Goal: Task Accomplishment & Management: Complete application form

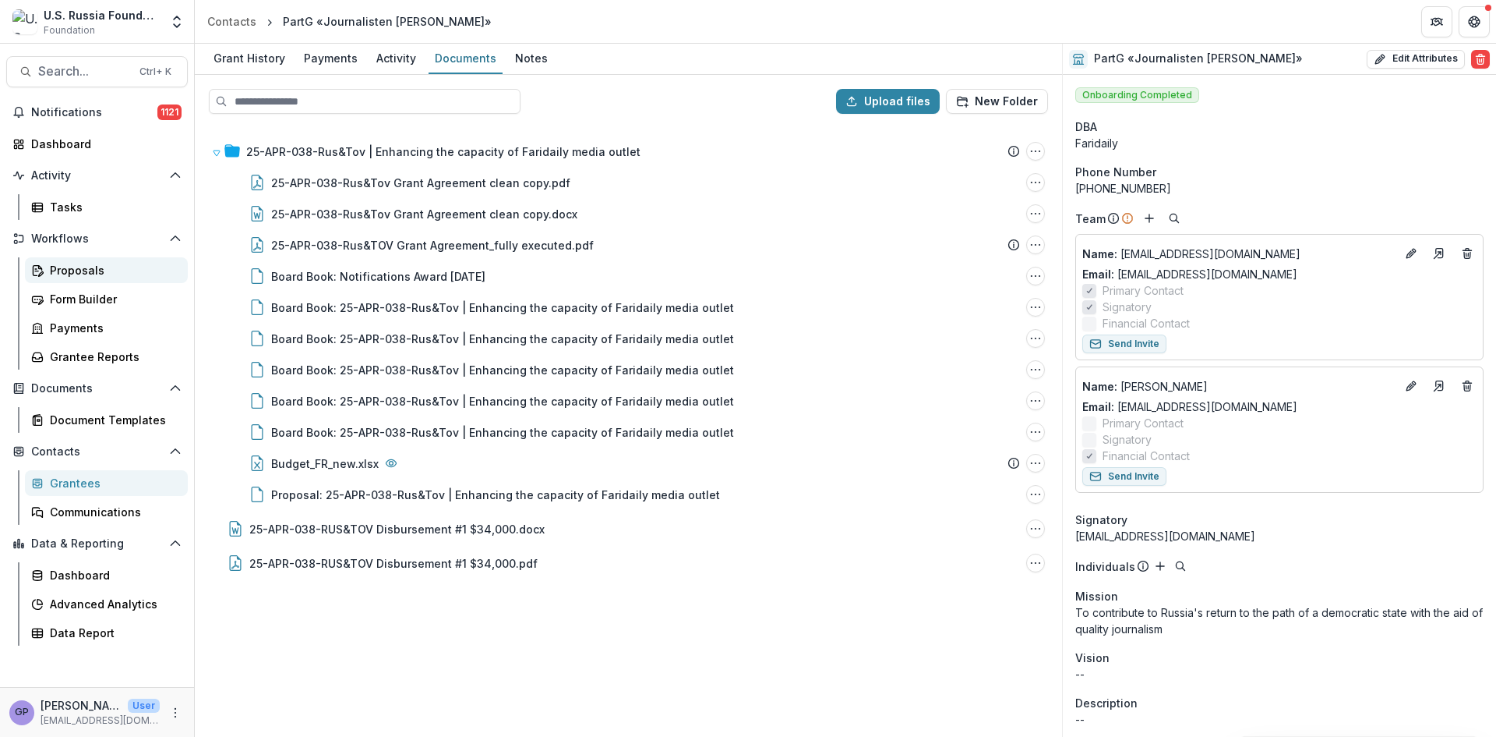
click at [64, 267] on div "Proposals" at bounding box center [112, 270] width 125 height 16
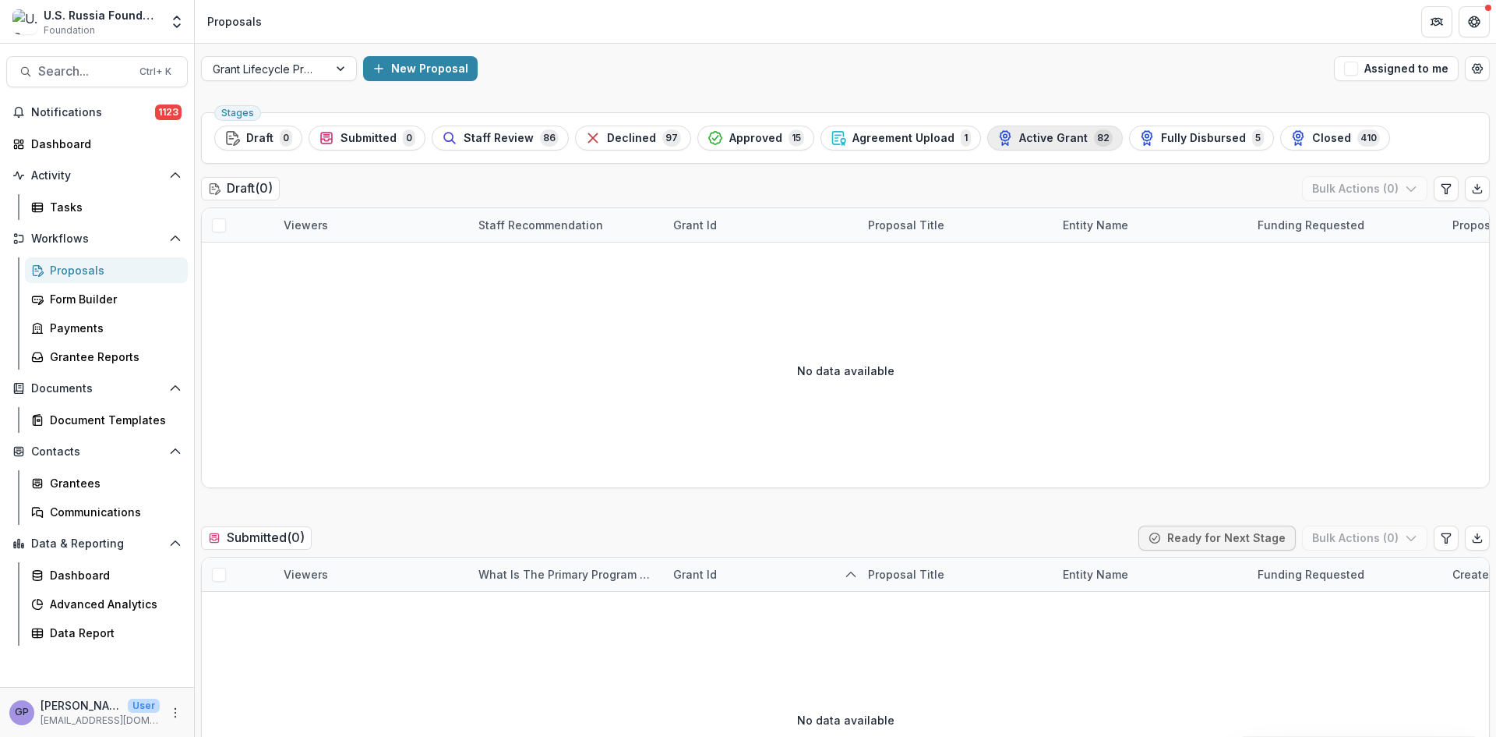
click at [1035, 140] on span "Active Grant" at bounding box center [1053, 138] width 69 height 13
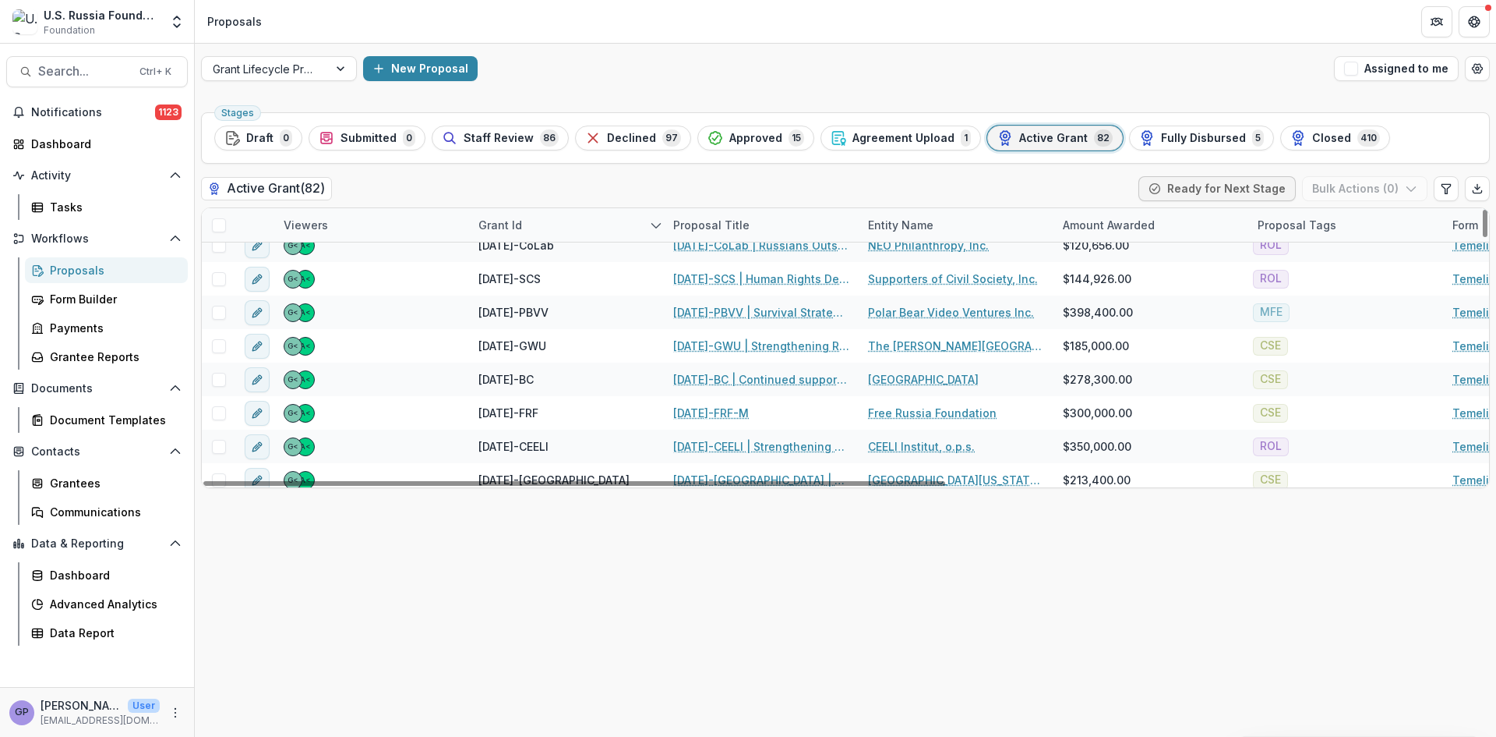
scroll to position [2208, 0]
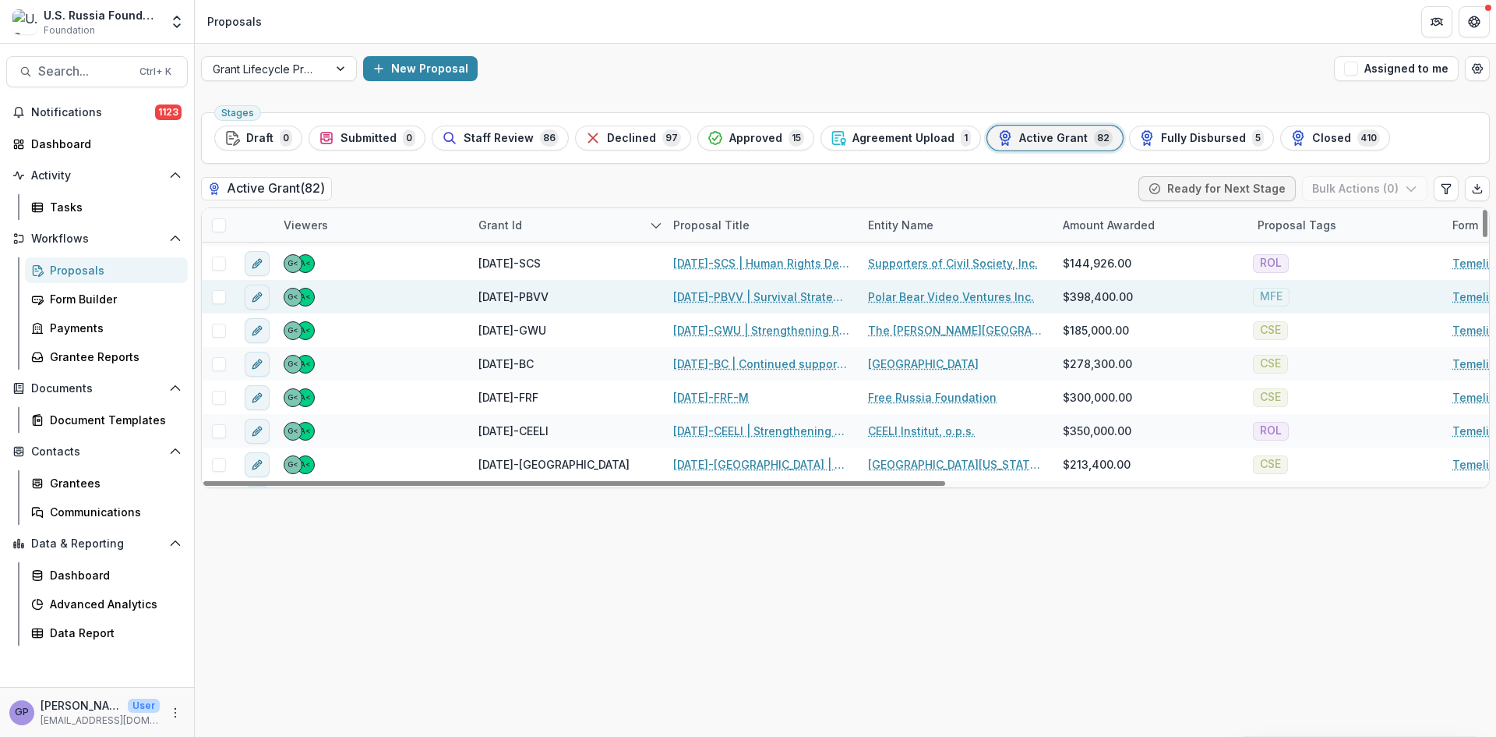
click at [745, 295] on link "[DATE]-PBVV | Survival Strategy for the Russian Business Community Media During…" at bounding box center [761, 296] width 176 height 16
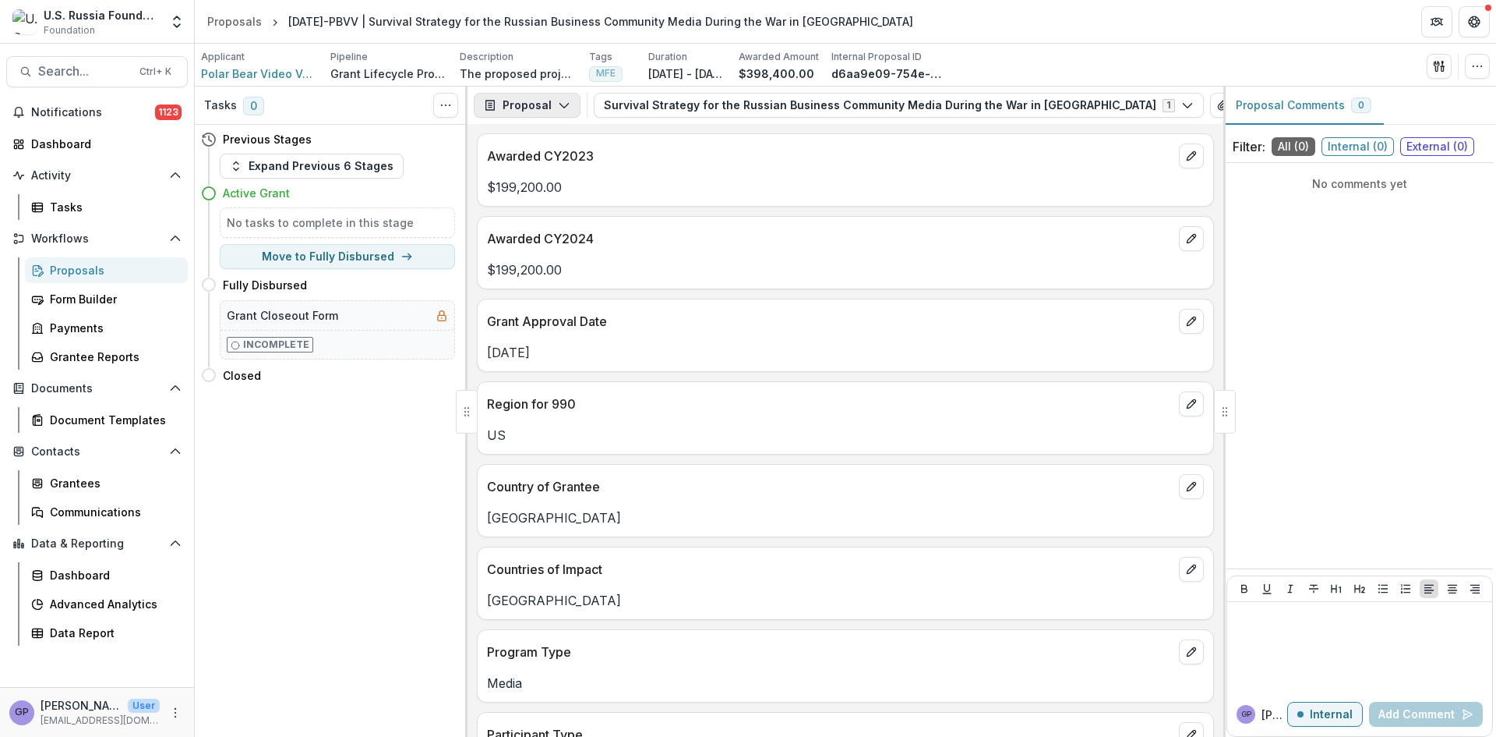
click at [558, 101] on icon "button" at bounding box center [564, 105] width 12 height 12
click at [549, 188] on div "Reports" at bounding box center [576, 192] width 143 height 16
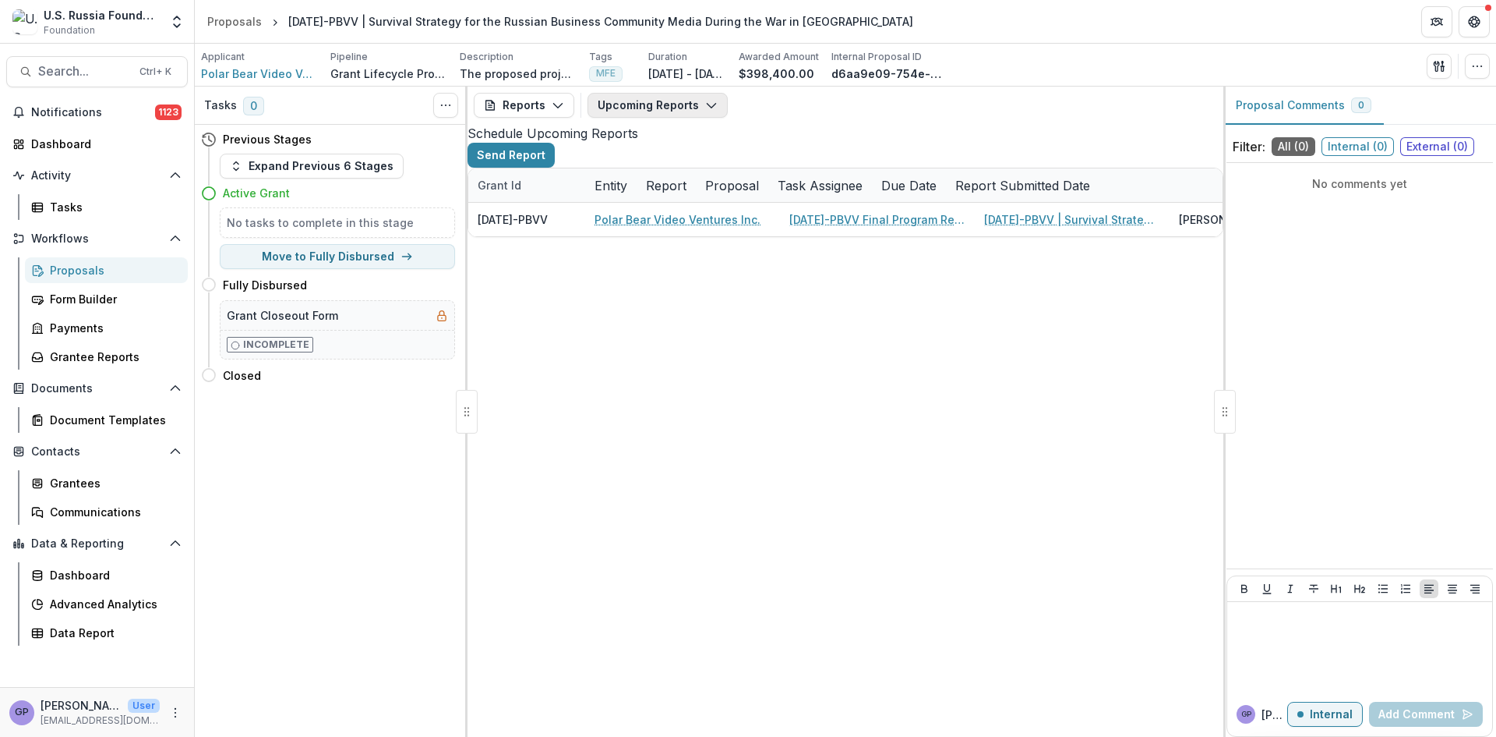
click at [708, 102] on icon "button" at bounding box center [711, 105] width 12 height 12
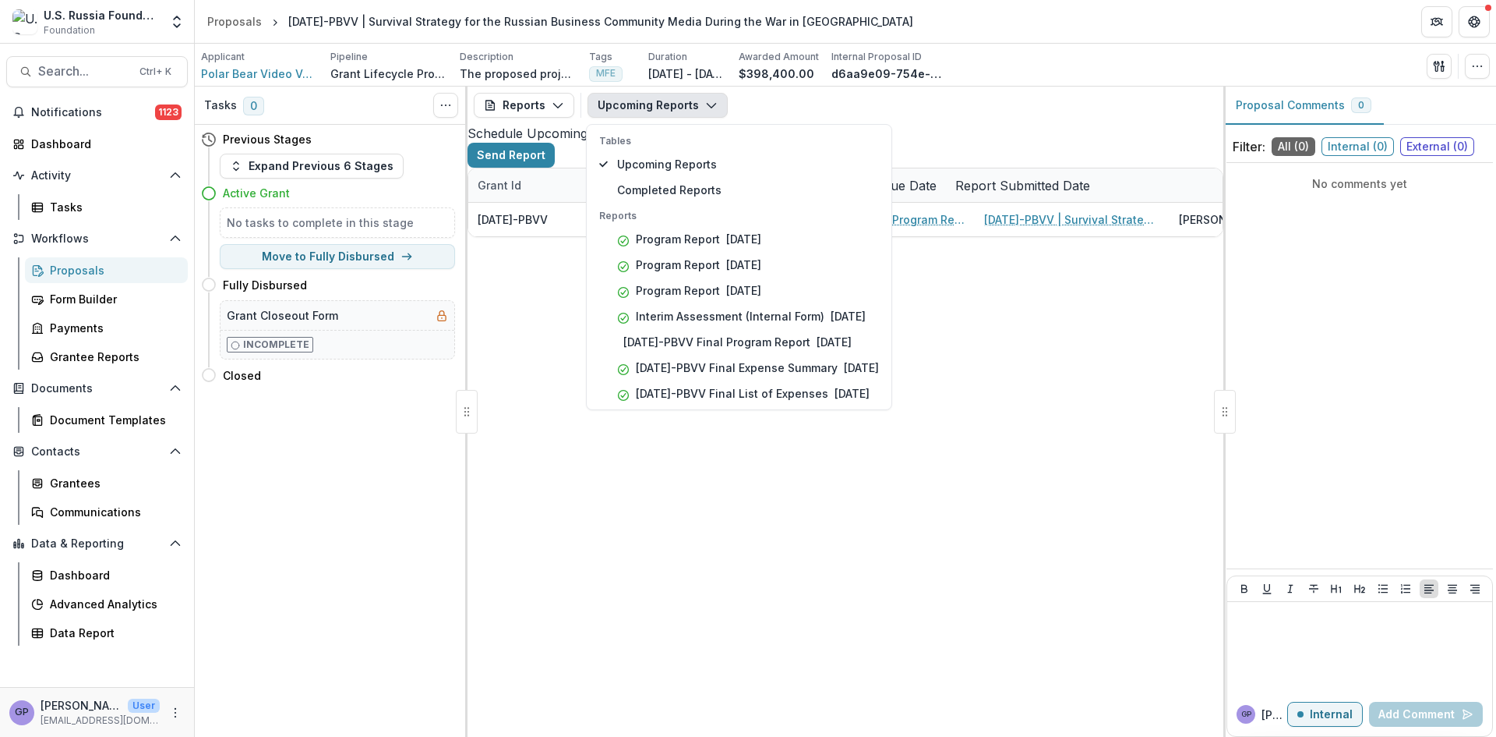
click at [708, 102] on icon "button" at bounding box center [711, 105] width 12 height 12
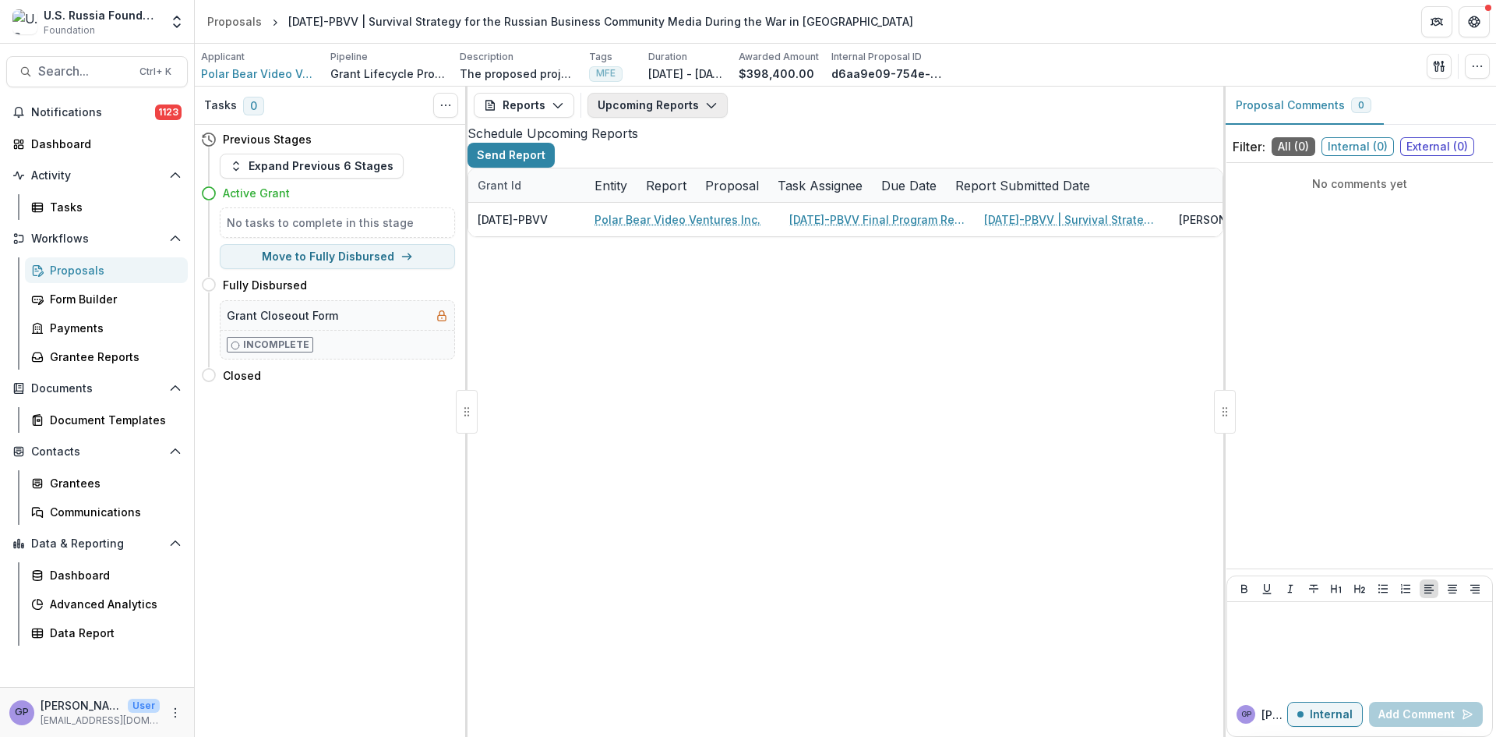
click at [708, 102] on icon "button" at bounding box center [711, 105] width 12 height 12
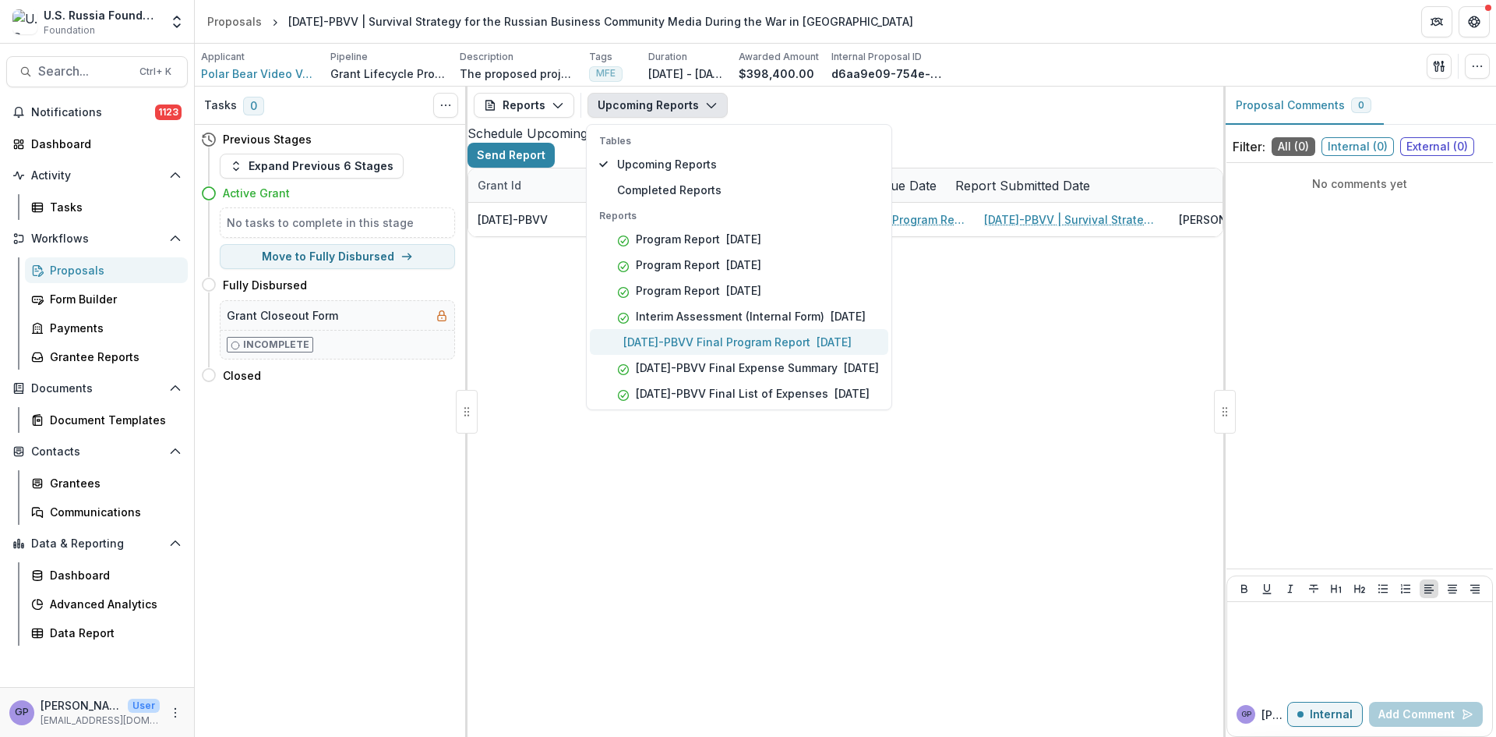
click at [733, 342] on p "23-APR-17-PBVV Final Program Report" at bounding box center [717, 342] width 187 height 16
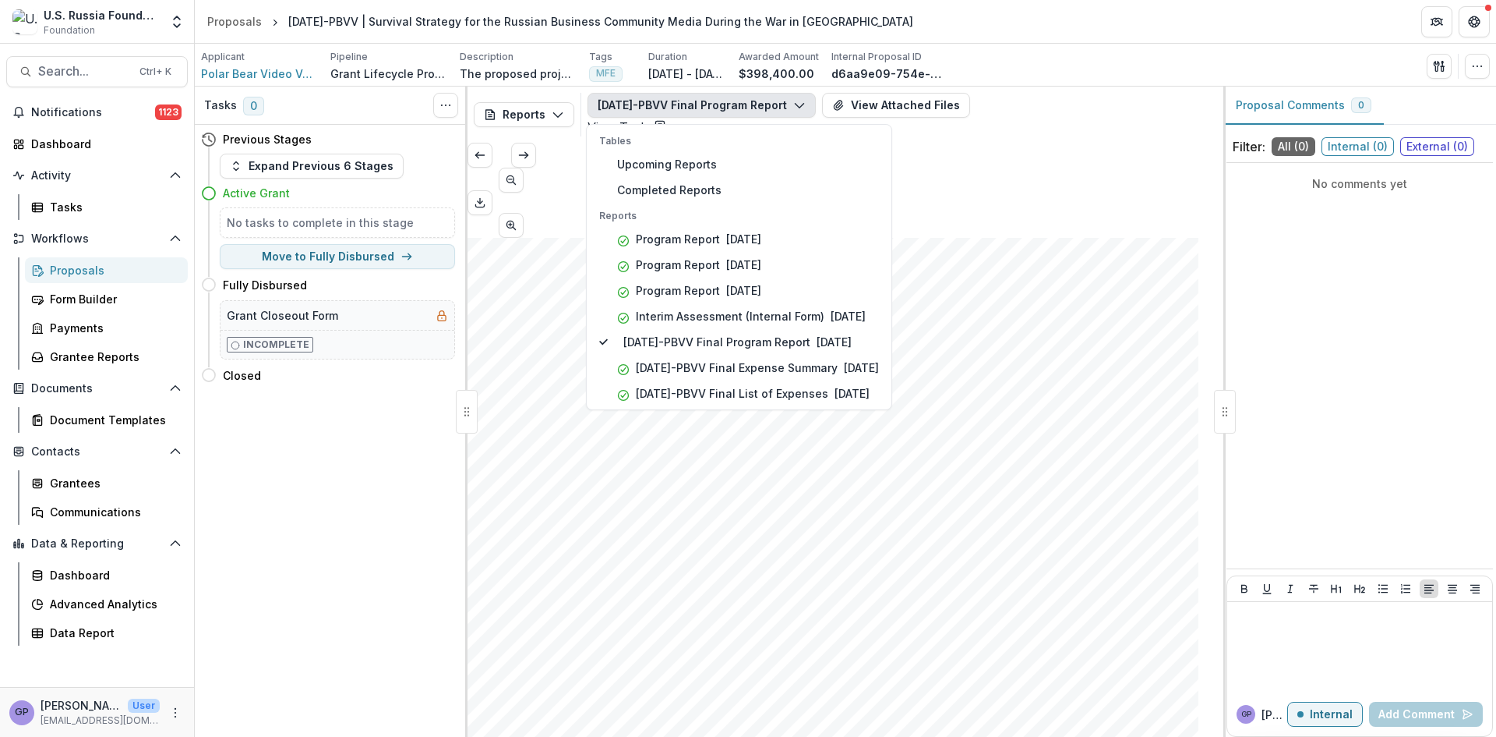
click at [666, 119] on icon at bounding box center [660, 125] width 12 height 12
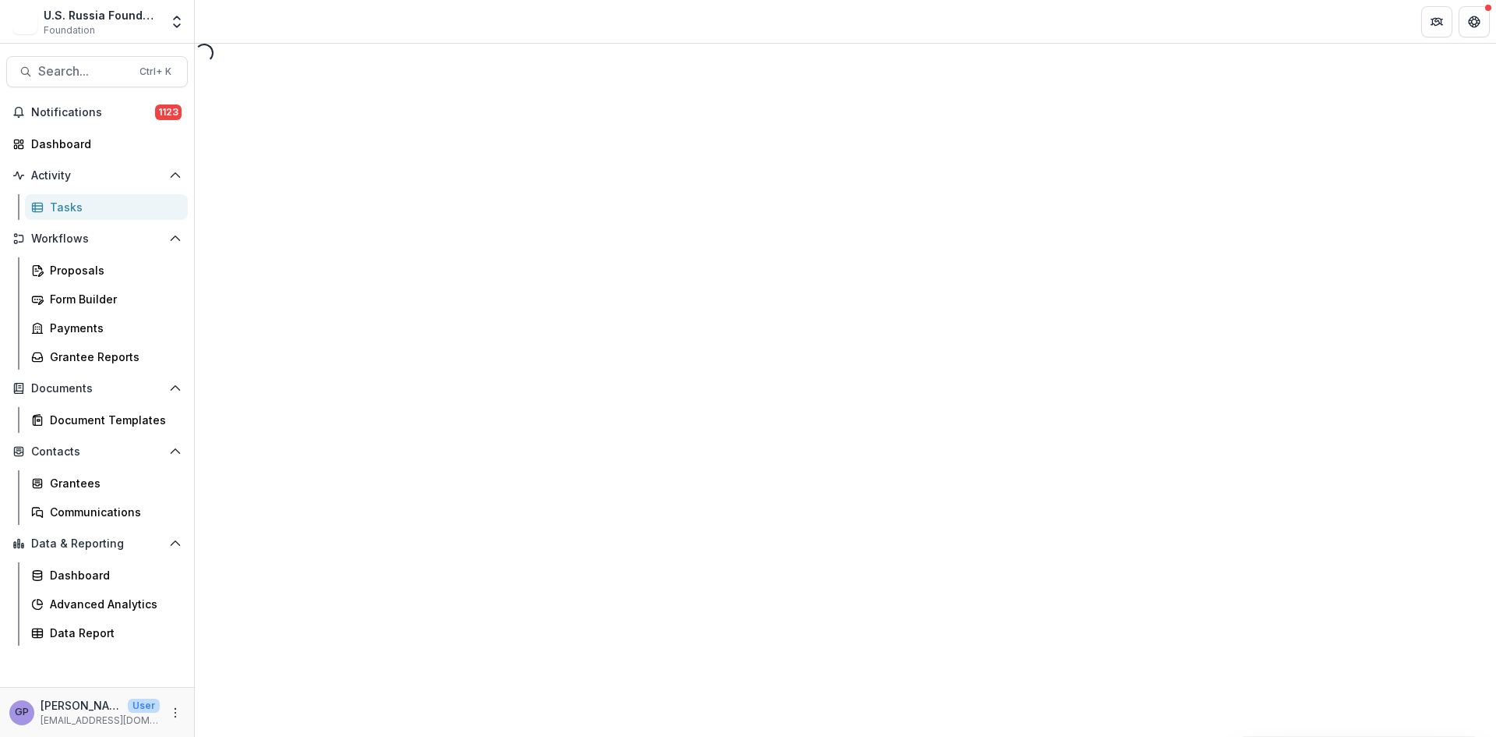
select select "********"
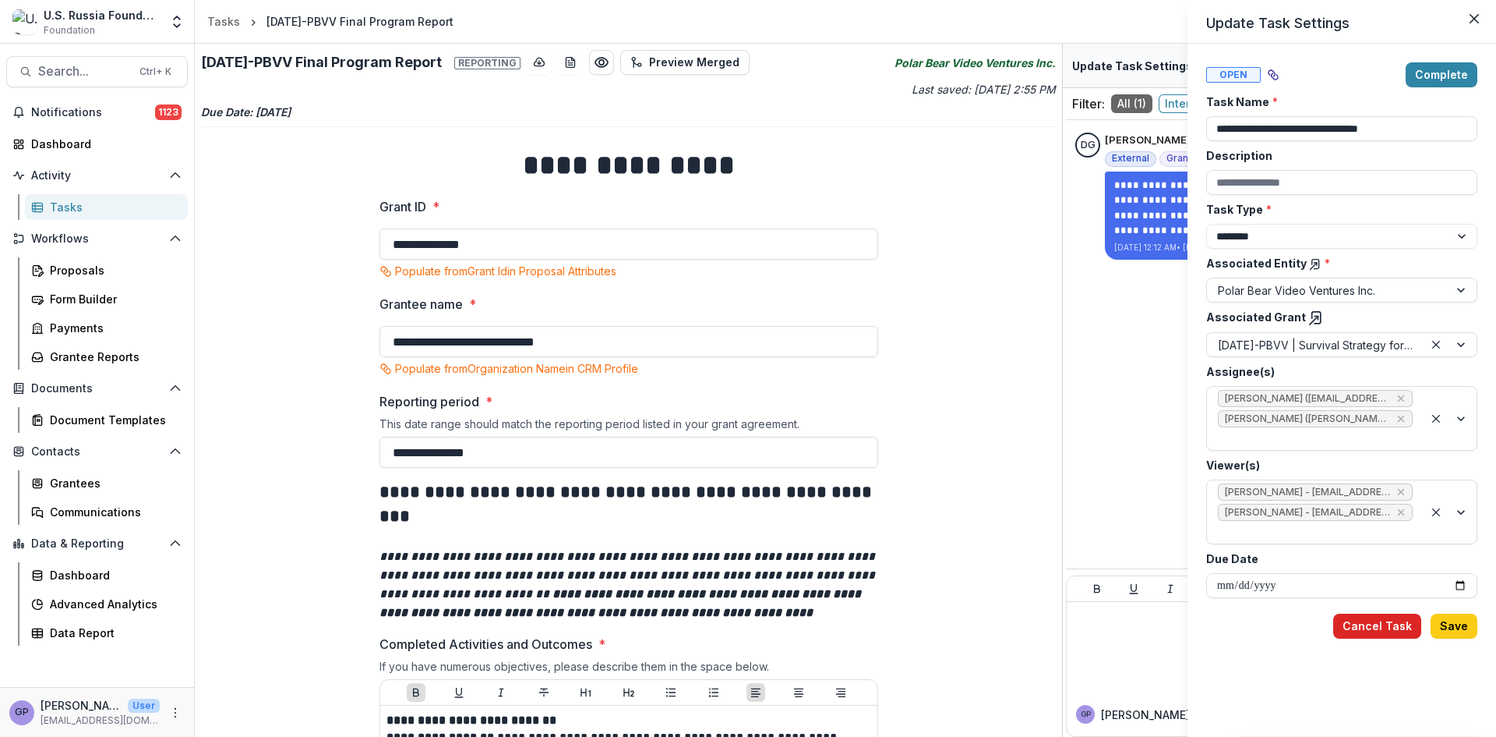
click at [1388, 613] on button "Cancel Task" at bounding box center [1378, 625] width 88 height 25
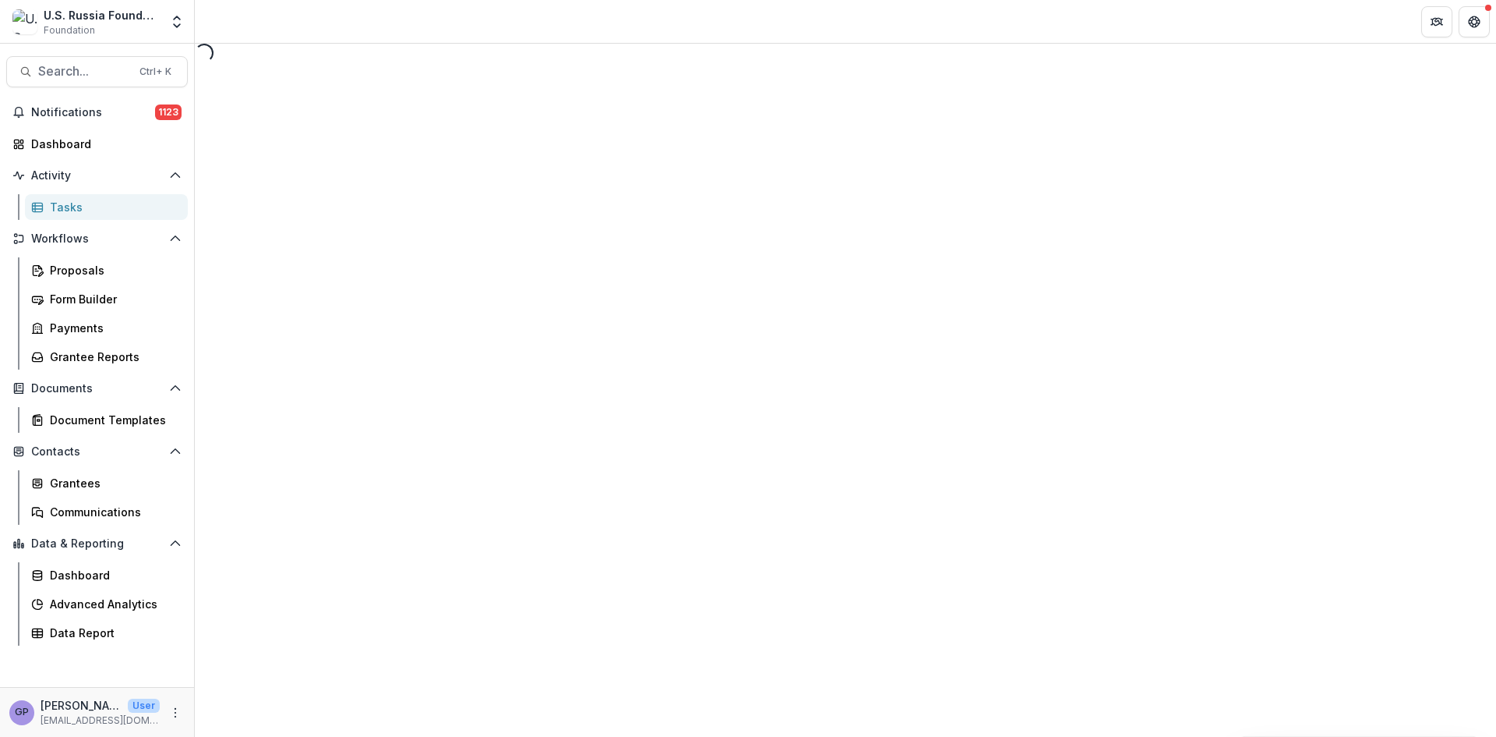
select select "********"
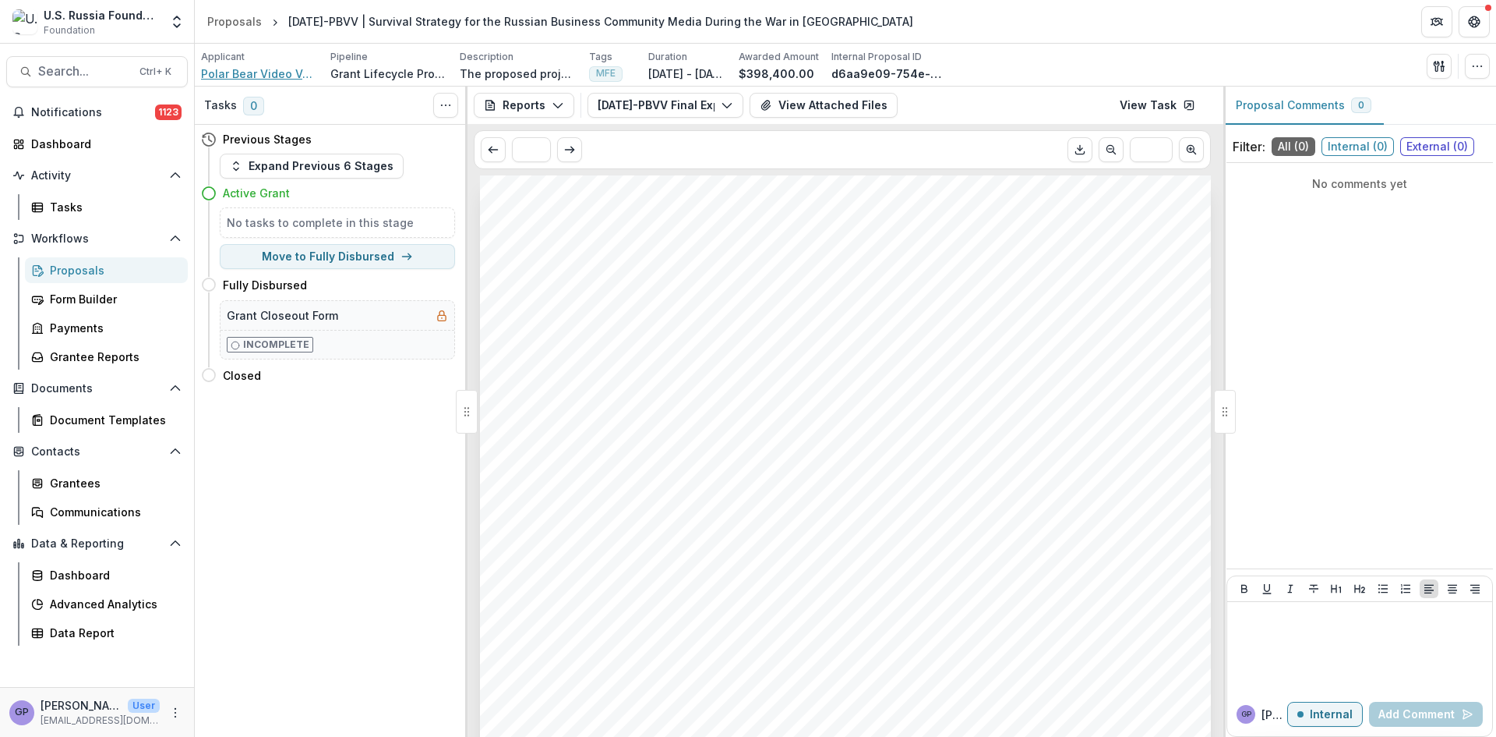
click at [260, 70] on span "Polar Bear Video Ventures Inc." at bounding box center [259, 73] width 117 height 16
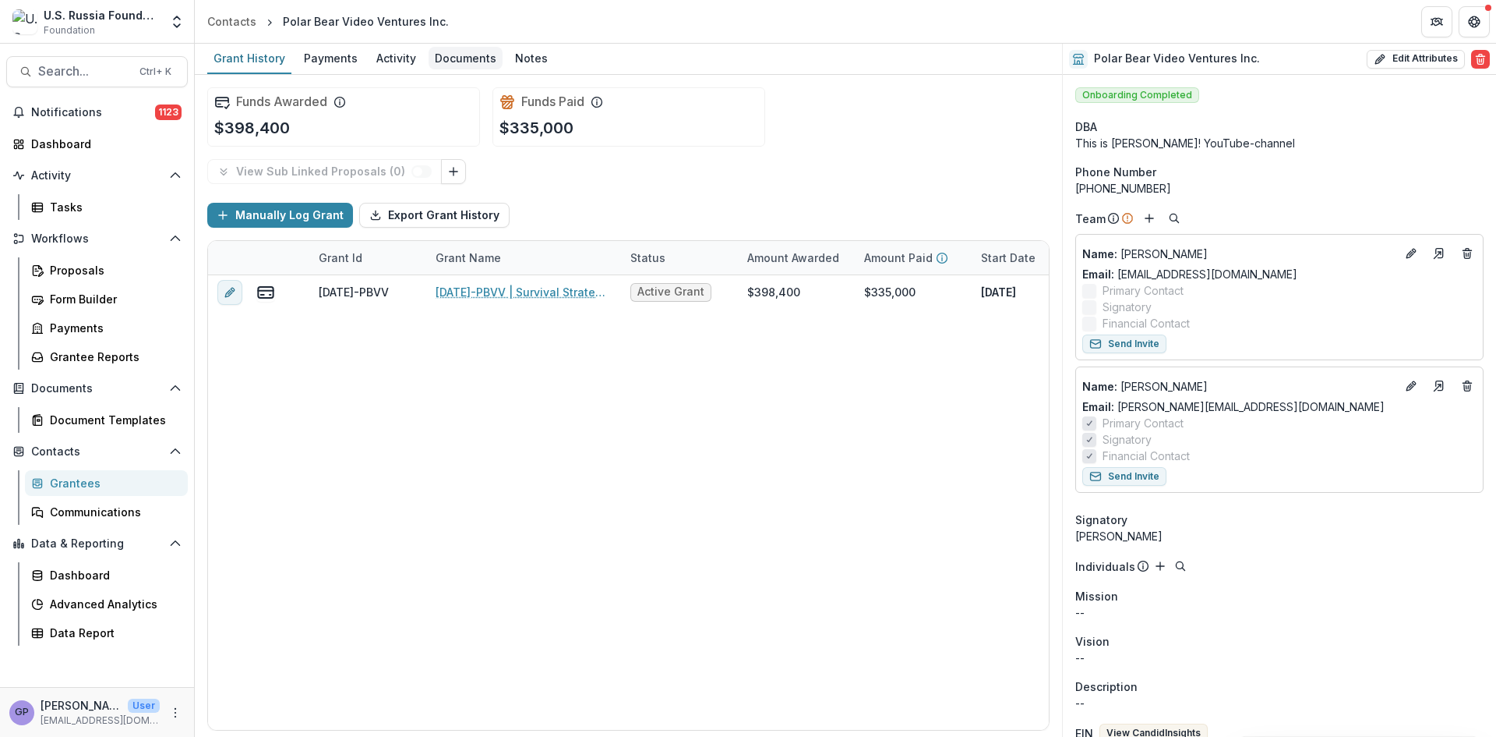
click at [445, 57] on div "Documents" at bounding box center [466, 58] width 74 height 23
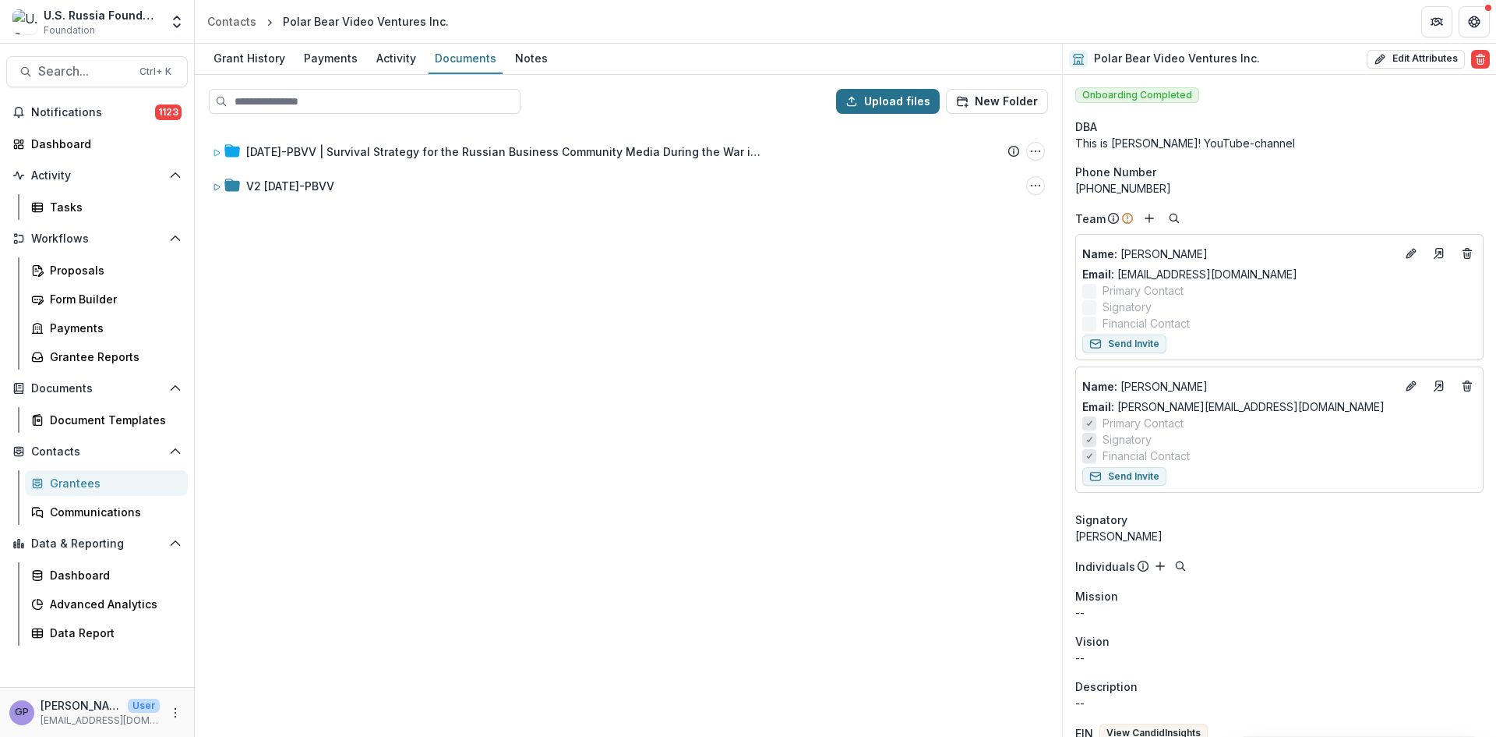
click at [884, 99] on button "Upload files" at bounding box center [888, 101] width 104 height 25
type input "**********"
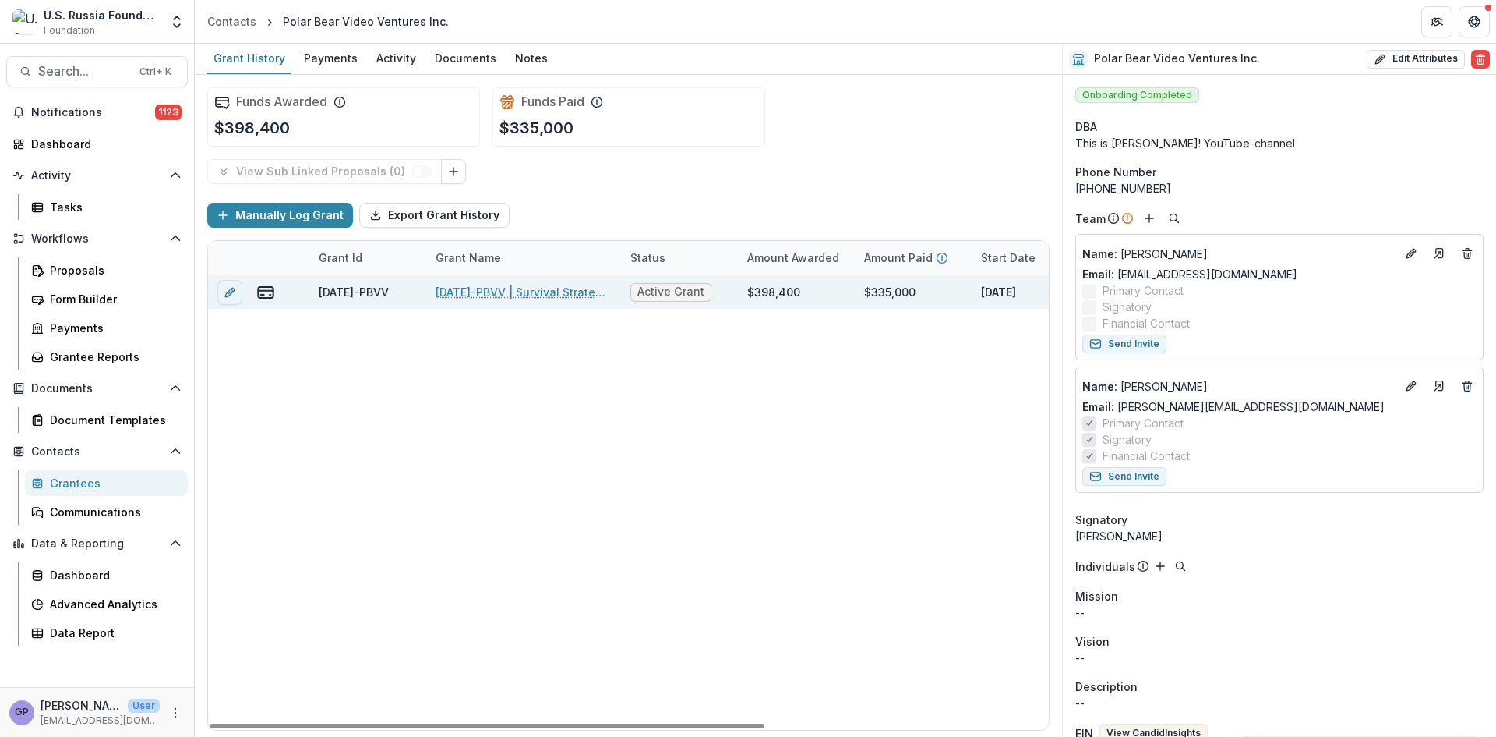
click at [483, 290] on link "[DATE]-PBVV | Survival Strategy for the Russian Business Community Media During…" at bounding box center [524, 292] width 176 height 16
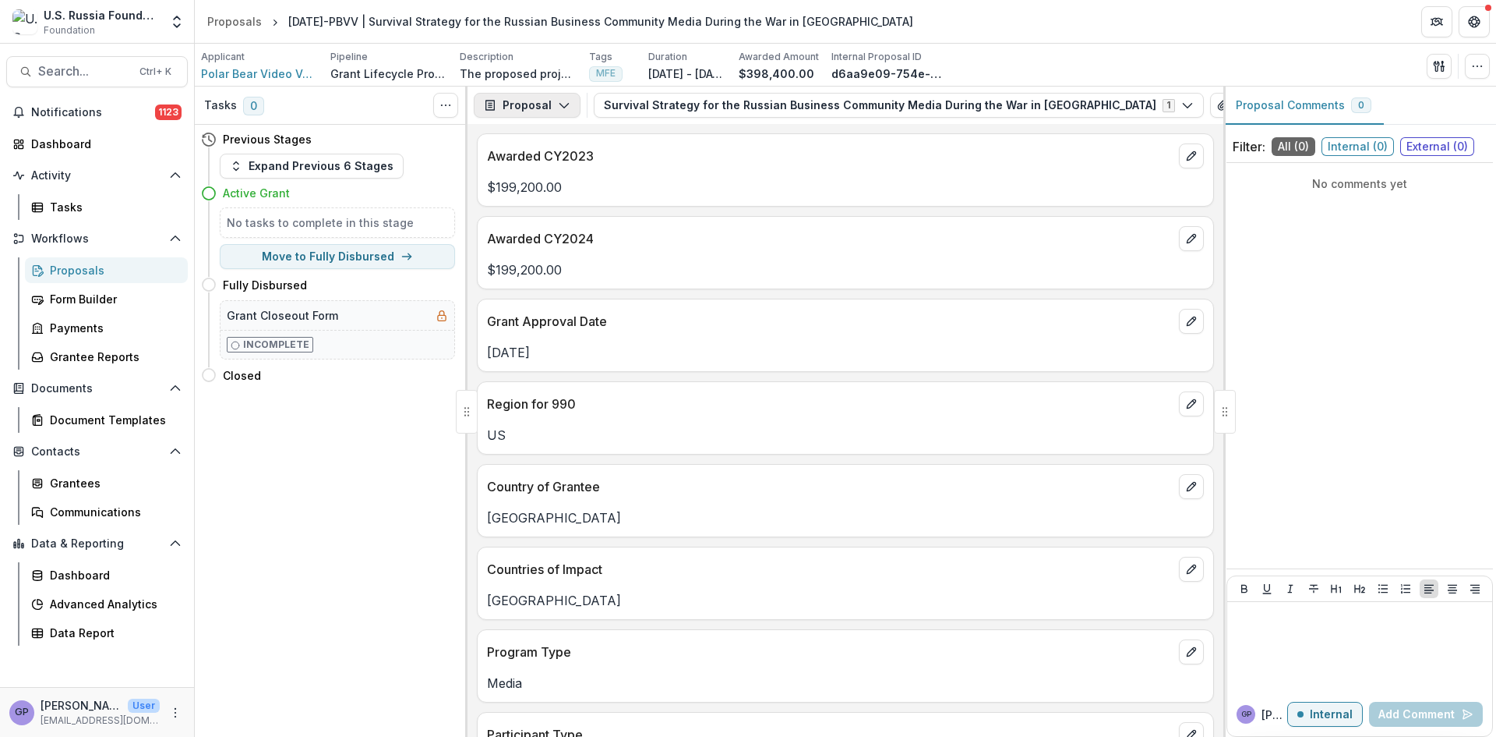
click at [567, 99] on icon "button" at bounding box center [564, 105] width 12 height 12
click at [536, 190] on div "Reports" at bounding box center [576, 192] width 143 height 16
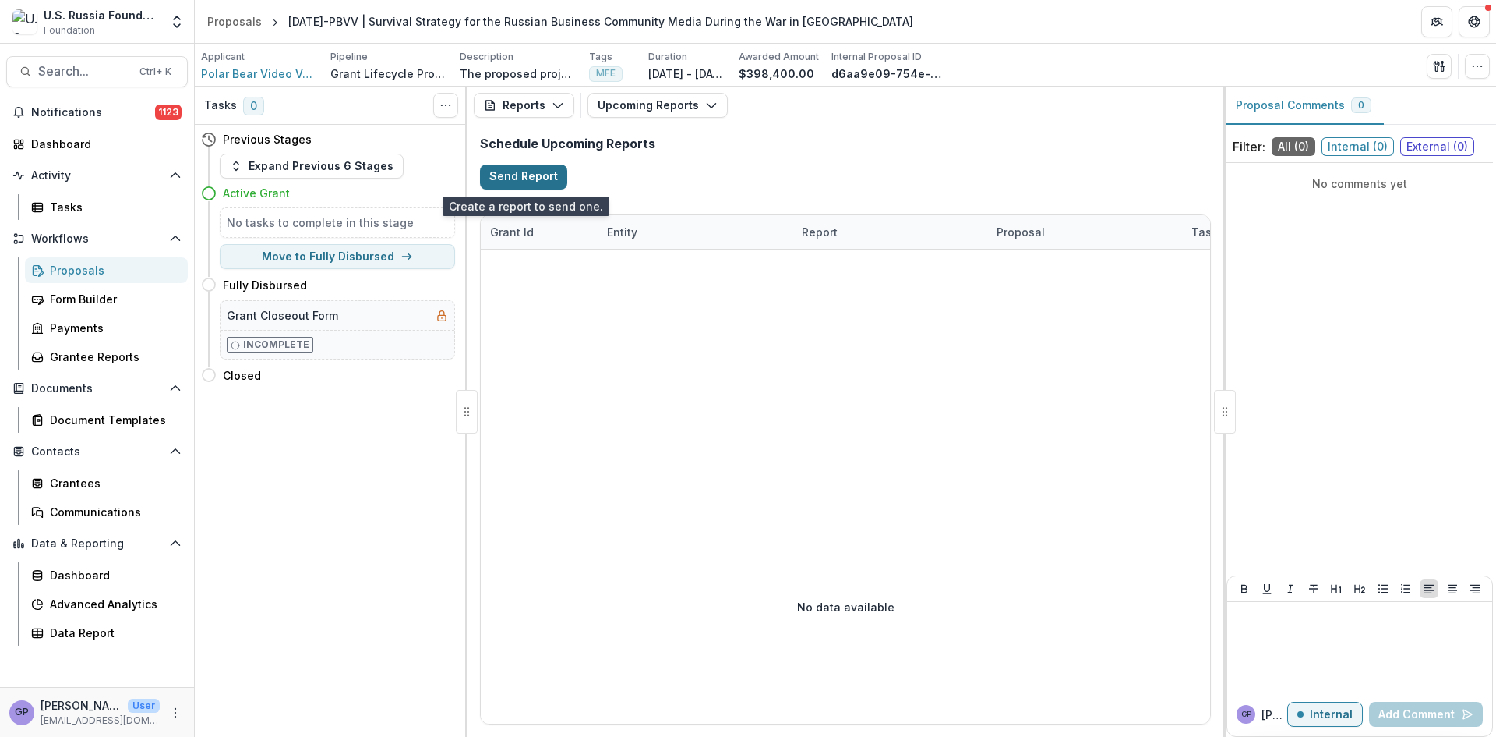
click at [534, 175] on button "Send Report" at bounding box center [523, 176] width 87 height 25
select select "********"
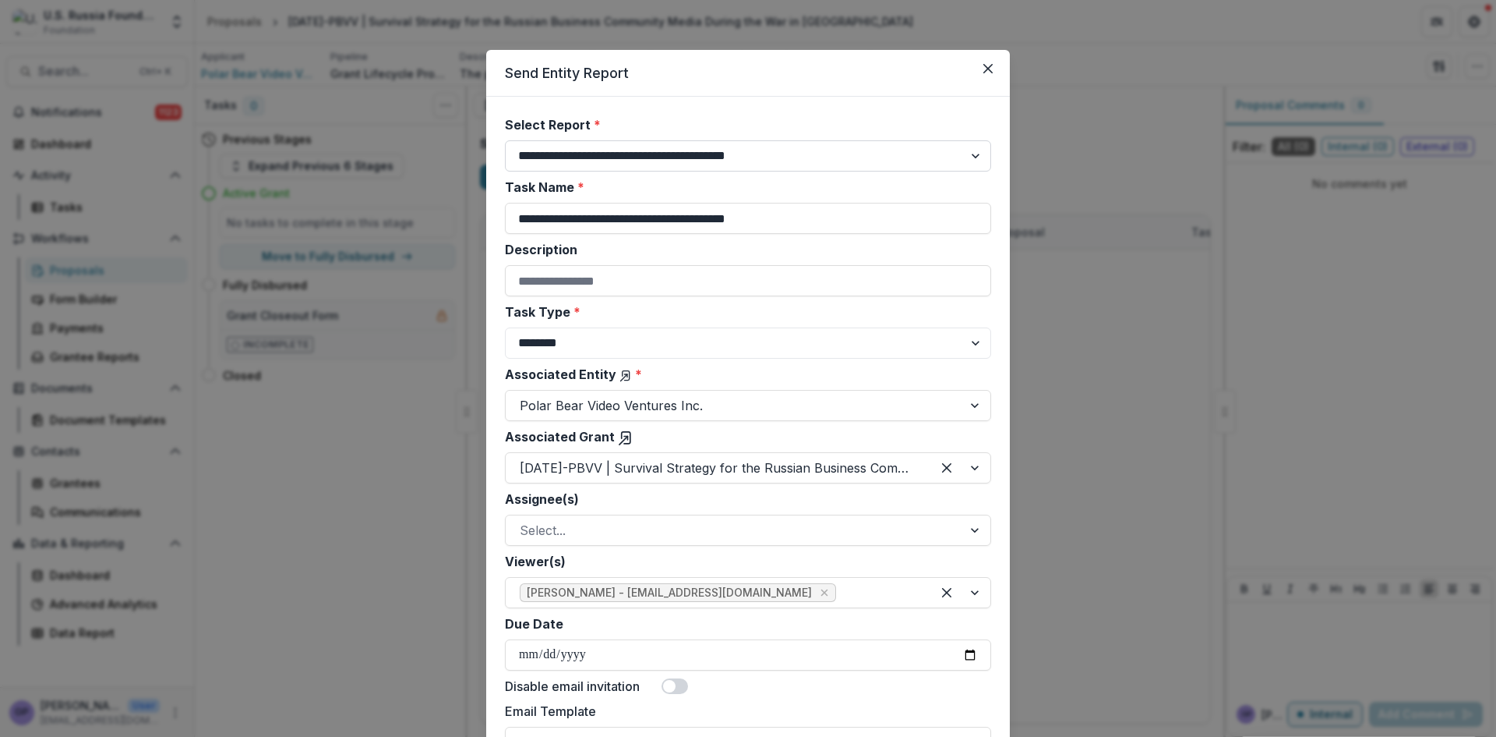
click at [969, 153] on select "**********" at bounding box center [748, 155] width 486 height 31
select select "**********"
click at [505, 140] on select "**********" at bounding box center [748, 155] width 486 height 31
drag, startPoint x: 660, startPoint y: 214, endPoint x: 889, endPoint y: 214, distance: 229.1
click at [889, 214] on input "**********" at bounding box center [748, 218] width 486 height 31
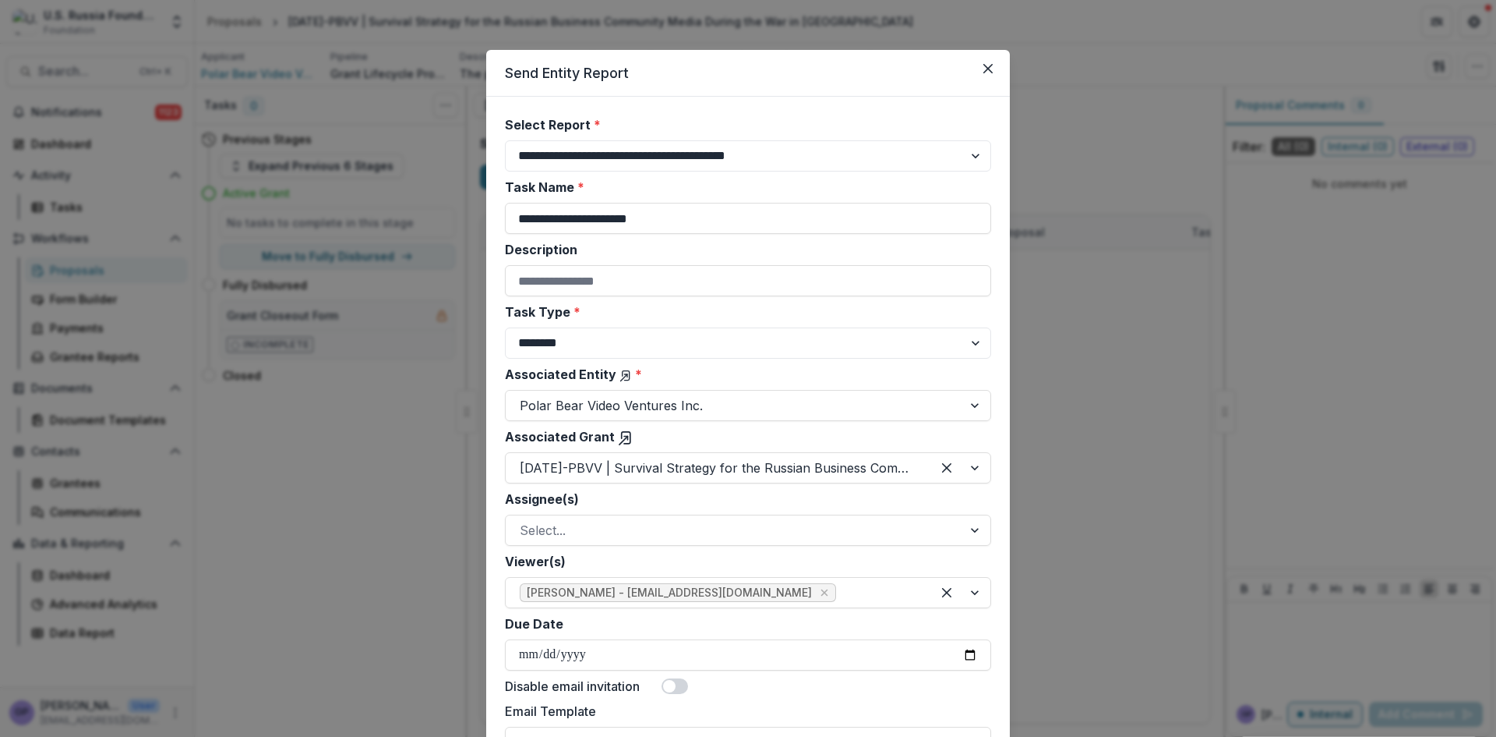
type input "**********"
click at [906, 259] on div "Description" at bounding box center [748, 268] width 486 height 56
click at [980, 341] on select "******** ********" at bounding box center [748, 342] width 486 height 31
select select "********"
click at [505, 327] on select "******** ********" at bounding box center [748, 342] width 486 height 31
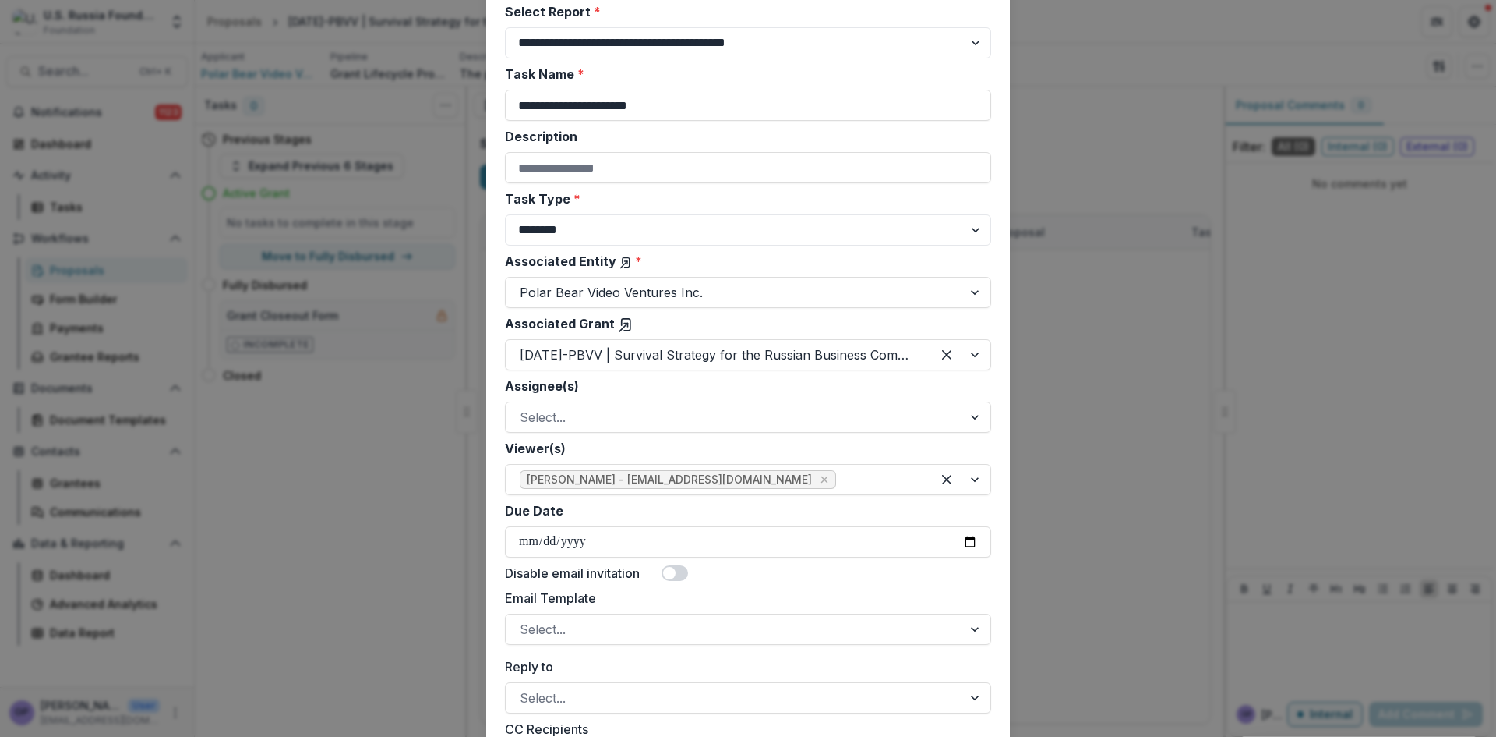
scroll to position [130, 0]
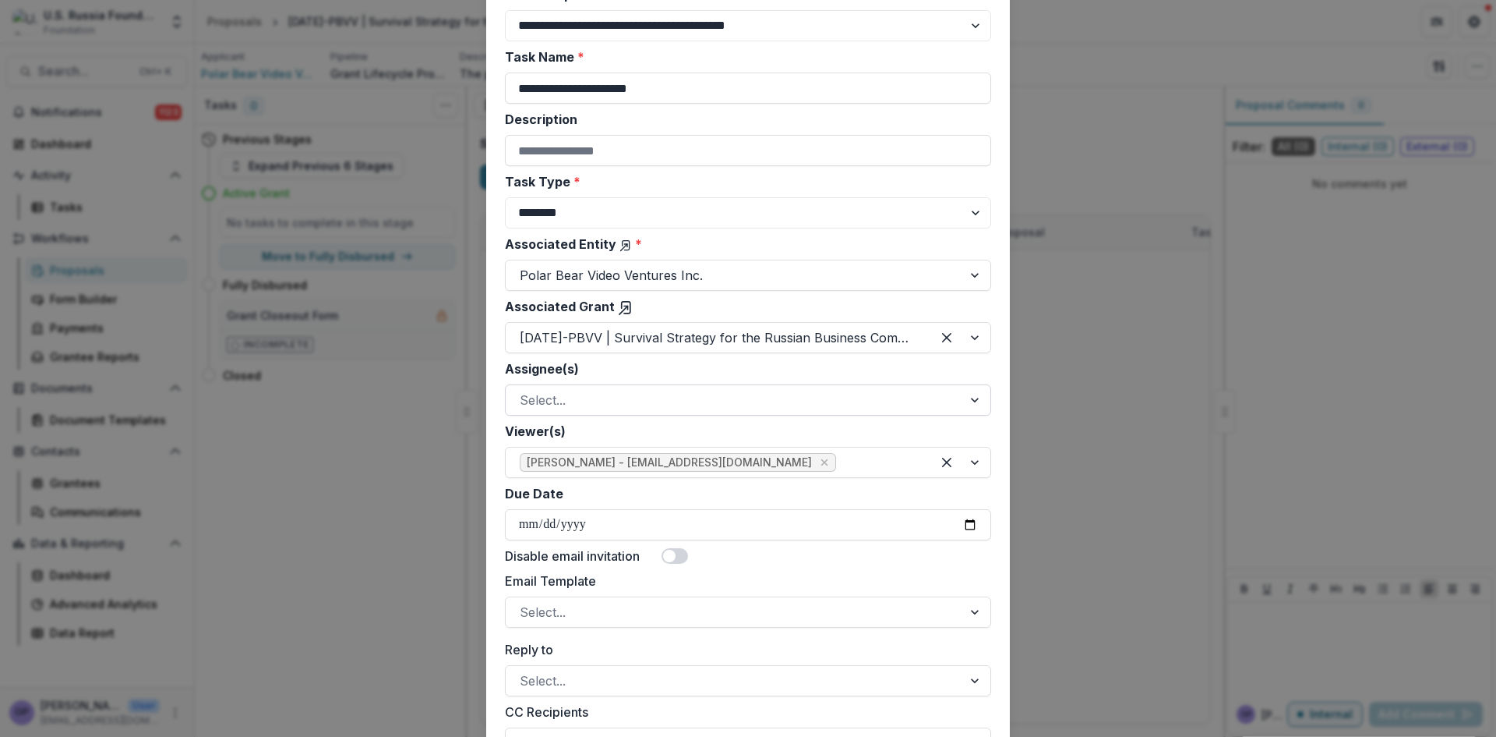
click at [969, 398] on div at bounding box center [977, 400] width 28 height 30
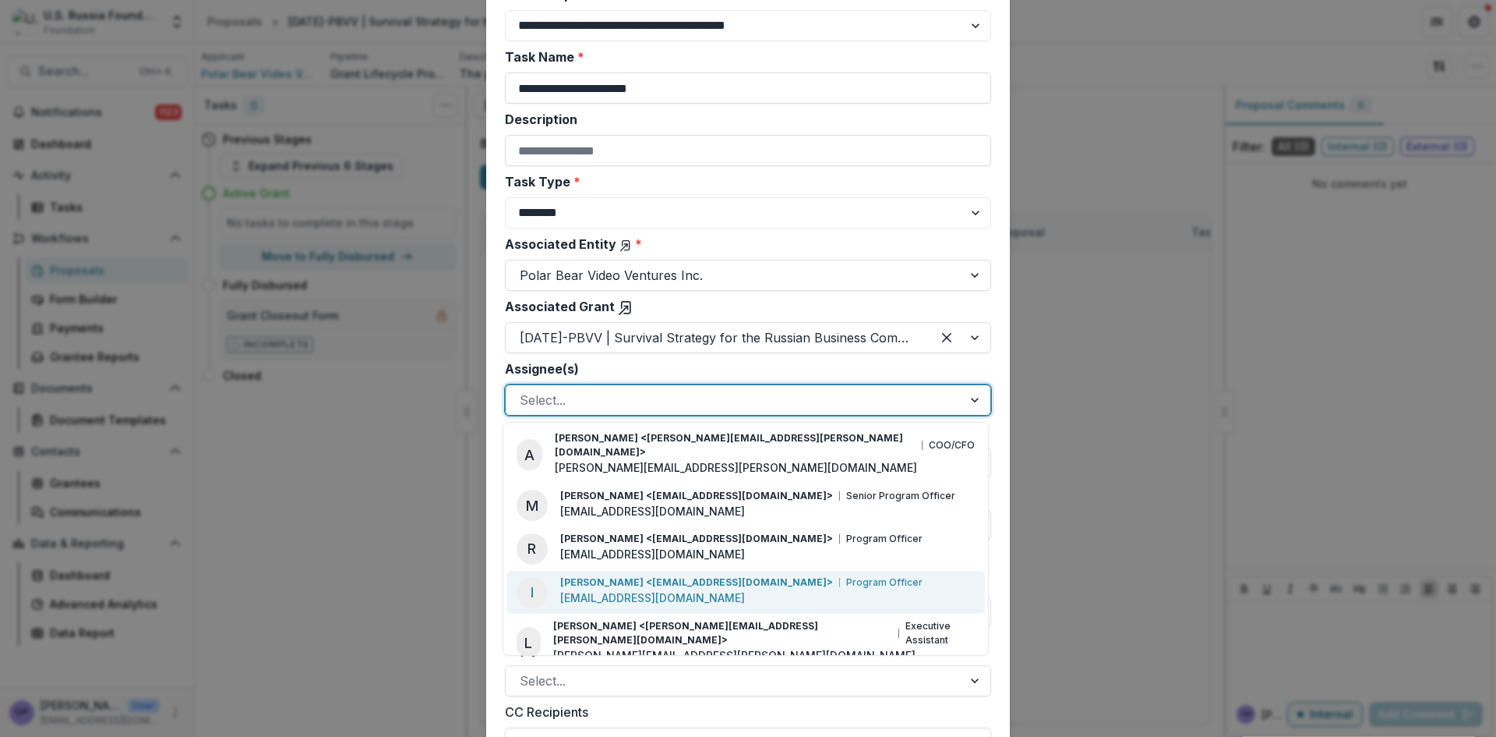
click at [634, 575] on p "[PERSON_NAME] <[EMAIL_ADDRESS][DOMAIN_NAME]>" at bounding box center [696, 582] width 273 height 14
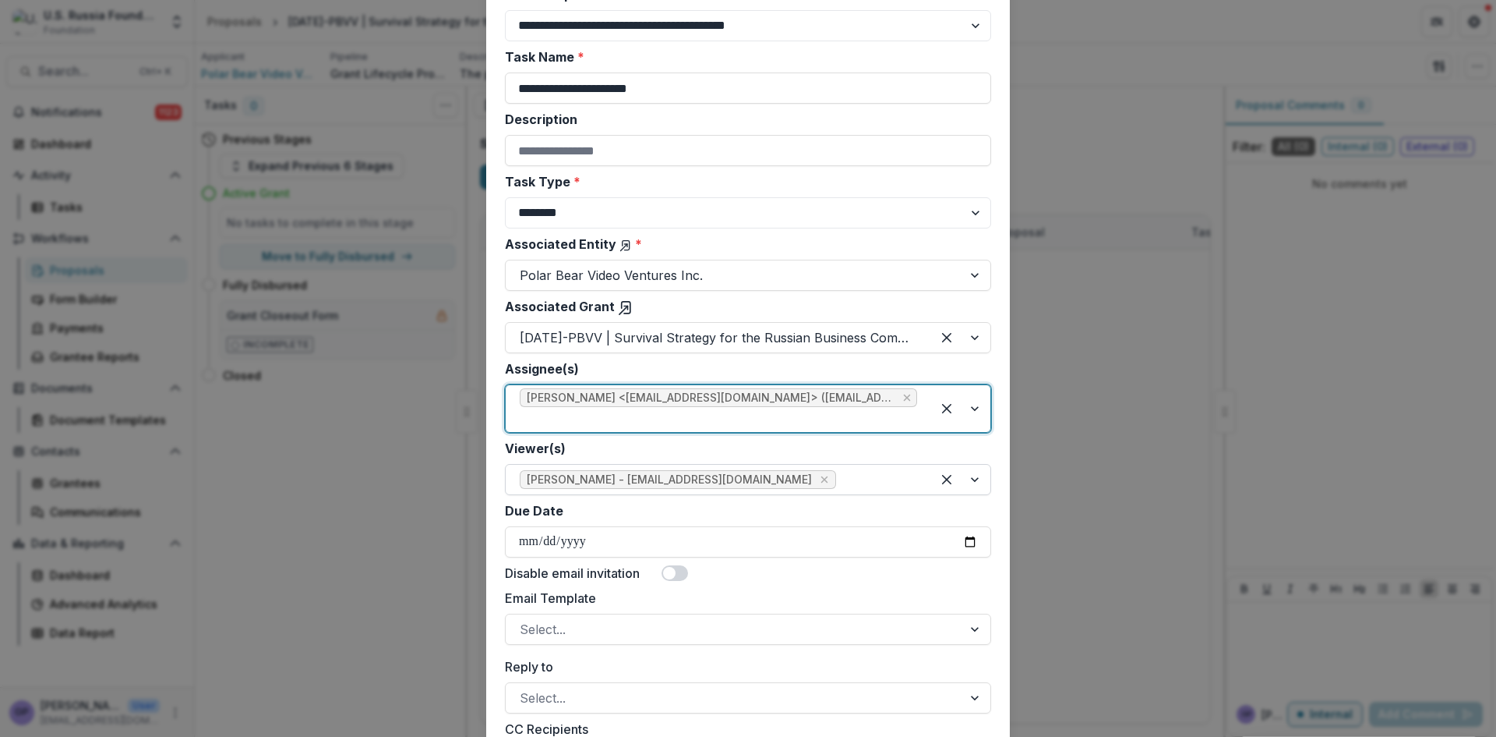
click at [969, 465] on div at bounding box center [960, 480] width 59 height 30
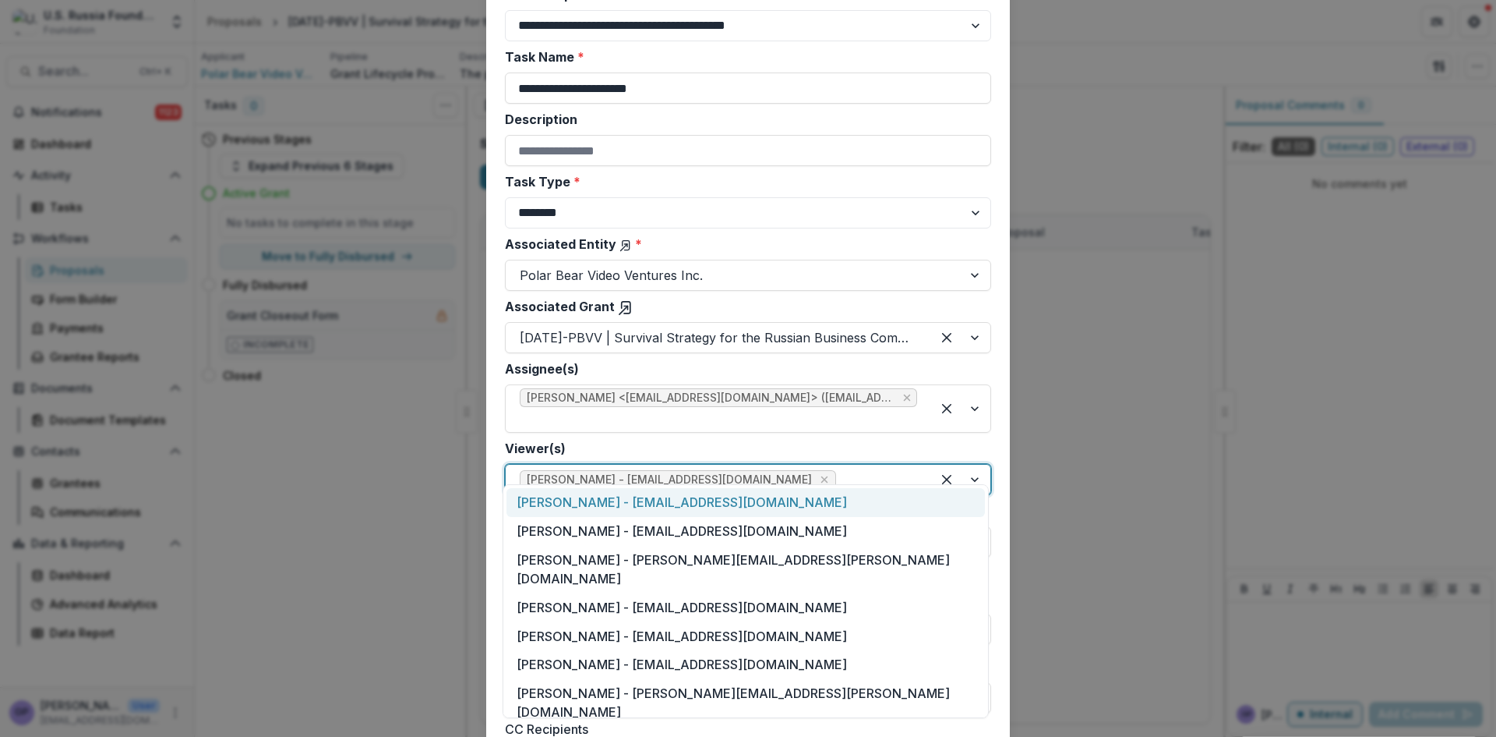
drag, startPoint x: 601, startPoint y: 497, endPoint x: 944, endPoint y: 489, distance: 343.0
click at [612, 497] on div "[PERSON_NAME] - [EMAIL_ADDRESS][DOMAIN_NAME]" at bounding box center [746, 502] width 479 height 29
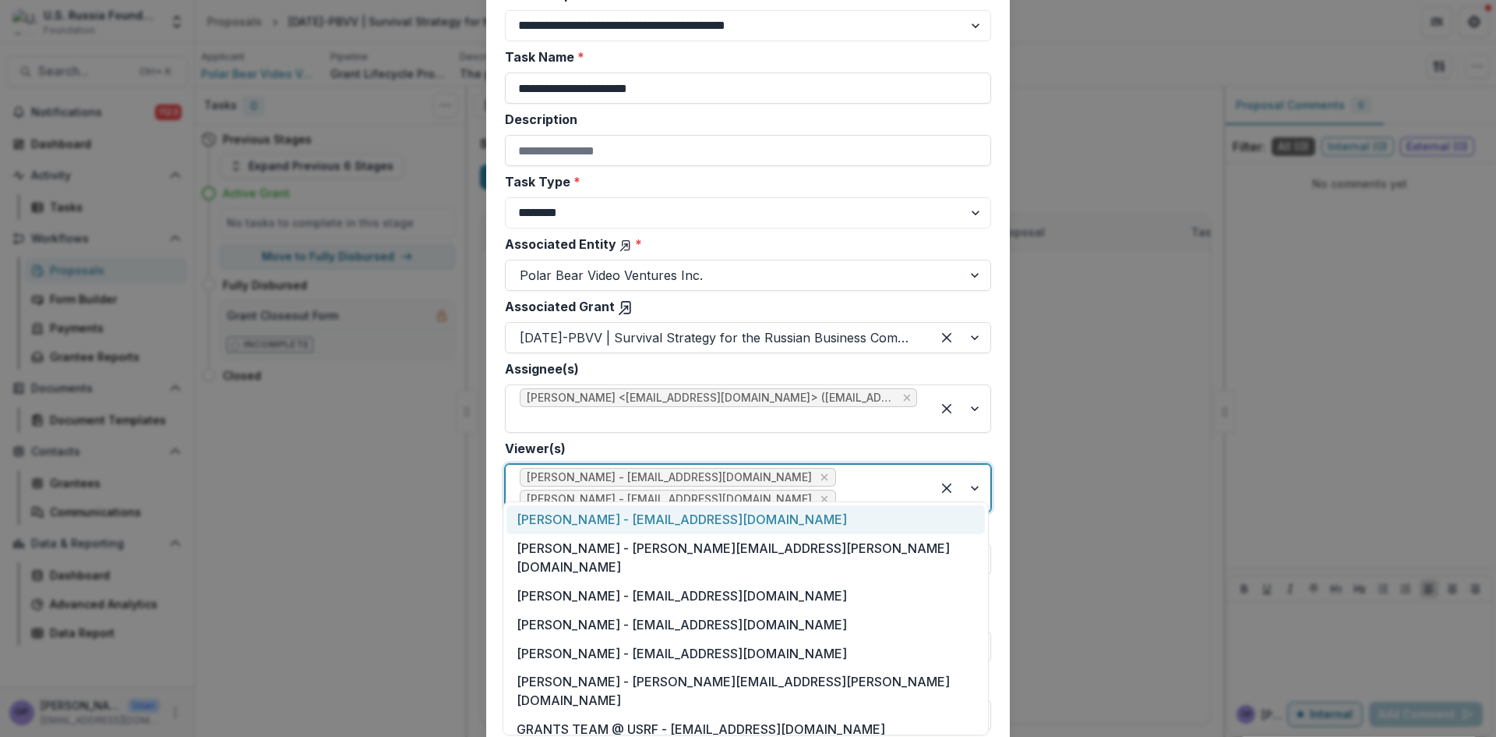
click at [973, 471] on div at bounding box center [960, 488] width 59 height 47
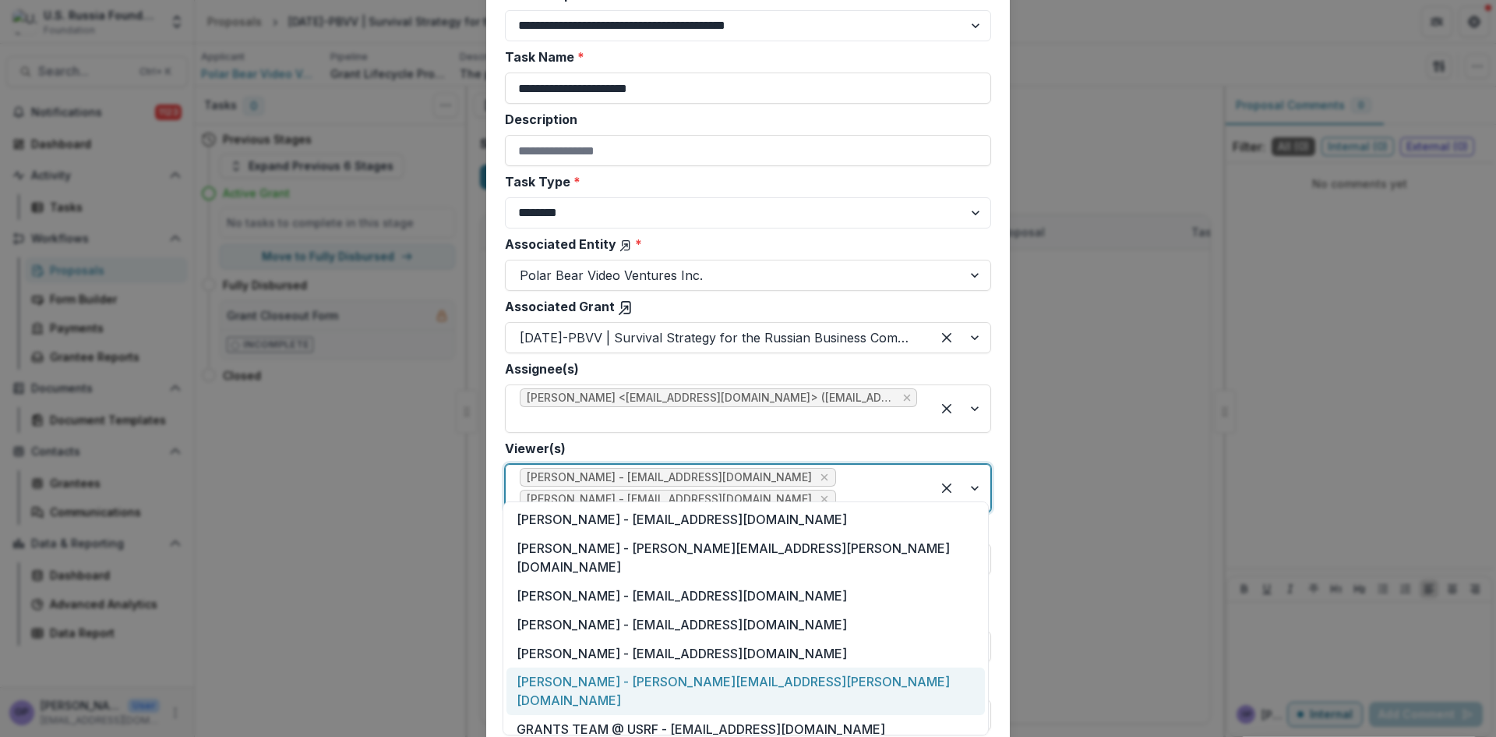
scroll to position [32, 0]
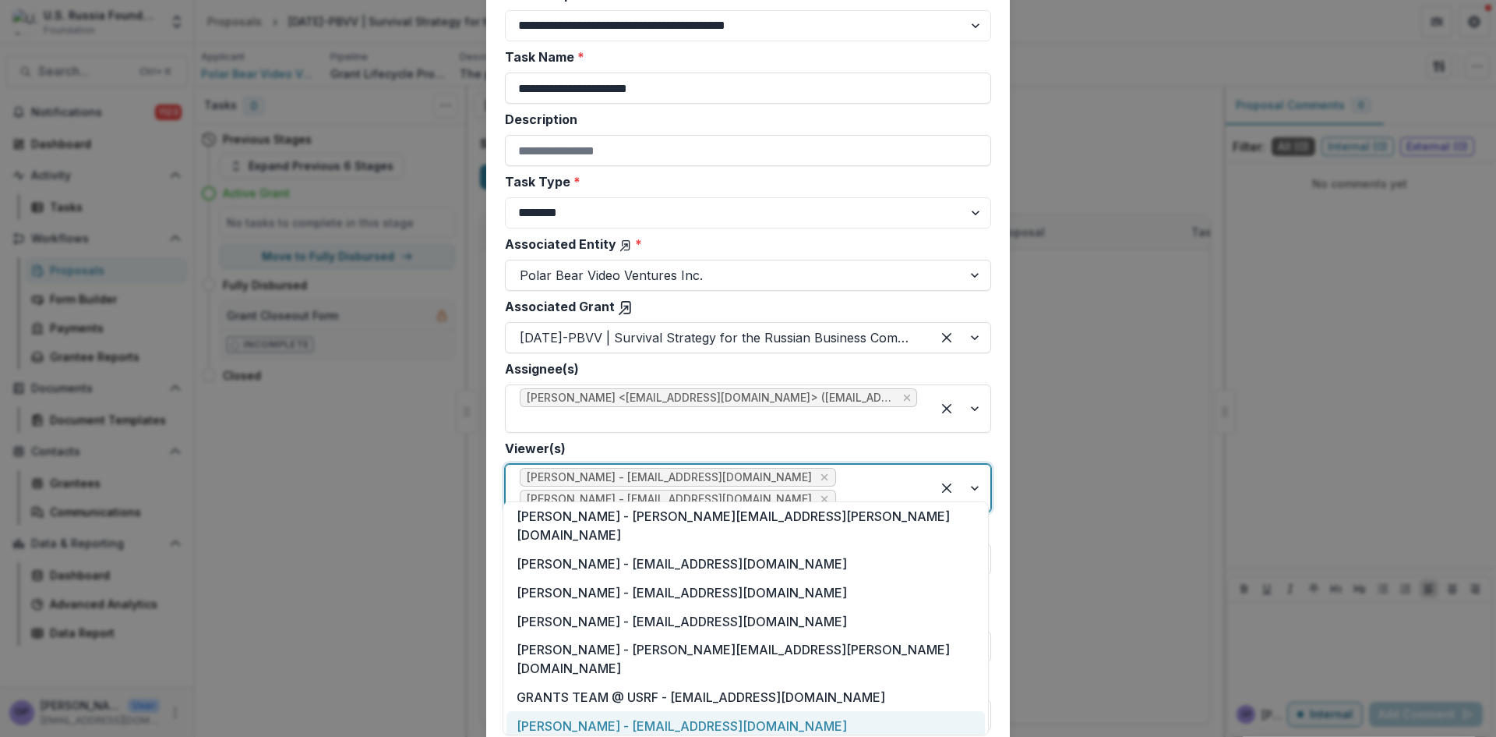
click at [640, 711] on div "[PERSON_NAME] - [EMAIL_ADDRESS][DOMAIN_NAME]" at bounding box center [746, 725] width 479 height 29
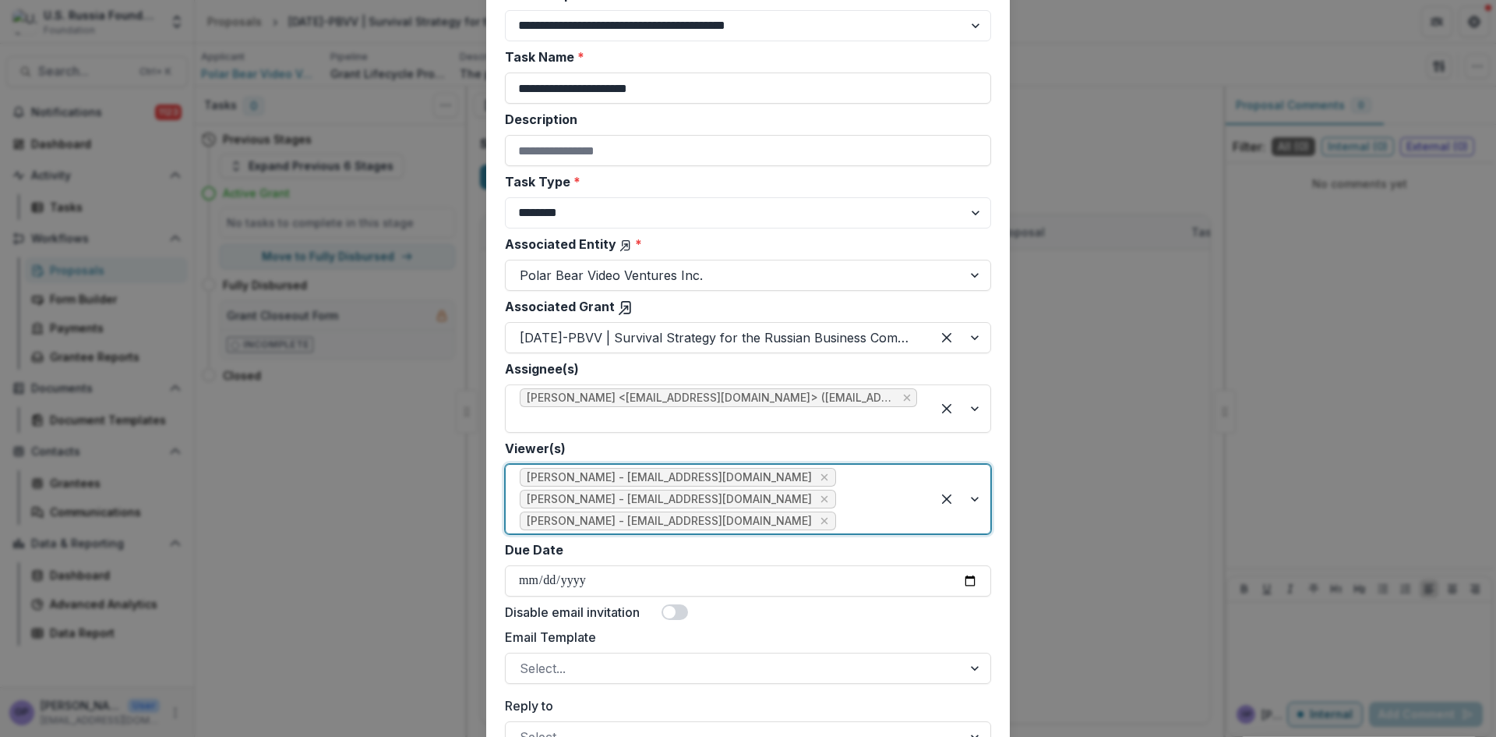
click at [977, 479] on div at bounding box center [960, 499] width 59 height 69
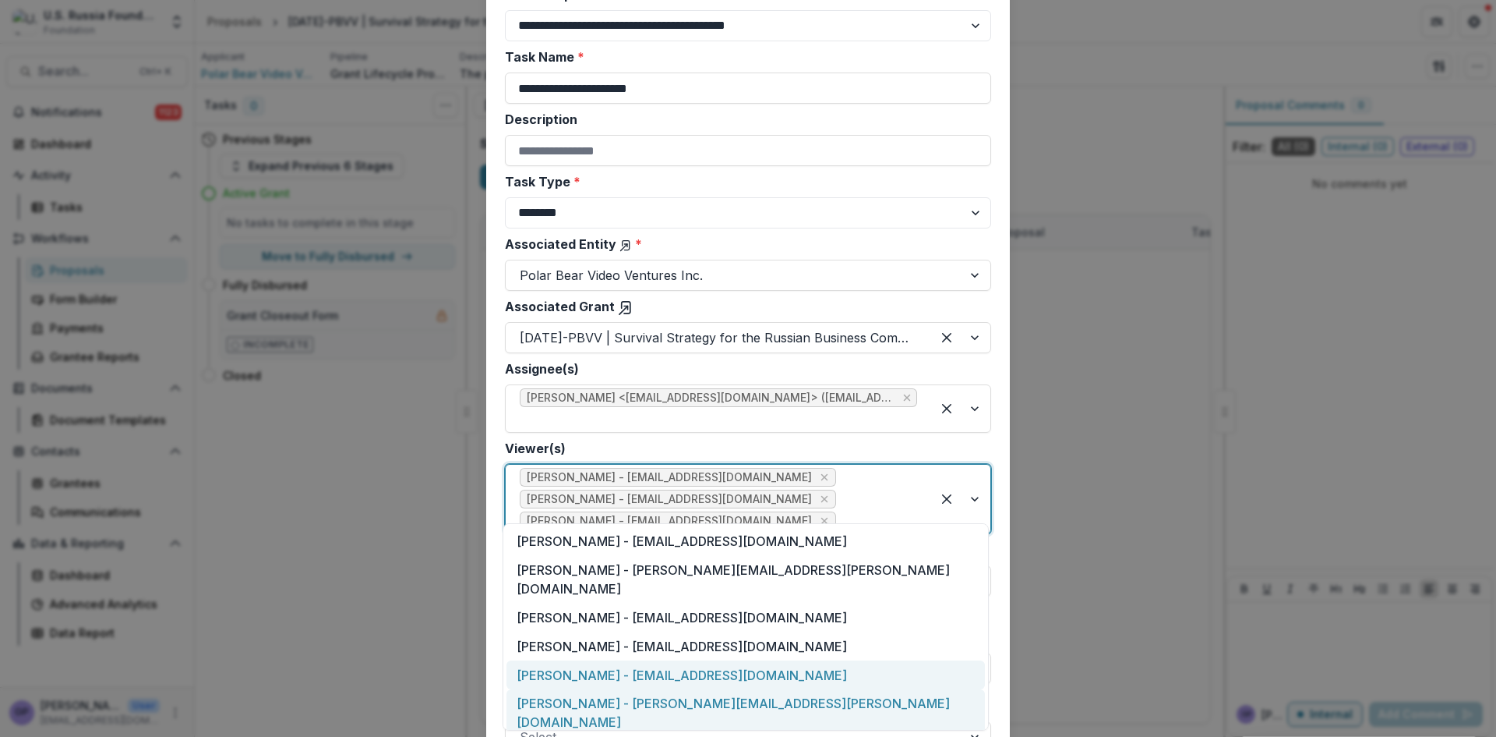
scroll to position [30, 0]
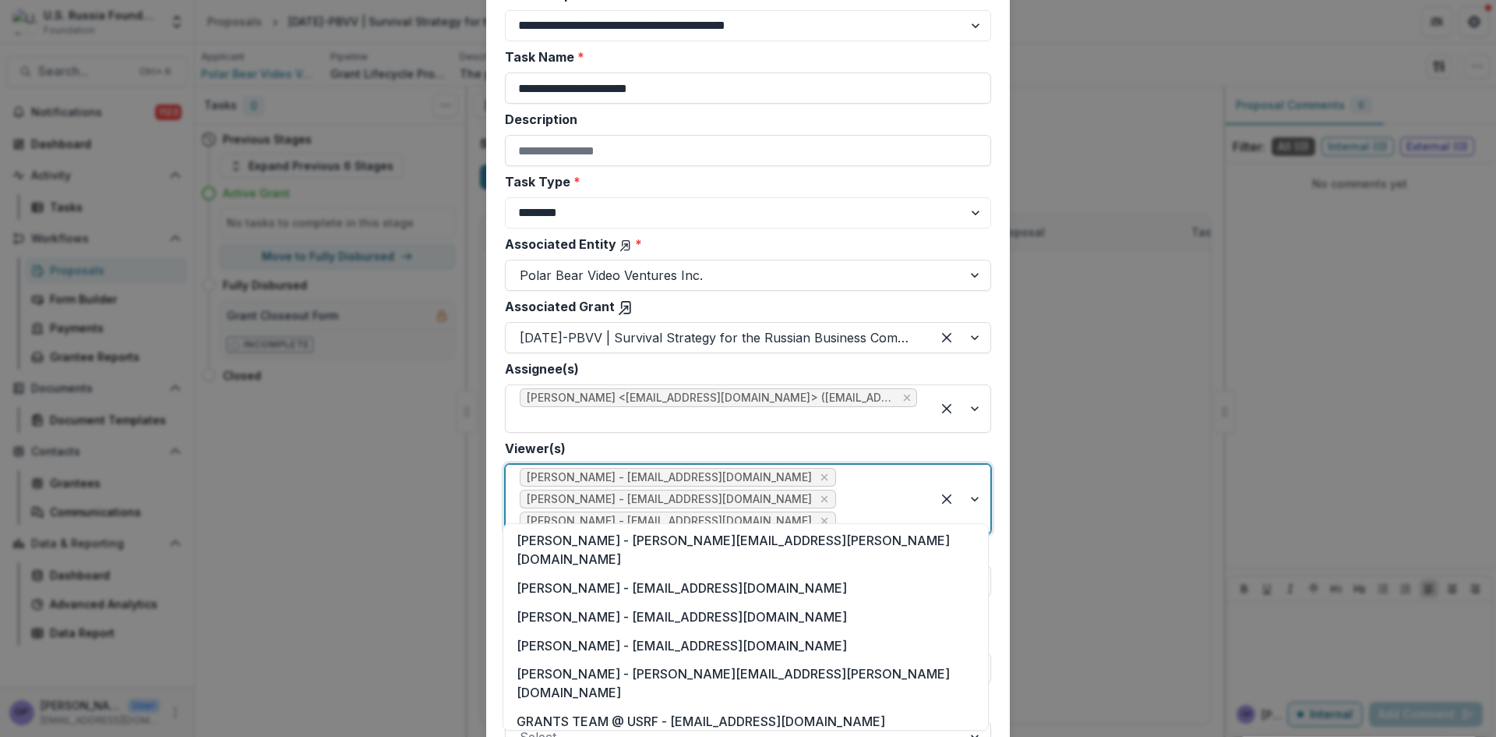
click at [609, 735] on div "[PERSON_NAME] P - [EMAIL_ADDRESS][DOMAIN_NAME]" at bounding box center [746, 749] width 479 height 29
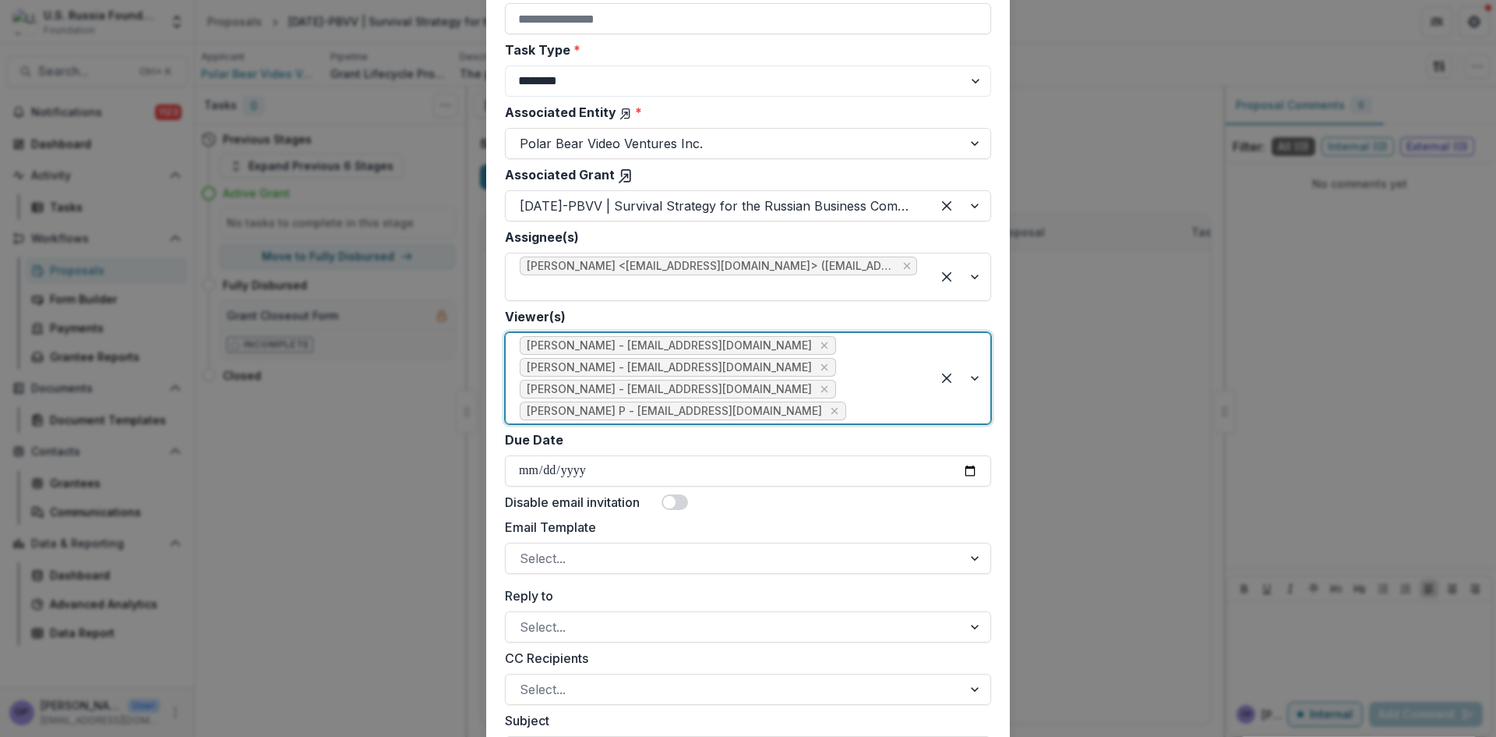
scroll to position [286, 0]
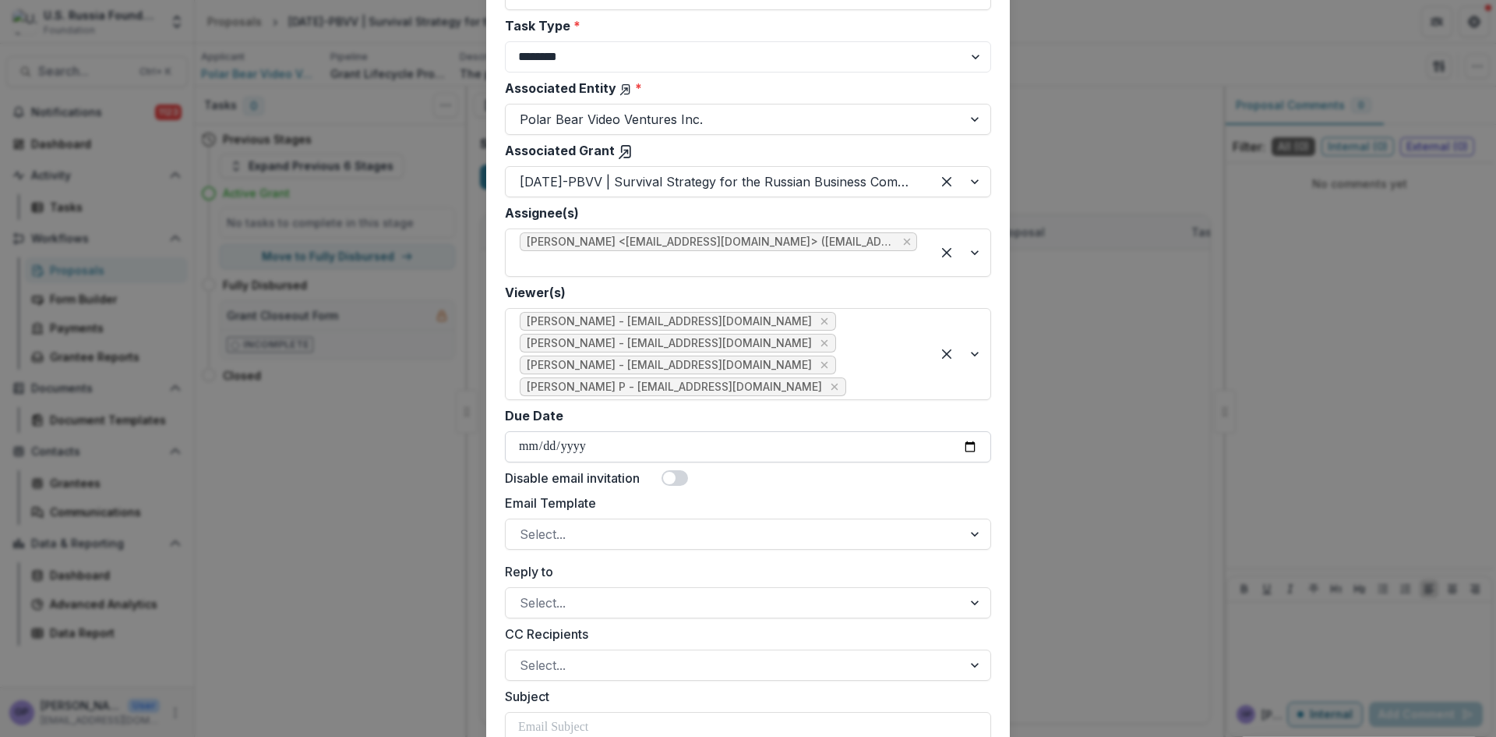
click at [969, 431] on input "Due Date" at bounding box center [748, 446] width 486 height 31
type input "**********"
click at [675, 470] on span at bounding box center [675, 478] width 26 height 16
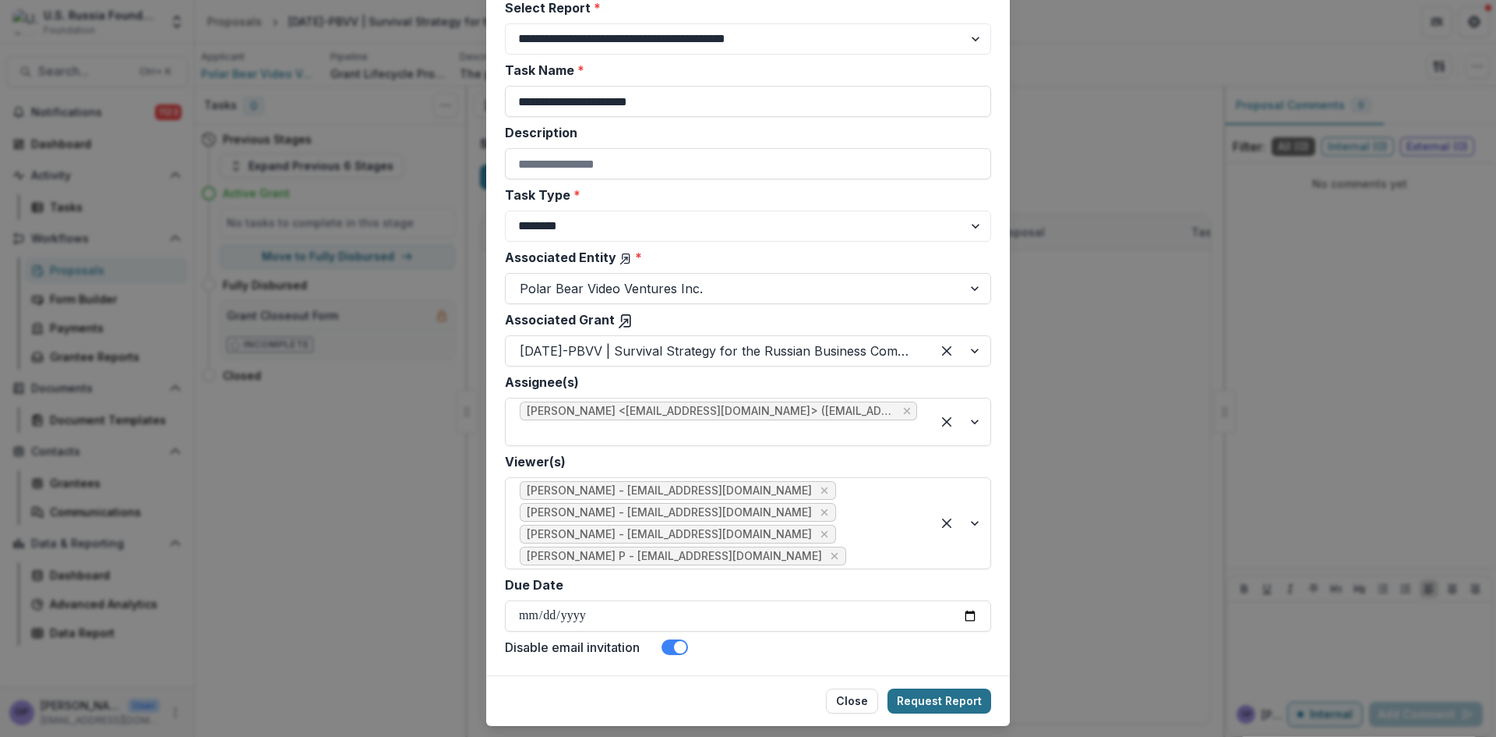
click at [941, 688] on button "Request Report" at bounding box center [940, 700] width 104 height 25
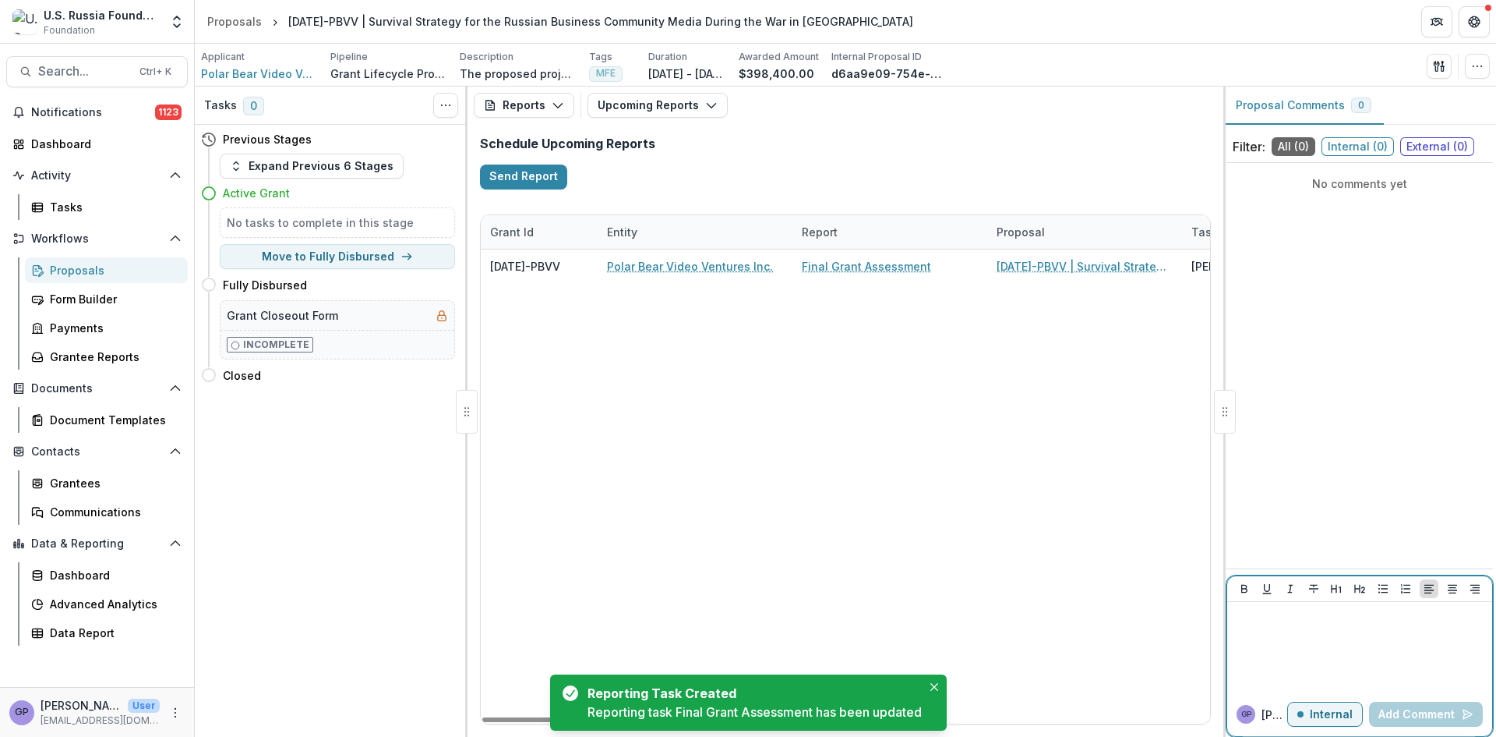
click at [1316, 637] on div at bounding box center [1360, 647] width 253 height 78
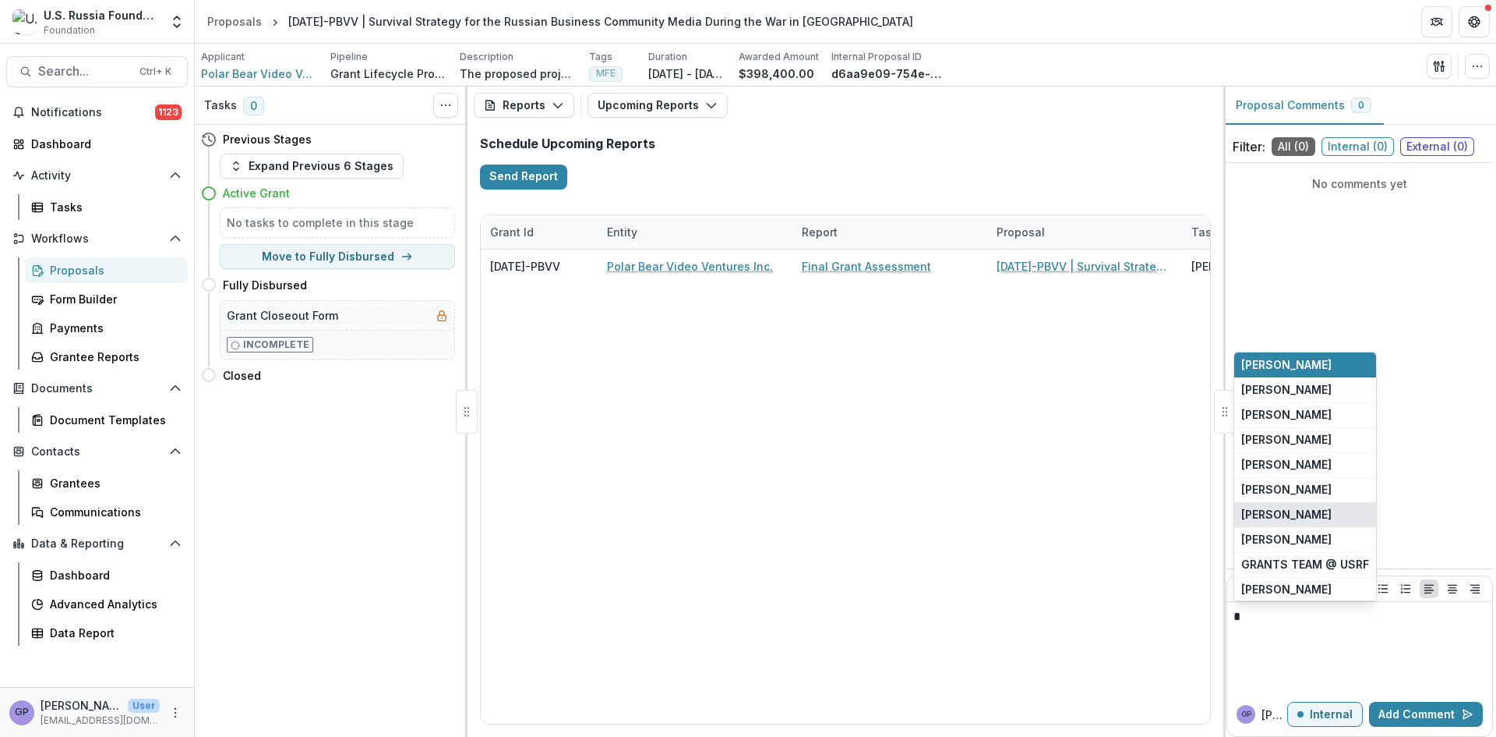
click at [1281, 507] on button "[PERSON_NAME]" at bounding box center [1306, 514] width 142 height 25
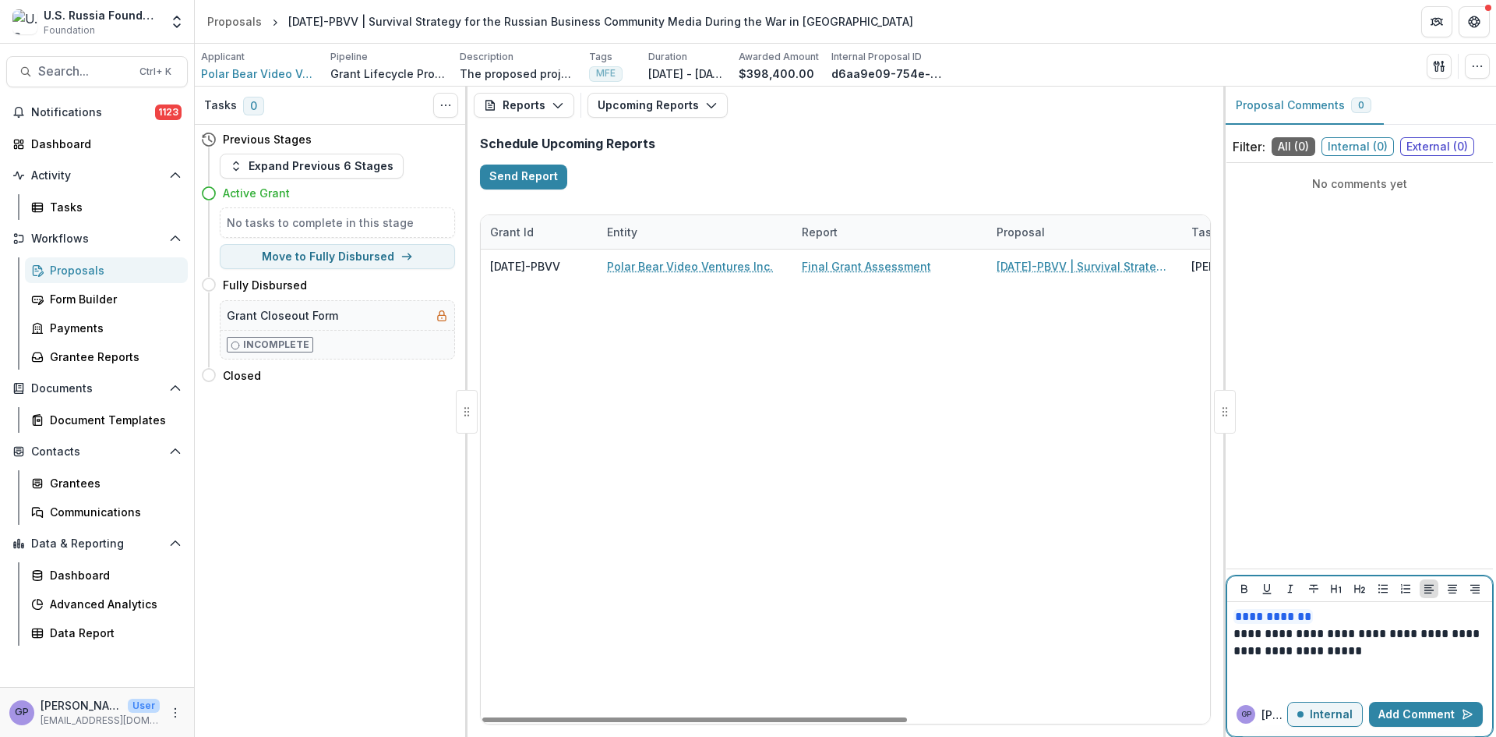
click at [1281, 627] on p "**********" at bounding box center [1360, 642] width 253 height 34
drag, startPoint x: 1281, startPoint y: 627, endPoint x: 1279, endPoint y: 635, distance: 8.9
click at [1279, 635] on p "**********" at bounding box center [1360, 642] width 253 height 34
click at [1289, 632] on p "**********" at bounding box center [1360, 642] width 253 height 34
click at [1297, 632] on p "**********" at bounding box center [1360, 642] width 253 height 34
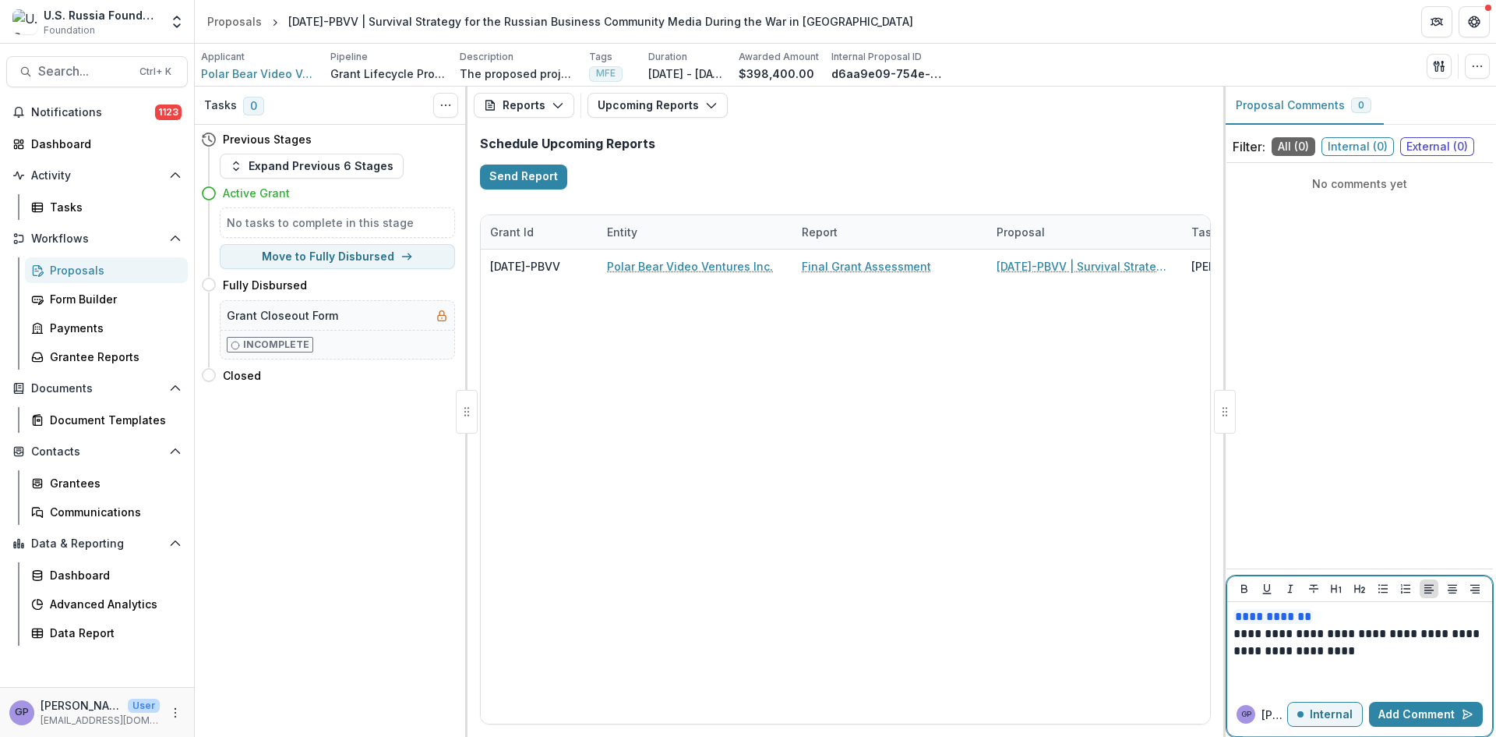
click at [1328, 631] on p "**********" at bounding box center [1360, 642] width 253 height 34
click at [1413, 630] on p "**********" at bounding box center [1360, 642] width 253 height 34
click at [1370, 655] on p "**********" at bounding box center [1360, 642] width 253 height 34
click at [1445, 710] on button "Add Comment" at bounding box center [1426, 713] width 114 height 25
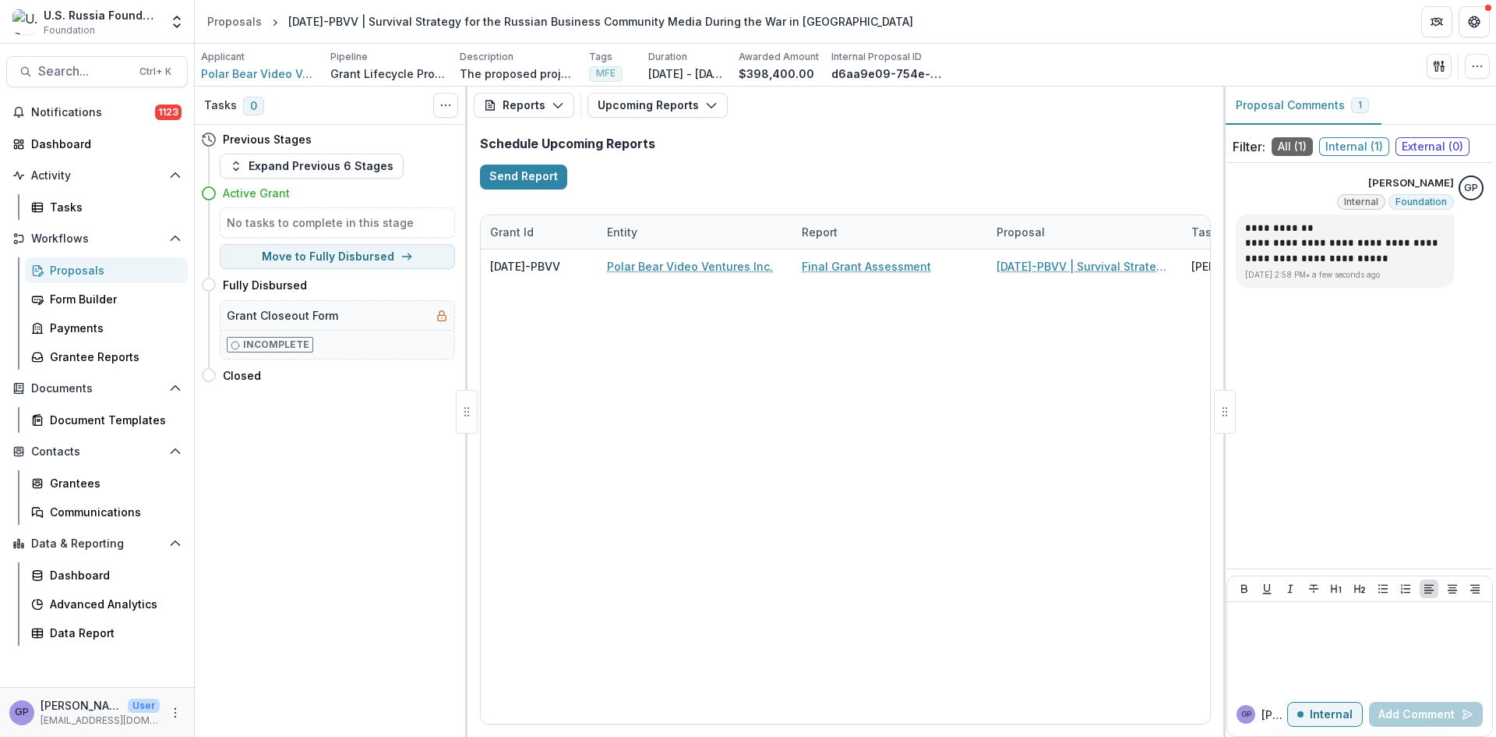
click at [80, 269] on div "Proposals" at bounding box center [112, 270] width 125 height 16
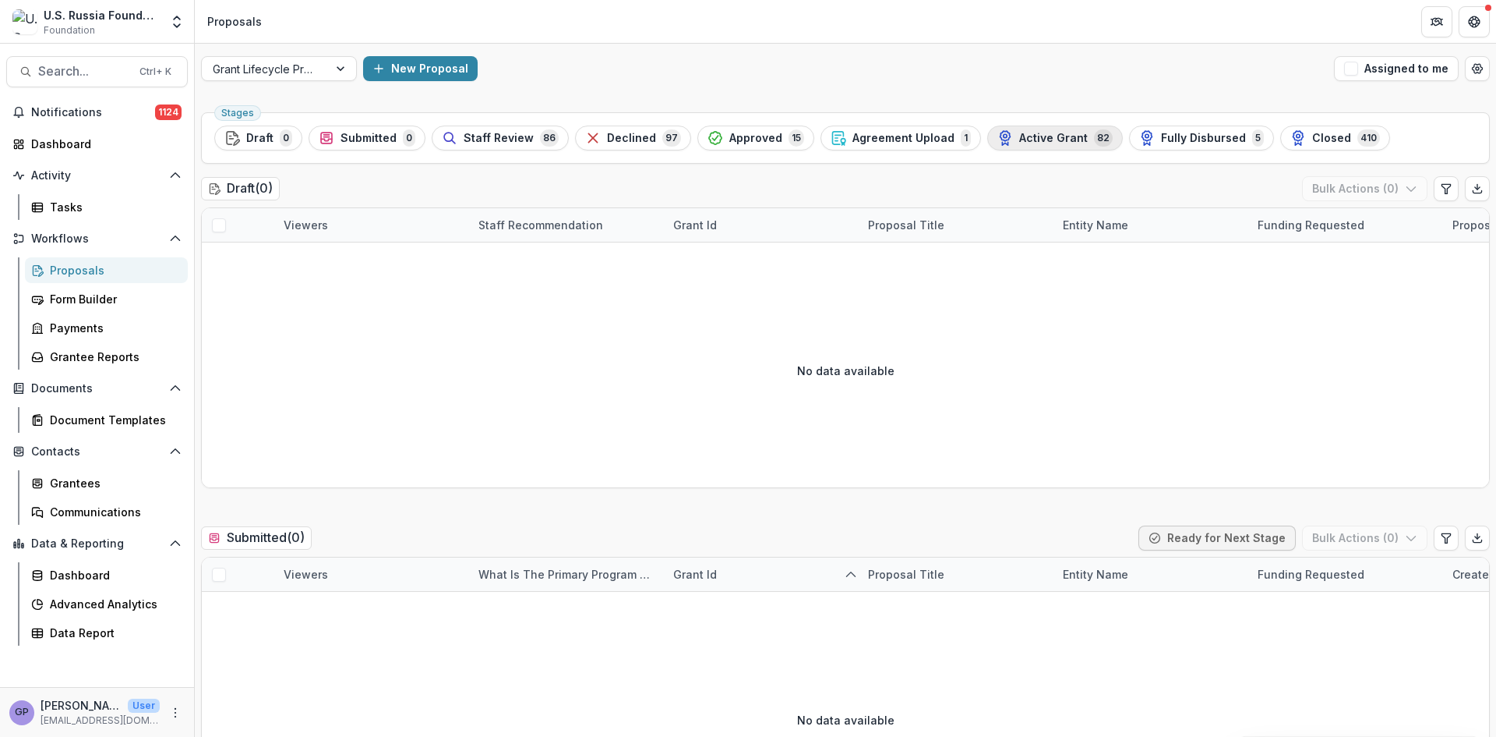
click at [1051, 138] on span "Active Grant" at bounding box center [1053, 138] width 69 height 13
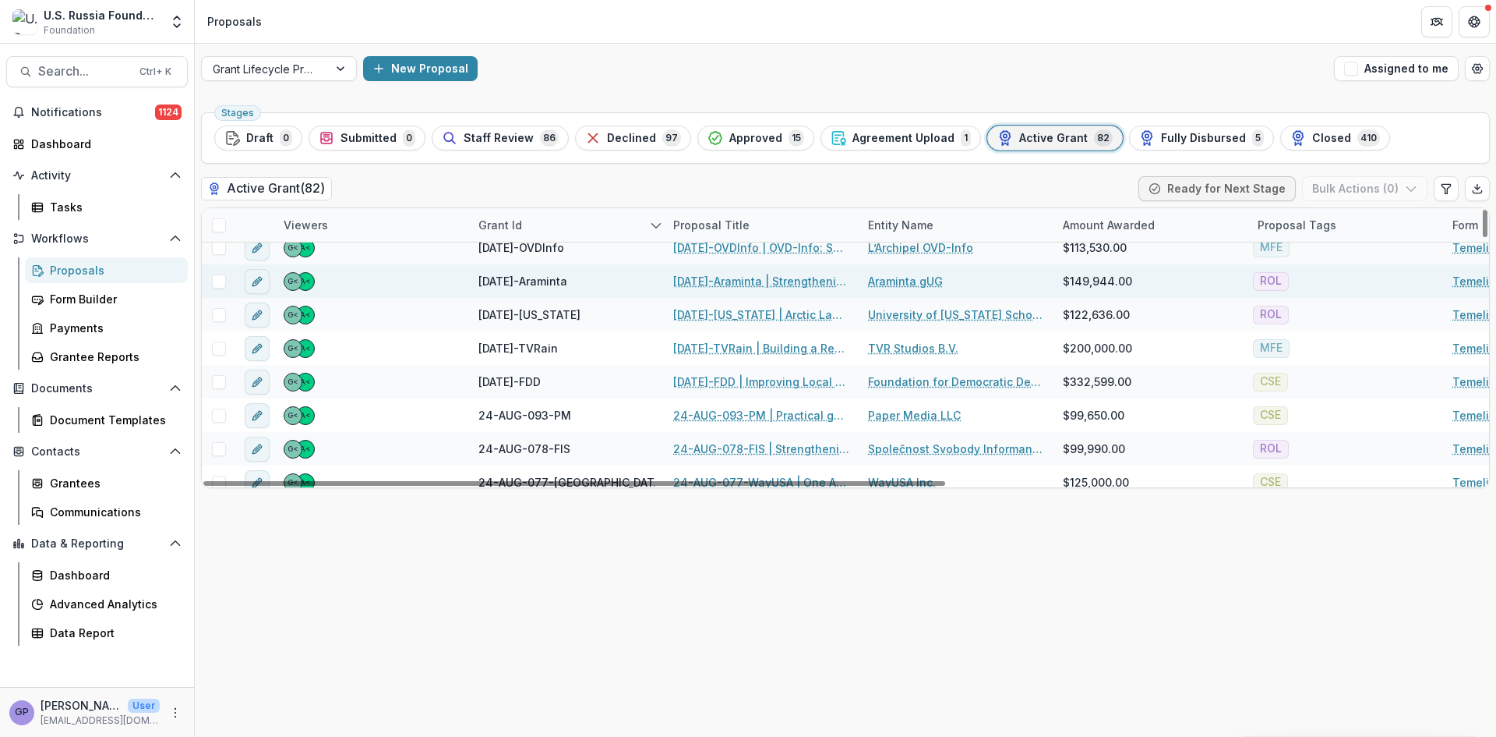
scroll to position [442, 0]
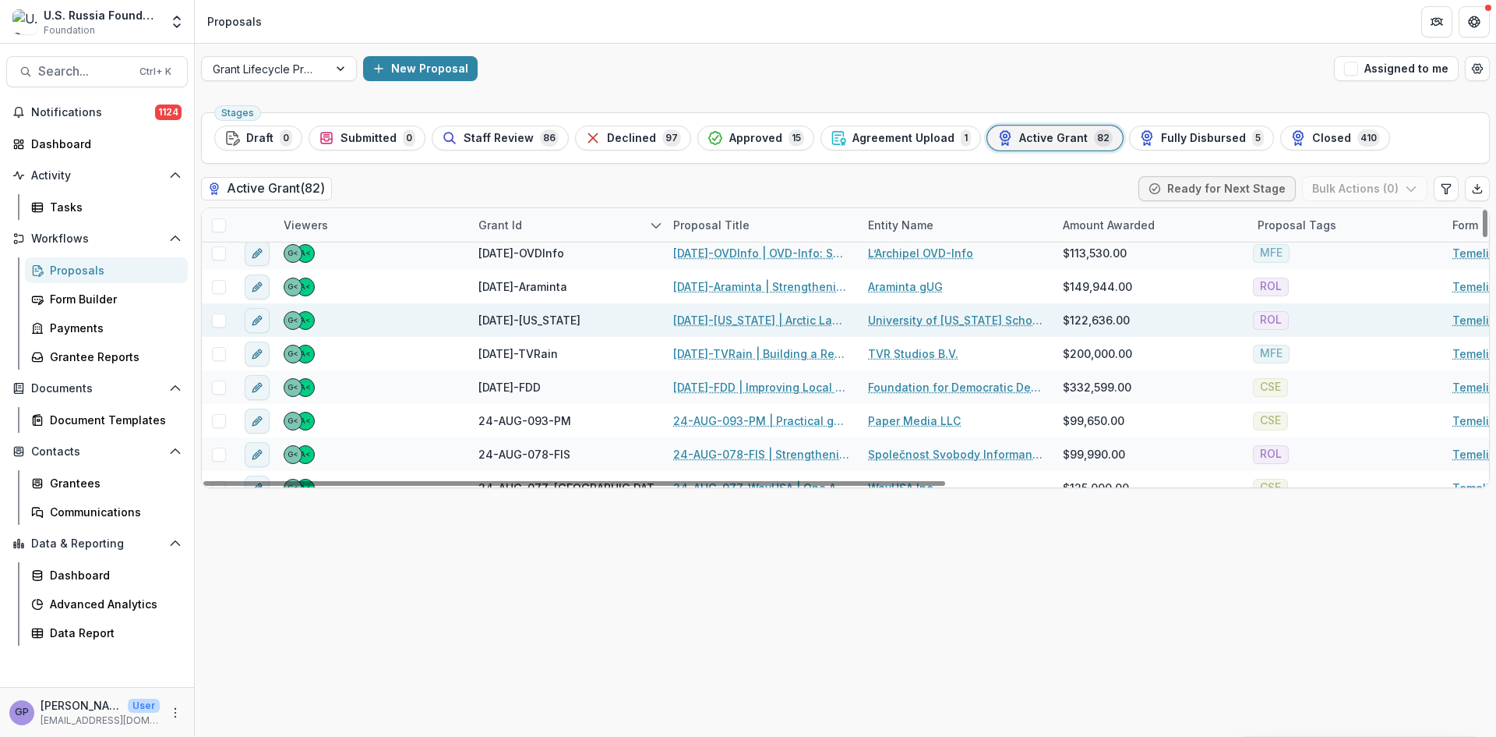
click at [735, 320] on link "[DATE]-[US_STATE] | Arctic Law Beyond Borders" at bounding box center [761, 320] width 176 height 16
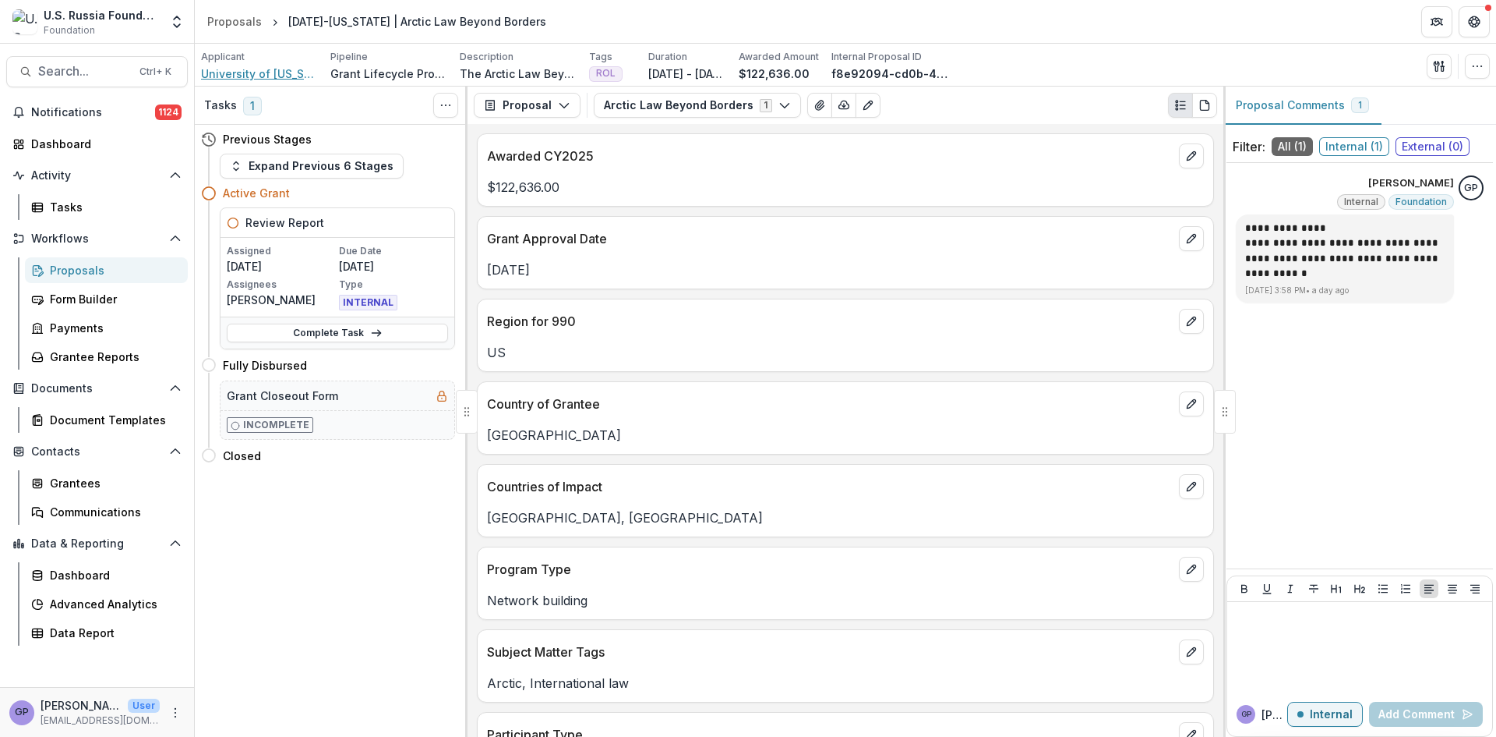
click at [256, 72] on span "University of [US_STATE] School of Law Foundation" at bounding box center [259, 73] width 117 height 16
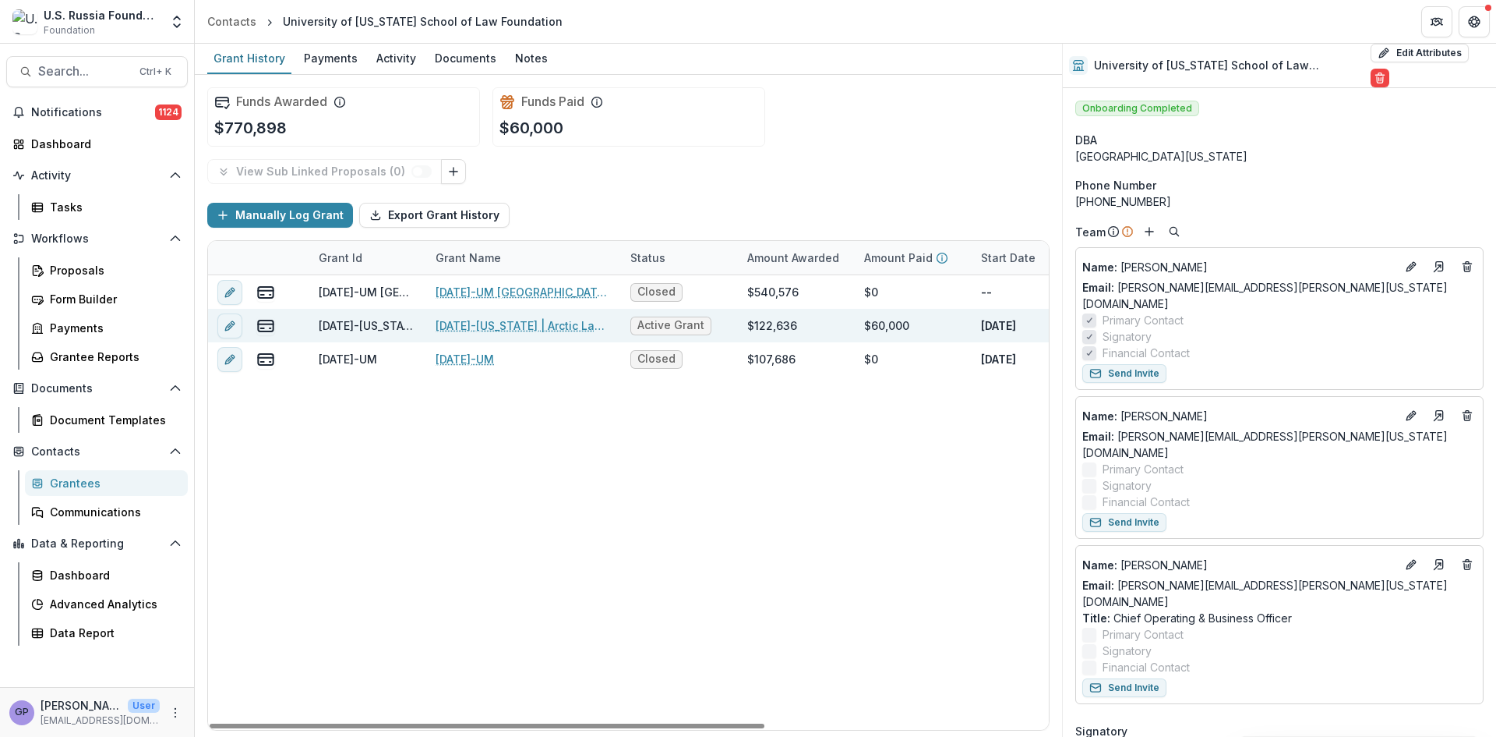
click at [510, 323] on link "[DATE]-[US_STATE] | Arctic Law Beyond Borders" at bounding box center [524, 325] width 176 height 16
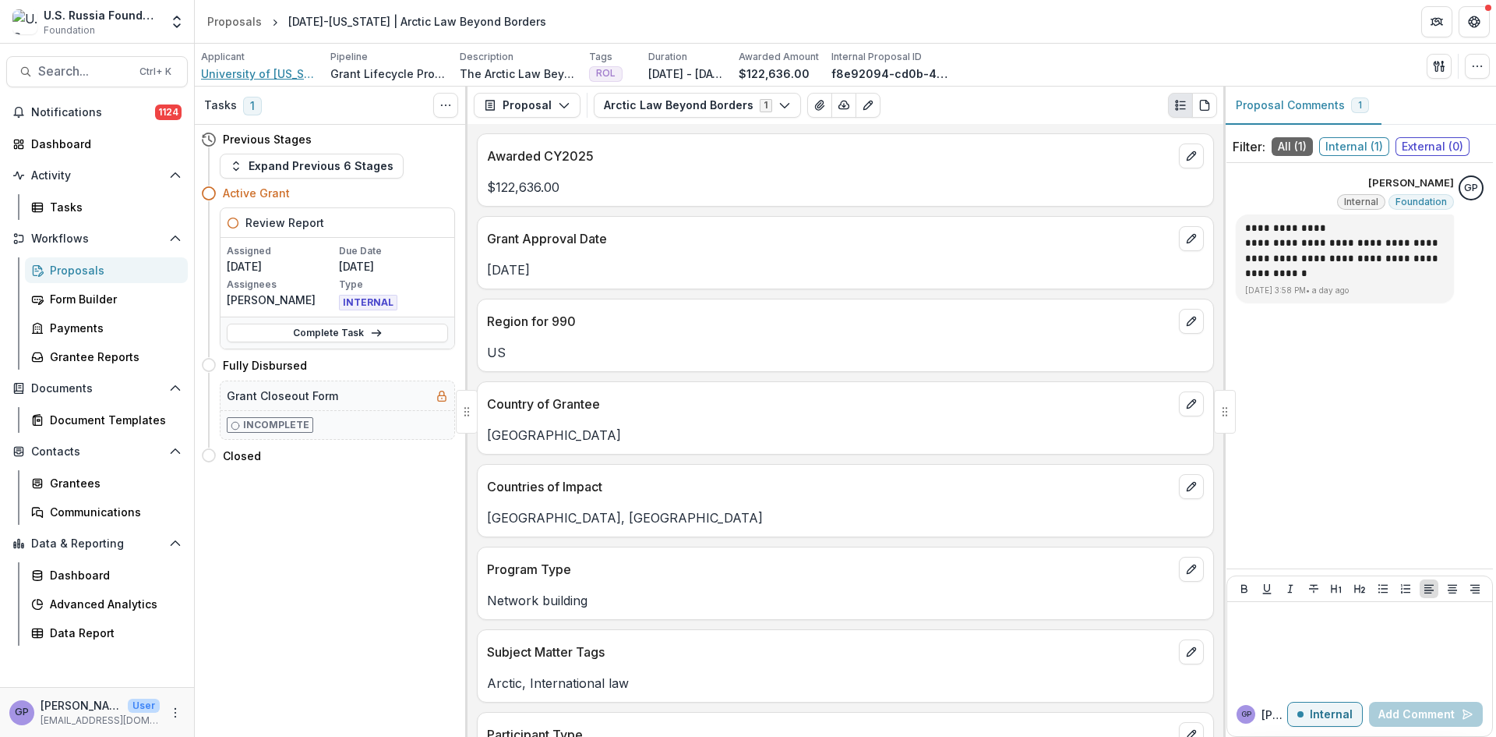
click at [277, 72] on span "University of [US_STATE] School of Law Foundation" at bounding box center [259, 73] width 117 height 16
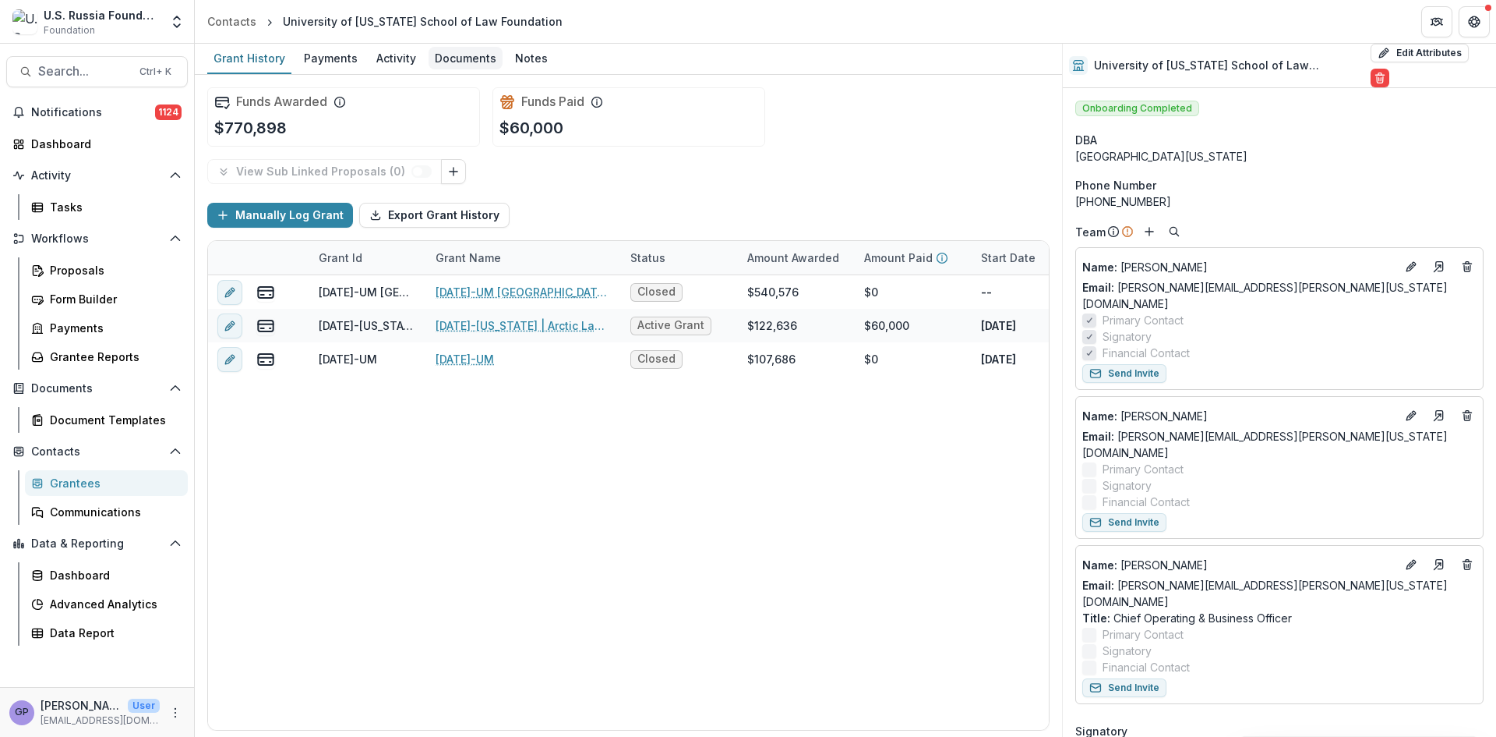
click at [464, 62] on div "Documents" at bounding box center [466, 58] width 74 height 23
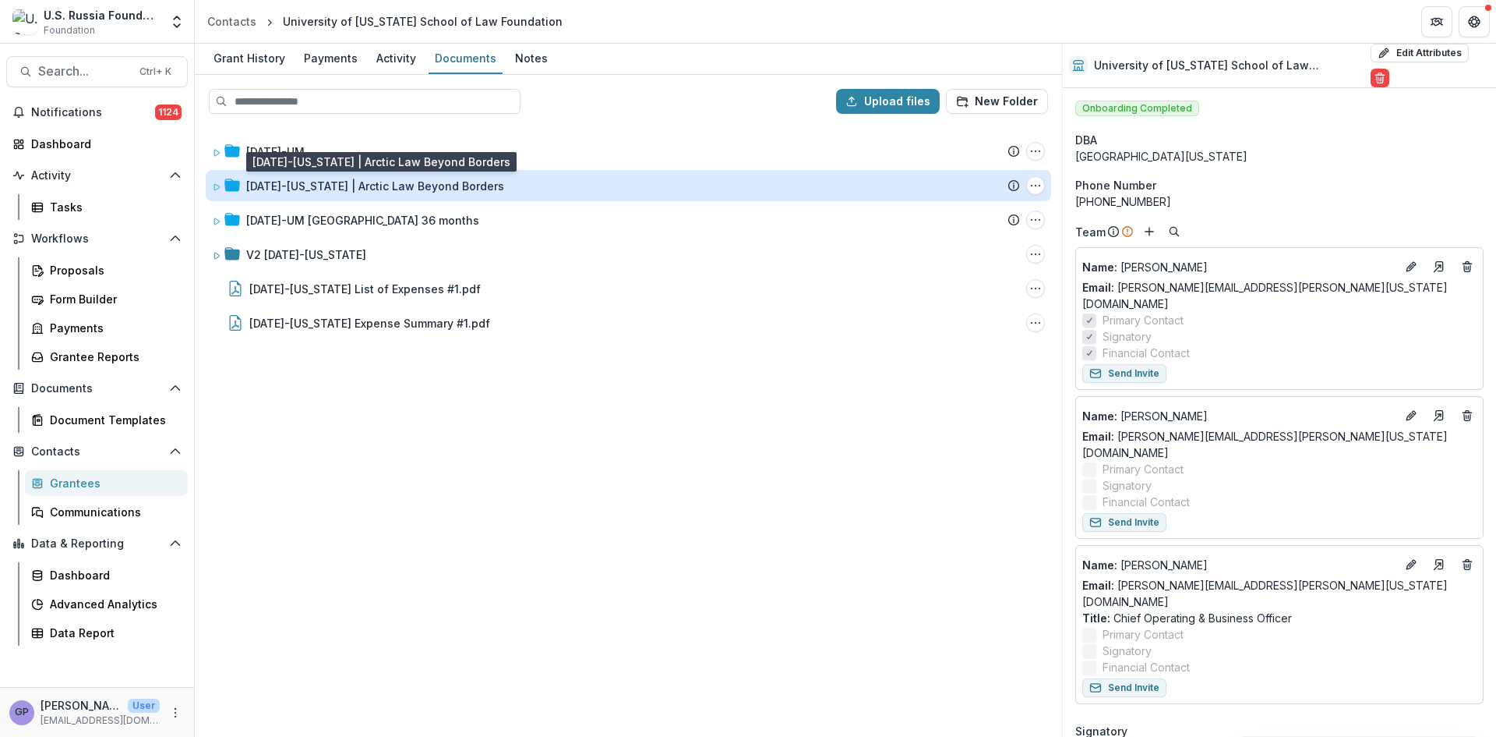
click at [332, 181] on div "[DATE]-[US_STATE] | Arctic Law Beyond Borders" at bounding box center [375, 186] width 258 height 16
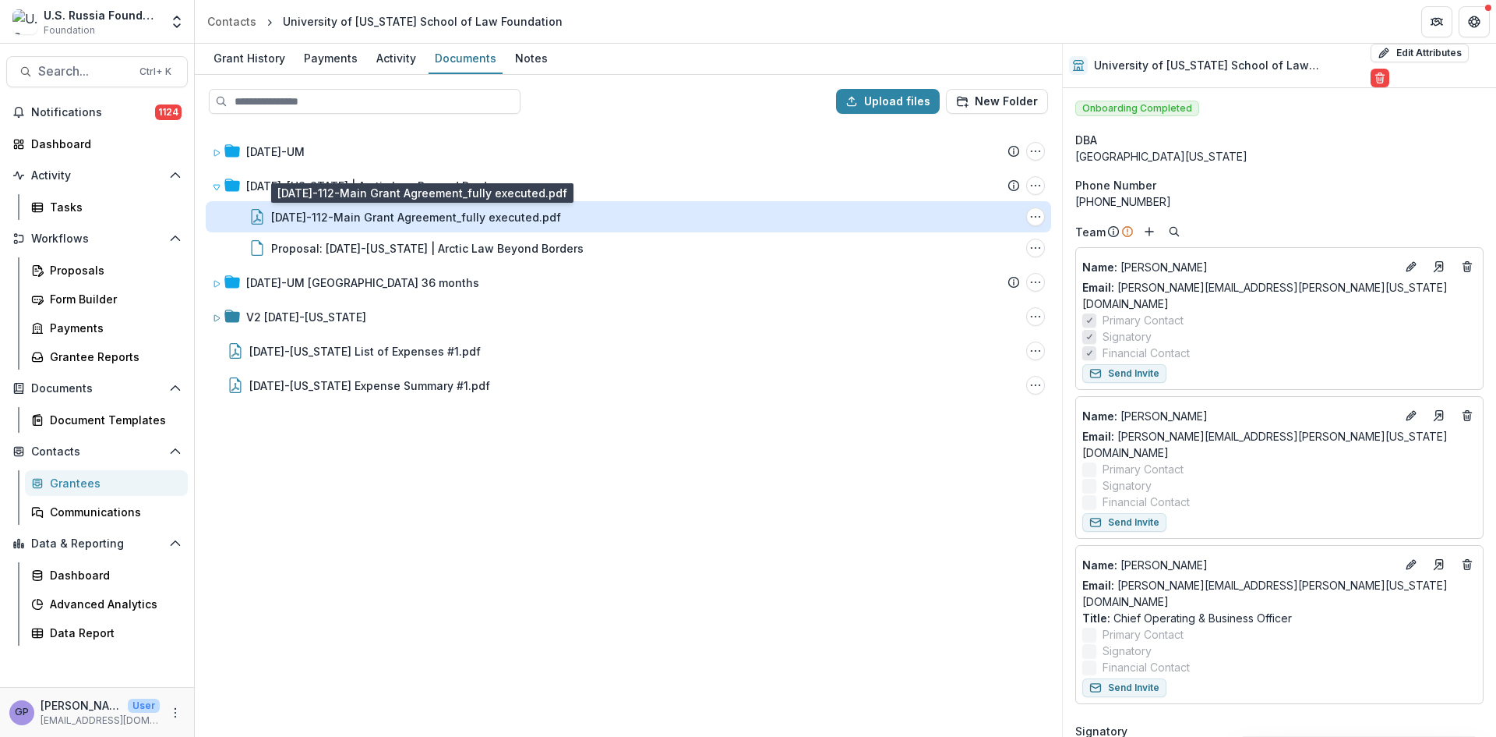
click at [535, 212] on div "[DATE]-112-Main Grant Agreement_fully executed.pdf" at bounding box center [416, 217] width 290 height 16
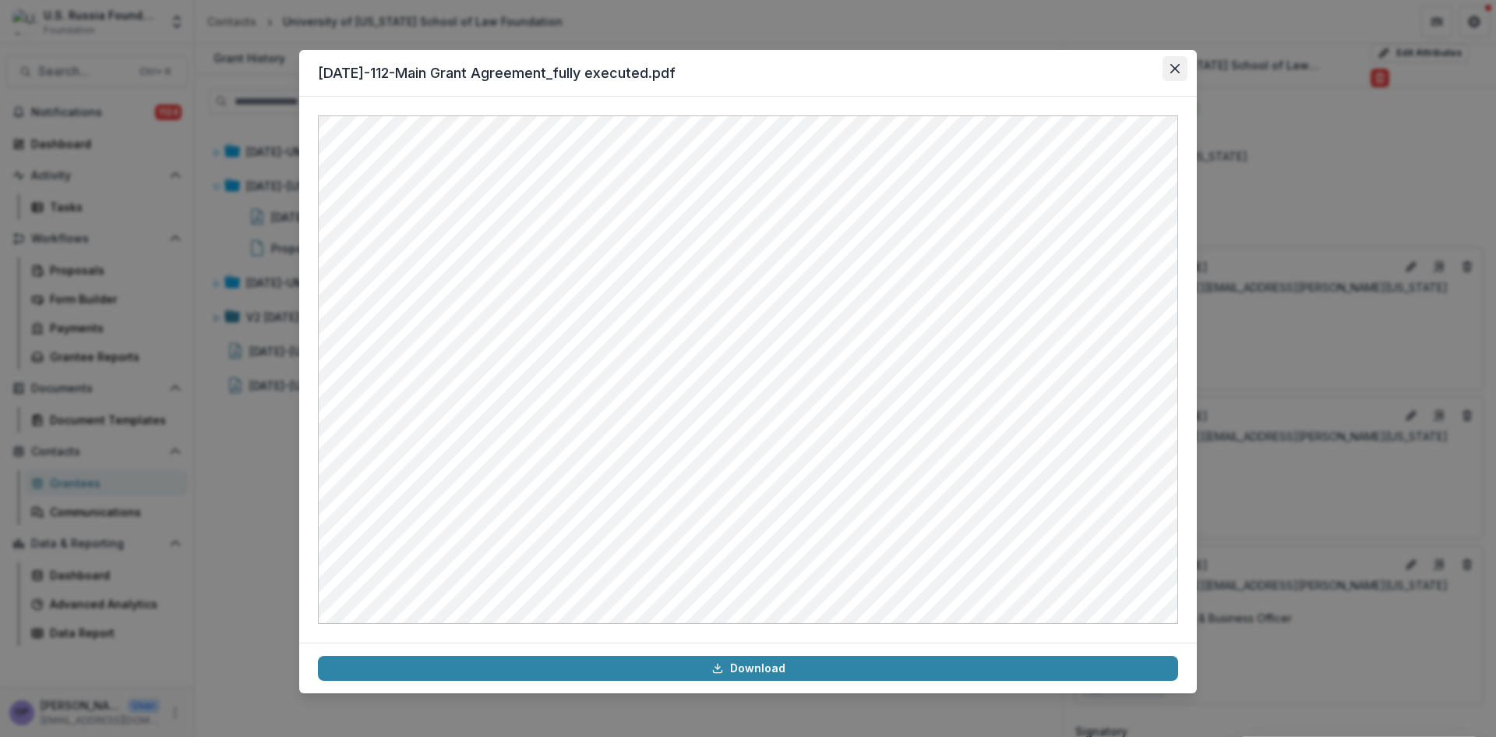
click at [1180, 65] on button "Close" at bounding box center [1175, 68] width 25 height 25
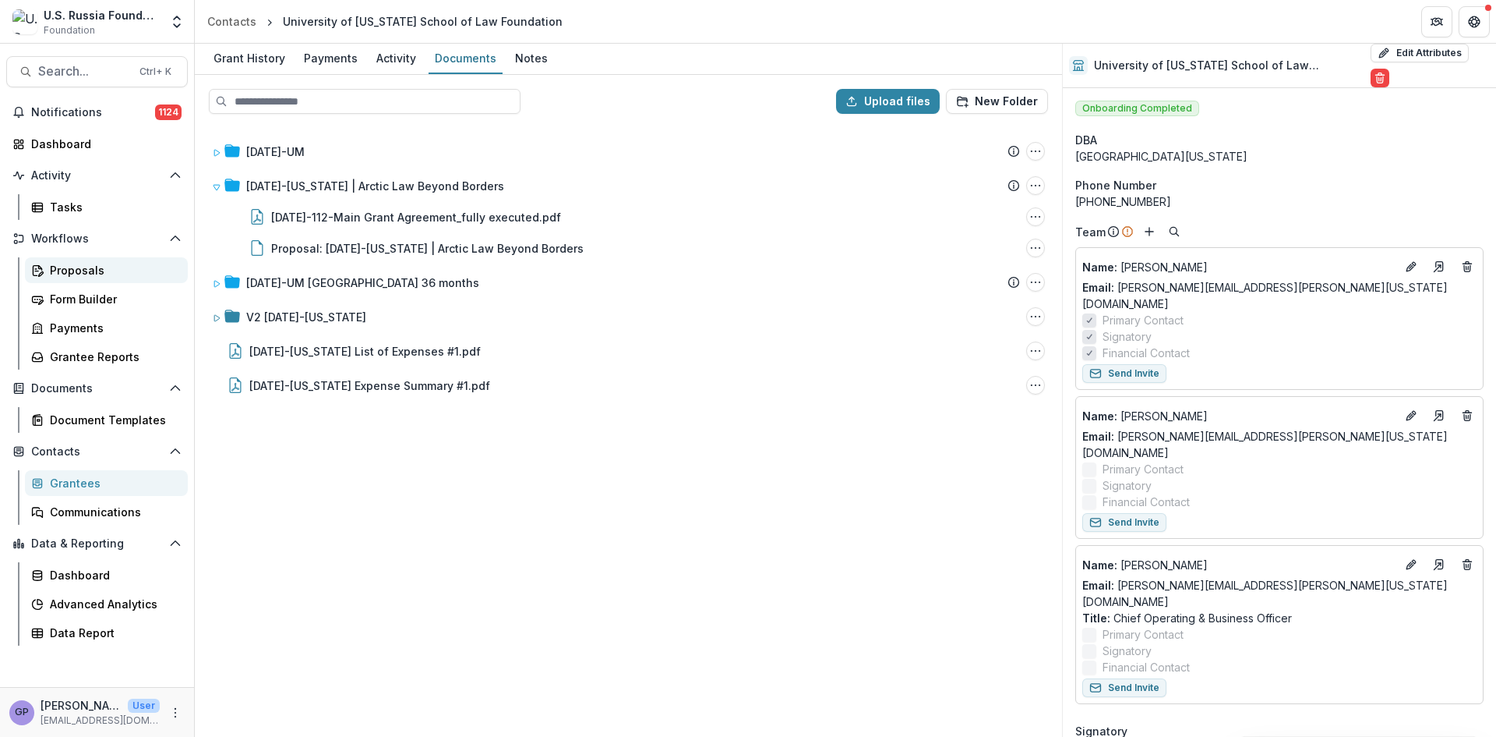
click at [65, 265] on div "Proposals" at bounding box center [112, 270] width 125 height 16
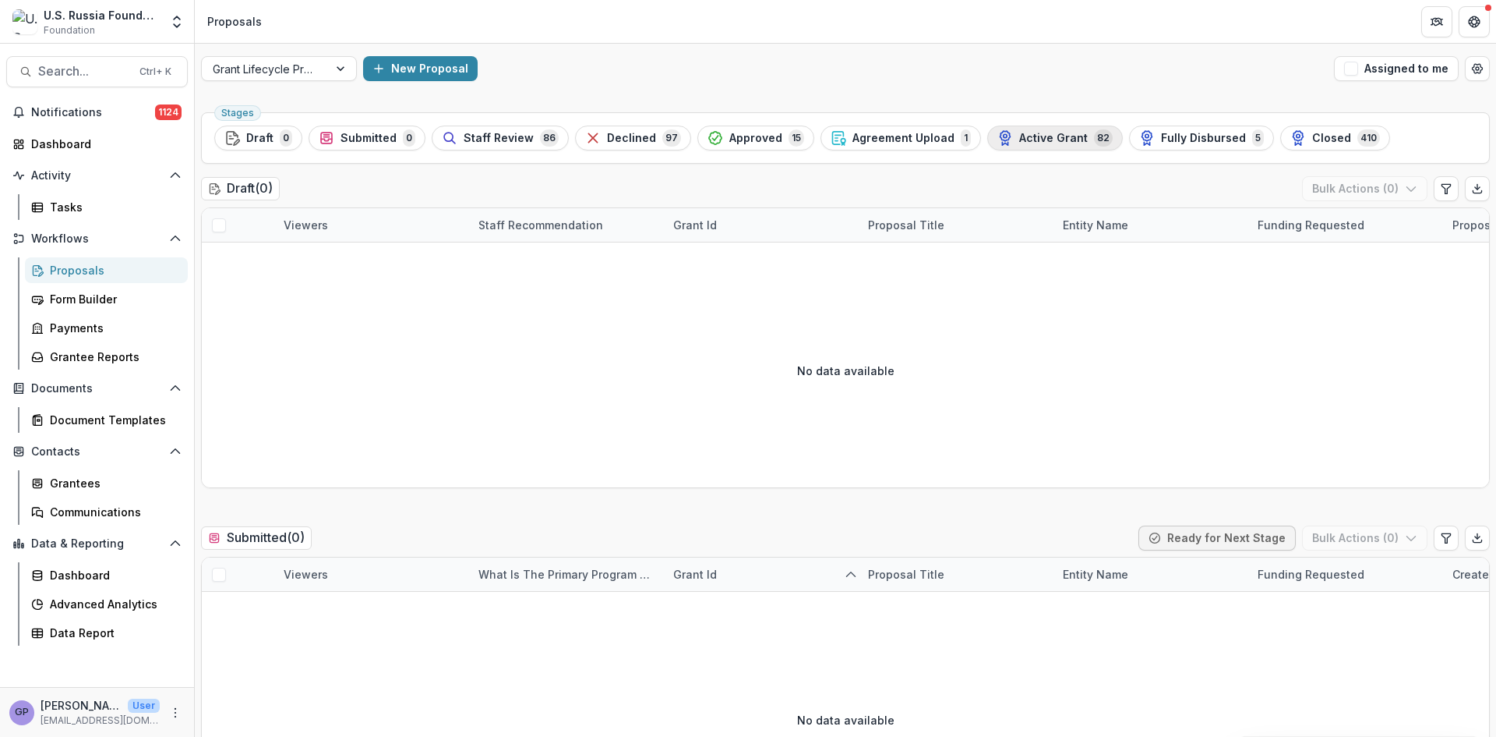
click at [1033, 129] on div "Active Grant 82" at bounding box center [1055, 137] width 115 height 17
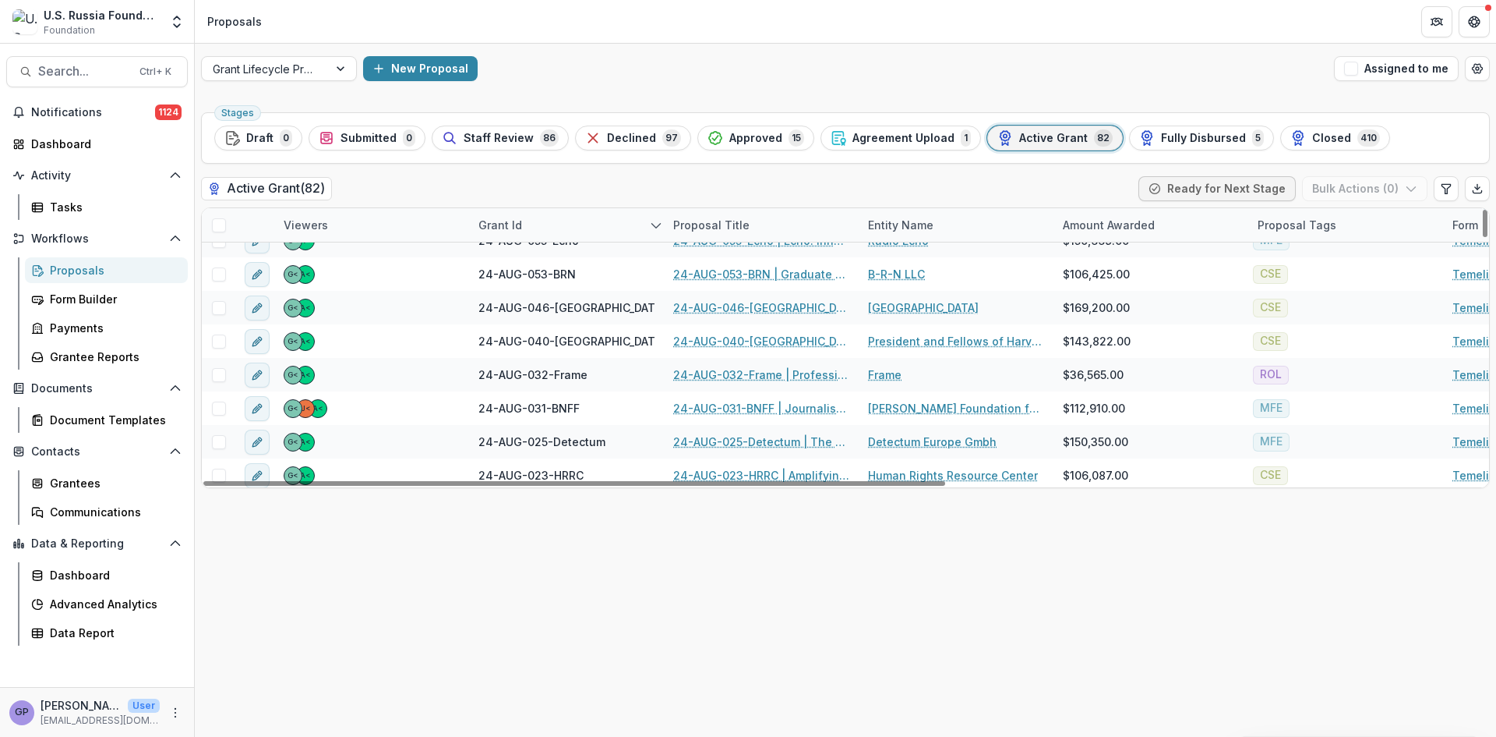
scroll to position [857, 0]
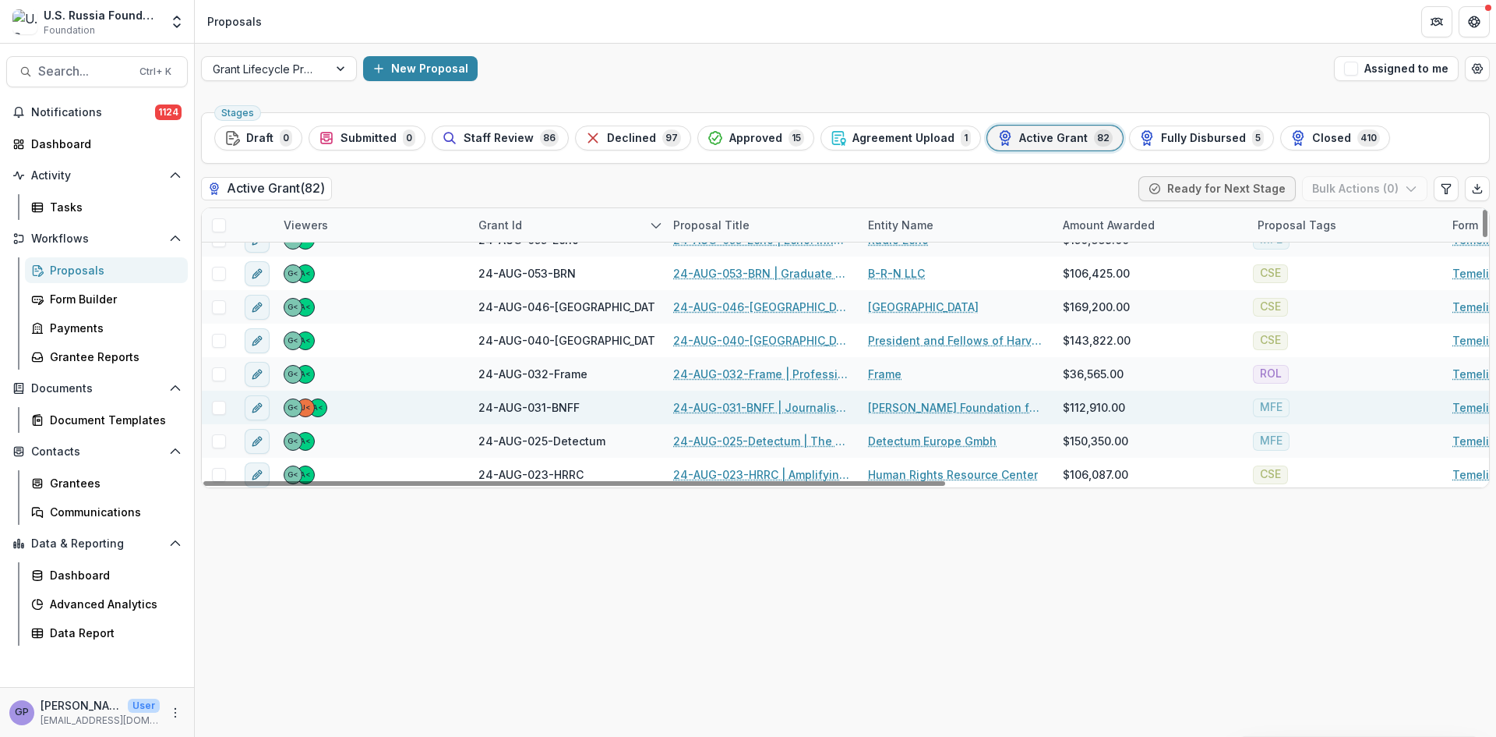
click at [761, 400] on link "24-AUG-031-BNFF | Journalistic conference: RESISTANCE, SURVIVAL AND DEVELOPMENT…" at bounding box center [761, 407] width 176 height 16
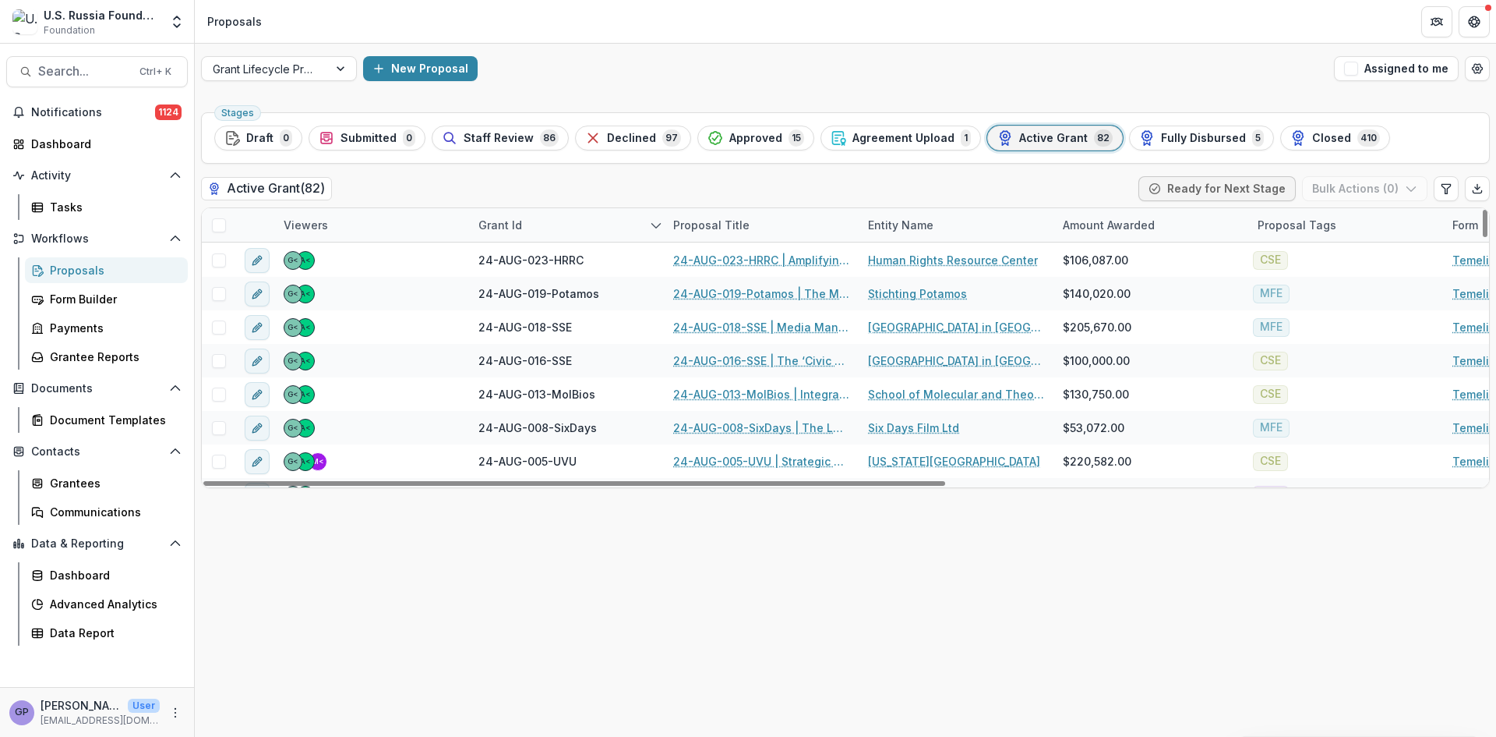
scroll to position [1117, 0]
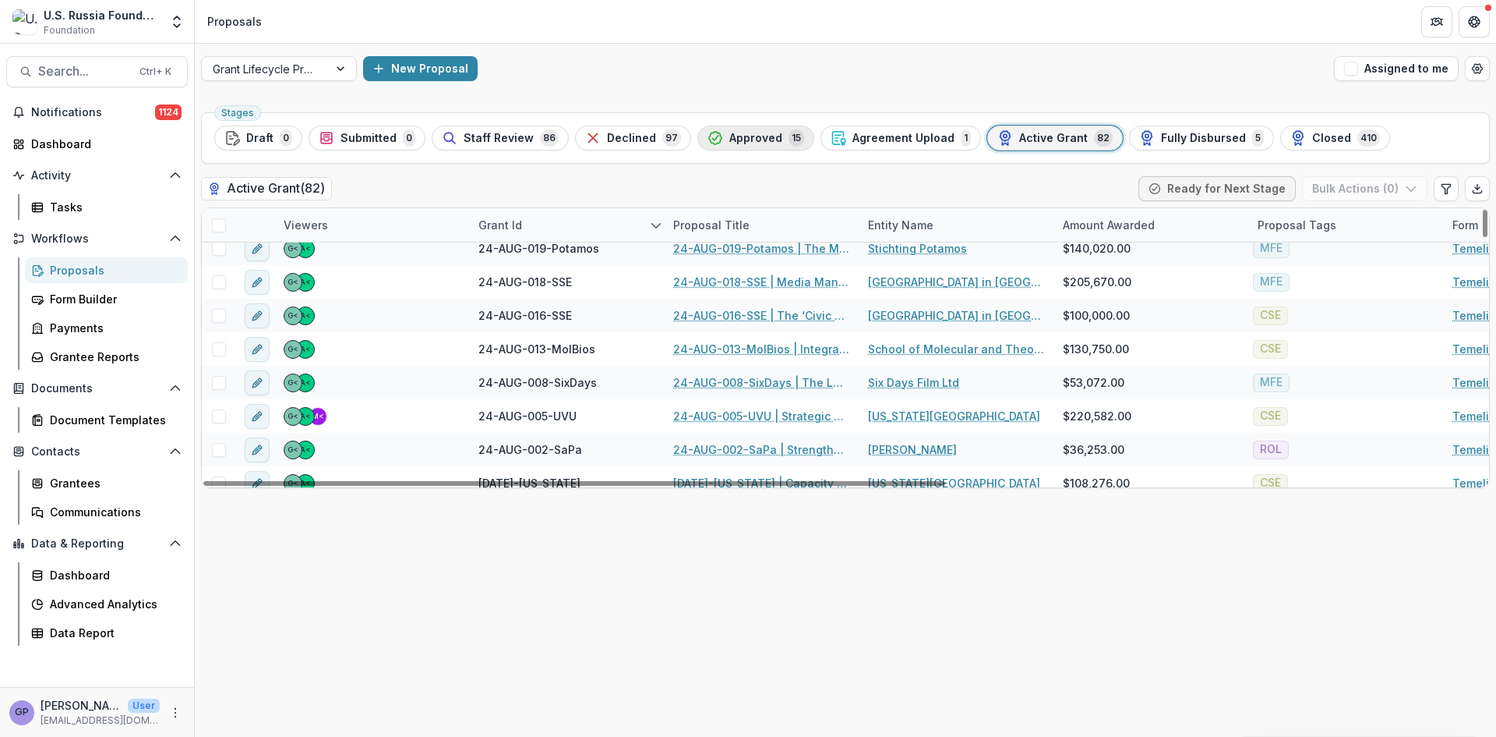
click at [733, 135] on span "Approved" at bounding box center [756, 138] width 53 height 13
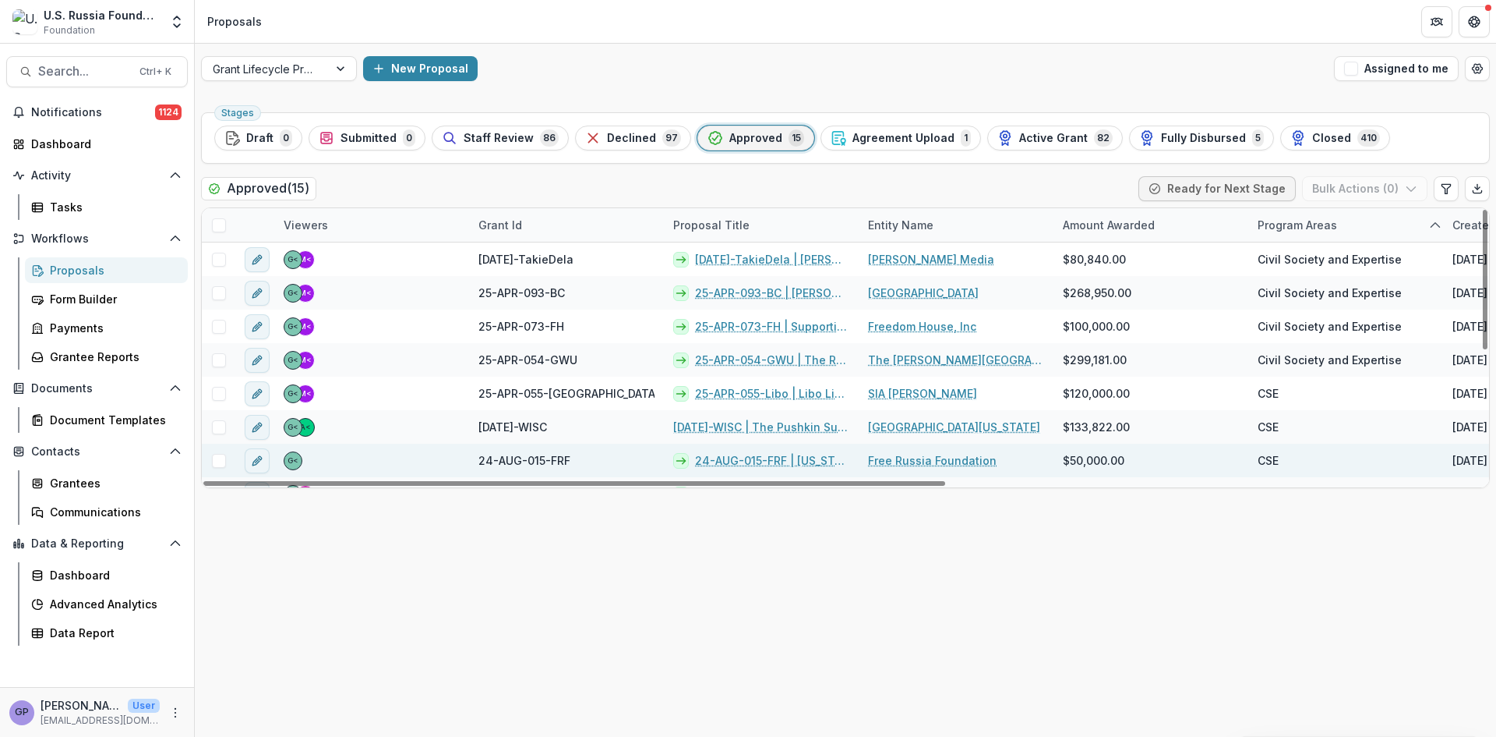
click at [758, 458] on link "24-AUG-015-FRF | [US_STATE] Dialogue 2025" at bounding box center [772, 460] width 154 height 16
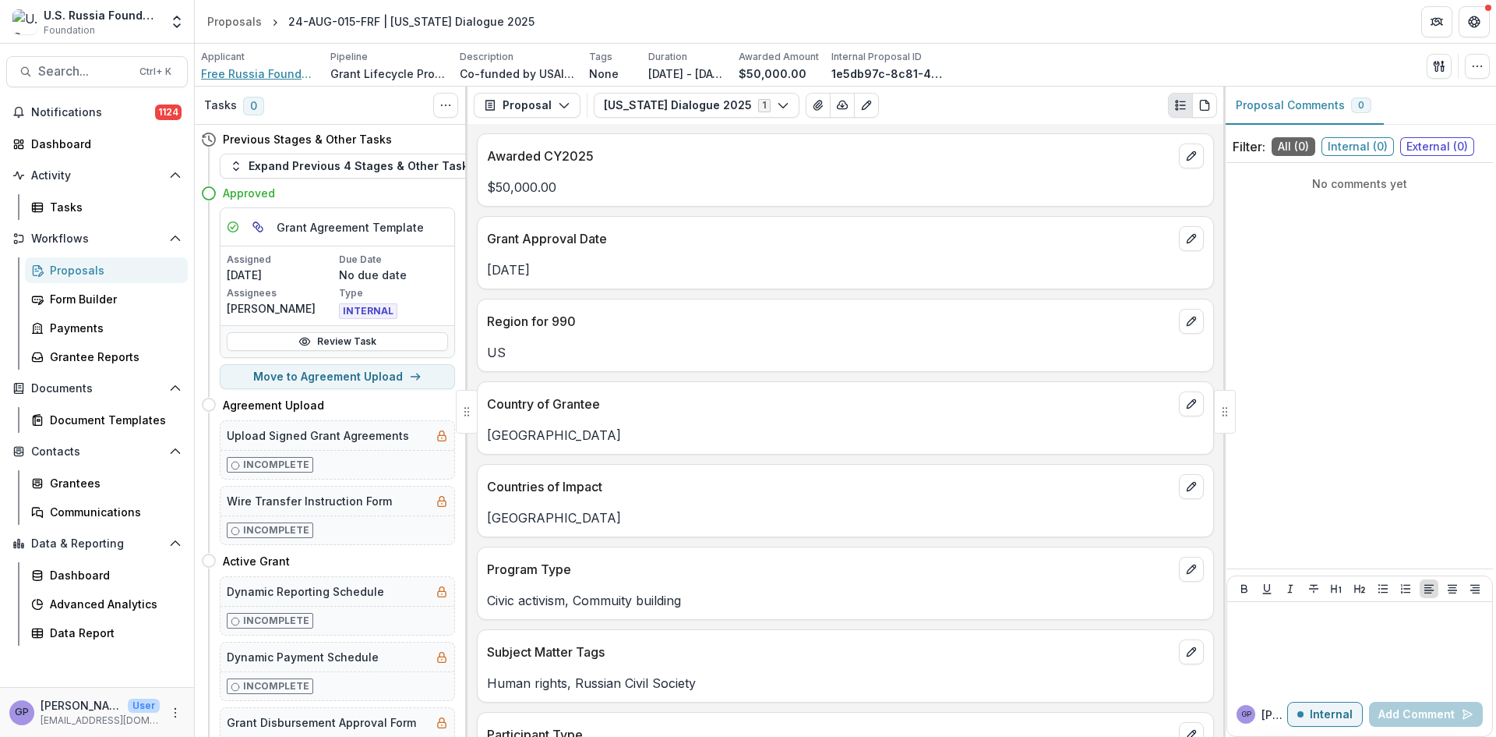
click at [249, 70] on span "Free Russia Foundation" at bounding box center [259, 73] width 117 height 16
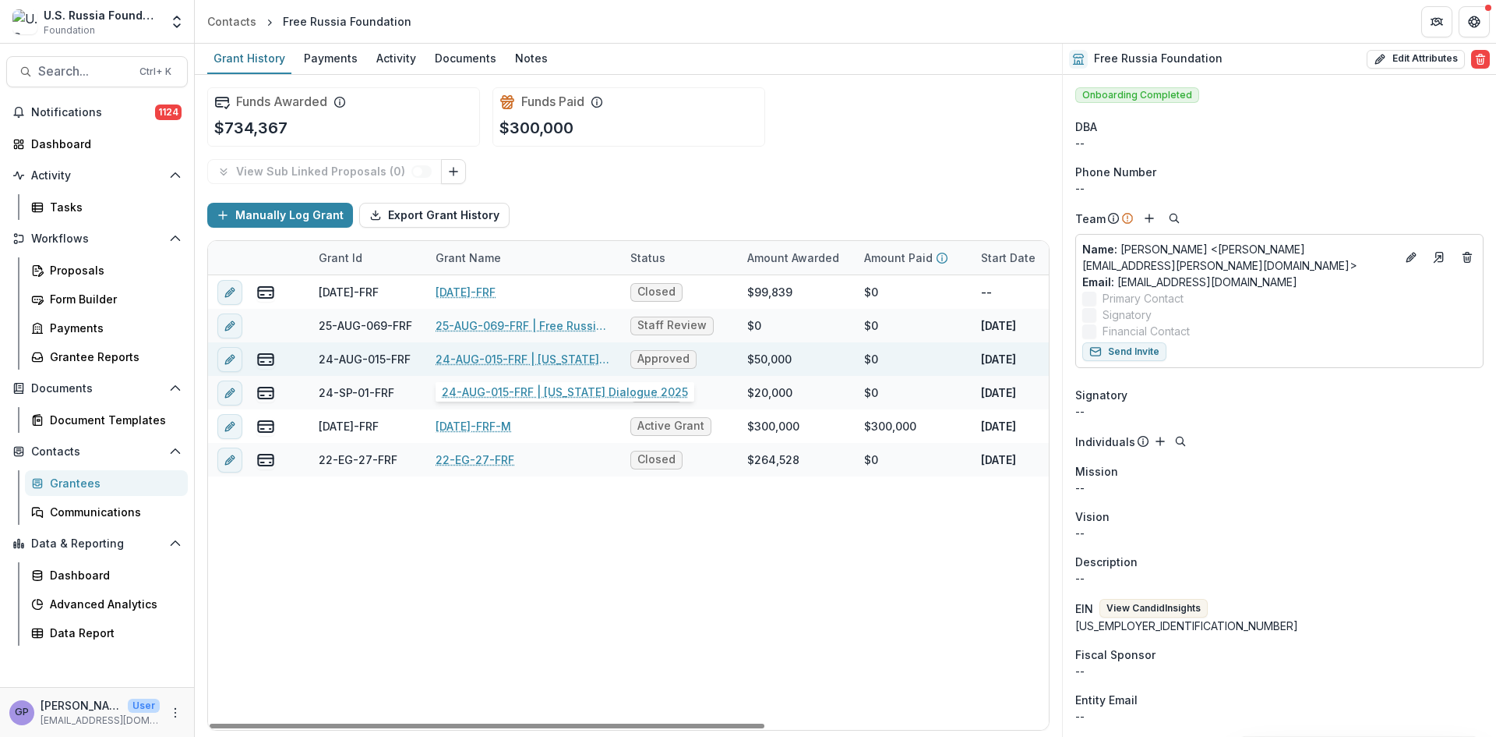
click at [519, 355] on link "24-AUG-015-FRF | [US_STATE] Dialogue 2025" at bounding box center [524, 359] width 176 height 16
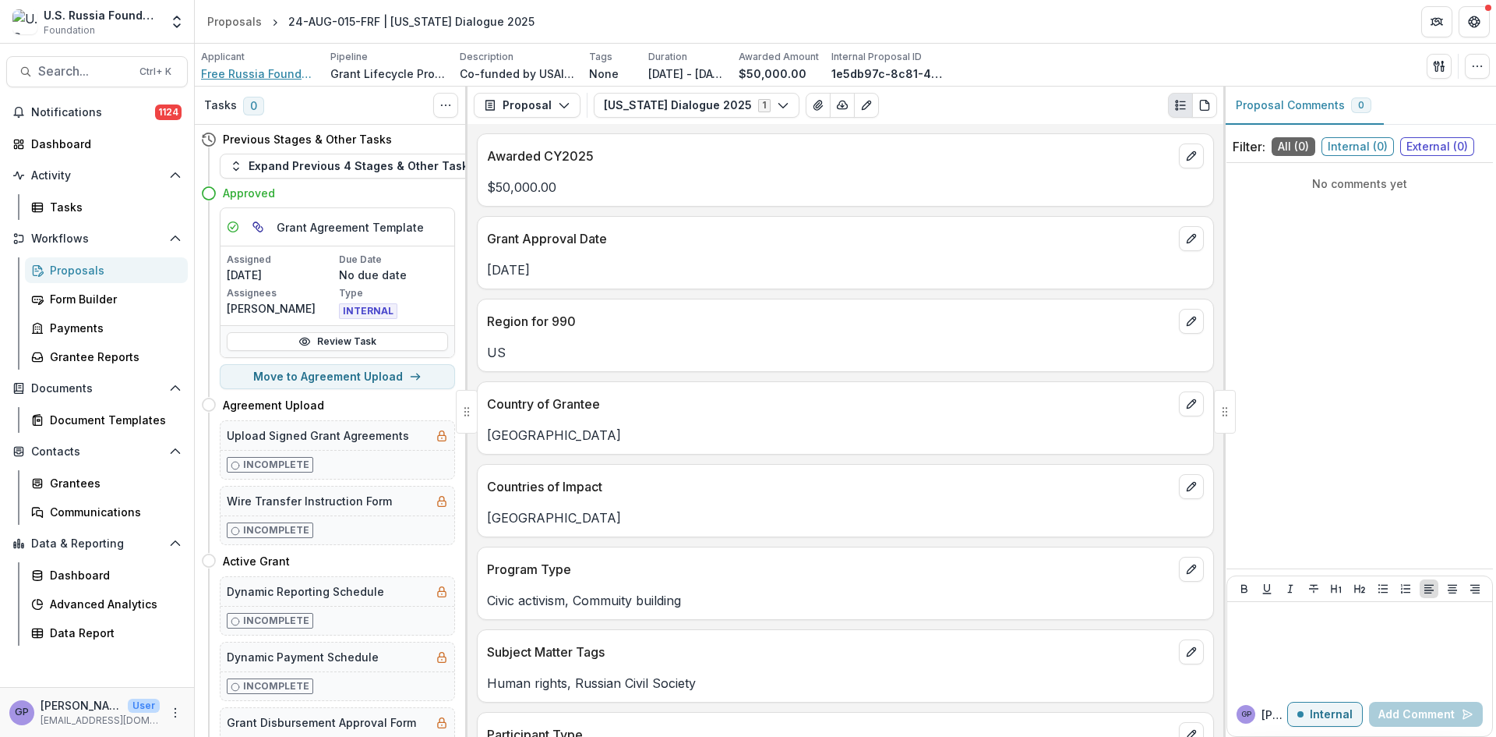
click at [280, 68] on span "Free Russia Foundation" at bounding box center [259, 73] width 117 height 16
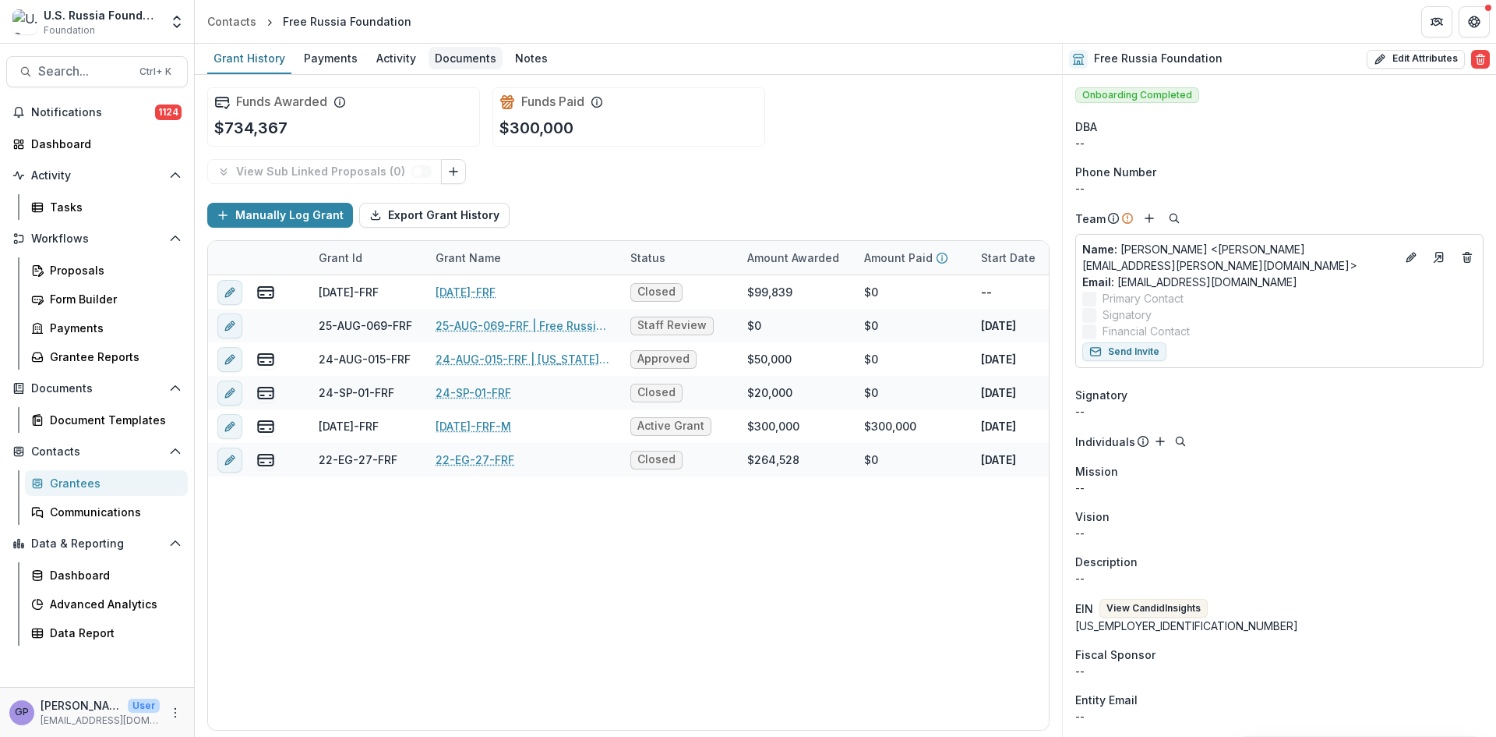
click at [448, 56] on div "Documents" at bounding box center [466, 58] width 74 height 23
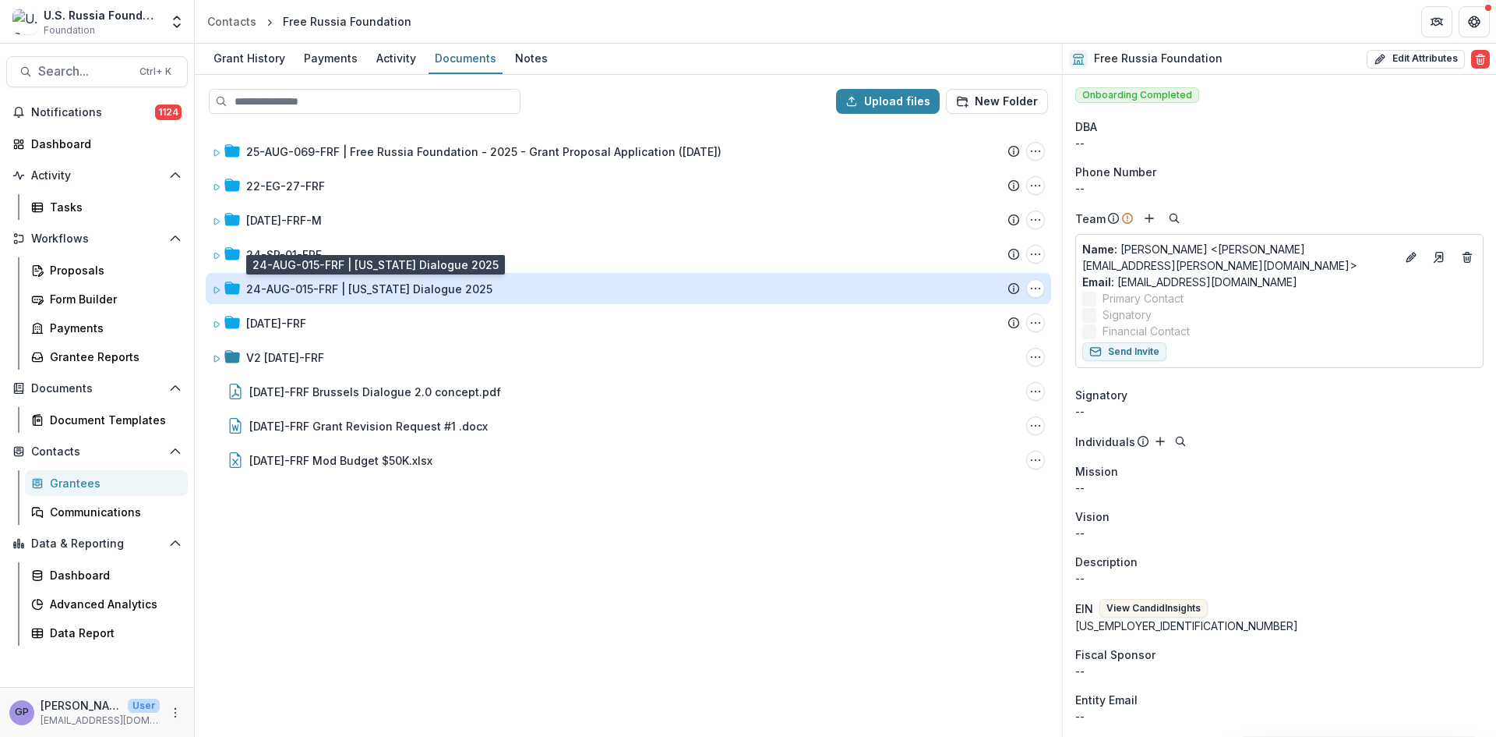
click at [356, 284] on div "24-AUG-015-FRF | [US_STATE] Dialogue 2025" at bounding box center [369, 289] width 246 height 16
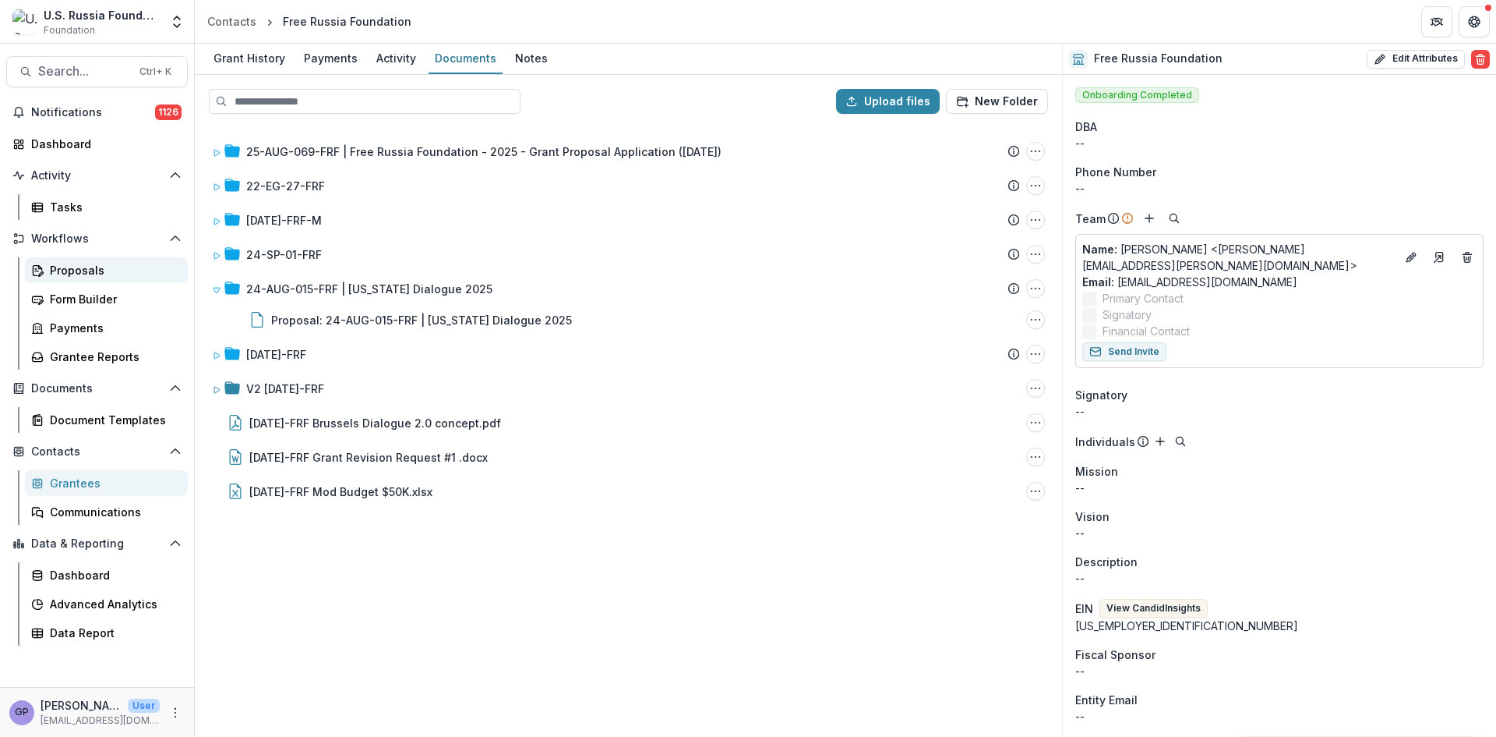
click at [69, 263] on div "Proposals" at bounding box center [112, 270] width 125 height 16
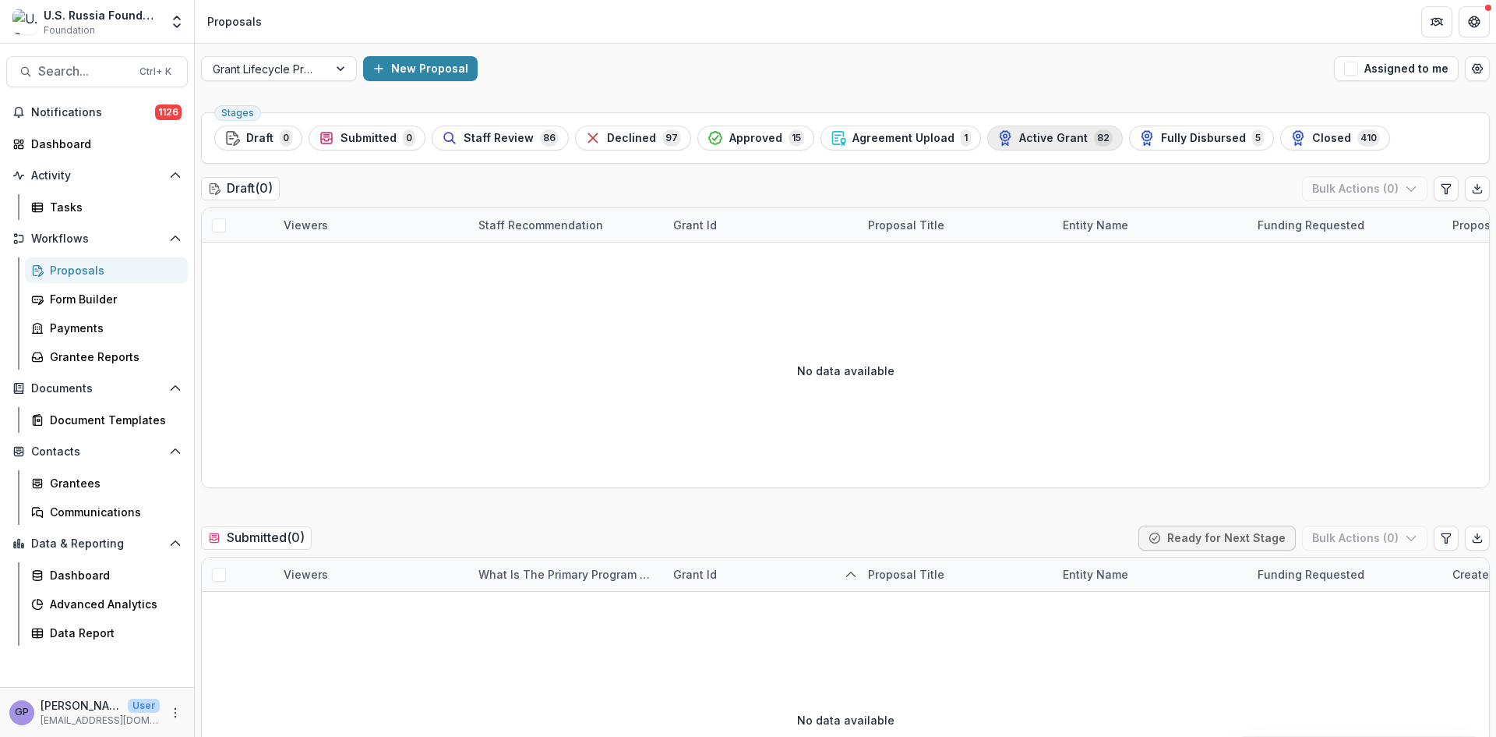
click at [1025, 132] on span "Active Grant" at bounding box center [1053, 138] width 69 height 13
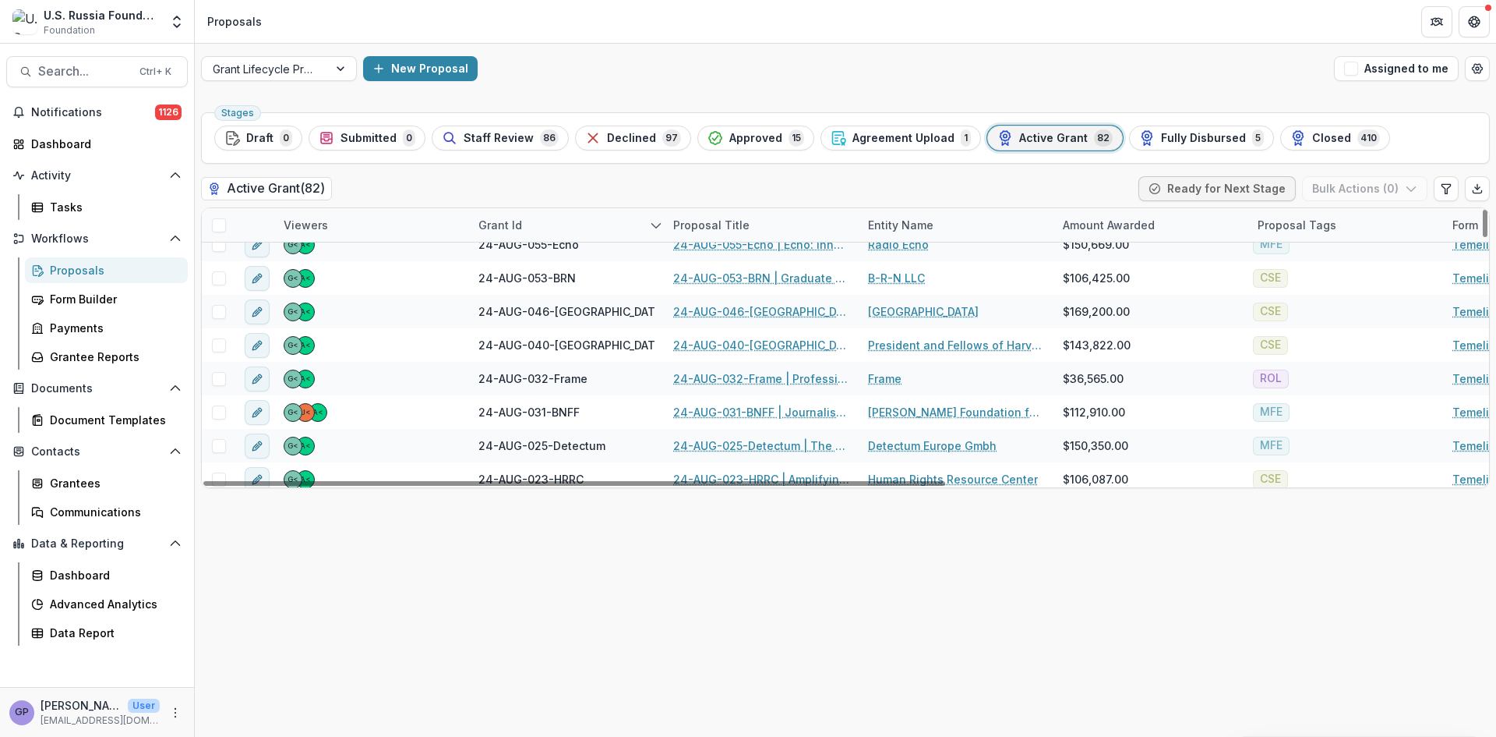
scroll to position [857, 0]
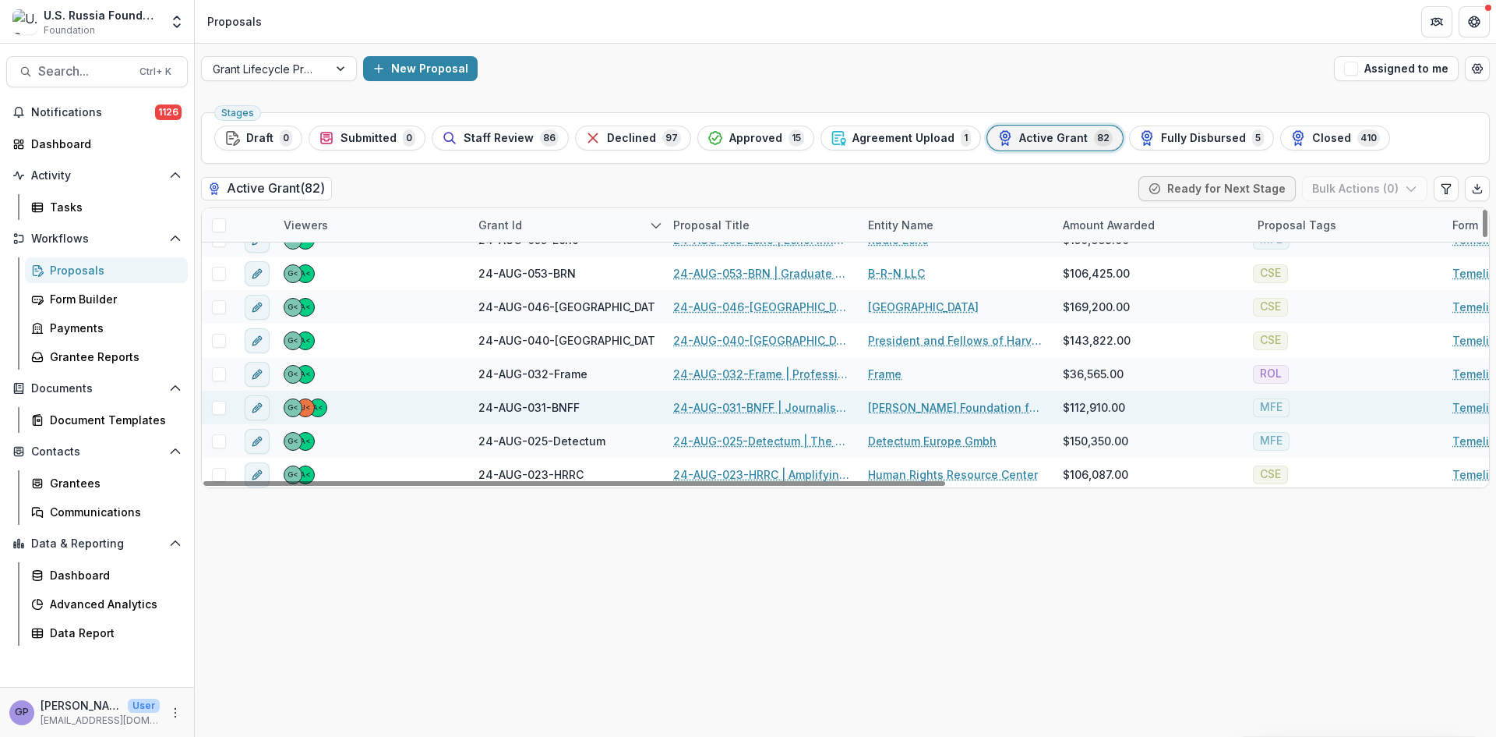
click at [699, 404] on link "24-AUG-031-BNFF | Journalistic conference: RESISTANCE, SURVIVAL AND DEVELOPMENT…" at bounding box center [761, 407] width 176 height 16
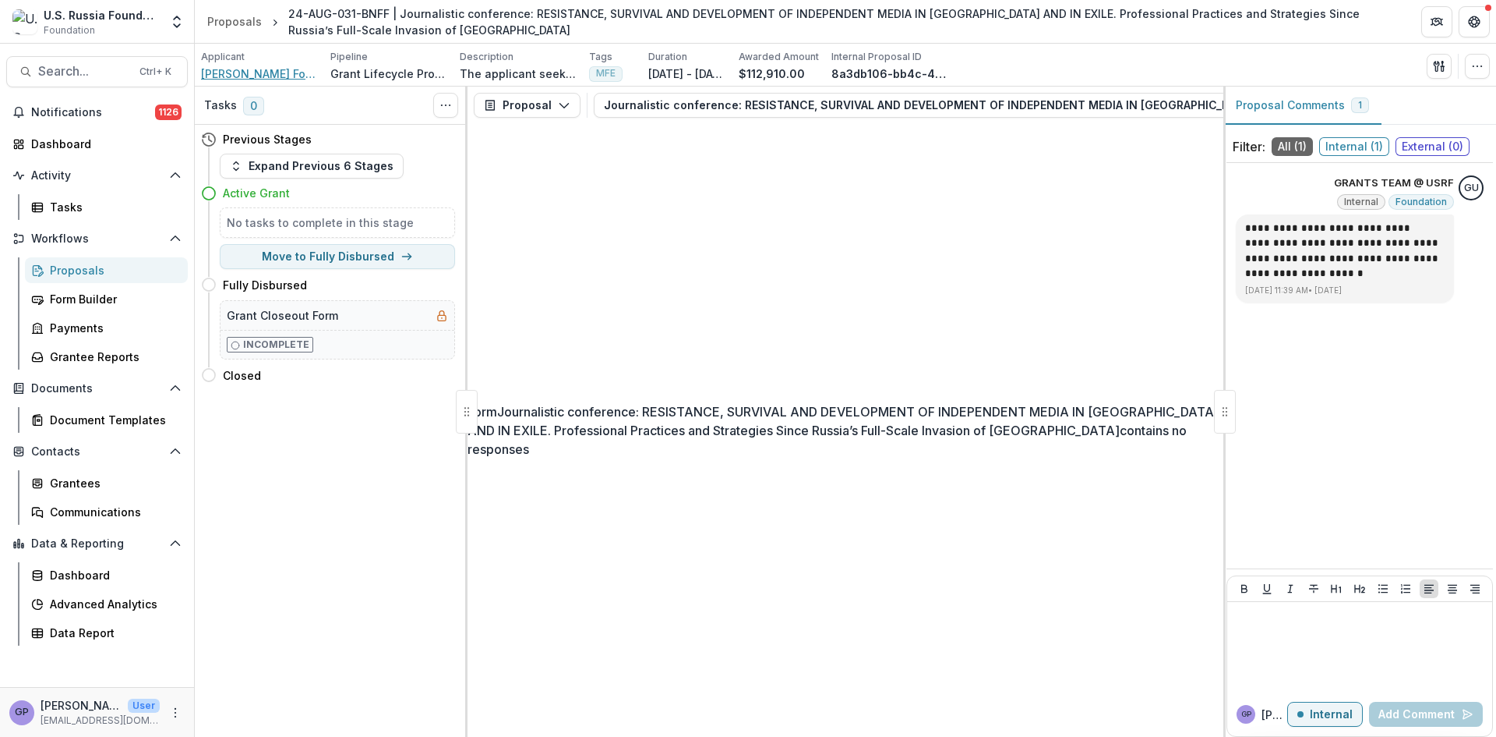
click at [244, 73] on span "[PERSON_NAME] Foundation for Freedom gGmbH" at bounding box center [259, 73] width 117 height 16
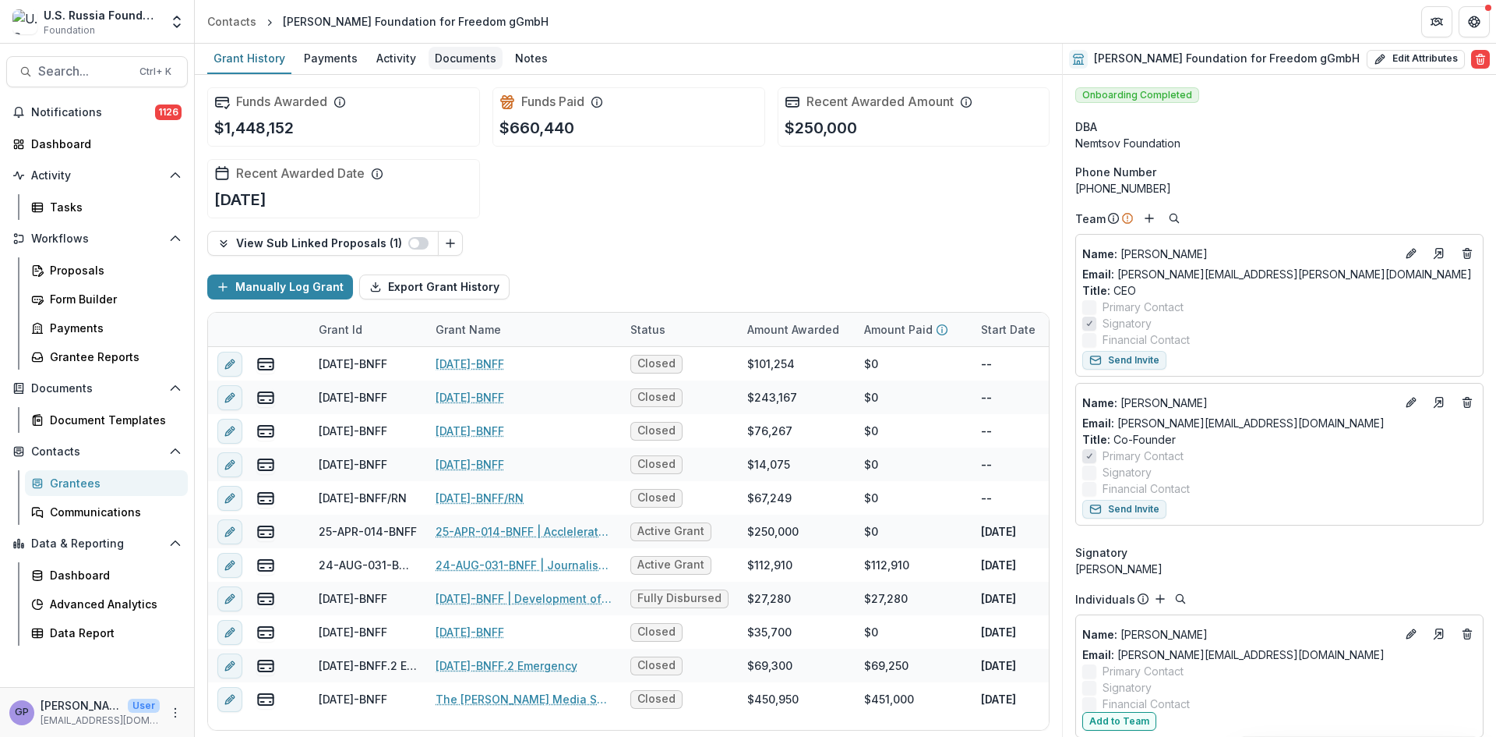
click at [481, 55] on div "Documents" at bounding box center [466, 58] width 74 height 23
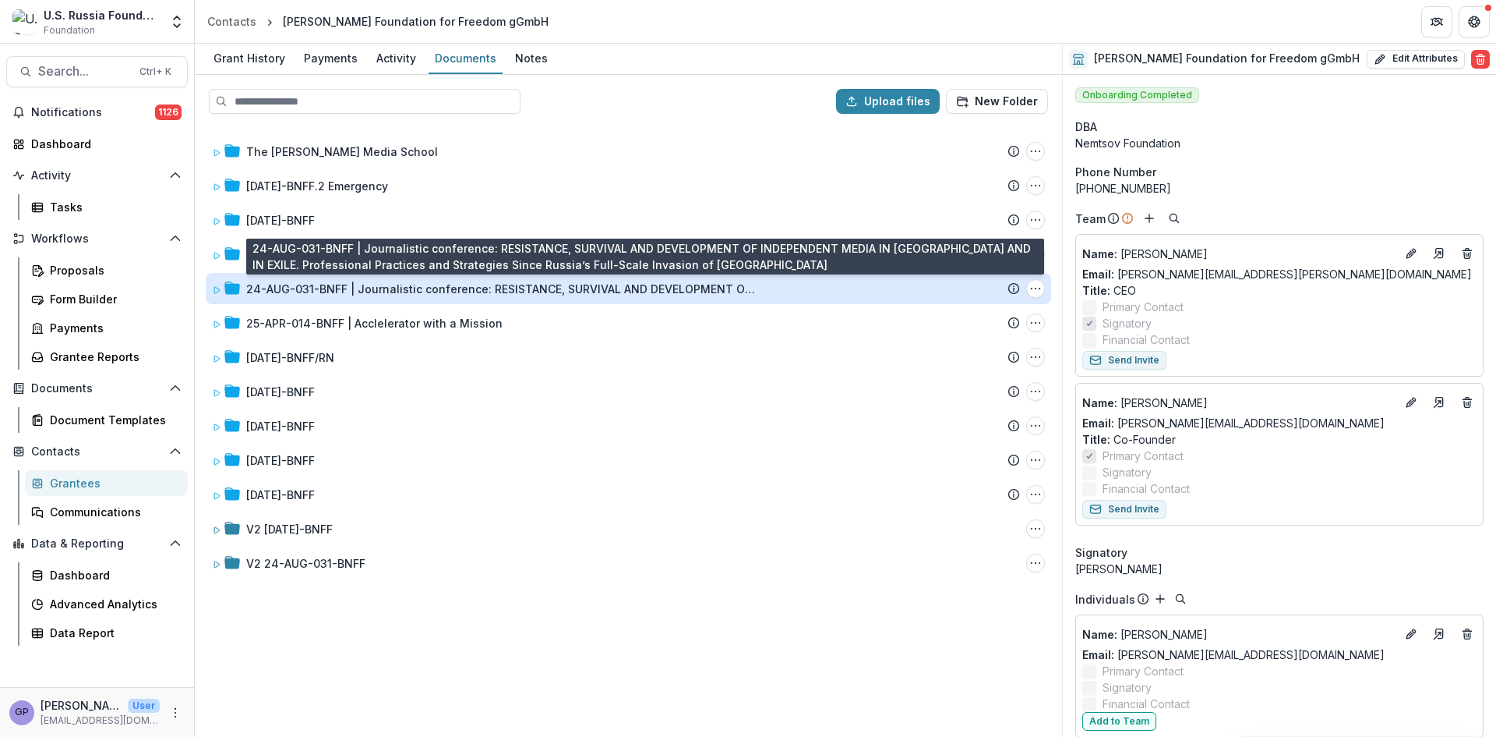
click at [398, 290] on div "24-AUG-031-BNFF | Journalistic conference: RESISTANCE, SURVIVAL AND DEVELOPMENT…" at bounding box center [503, 289] width 514 height 16
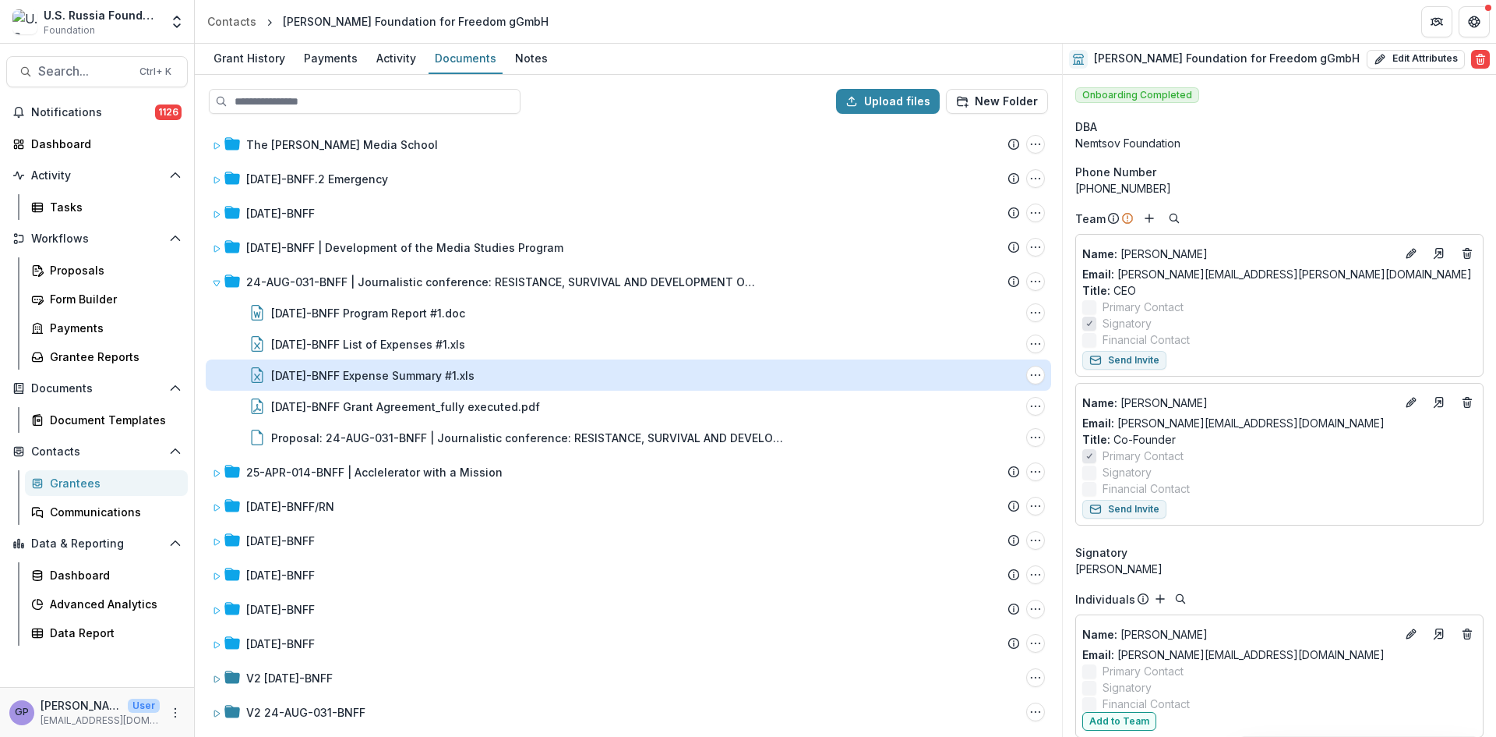
scroll to position [9, 0]
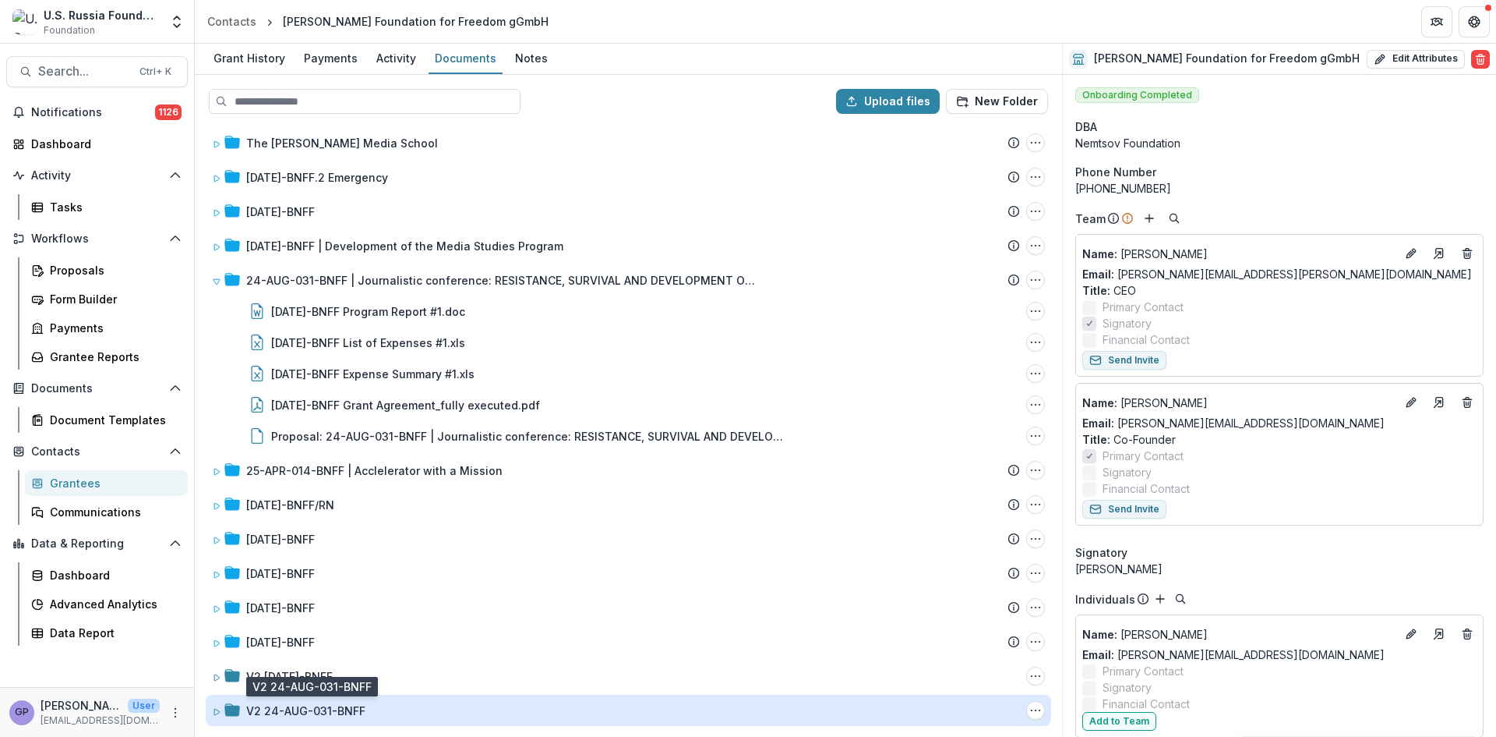
click at [346, 709] on div "V2 24-AUG-031-BNFF" at bounding box center [305, 710] width 119 height 16
click at [320, 708] on div "V2 24-AUG-031-BNFF" at bounding box center [305, 710] width 119 height 16
click at [324, 702] on div "V2 24-AUG-031-BNFF" at bounding box center [305, 710] width 119 height 16
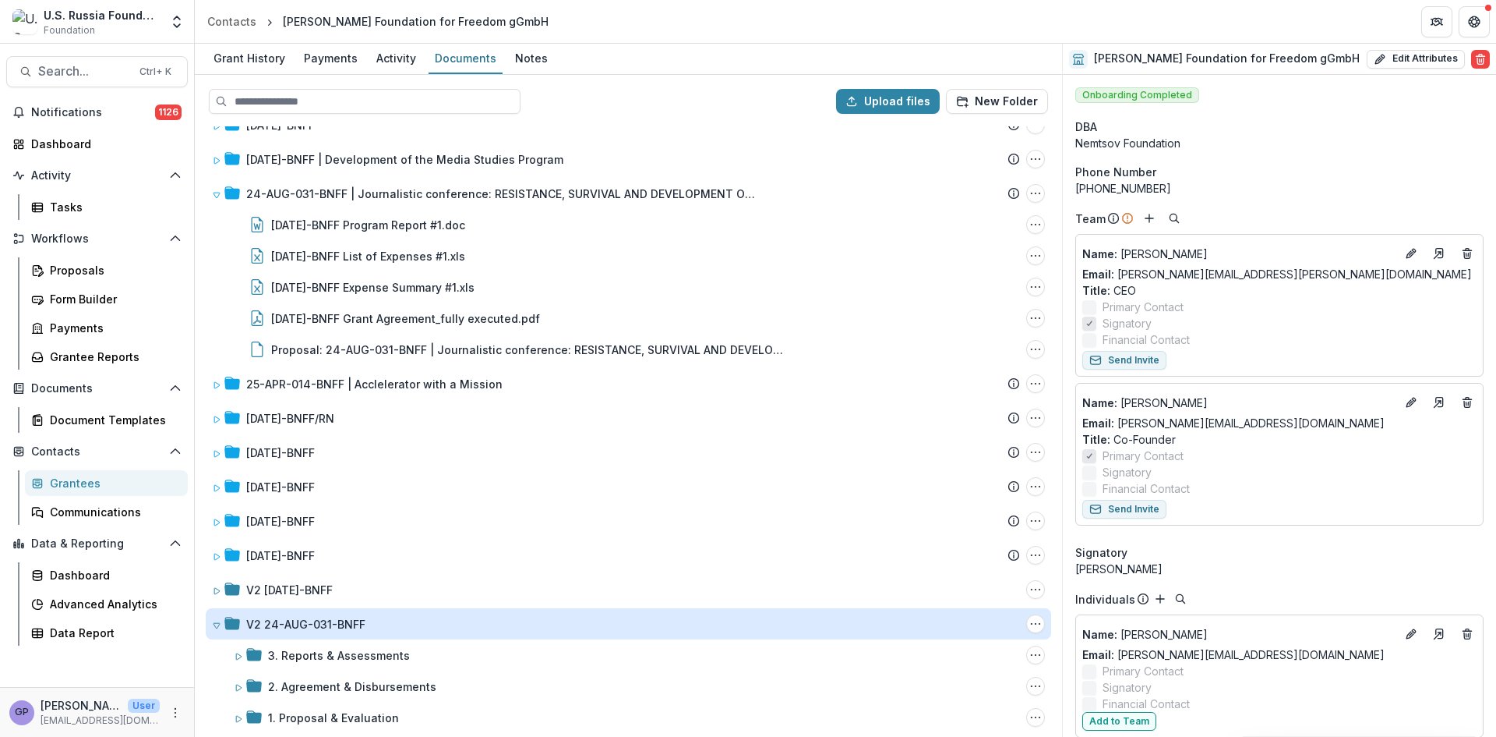
scroll to position [102, 0]
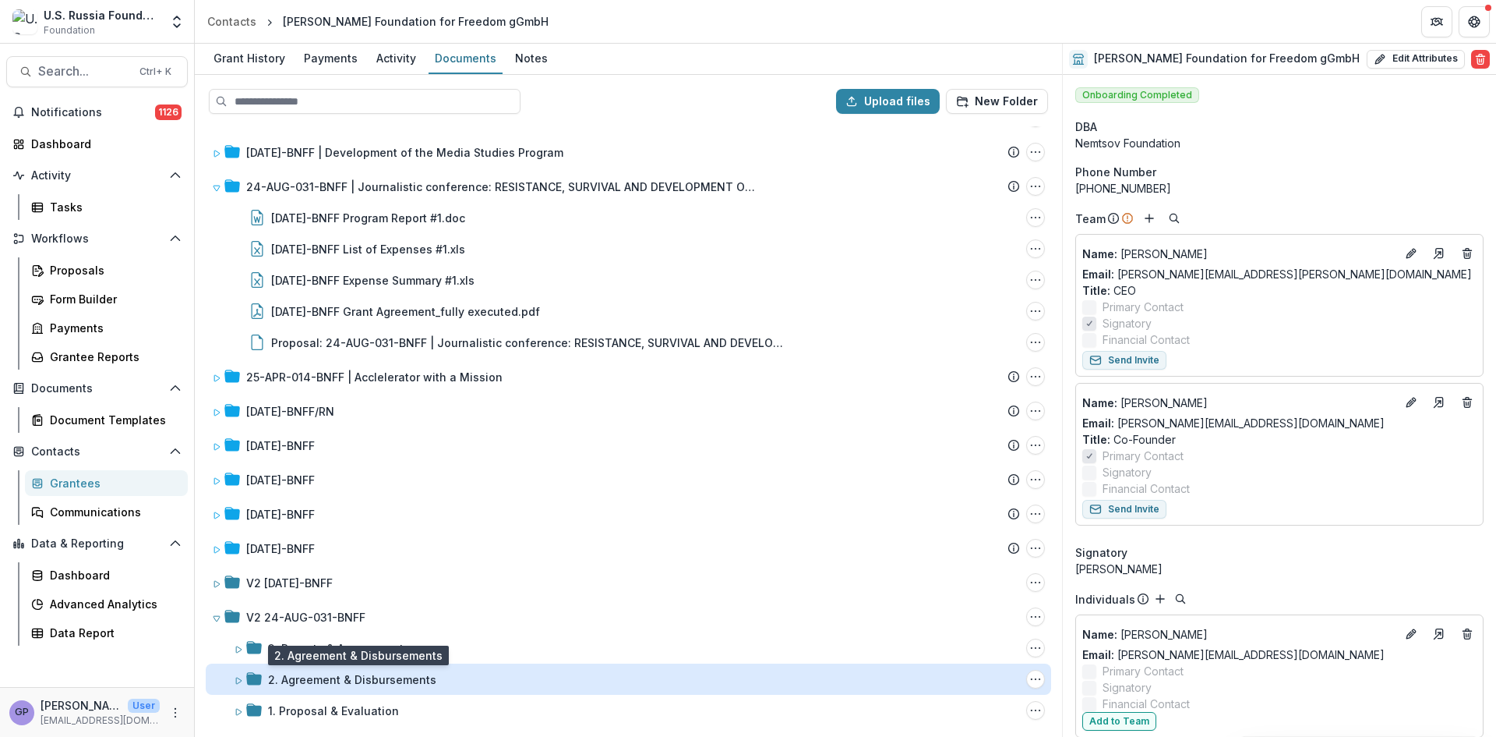
click at [277, 674] on div "2. Agreement & Disbursements" at bounding box center [352, 679] width 168 height 16
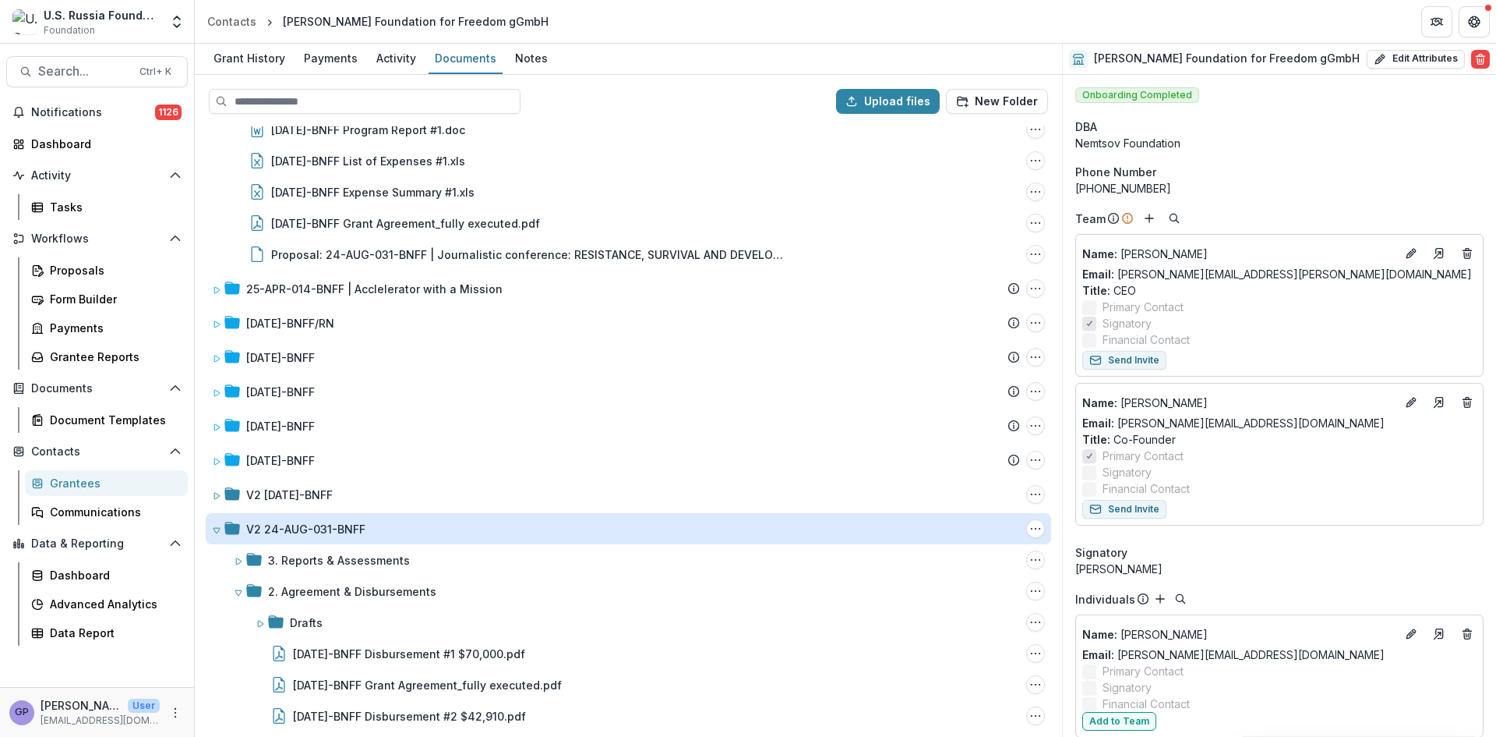
scroll to position [227, 0]
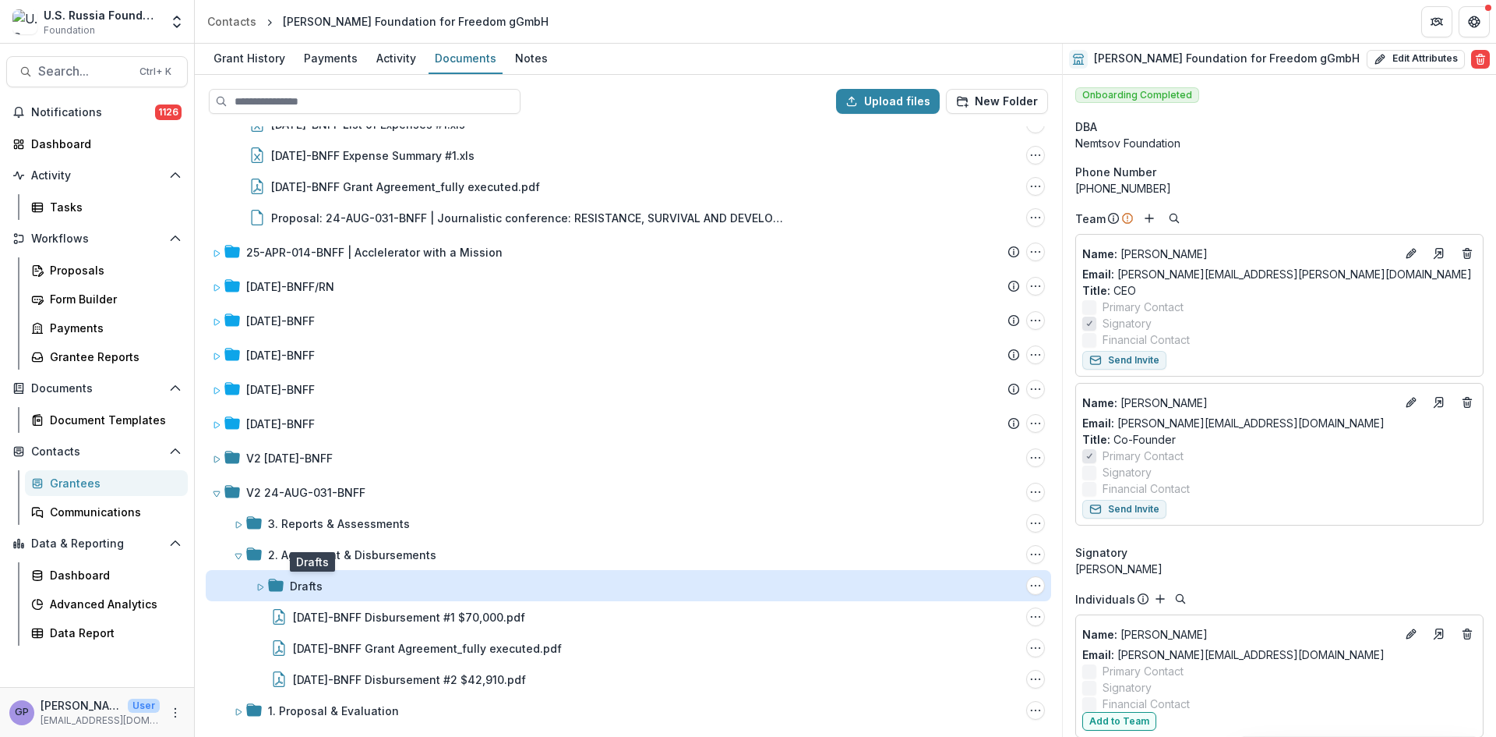
click at [297, 578] on div "Drafts" at bounding box center [306, 586] width 33 height 16
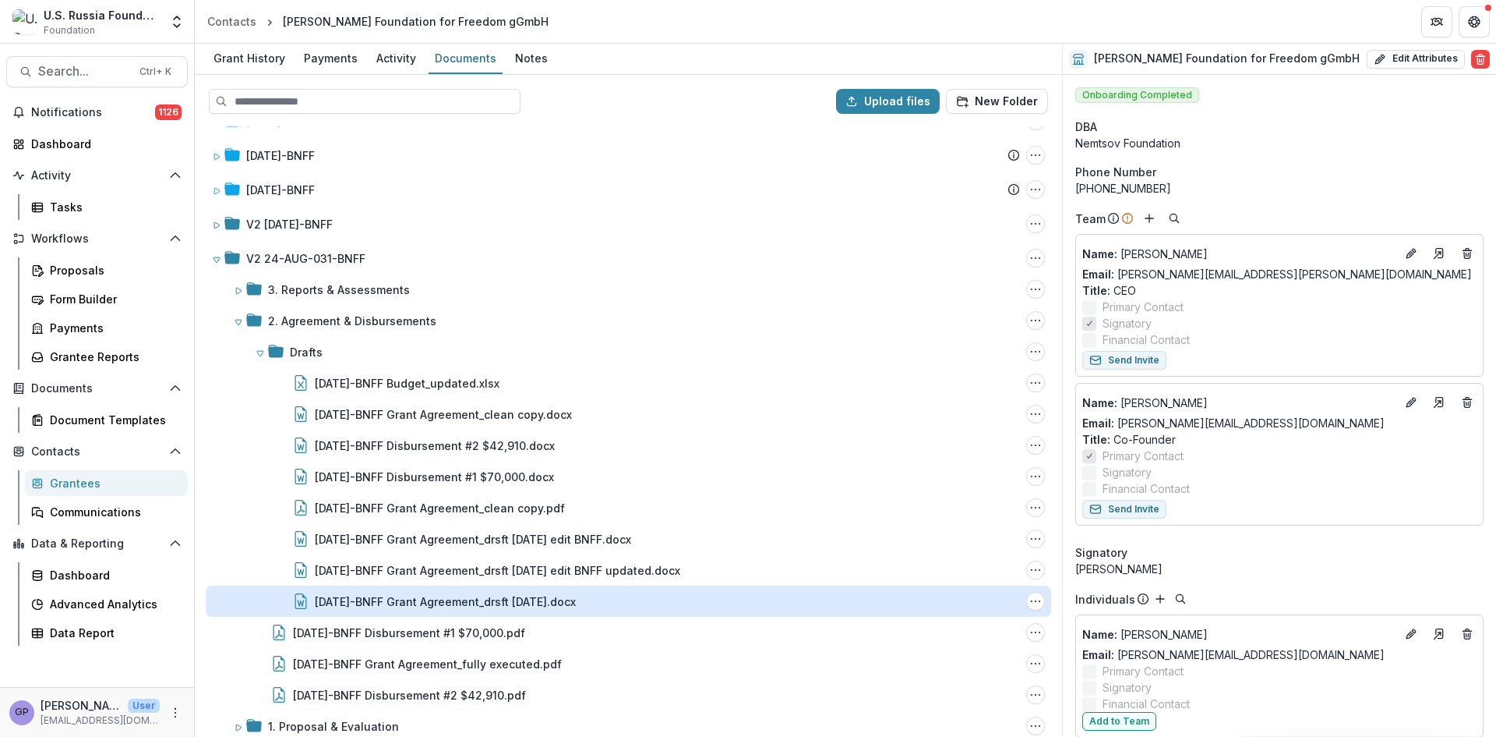
scroll to position [476, 0]
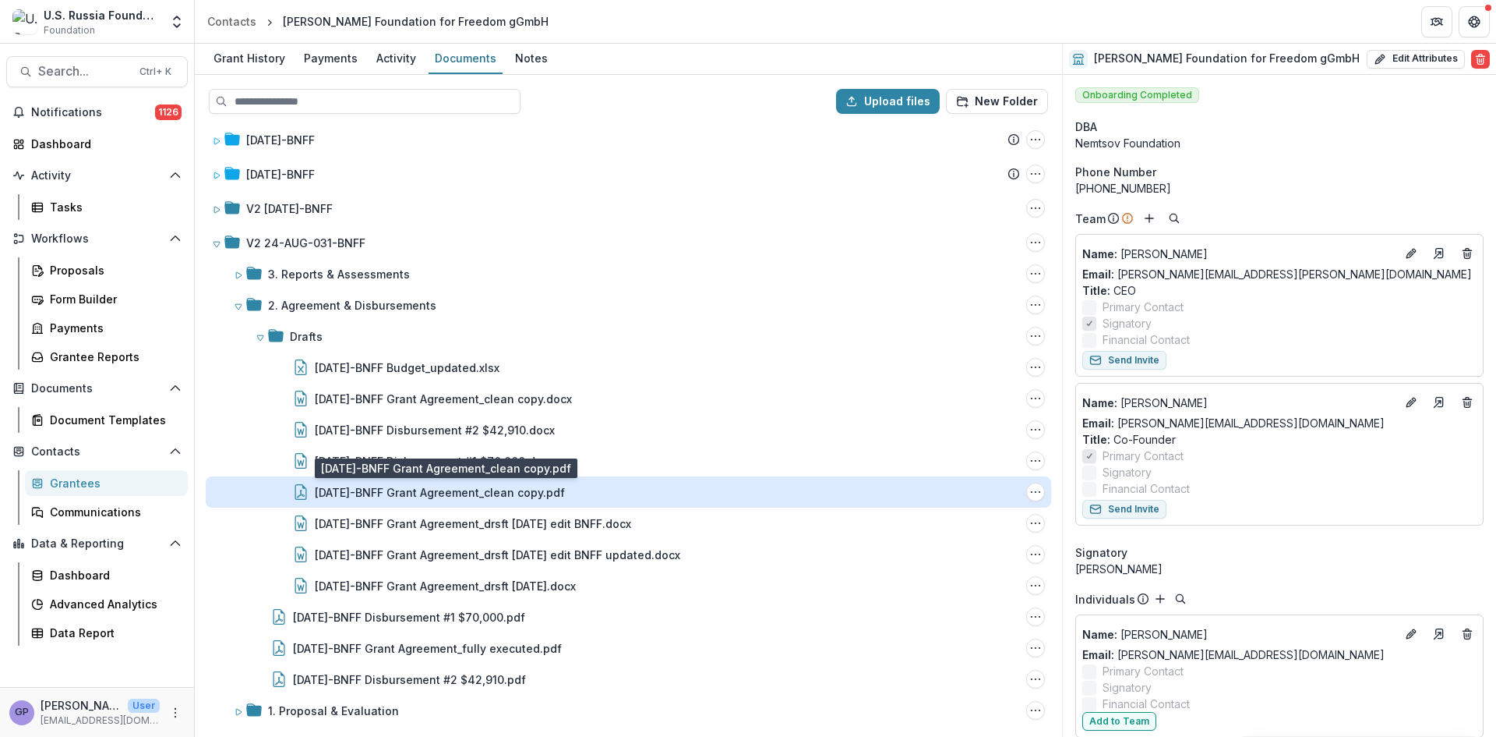
click at [520, 489] on div "[DATE]-BNFF Grant Agreement_clean copy.pdf" at bounding box center [440, 492] width 250 height 16
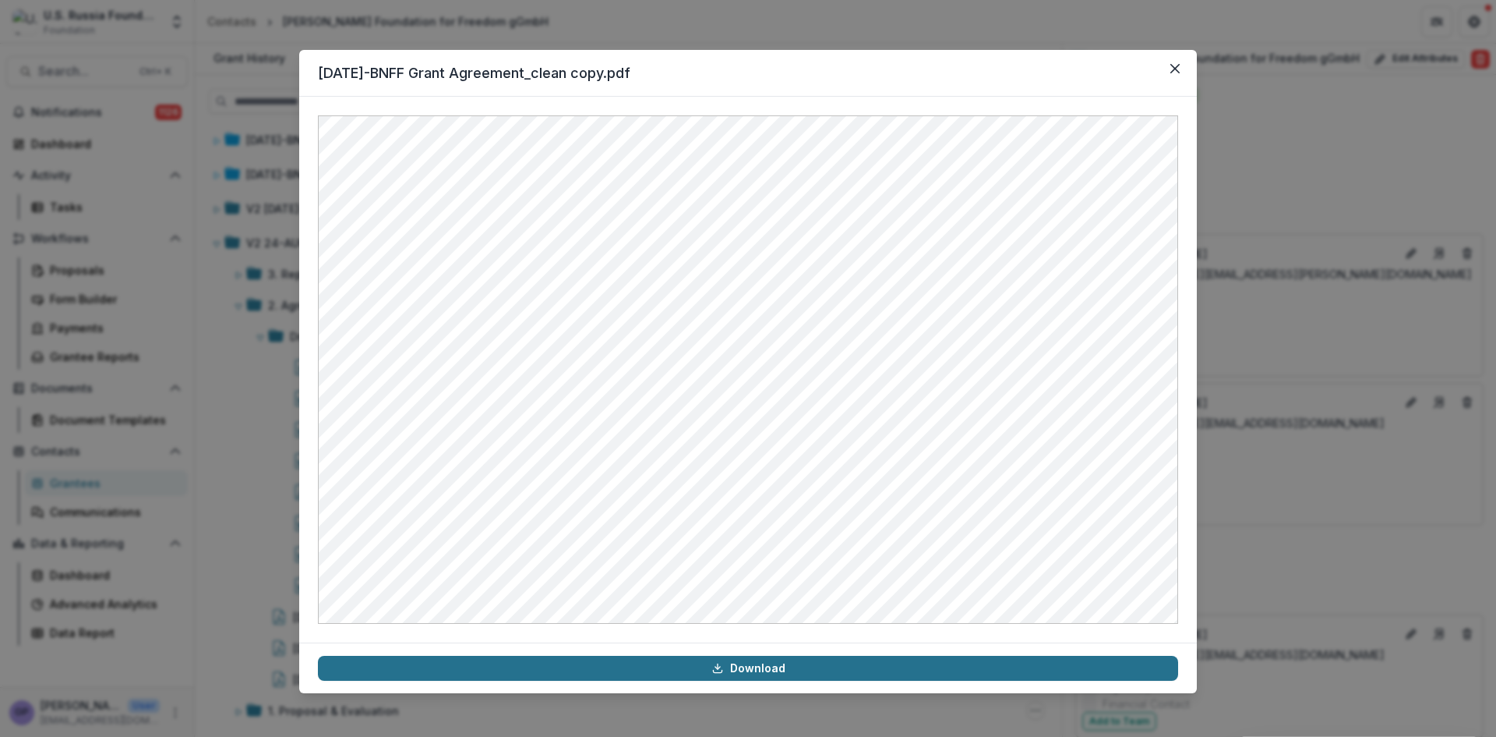
click at [746, 663] on link "Download" at bounding box center [748, 667] width 860 height 25
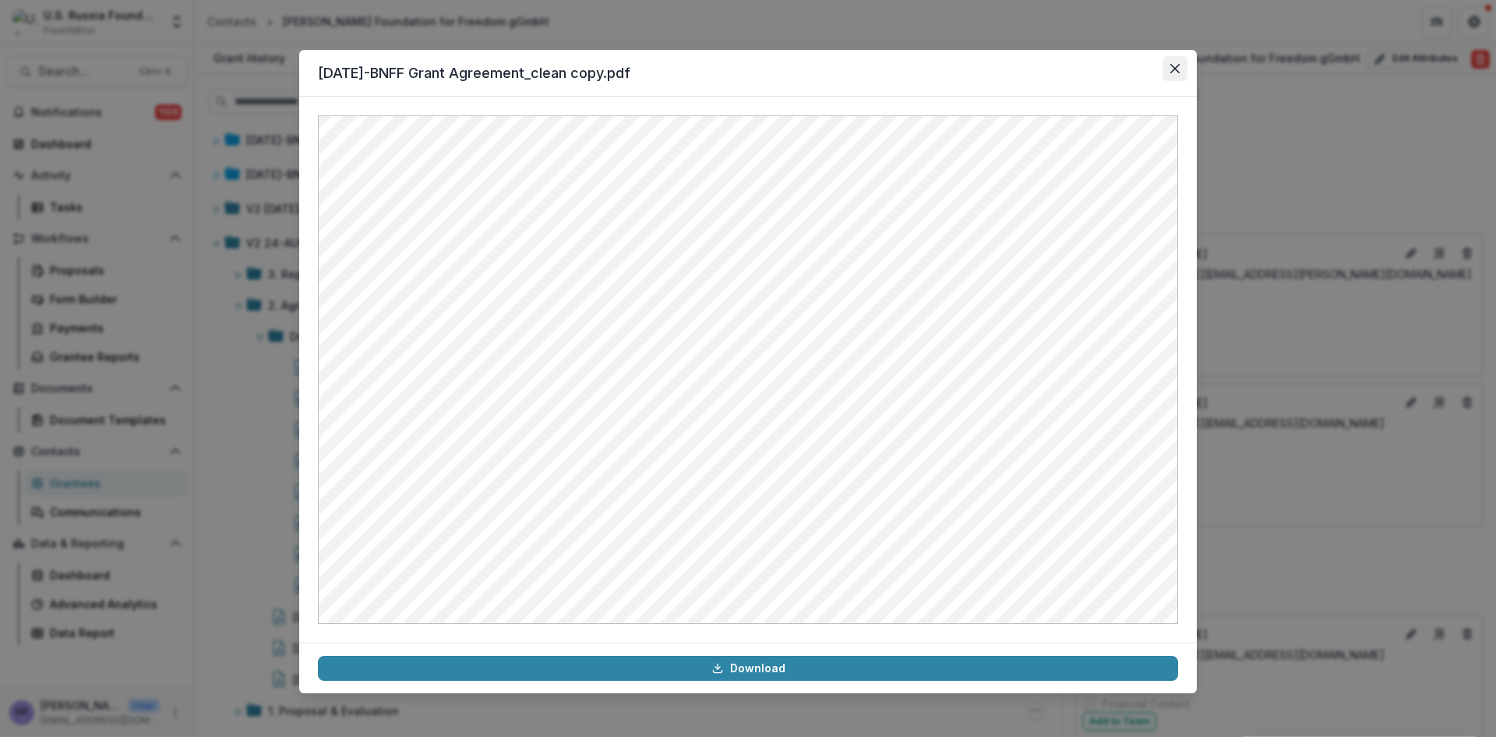
drag, startPoint x: 1154, startPoint y: 69, endPoint x: 1166, endPoint y: 69, distance: 11.7
click at [1154, 69] on header "[DATE]-BNFF Grant Agreement_clean copy.pdf" at bounding box center [748, 73] width 898 height 47
click at [1174, 66] on icon "Close" at bounding box center [1175, 68] width 9 height 9
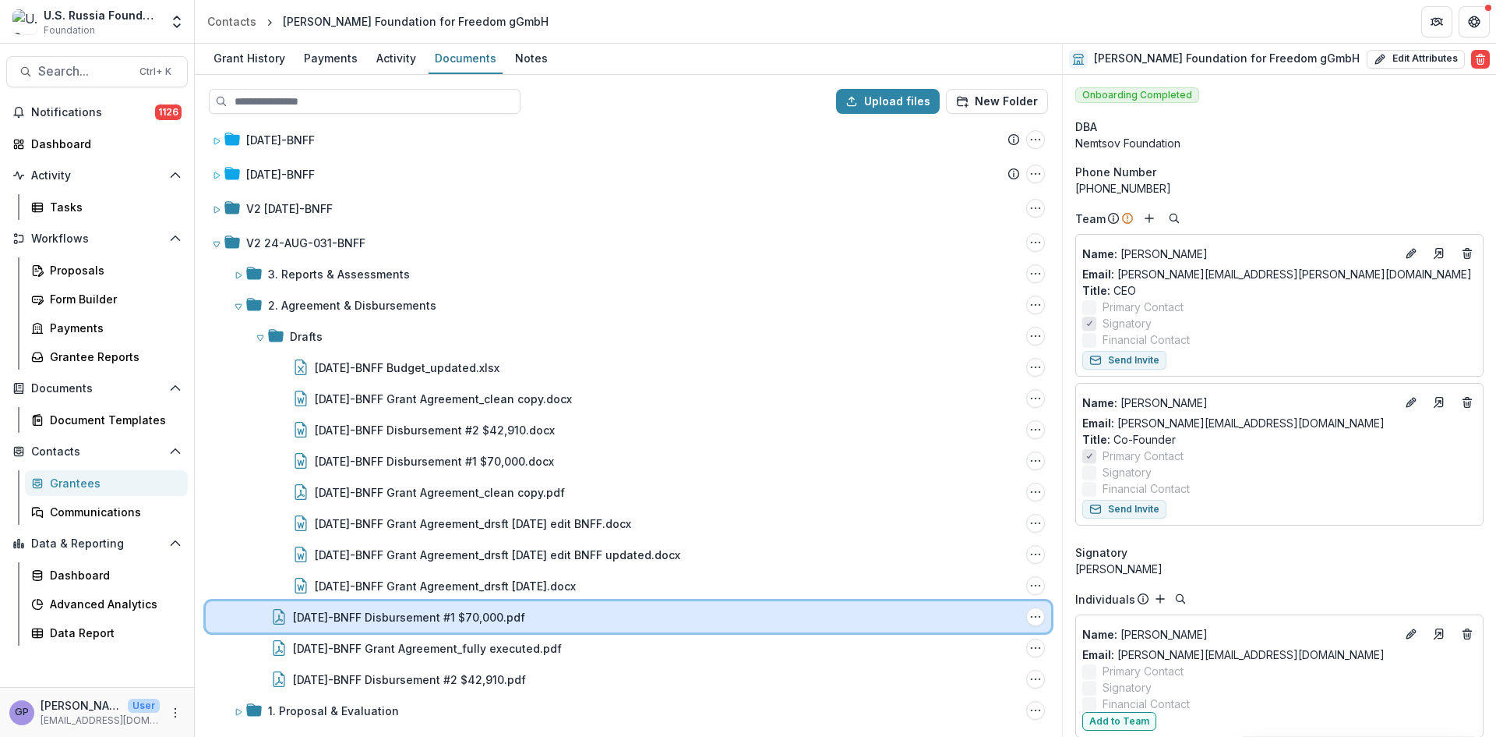
click at [726, 620] on div "[DATE]-BNFF Disbursement #1 $70,000.pdf" at bounding box center [656, 617] width 727 height 16
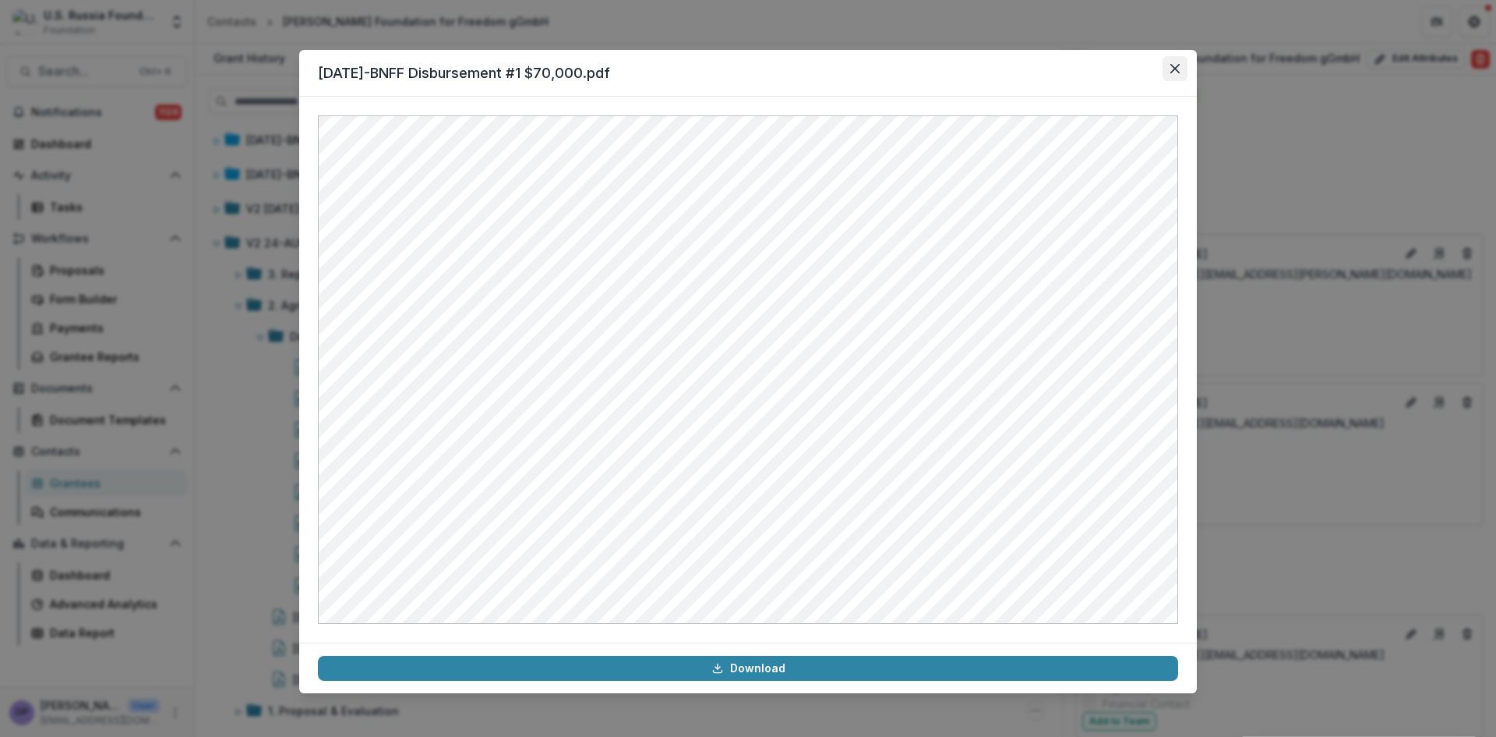
click at [1177, 65] on icon "Close" at bounding box center [1175, 68] width 9 height 9
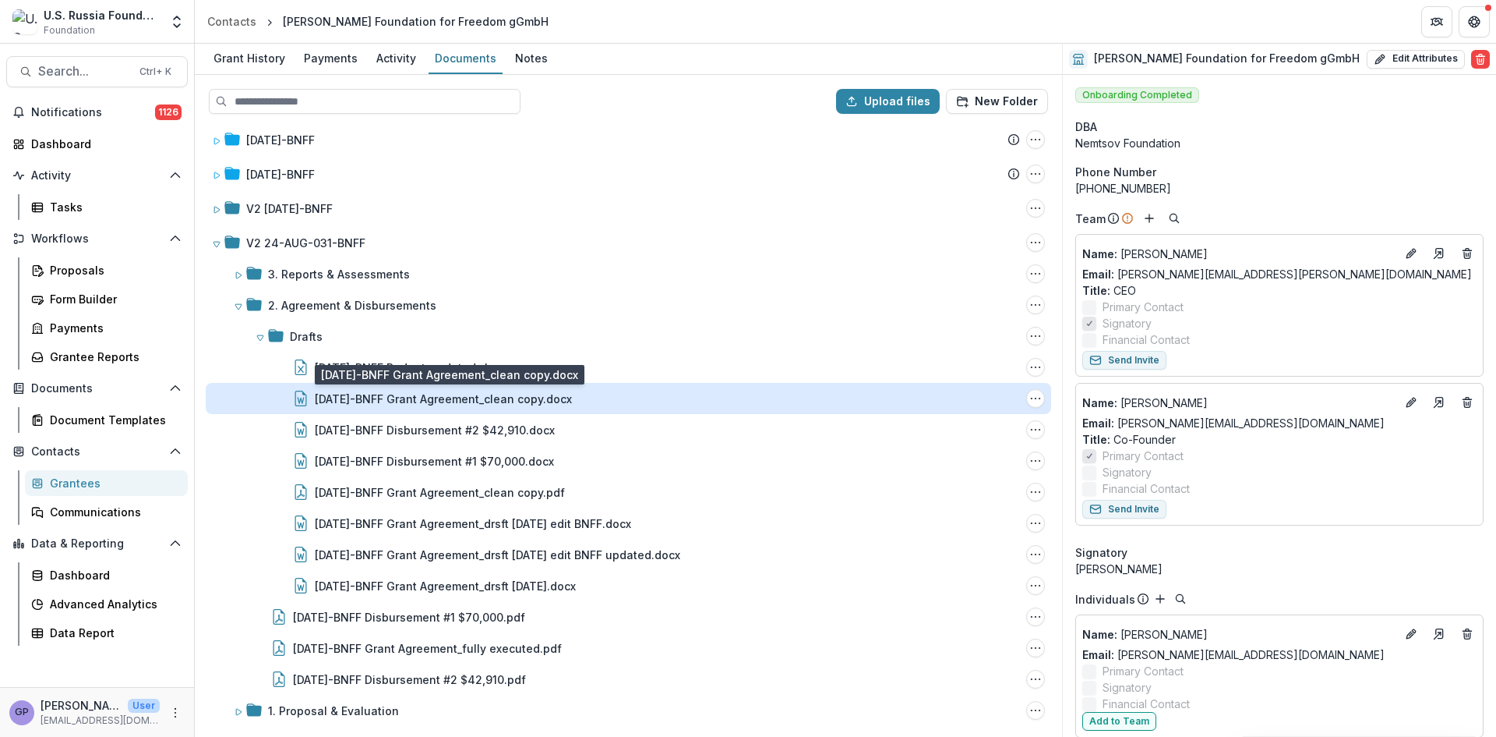
click at [534, 396] on div "[DATE]-BNFF Grant Agreement_clean copy.docx" at bounding box center [443, 398] width 257 height 16
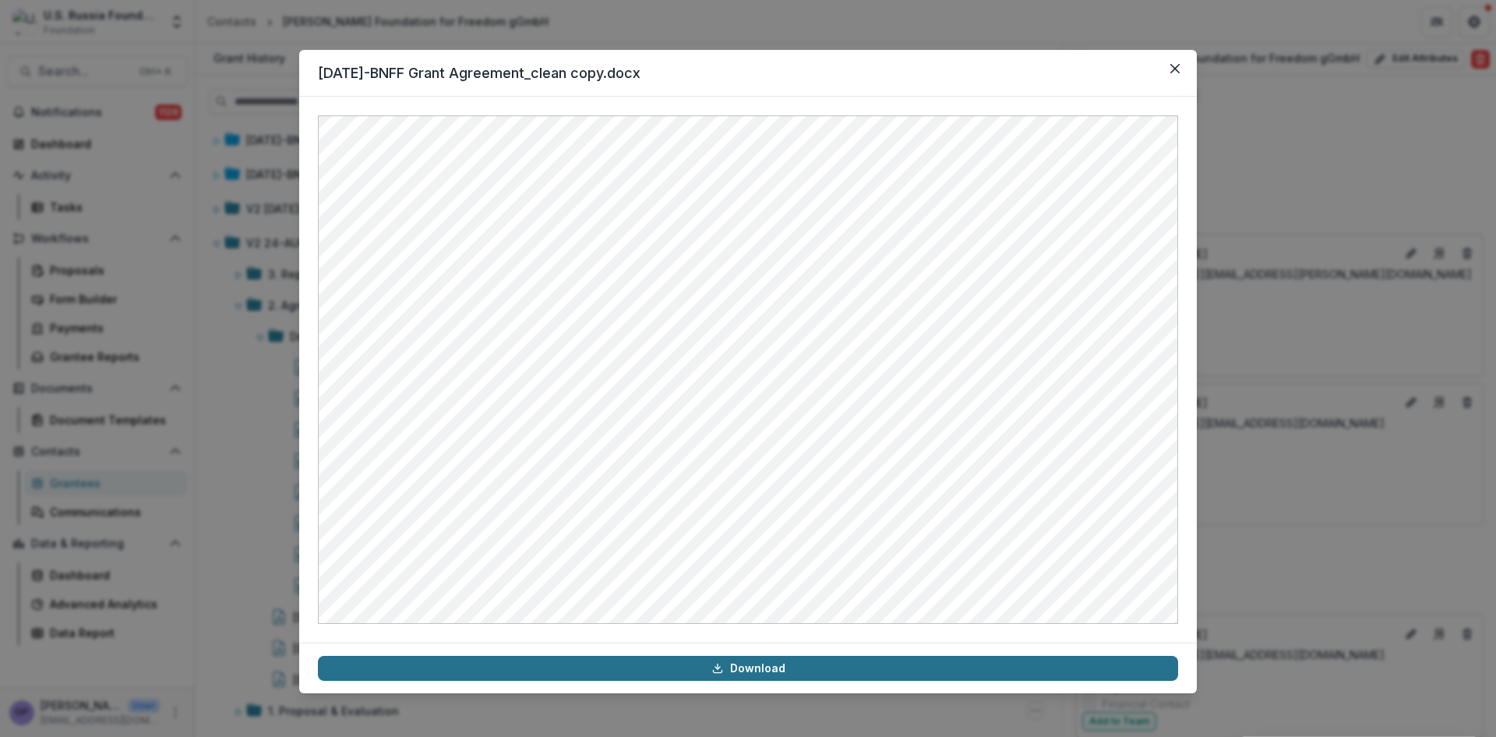
click at [747, 669] on link "Download" at bounding box center [748, 667] width 860 height 25
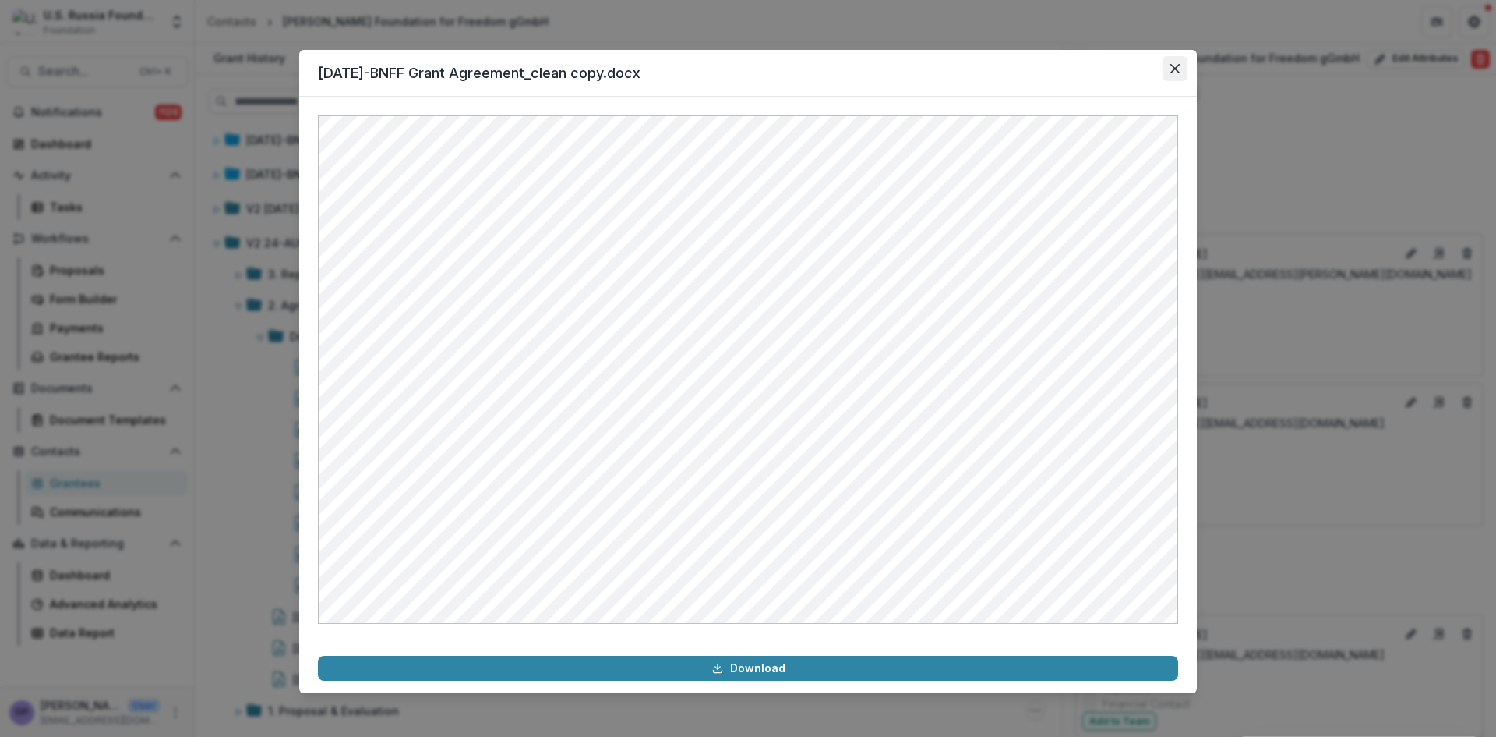
click at [1175, 68] on icon "Close" at bounding box center [1175, 68] width 9 height 9
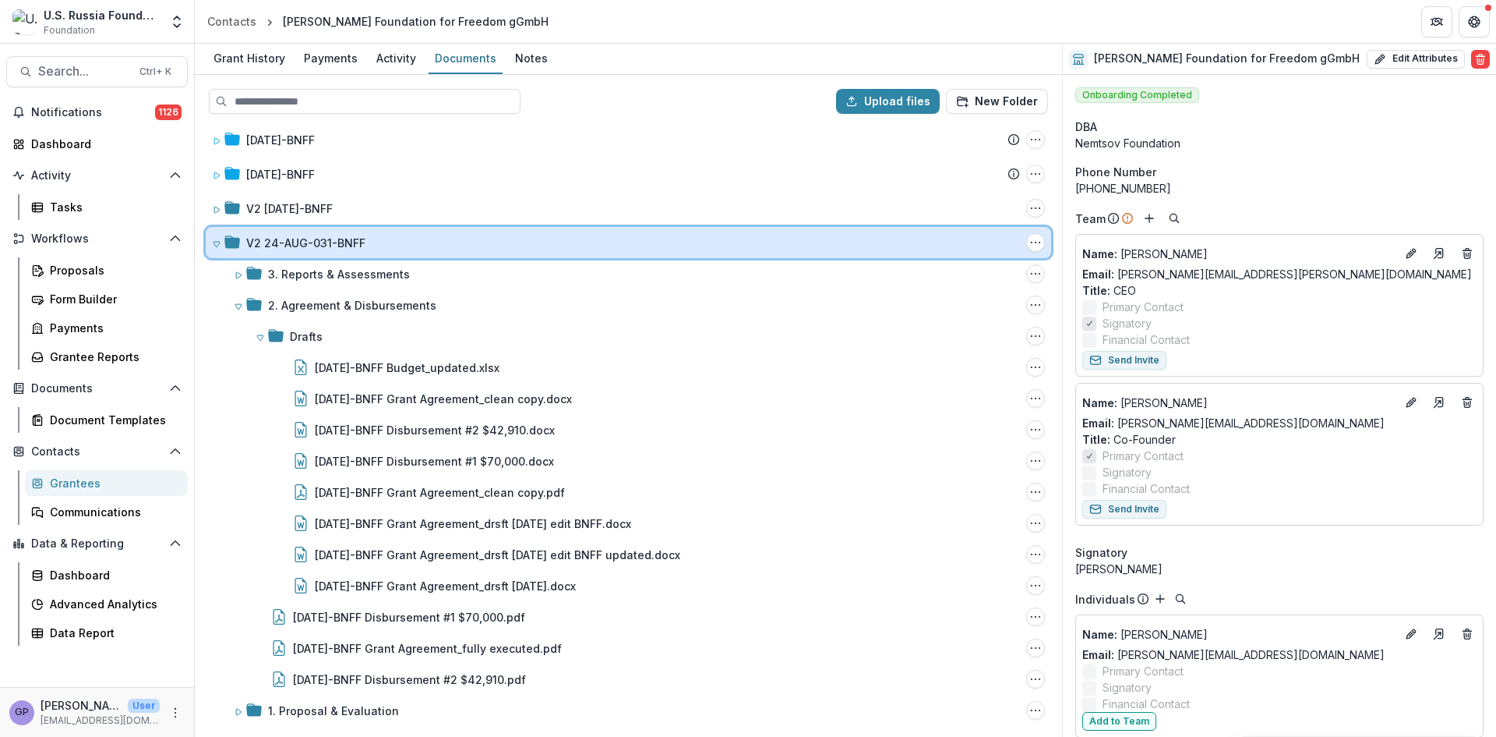
click at [217, 237] on span at bounding box center [216, 243] width 9 height 16
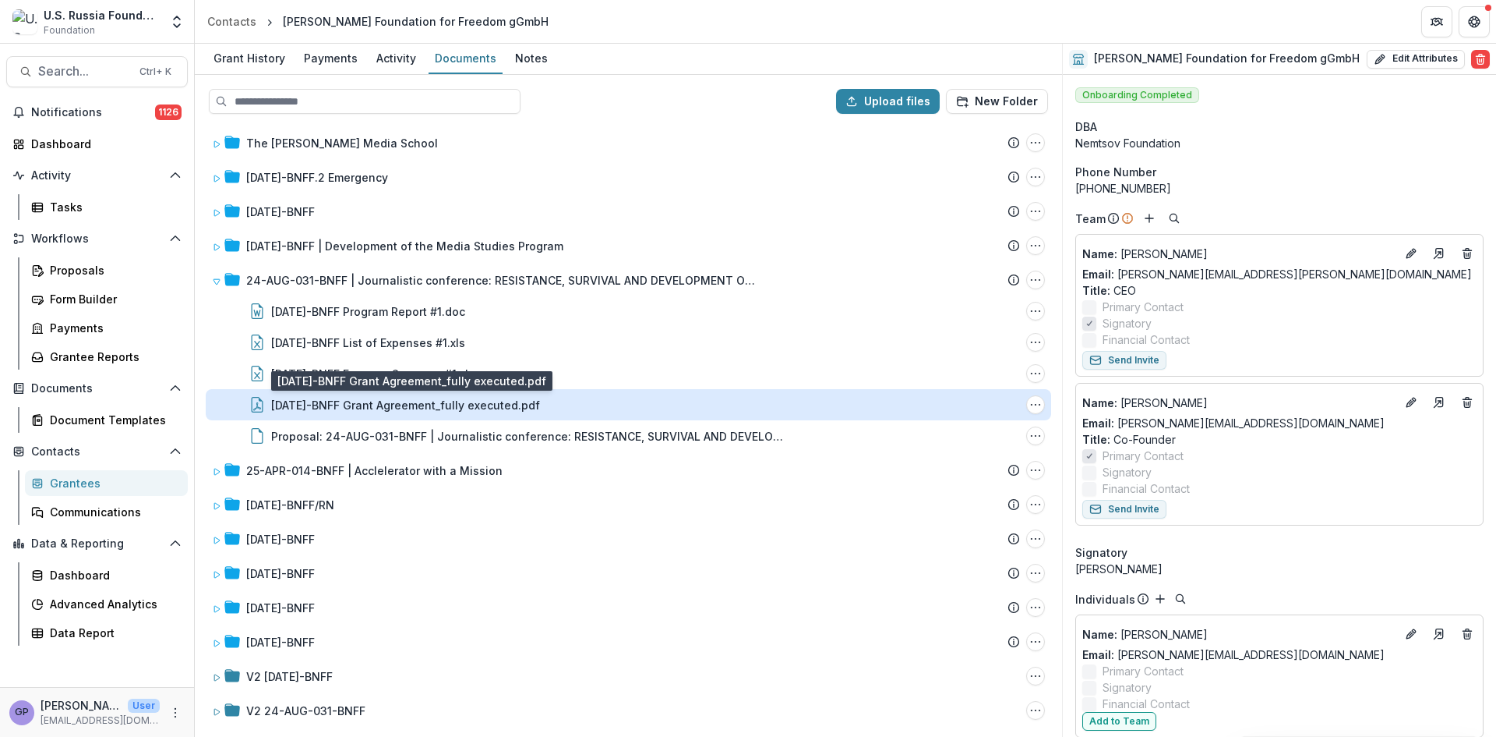
click at [503, 405] on div "[DATE]-BNFF Grant Agreement_fully executed.pdf" at bounding box center [405, 405] width 269 height 16
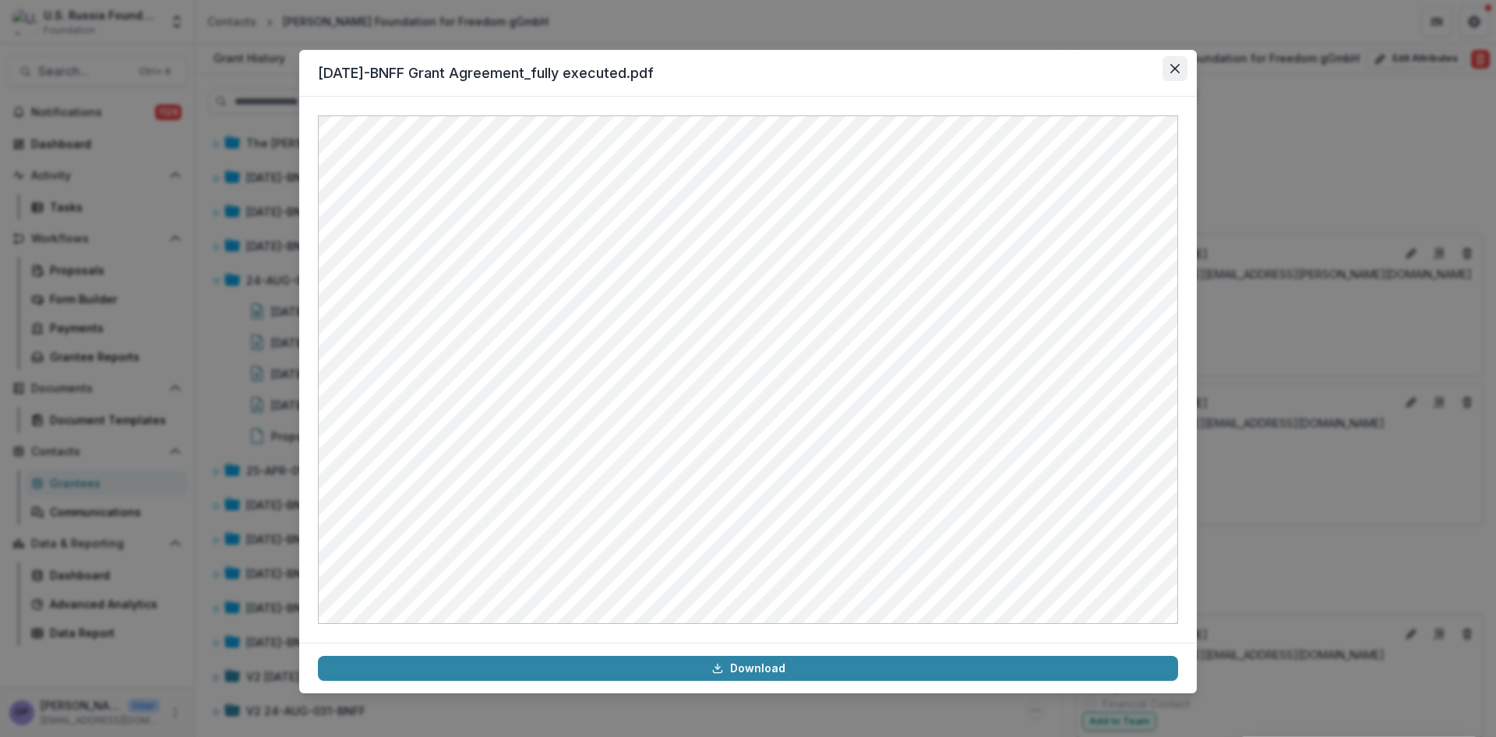
click at [1181, 61] on button "Close" at bounding box center [1175, 68] width 25 height 25
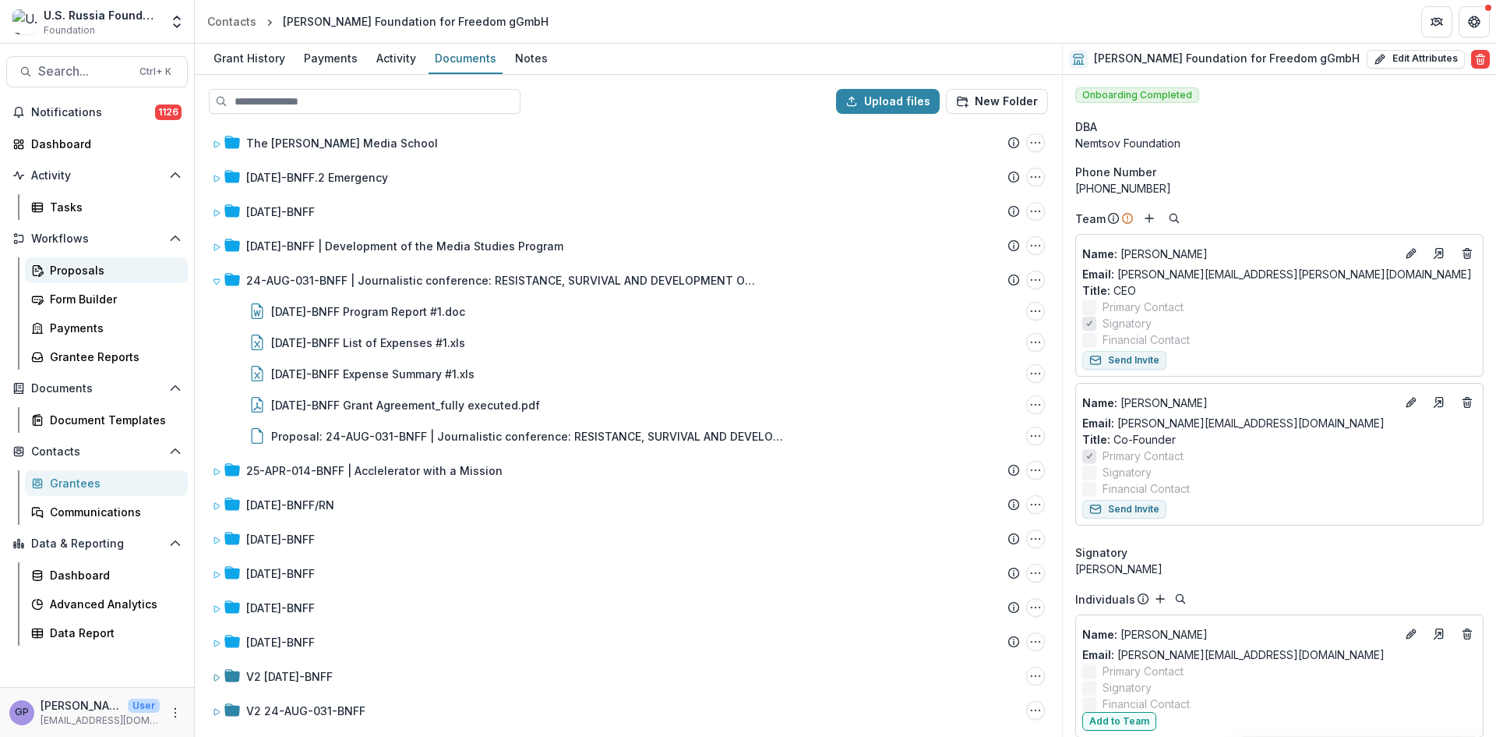
click at [91, 263] on div "Proposals" at bounding box center [112, 270] width 125 height 16
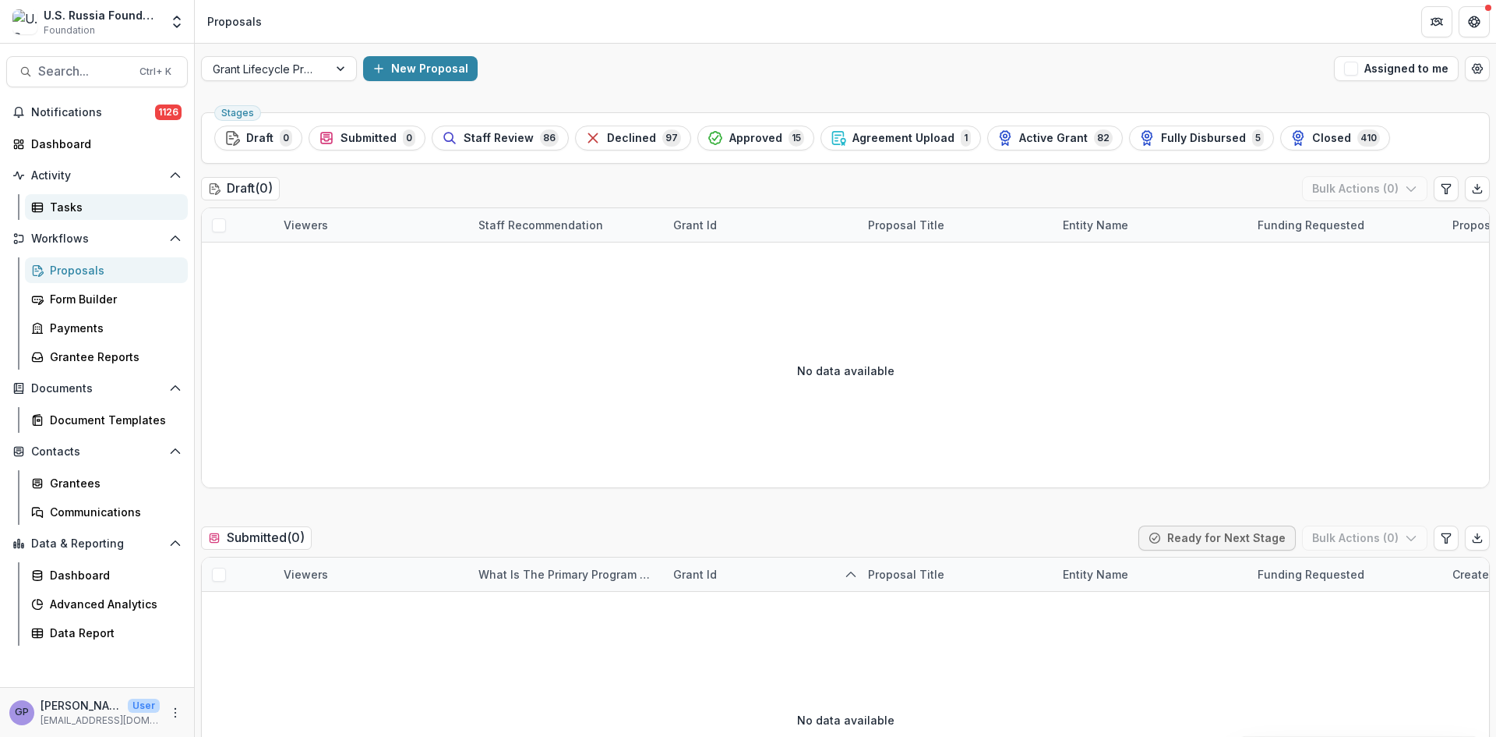
click at [66, 203] on div "Tasks" at bounding box center [112, 207] width 125 height 16
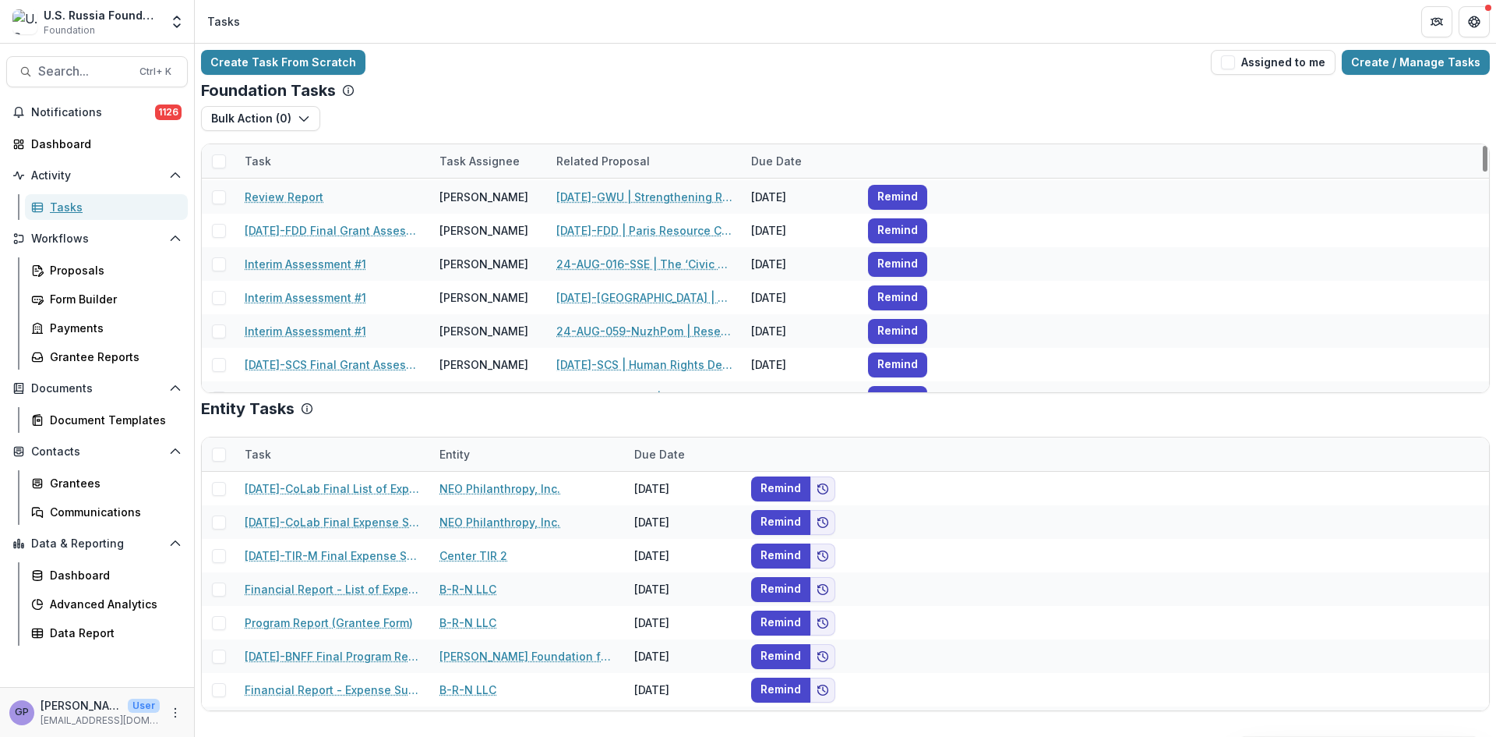
scroll to position [1247, 0]
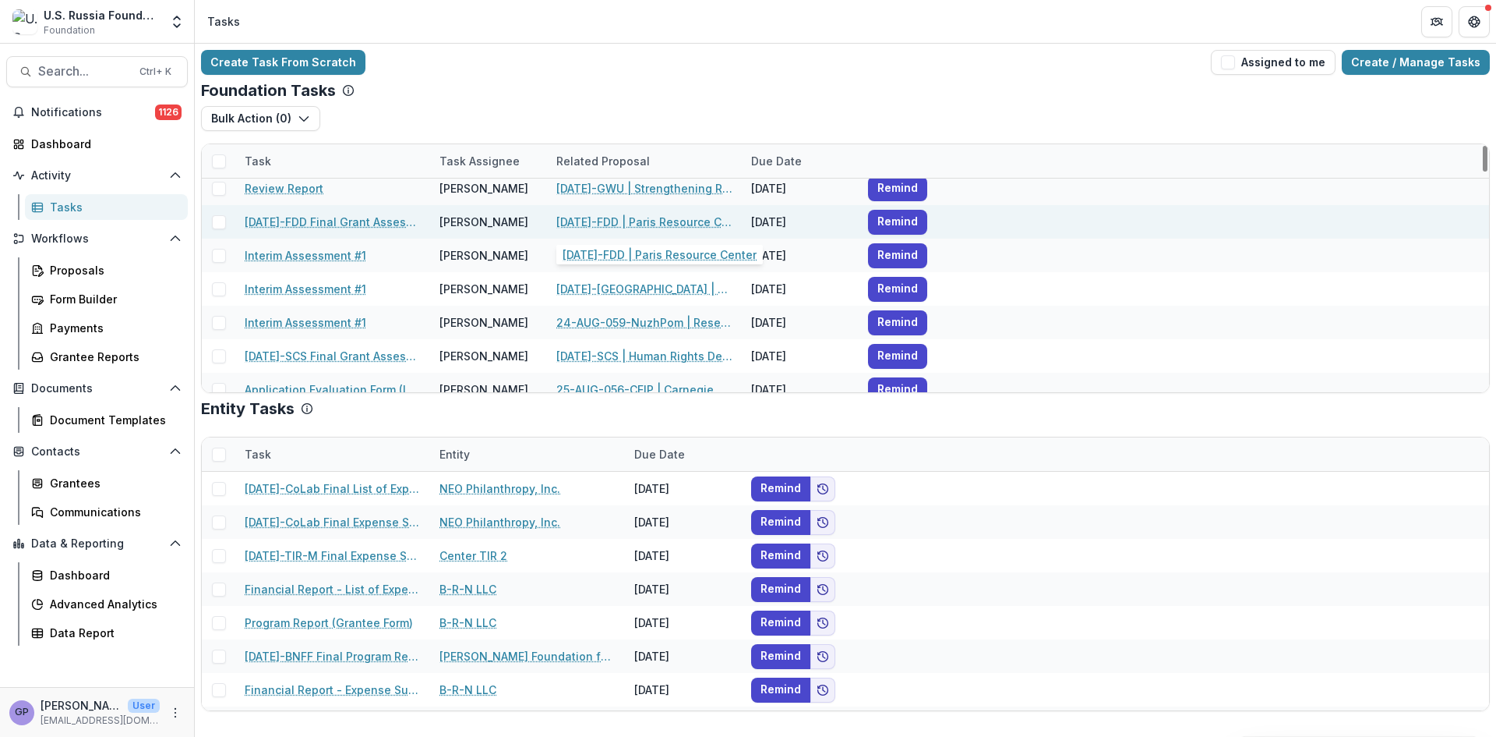
click at [606, 224] on link "[DATE]-FDD | Paris Resource Center" at bounding box center [644, 222] width 176 height 16
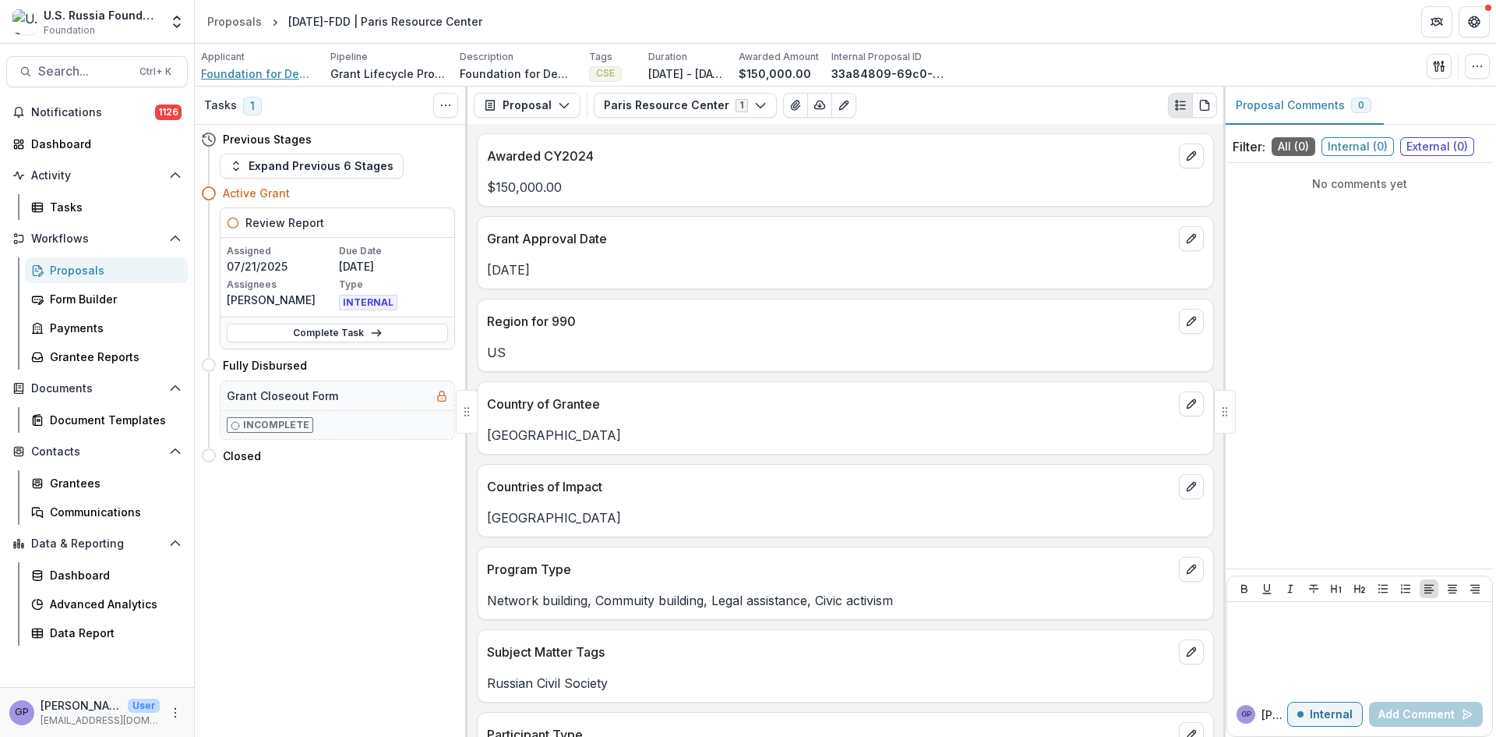
click at [254, 72] on span "Foundation for Democratic Development for Russie Libertes and the [PERSON_NAME]…" at bounding box center [259, 73] width 117 height 16
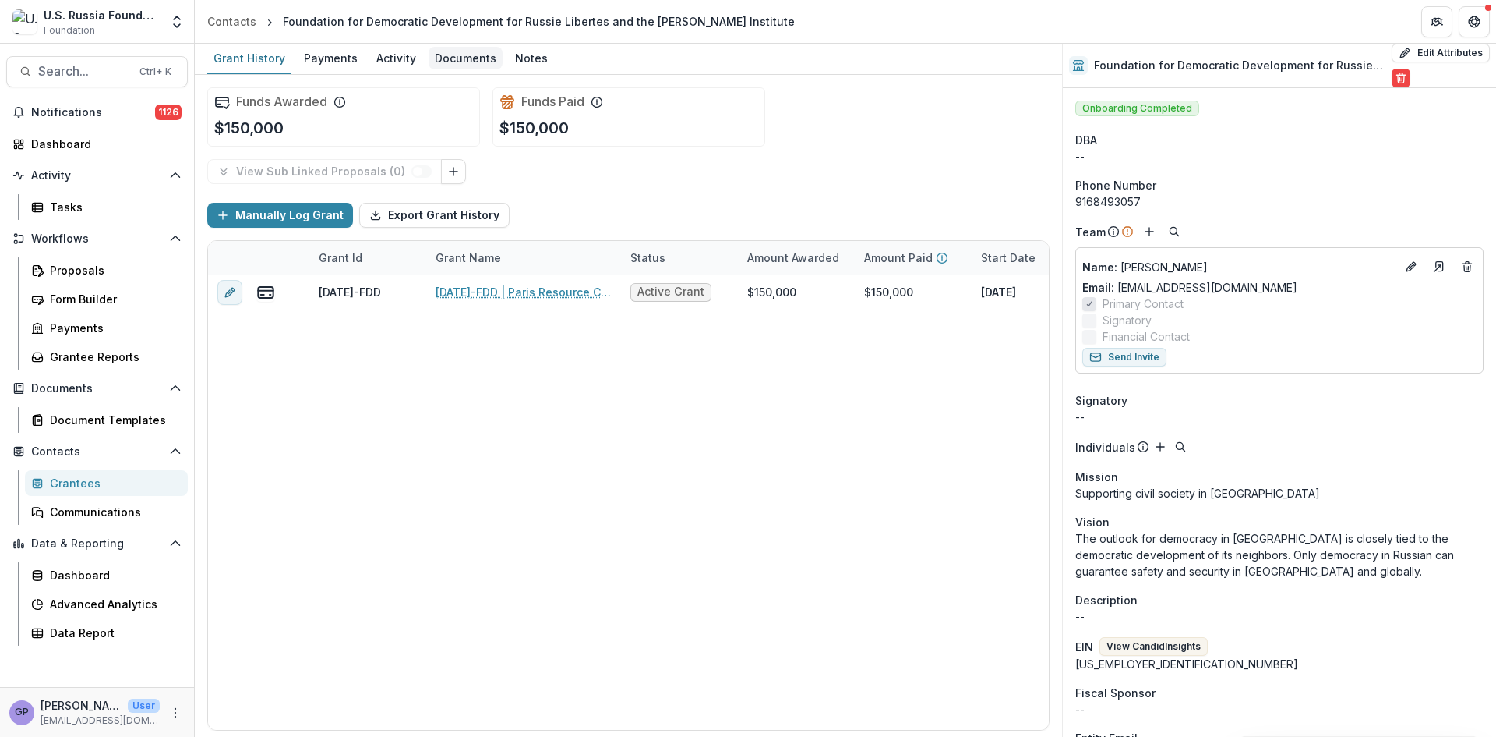
click at [462, 58] on div "Documents" at bounding box center [466, 58] width 74 height 23
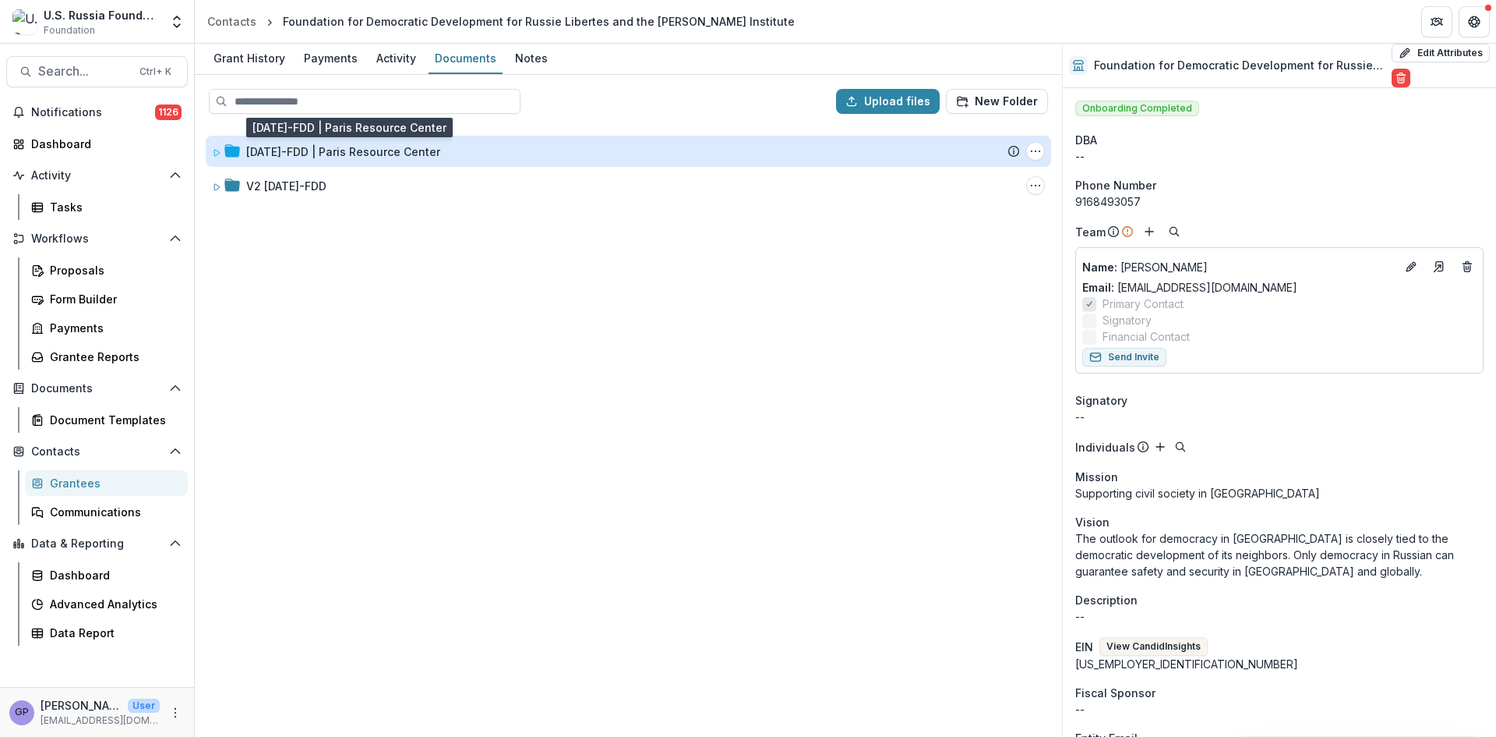
click at [294, 152] on div "[DATE]-FDD | Paris Resource Center" at bounding box center [343, 151] width 194 height 16
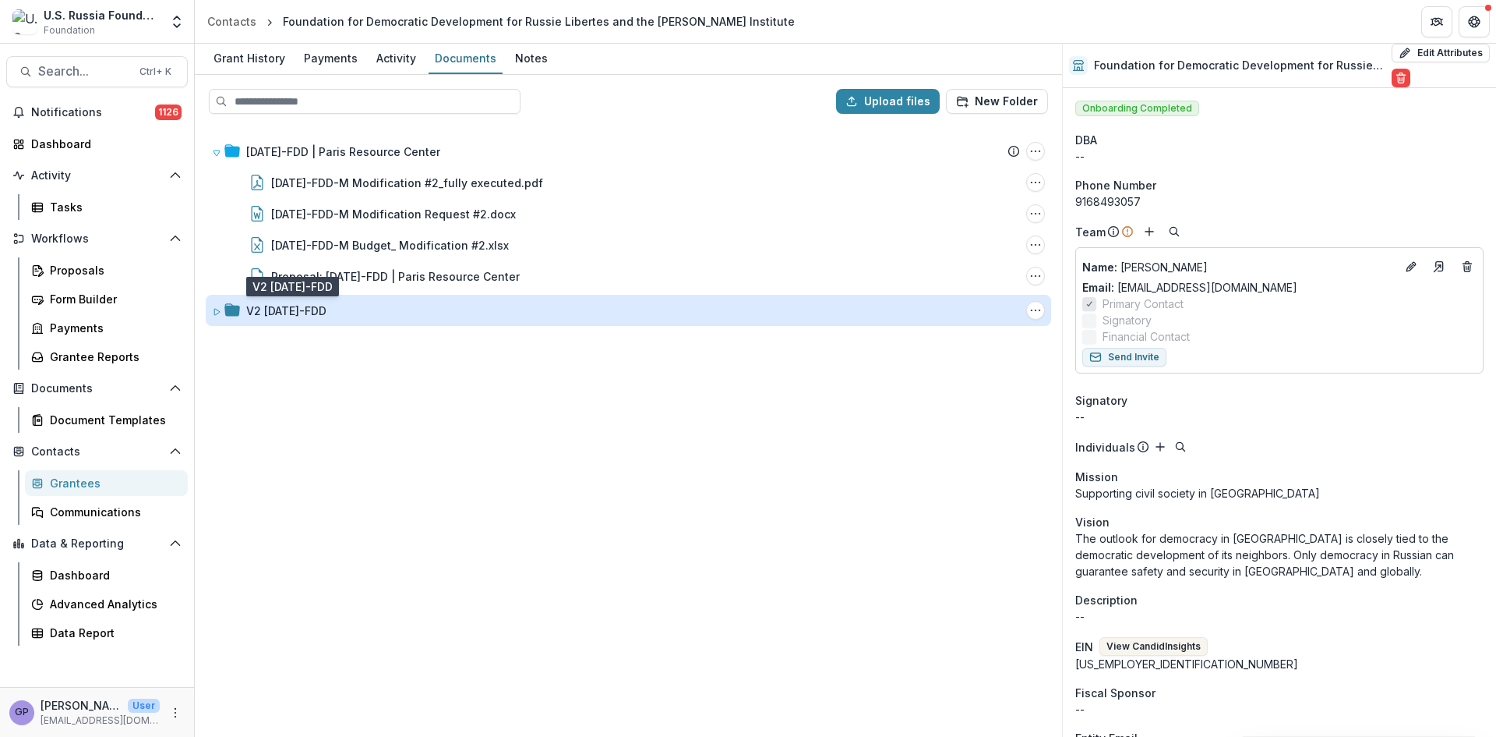
click at [313, 310] on div "V2 [DATE]-FDD" at bounding box center [286, 310] width 80 height 16
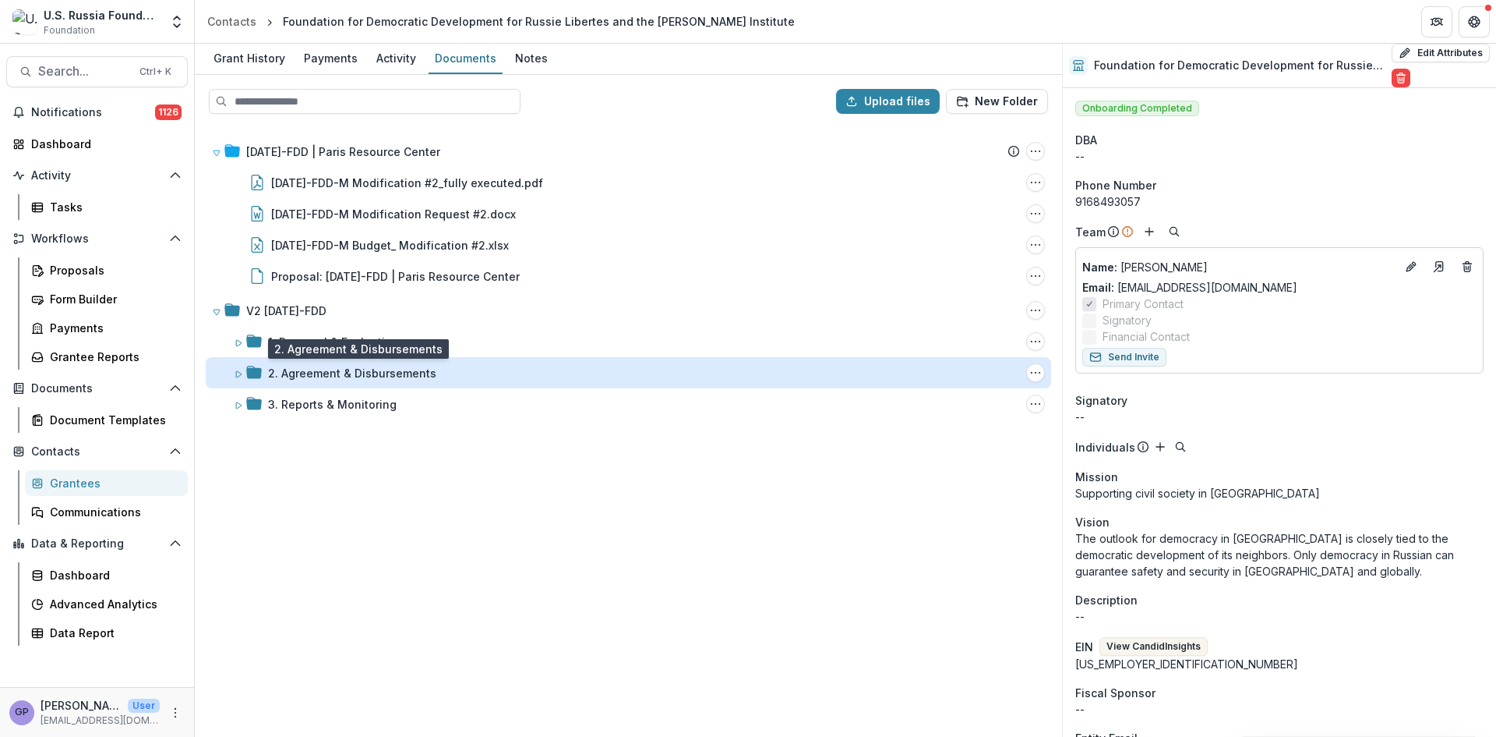
click at [316, 374] on div "2. Agreement & Disbursements" at bounding box center [352, 373] width 168 height 16
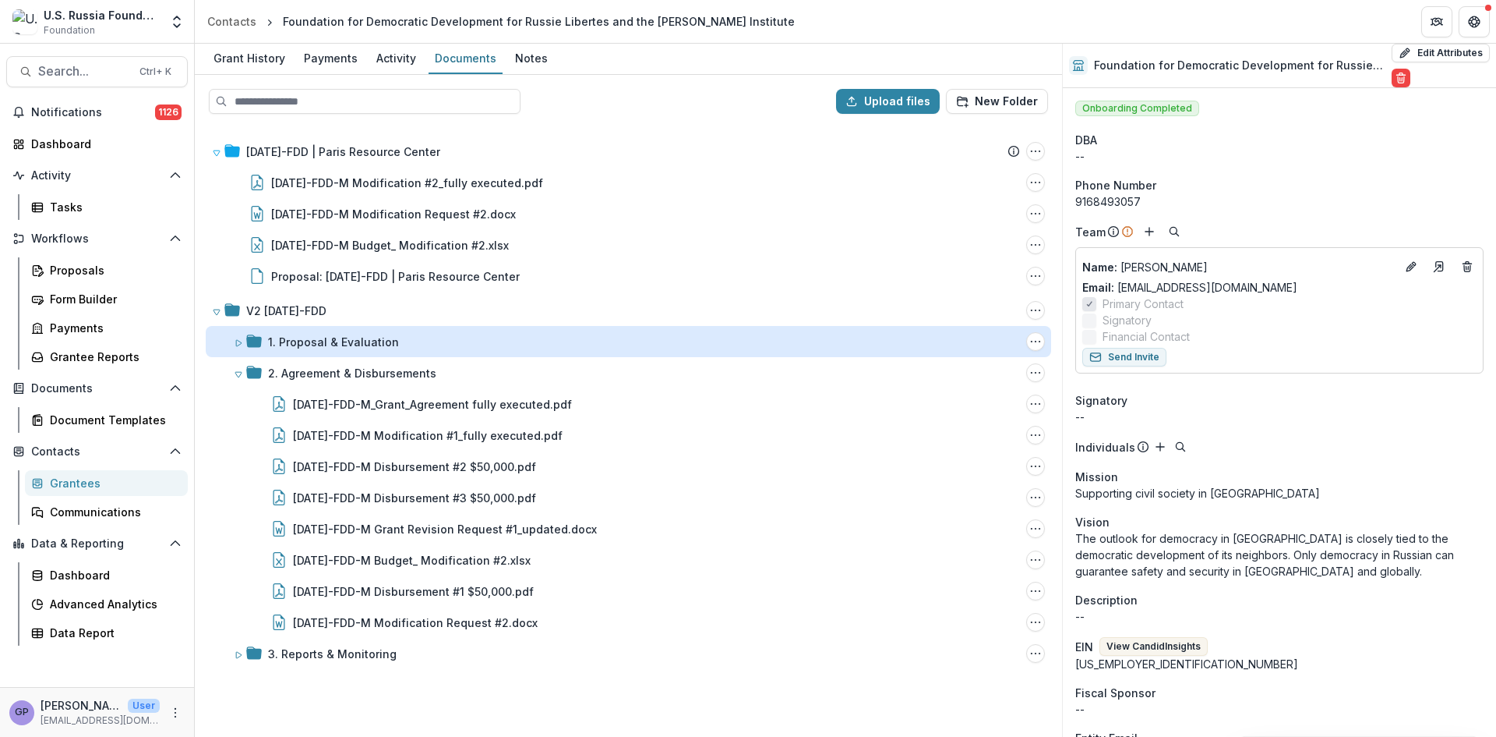
click at [275, 341] on div "1. Proposal & Evaluation" at bounding box center [333, 342] width 131 height 16
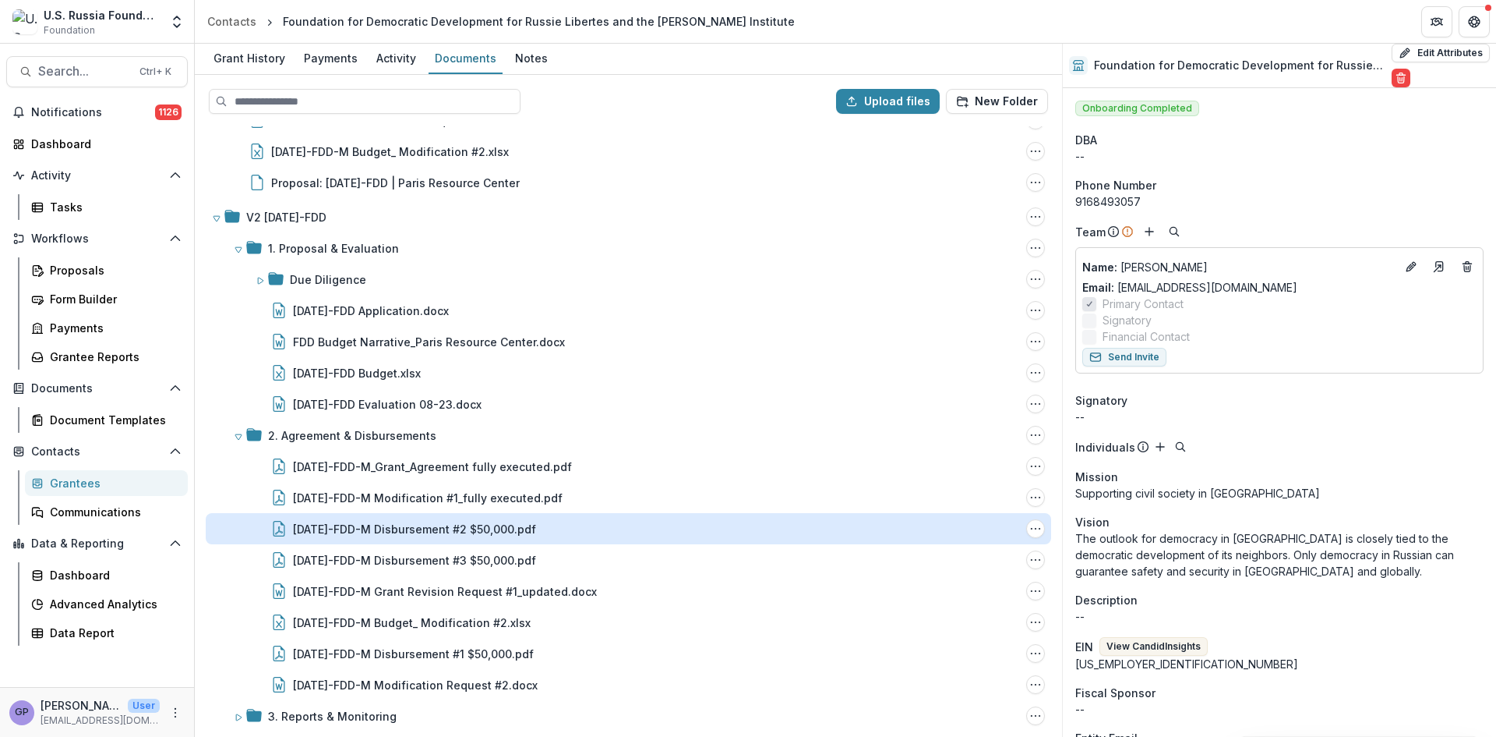
scroll to position [99, 0]
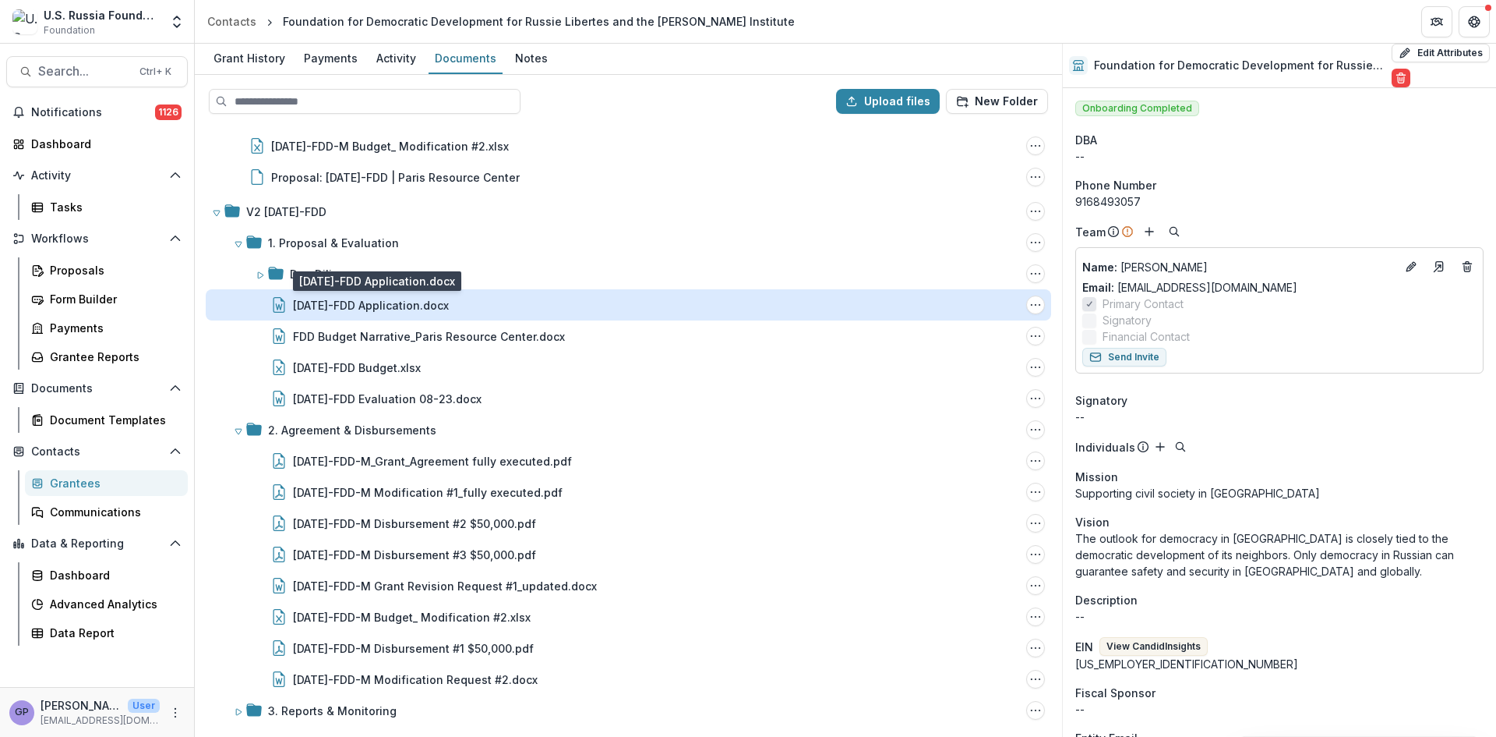
click at [427, 306] on div "[DATE]-FDD Application.docx" at bounding box center [371, 305] width 156 height 16
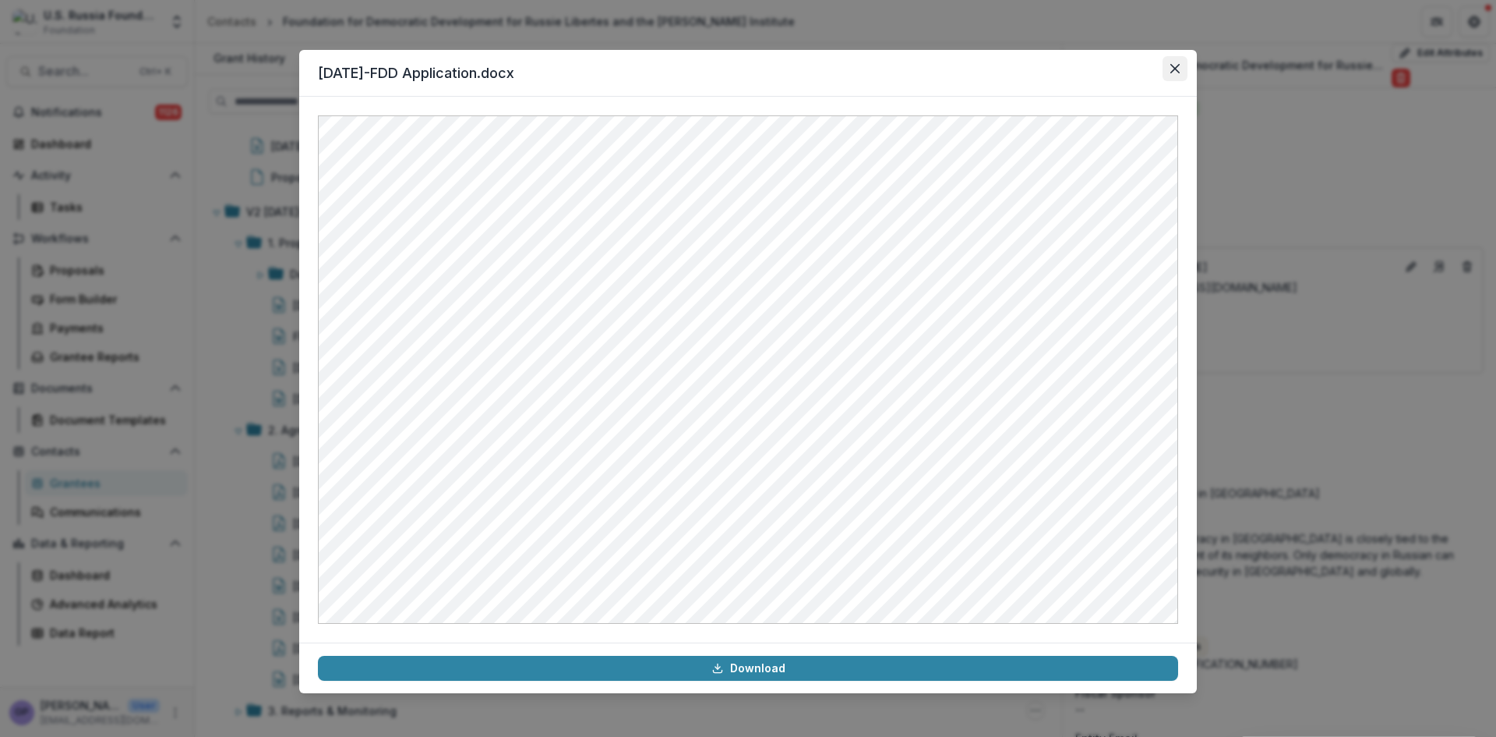
click at [1178, 67] on icon "Close" at bounding box center [1175, 68] width 9 height 9
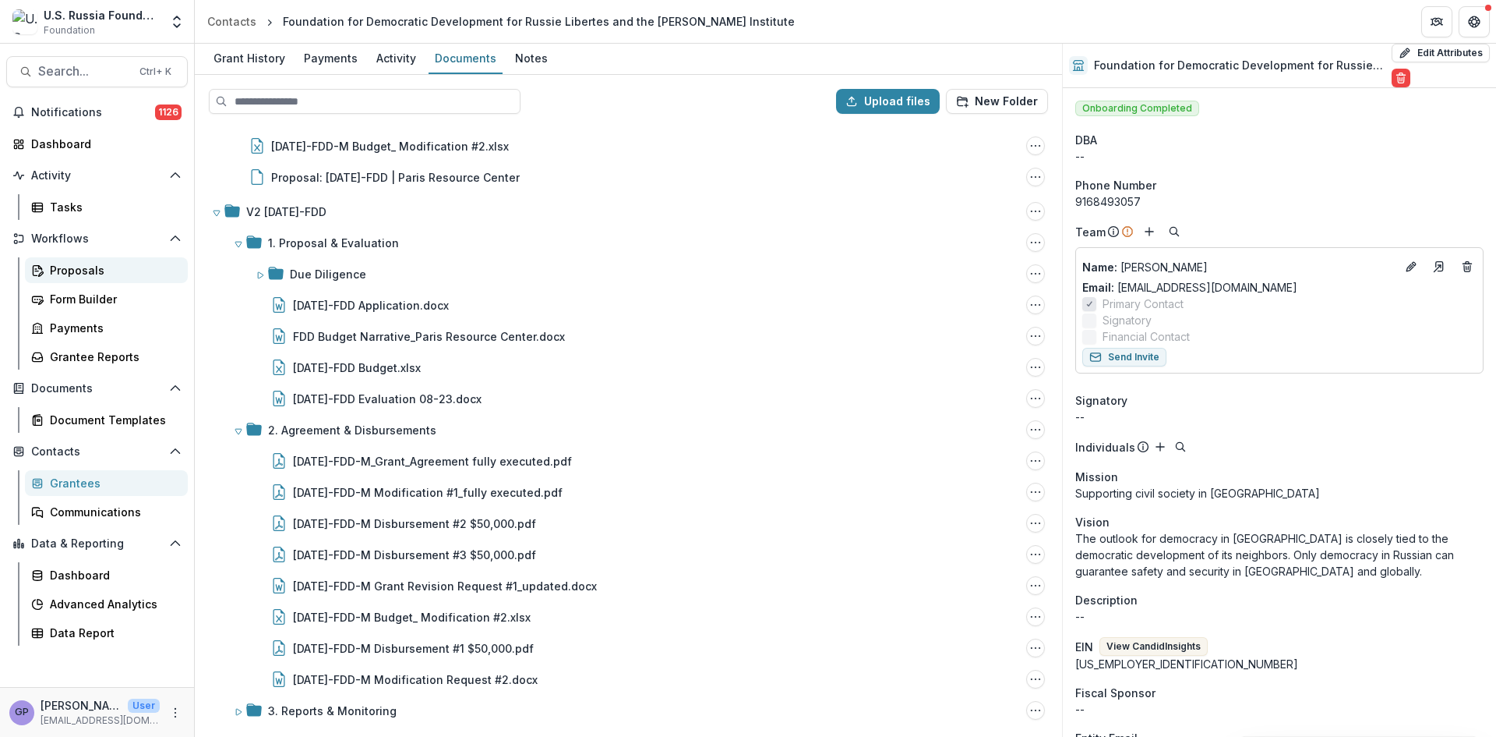
click at [68, 273] on div "Proposals" at bounding box center [112, 270] width 125 height 16
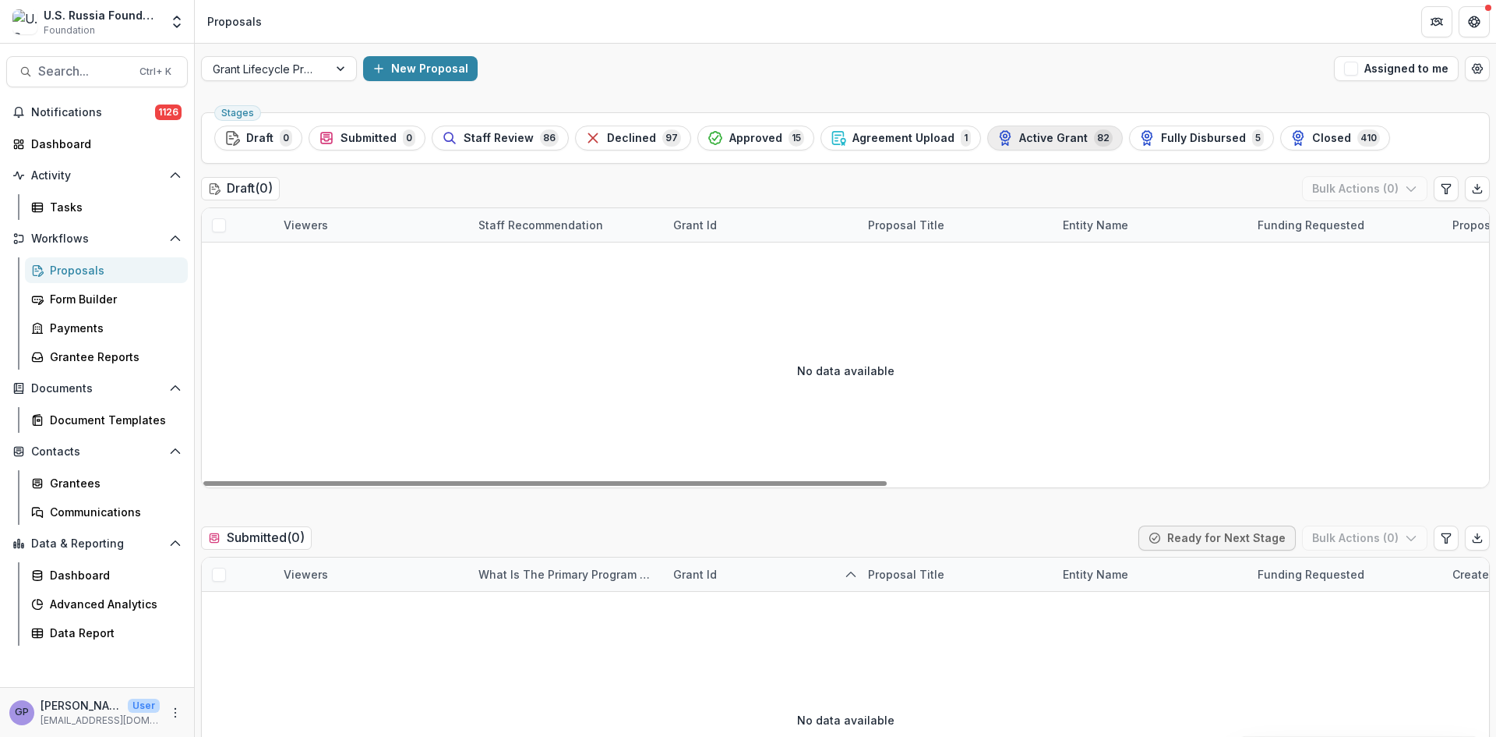
click at [1019, 135] on span "Active Grant" at bounding box center [1053, 138] width 69 height 13
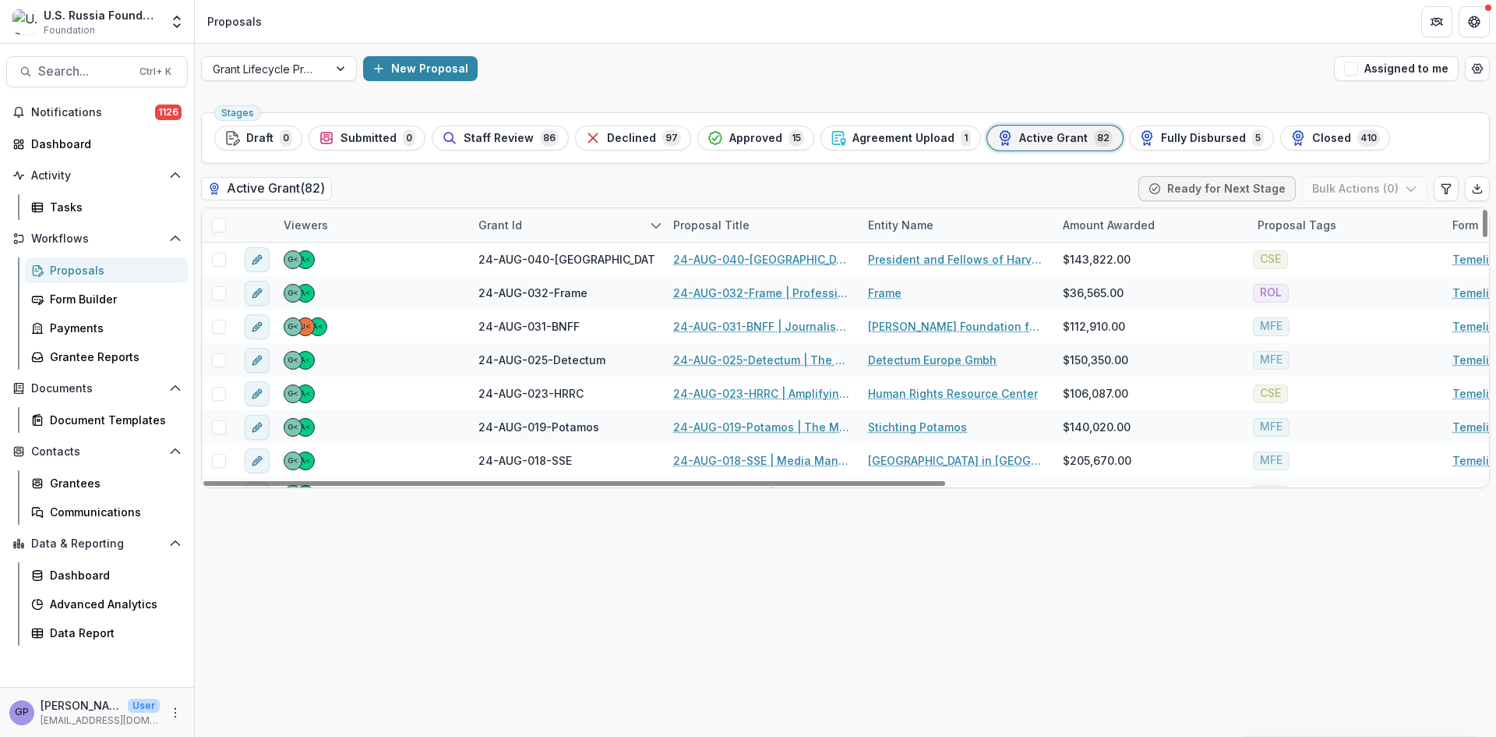
scroll to position [961, 0]
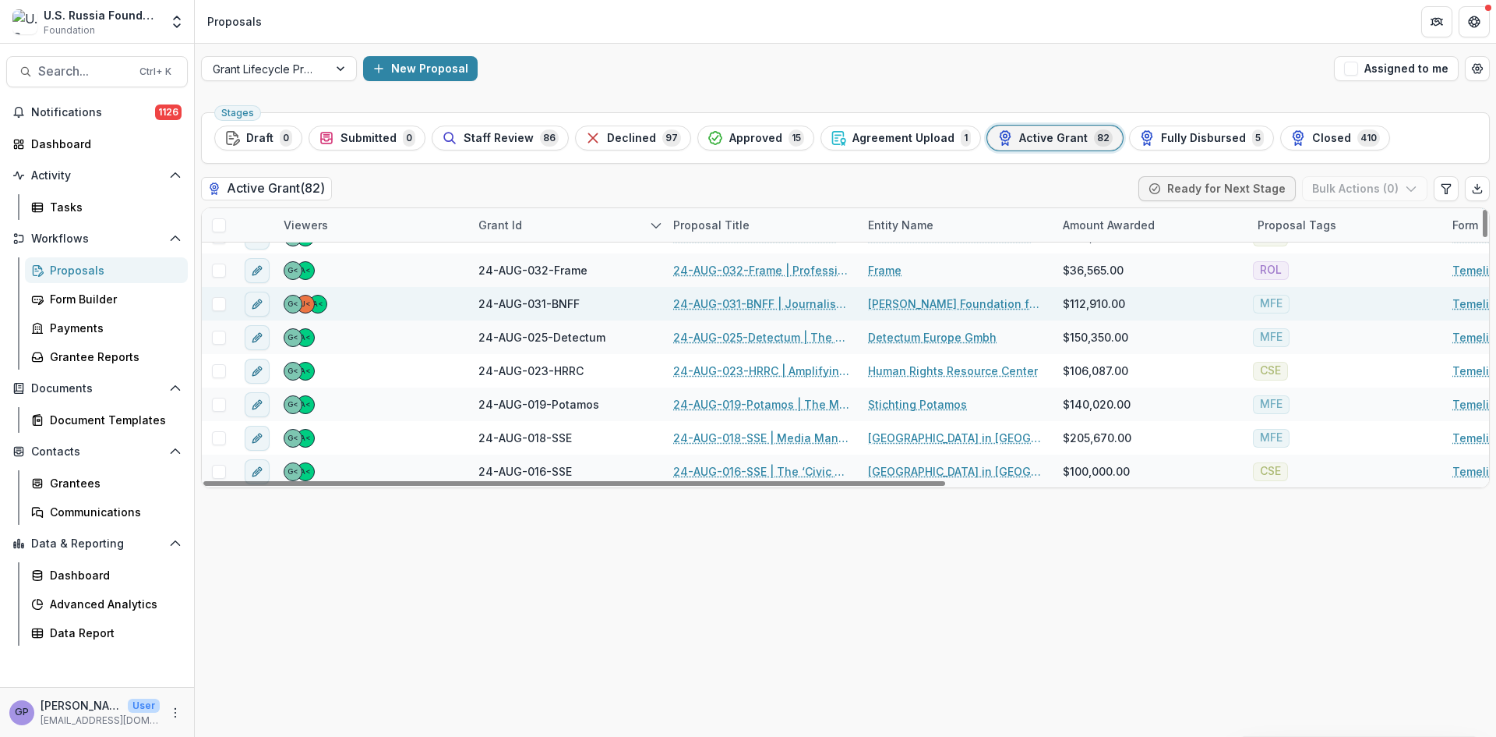
click at [735, 299] on link "24-AUG-031-BNFF | Journalistic conference: RESISTANCE, SURVIVAL AND DEVELOPMENT…" at bounding box center [761, 303] width 176 height 16
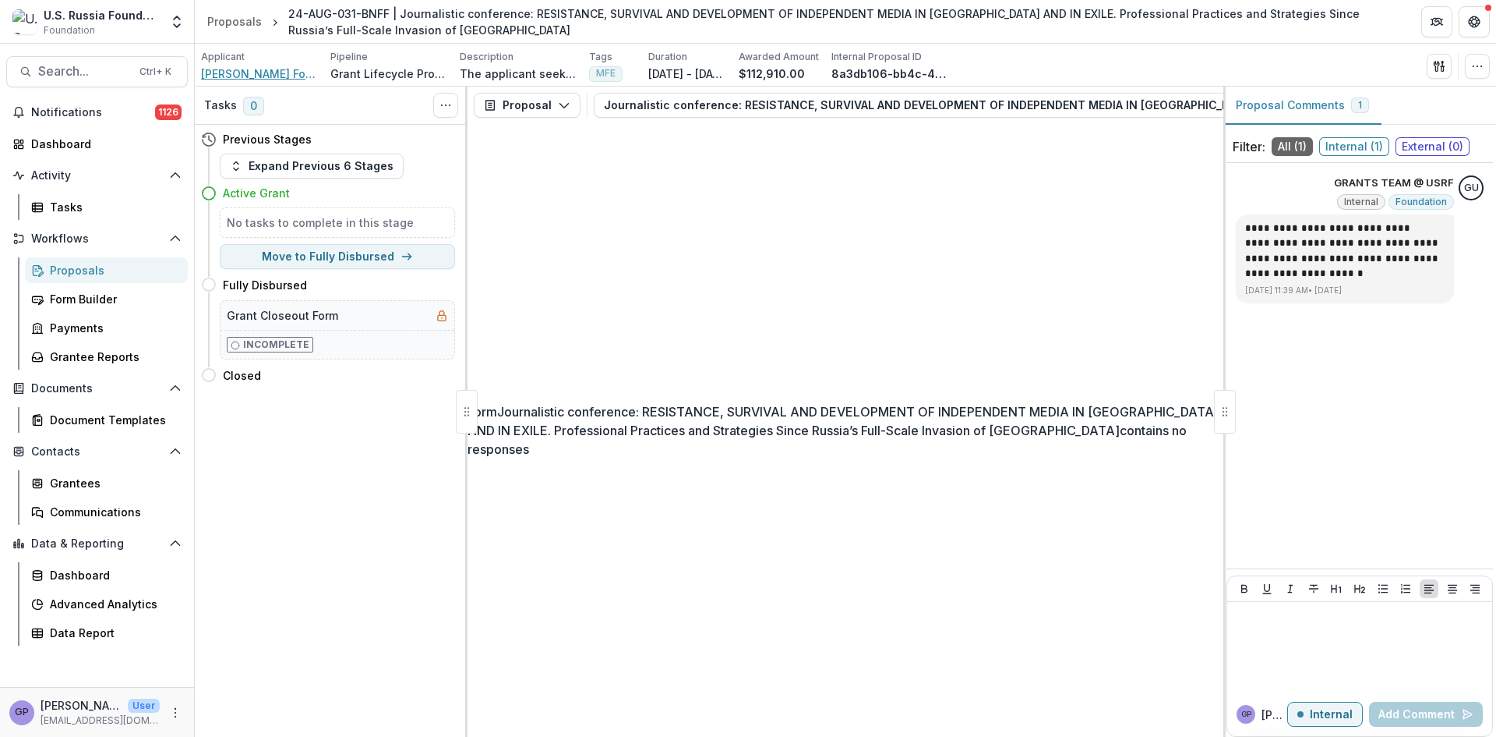
click at [253, 76] on span "[PERSON_NAME] Foundation for Freedom gGmbH" at bounding box center [259, 73] width 117 height 16
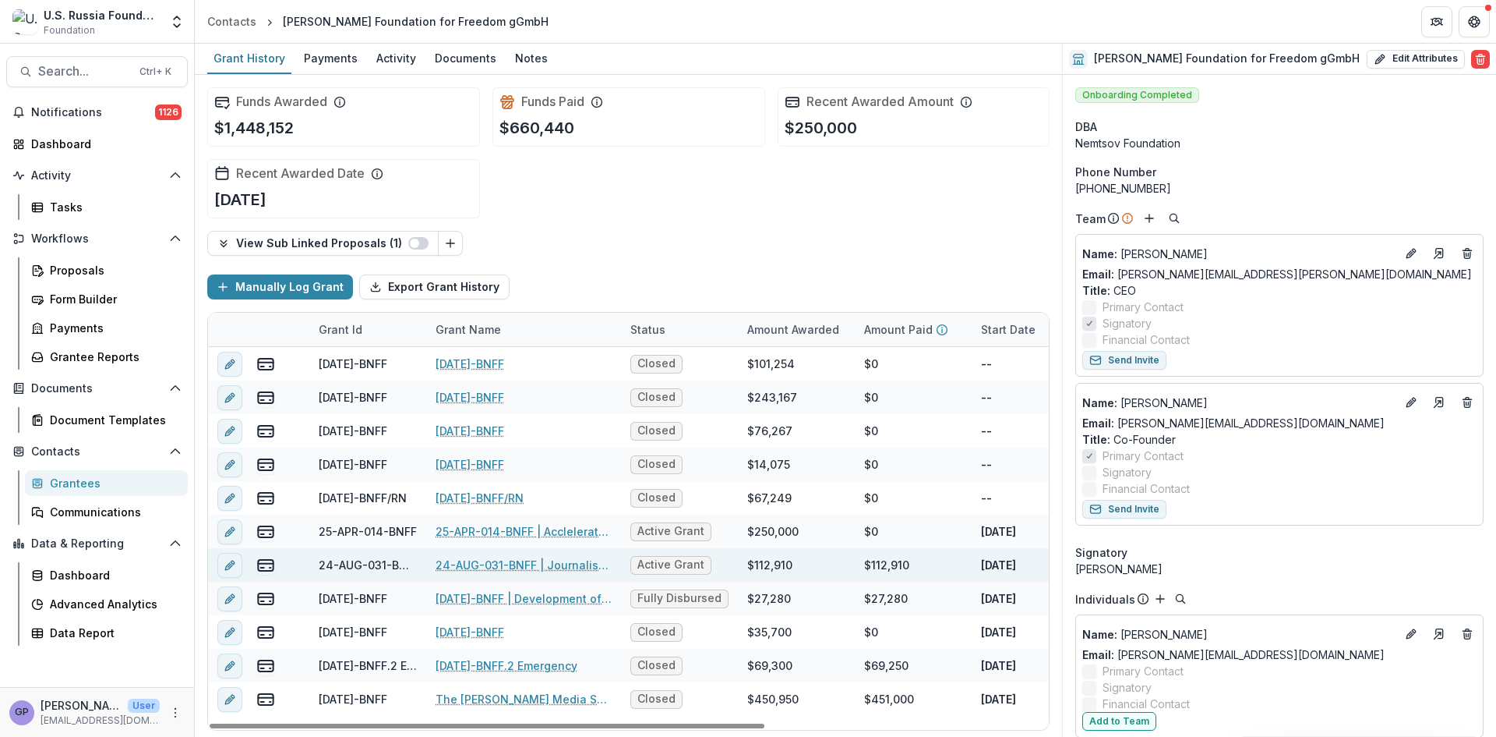
click at [486, 562] on link "24-AUG-031-BNFF | Journalistic conference: RESISTANCE, SURVIVAL AND DEVELOPMENT…" at bounding box center [524, 564] width 176 height 16
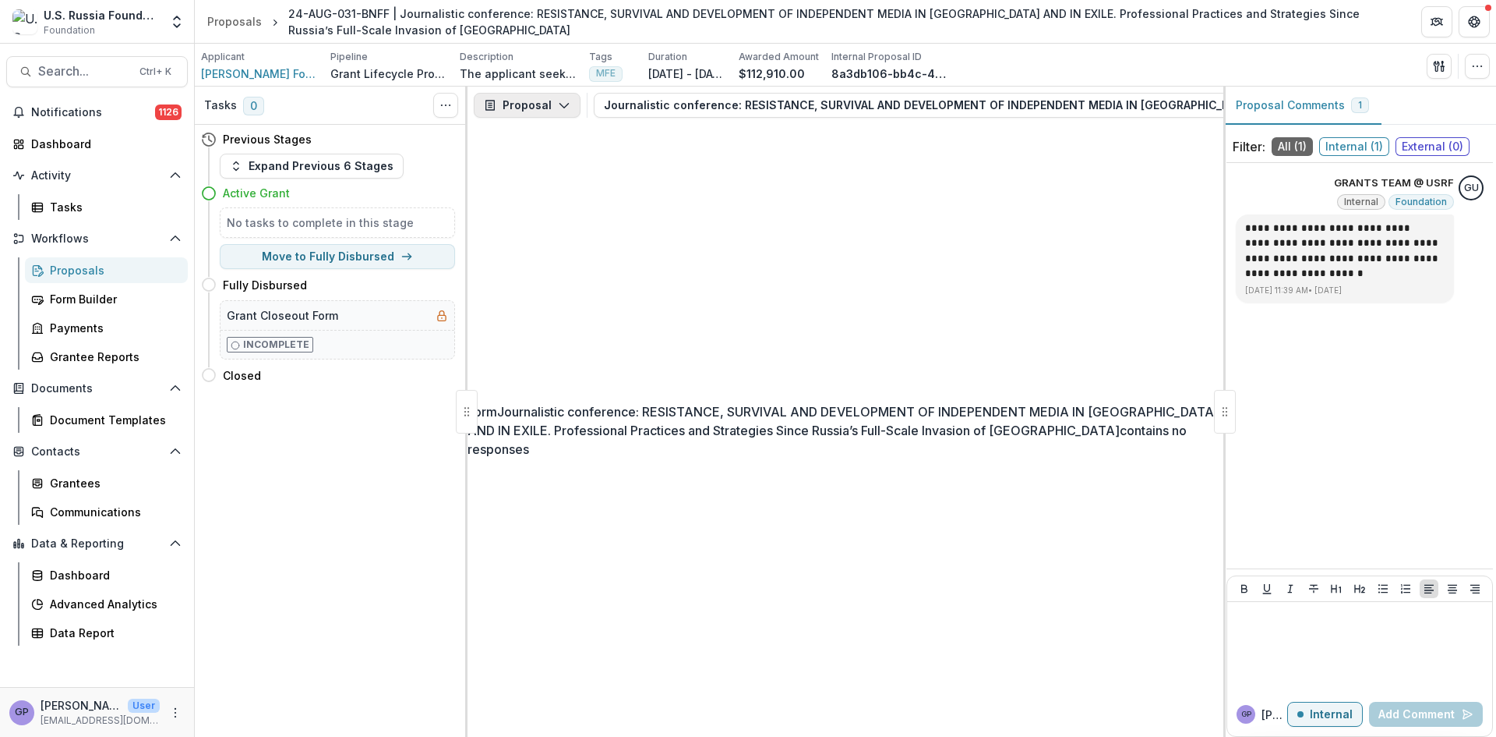
click at [556, 98] on button "Proposal" at bounding box center [527, 105] width 107 height 25
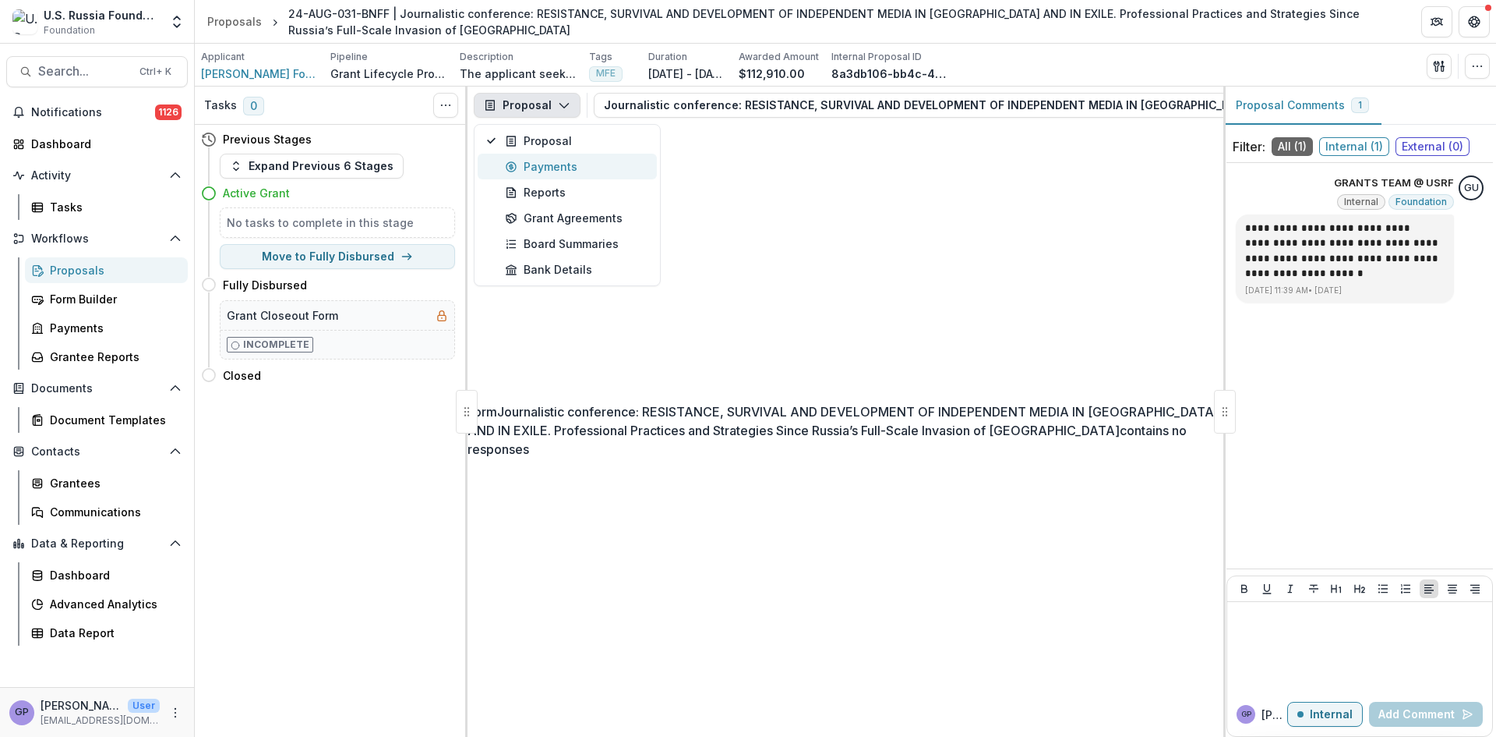
click at [560, 161] on div "Payments" at bounding box center [576, 166] width 143 height 16
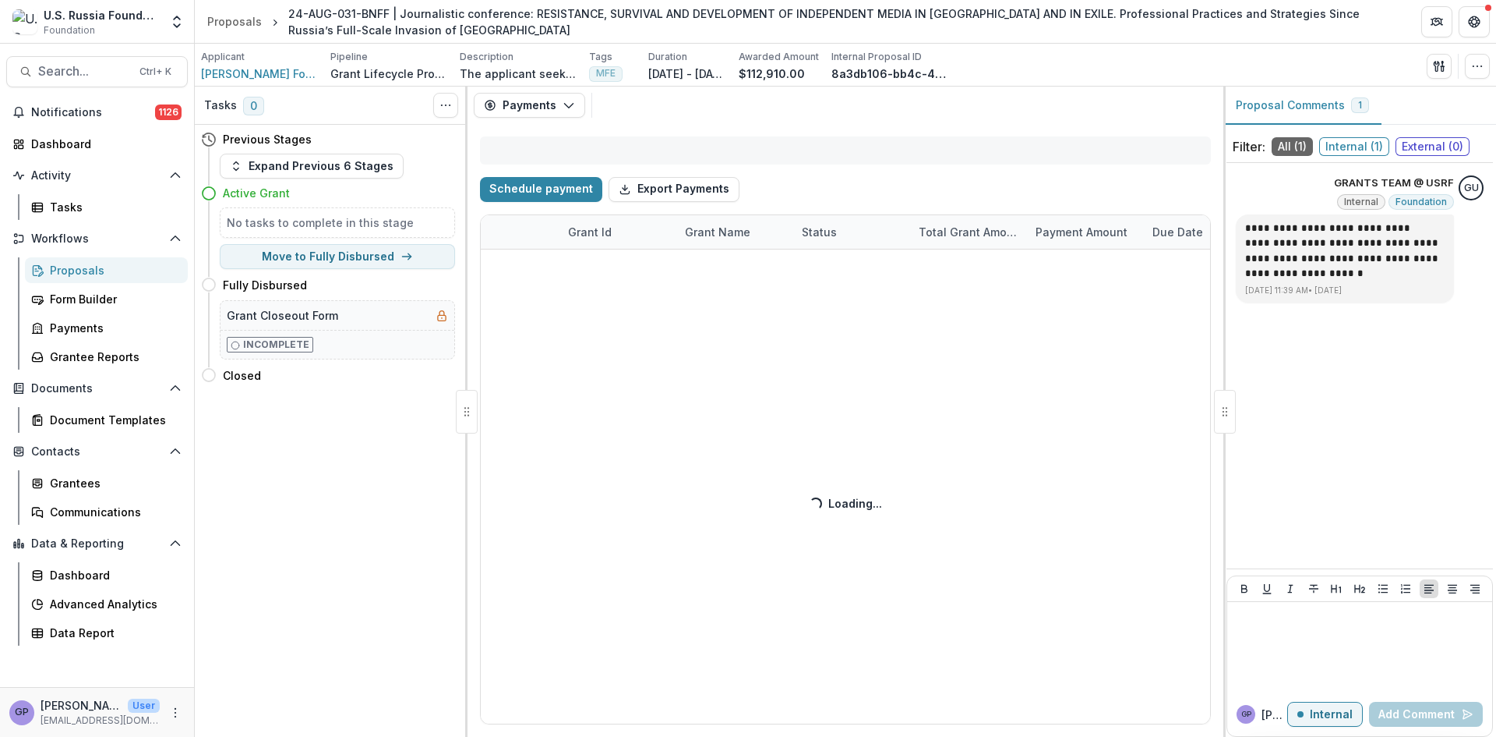
select select "****"
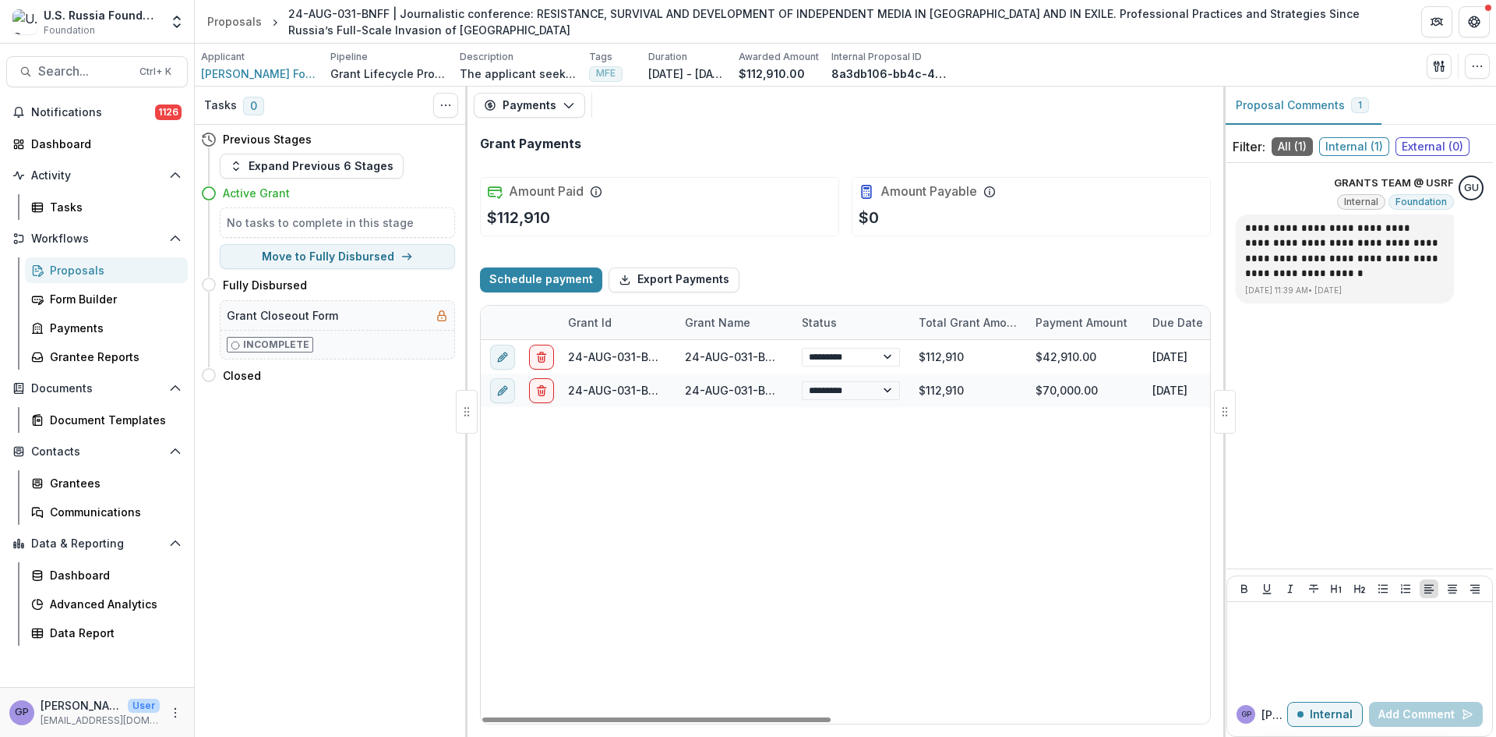
drag, startPoint x: 715, startPoint y: 716, endPoint x: 684, endPoint y: 730, distance: 33.9
click at [685, 722] on div at bounding box center [656, 719] width 348 height 5
select select "****"
drag, startPoint x: 593, startPoint y: 525, endPoint x: 602, endPoint y: 525, distance: 9.4
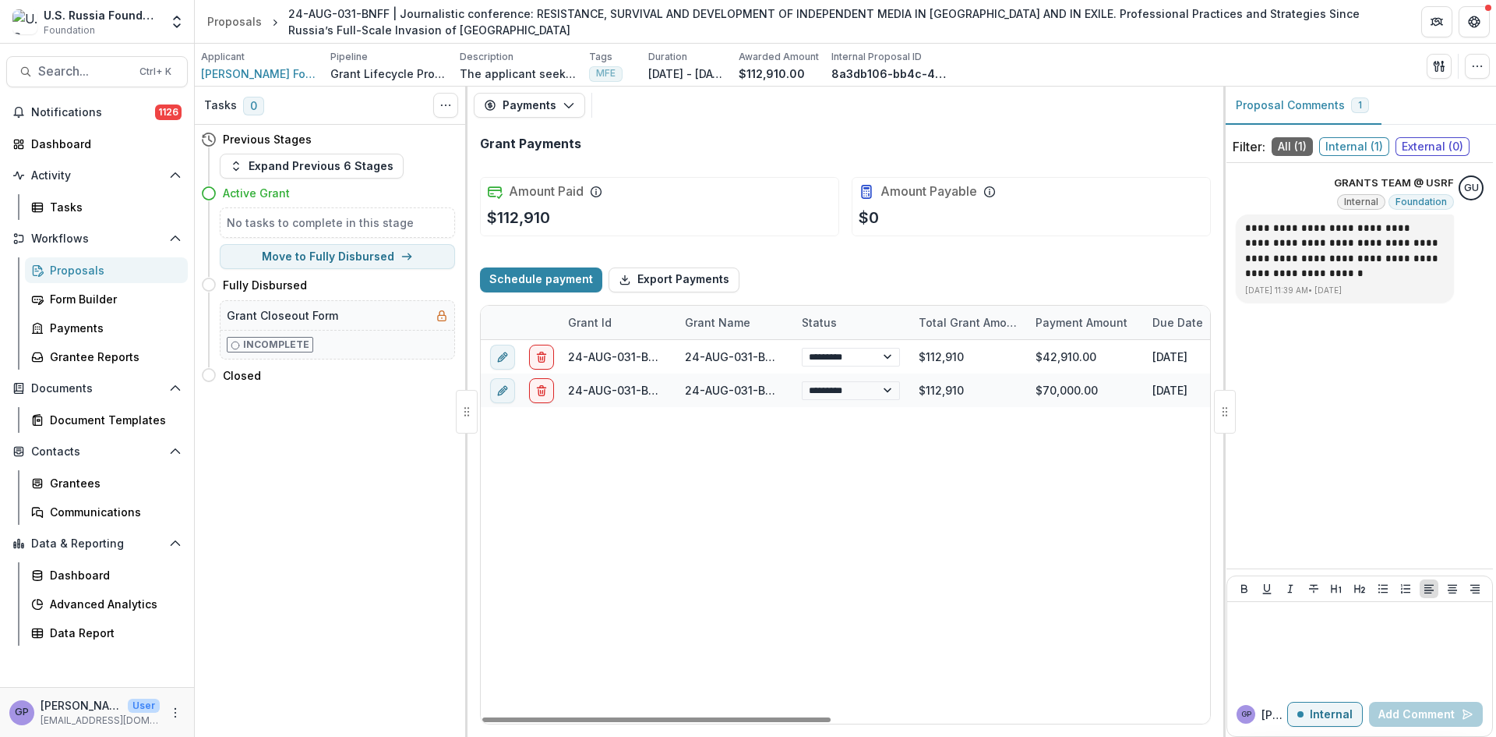
click at [595, 525] on div "**********" at bounding box center [1241, 531] width 1520 height 383
select select "****"
click at [825, 608] on div "**********" at bounding box center [1241, 531] width 1520 height 383
select select "****"
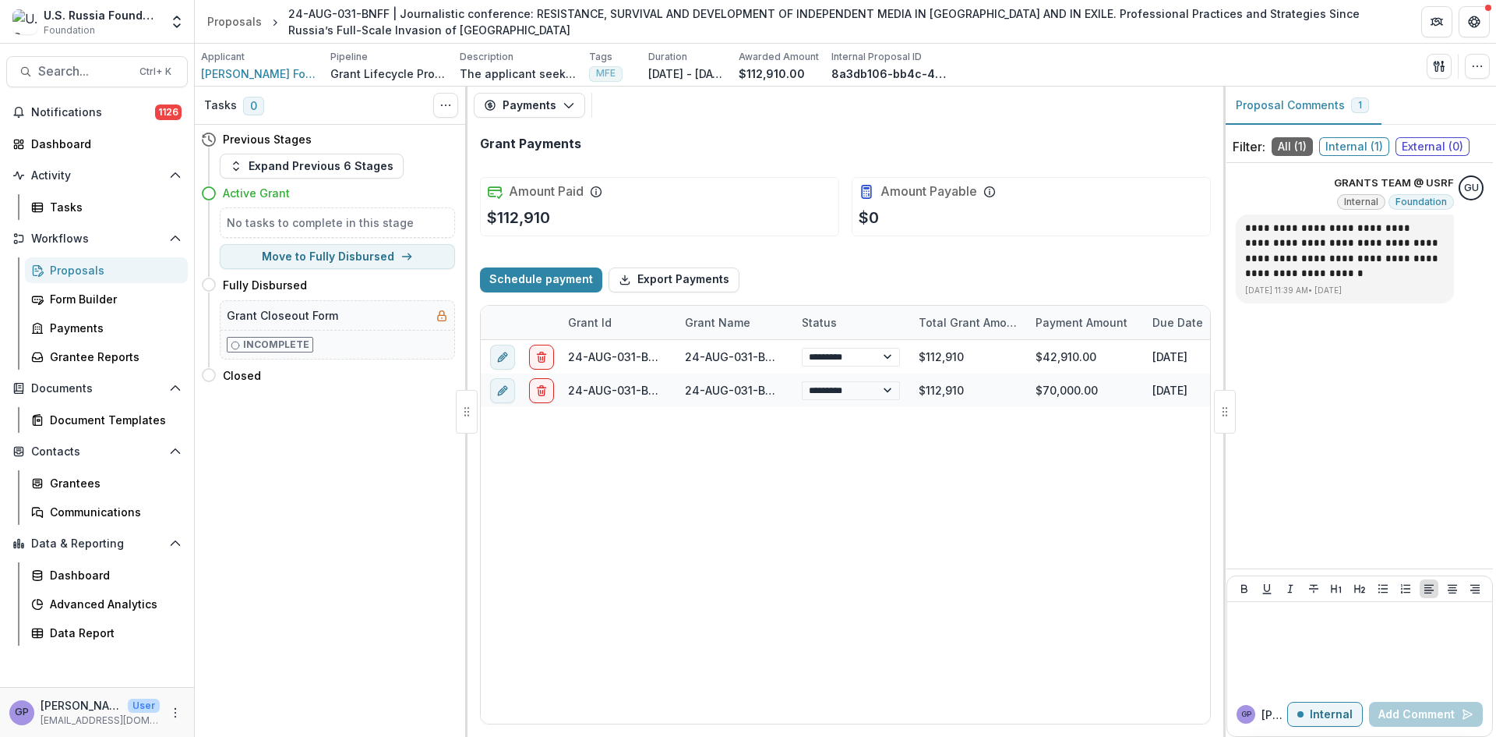
select select "****"
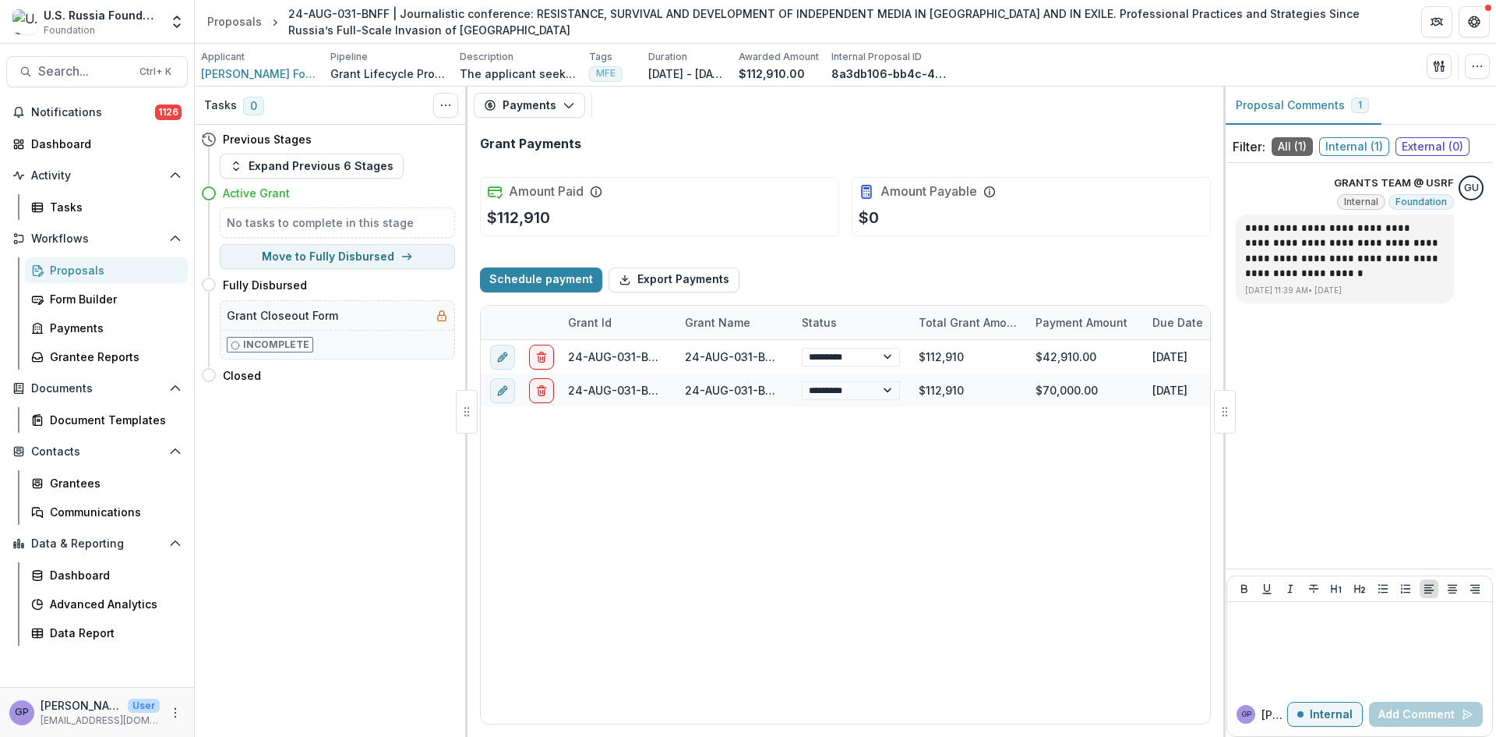
select select "****"
click at [72, 266] on div "Proposals" at bounding box center [112, 270] width 125 height 16
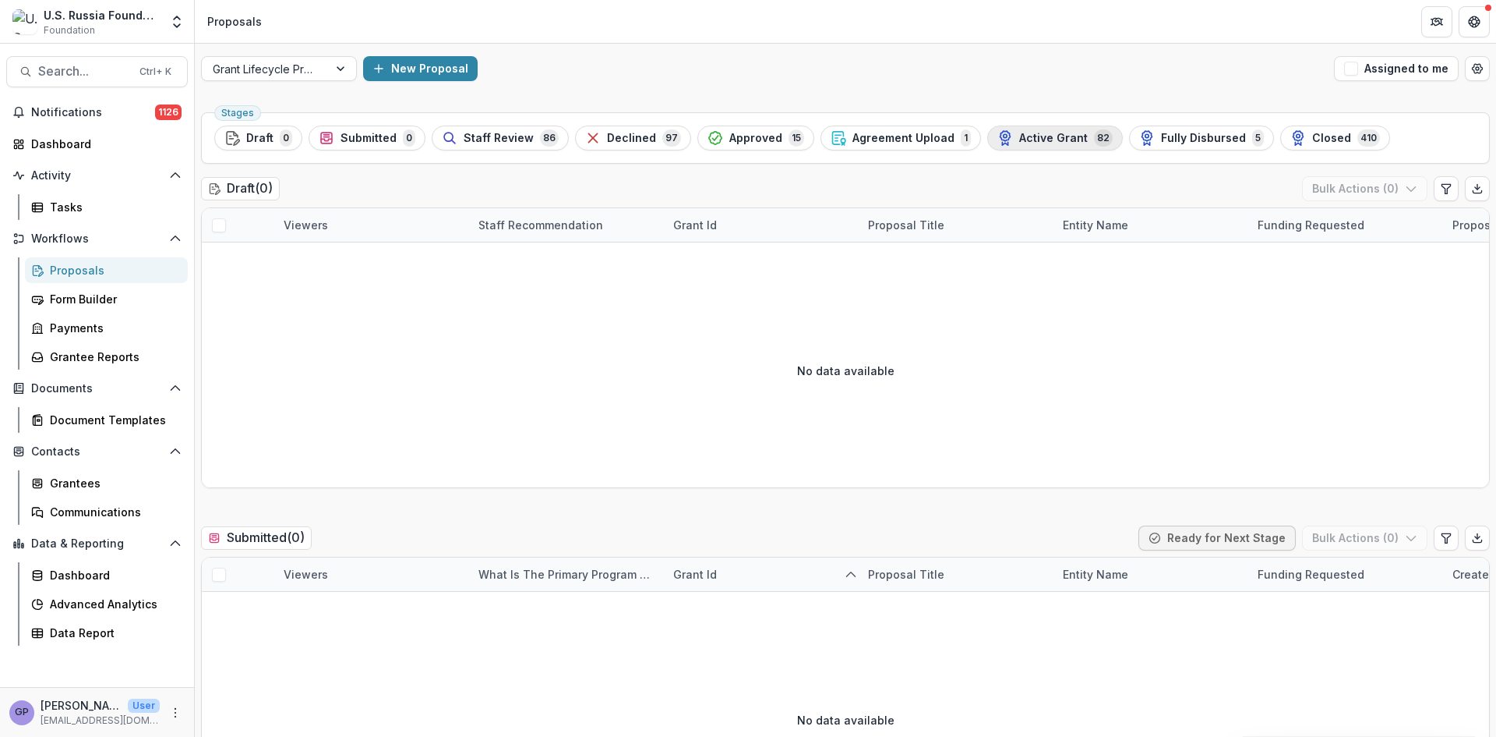
click at [1061, 139] on span "Active Grant" at bounding box center [1053, 138] width 69 height 13
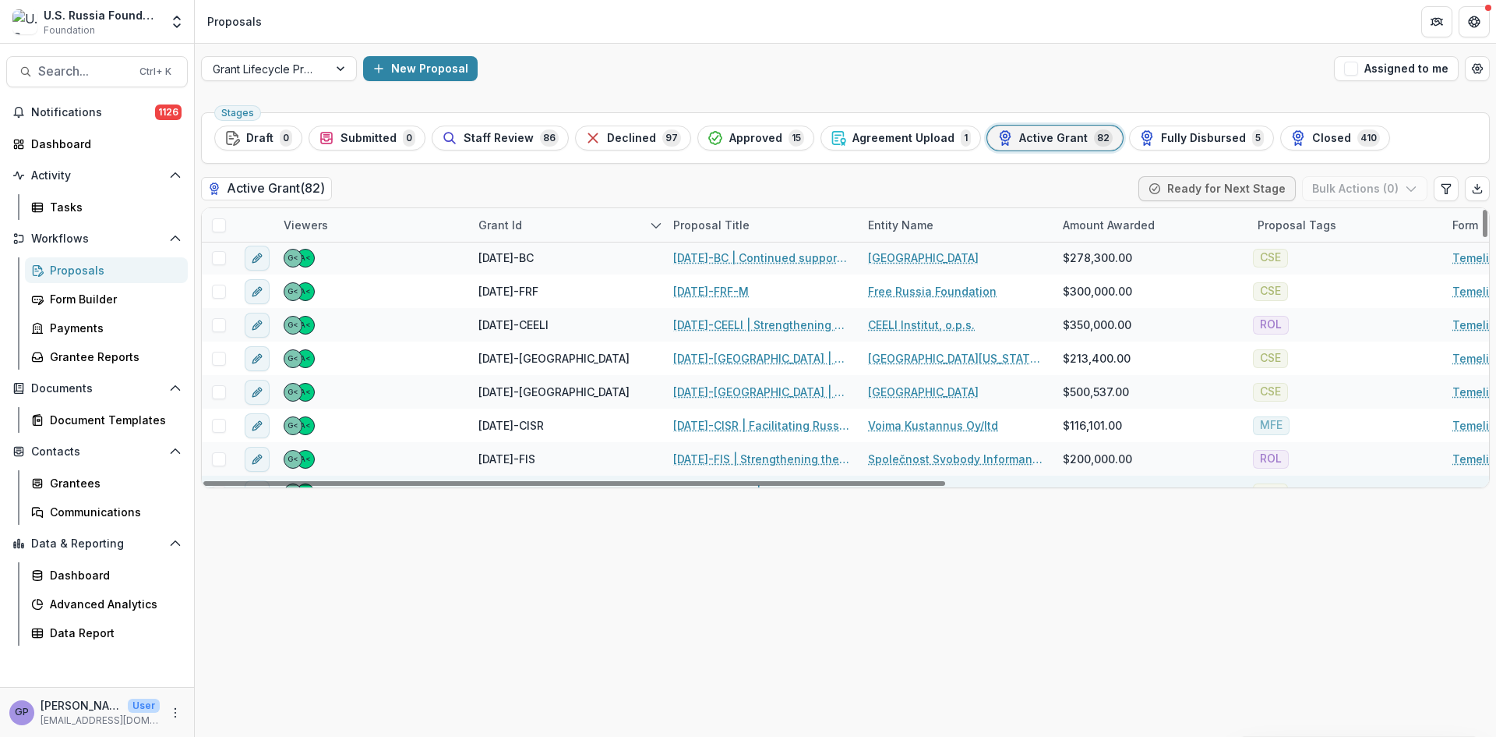
scroll to position [2295, 0]
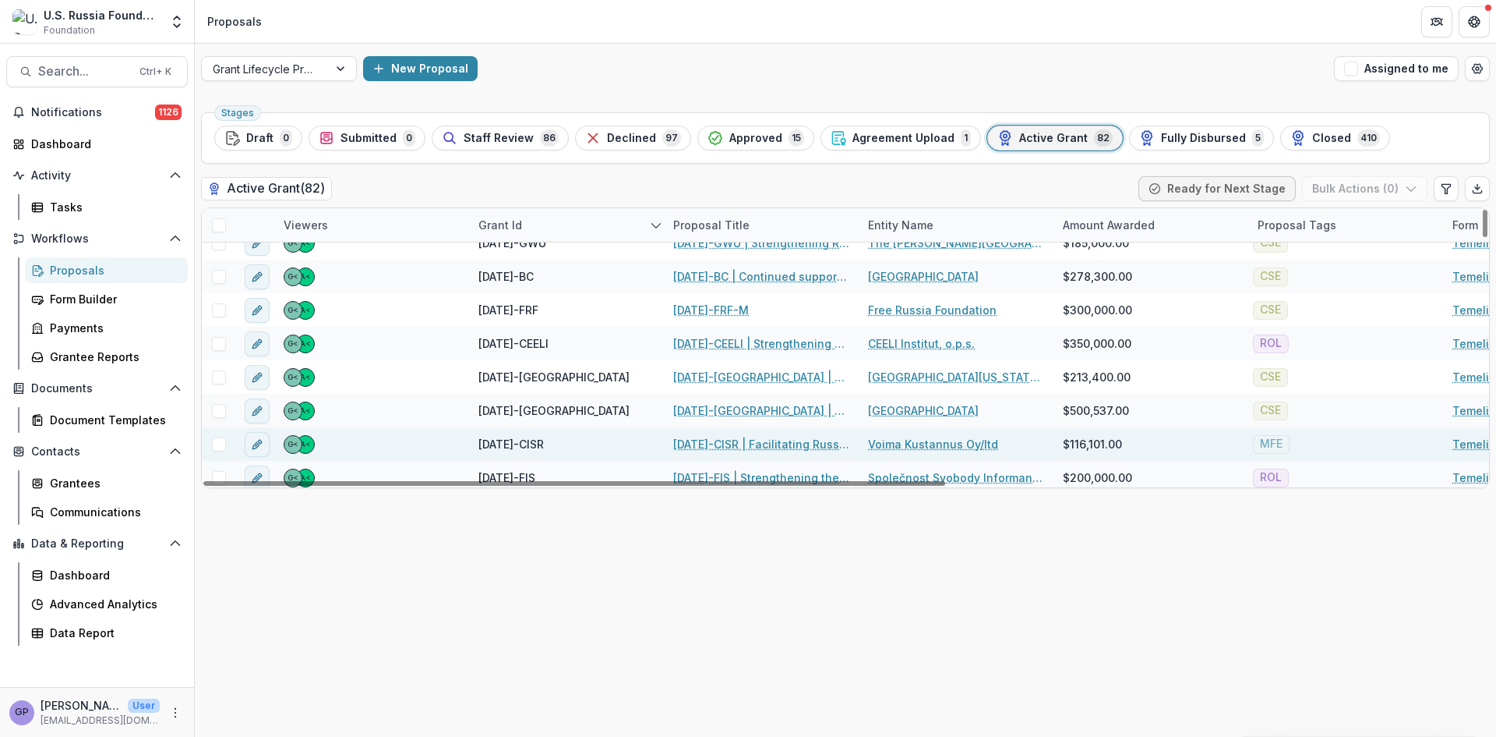
click at [730, 440] on link "[DATE]-CISR | Facilitating Russian Independent Social Science: Ensuring the Fut…" at bounding box center [761, 444] width 176 height 16
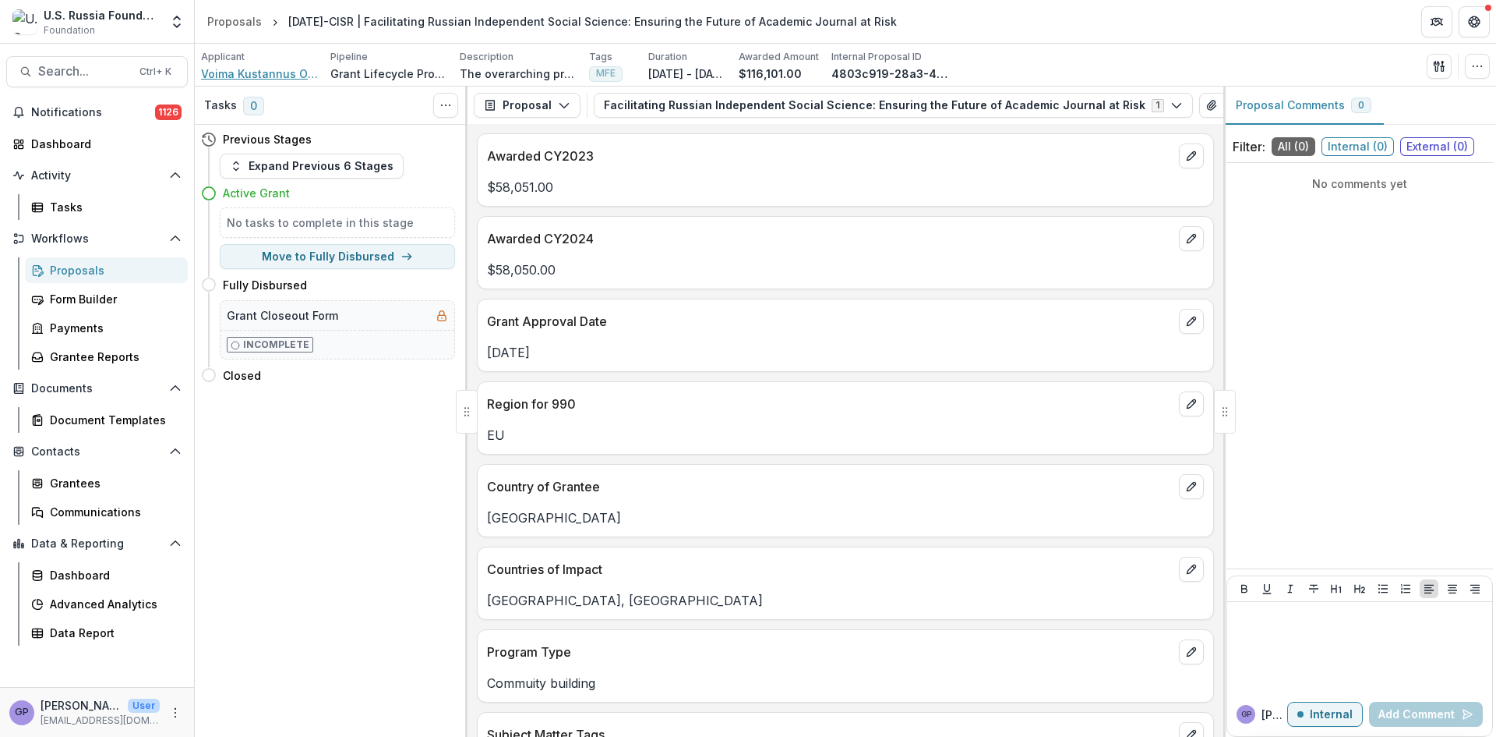
click at [243, 67] on span "Voima Kustannus Oy/ltd" at bounding box center [259, 73] width 117 height 16
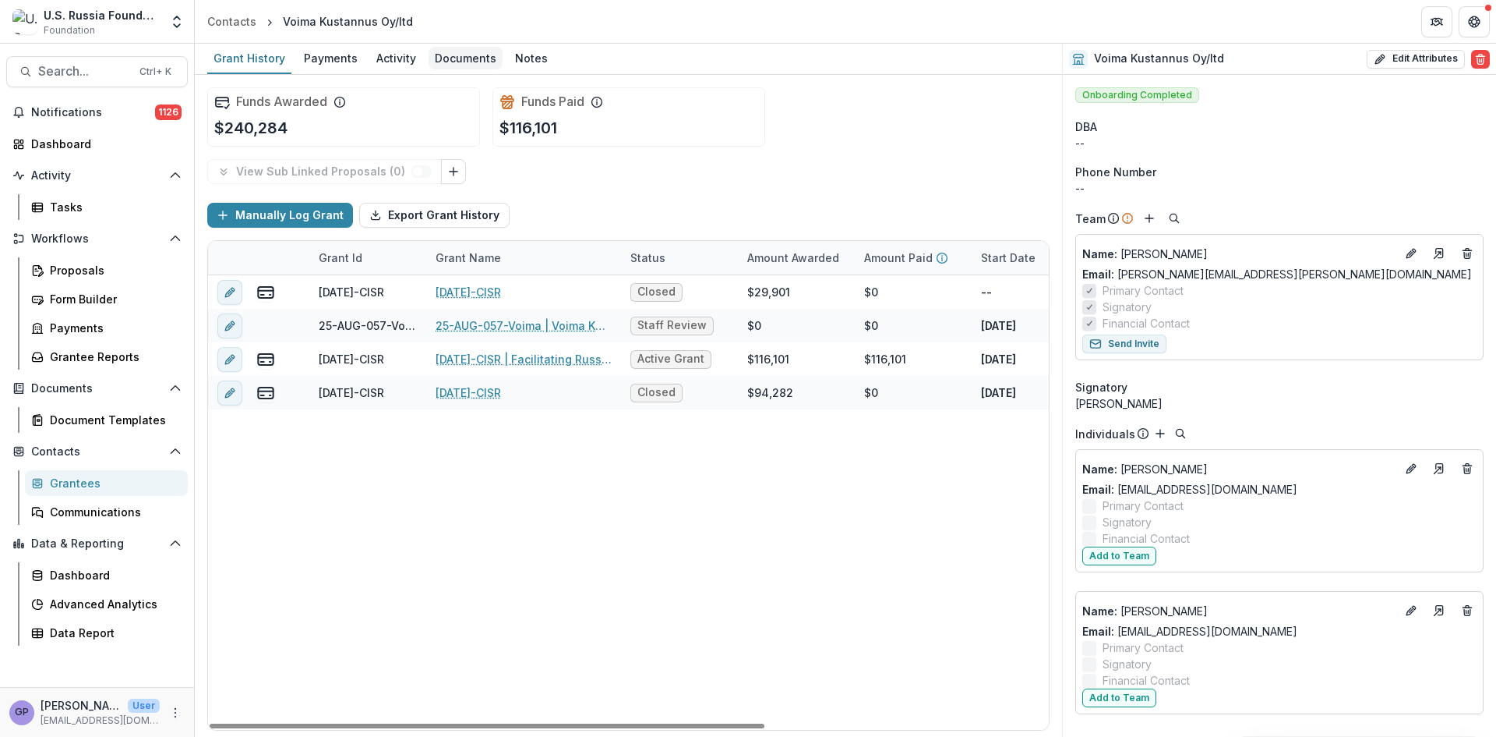
click at [466, 51] on div "Documents" at bounding box center [466, 58] width 74 height 23
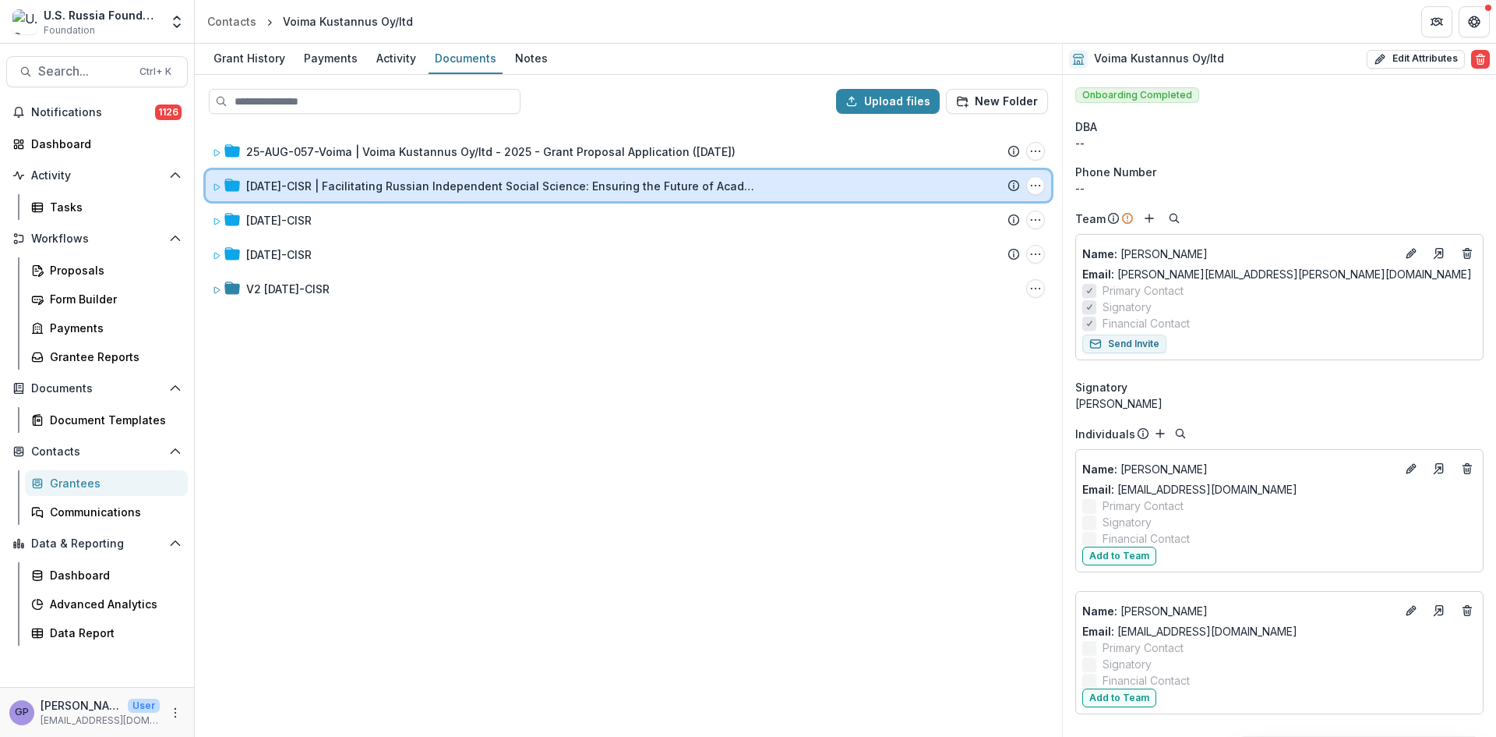
click at [214, 182] on icon at bounding box center [216, 186] width 9 height 9
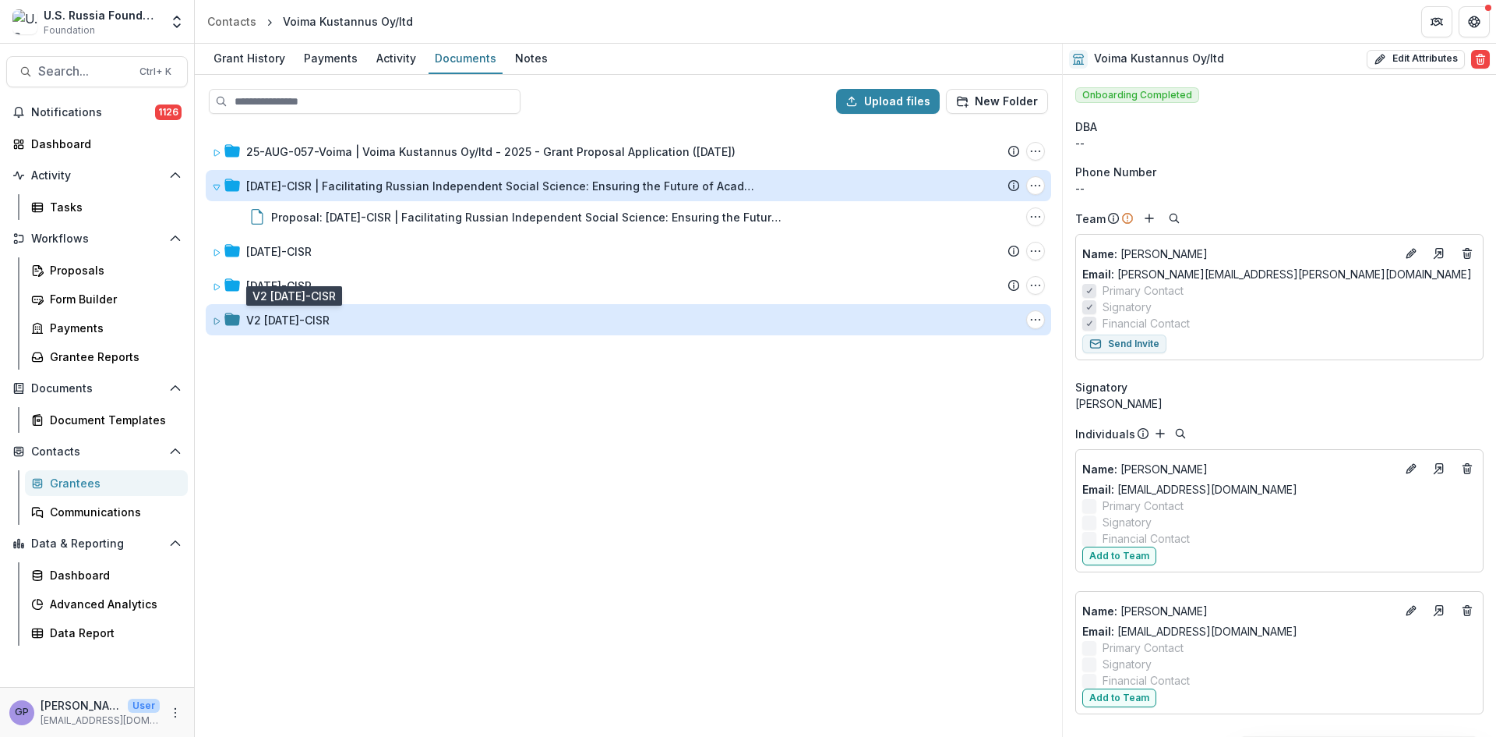
click at [268, 317] on div "V2 [DATE]-CISR" at bounding box center [287, 320] width 83 height 16
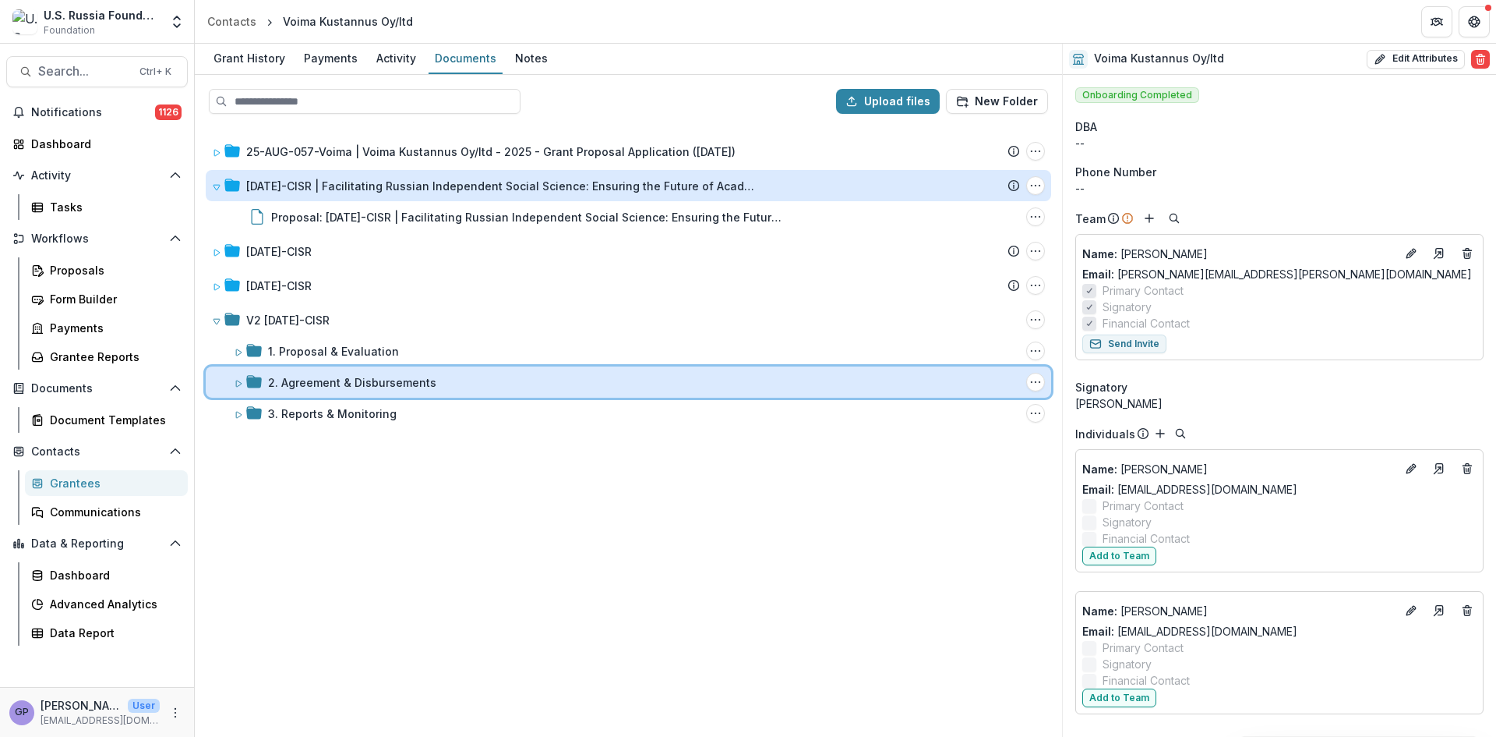
click at [261, 381] on icon at bounding box center [254, 381] width 16 height 12
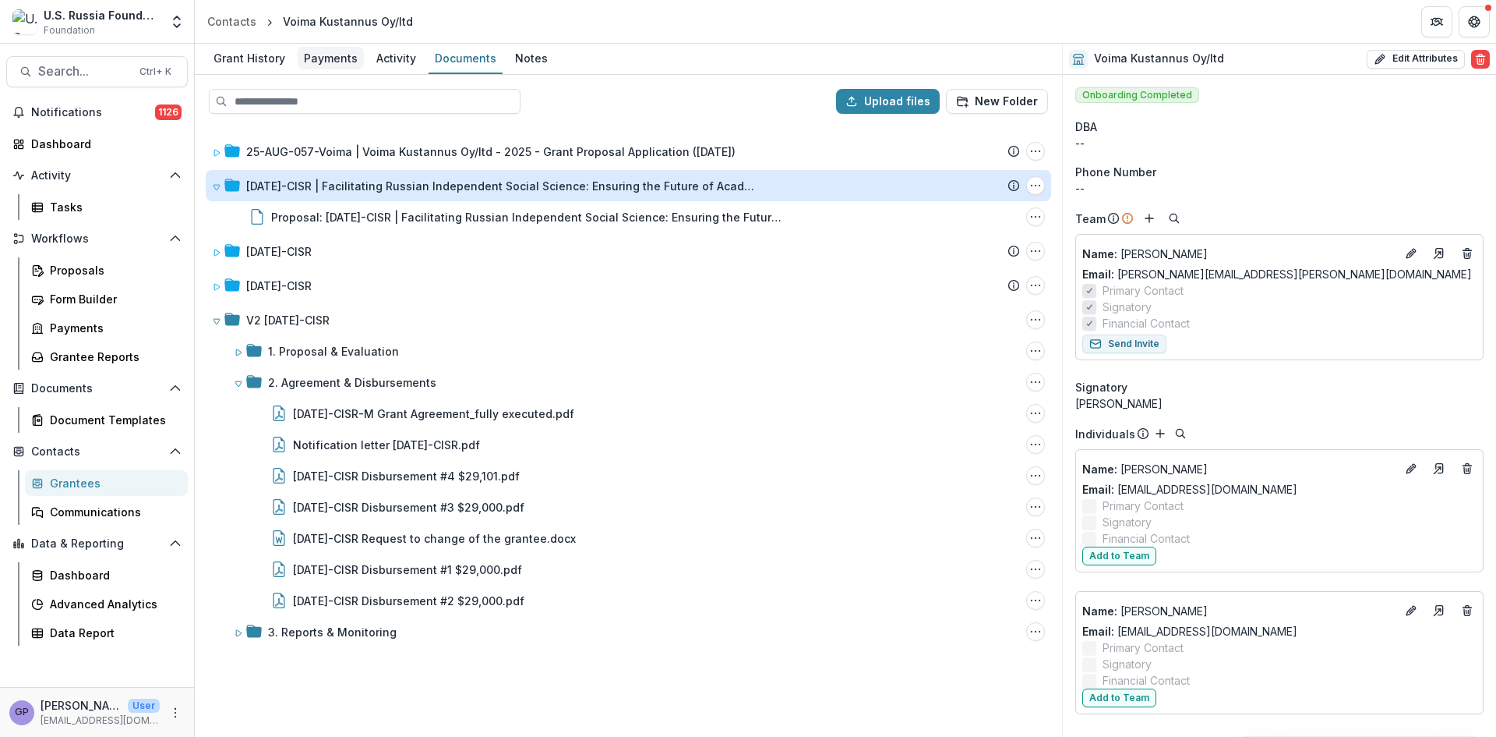
click at [341, 56] on div "Payments" at bounding box center [331, 58] width 66 height 23
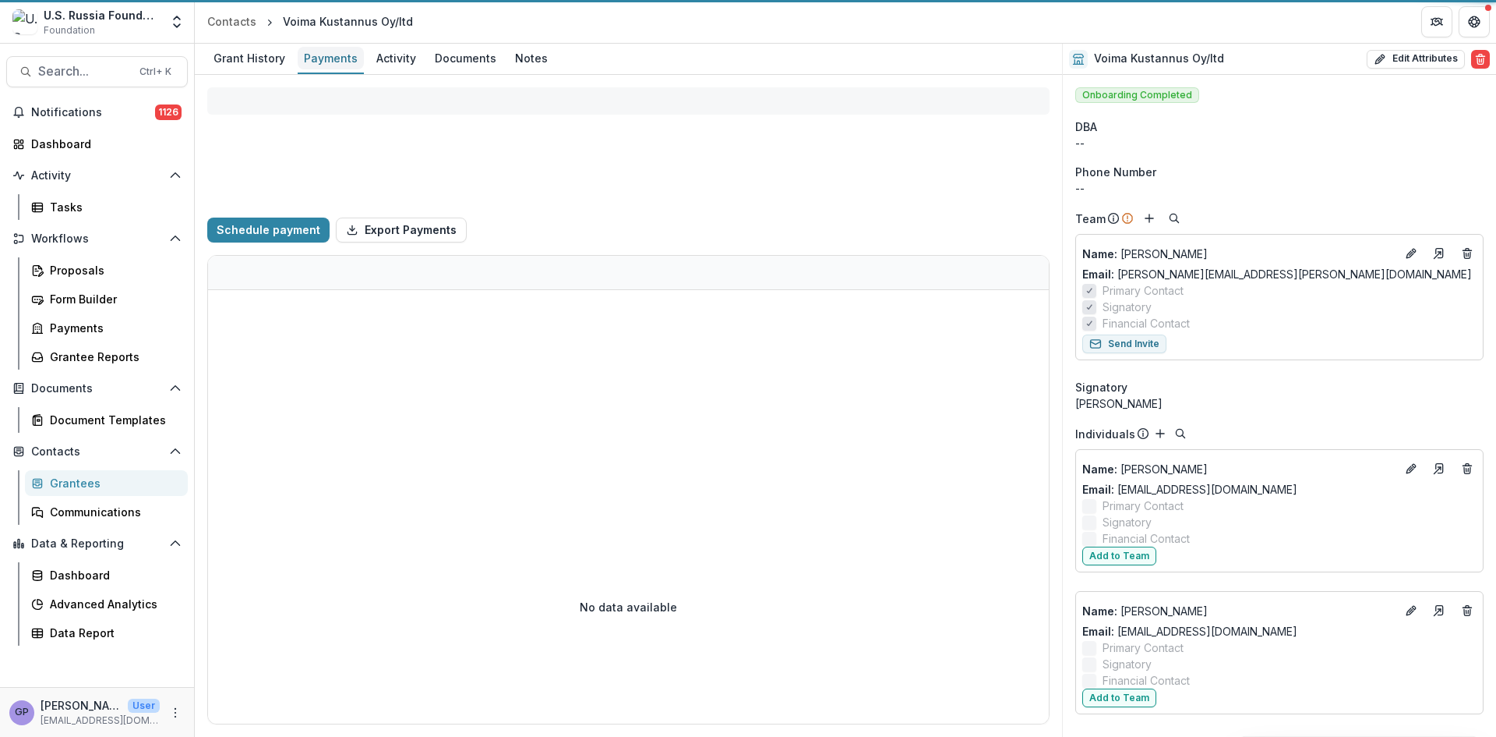
select select "****"
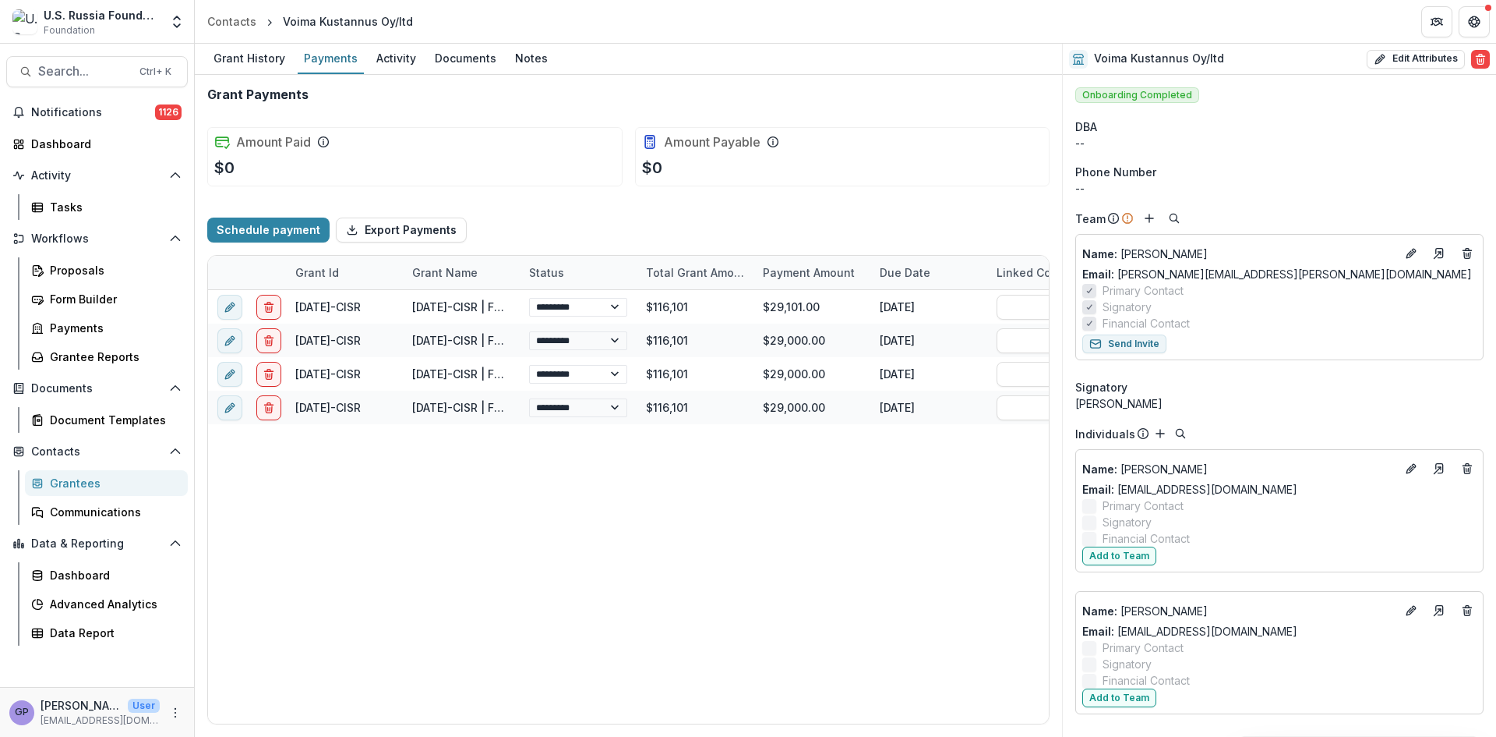
select select "****"
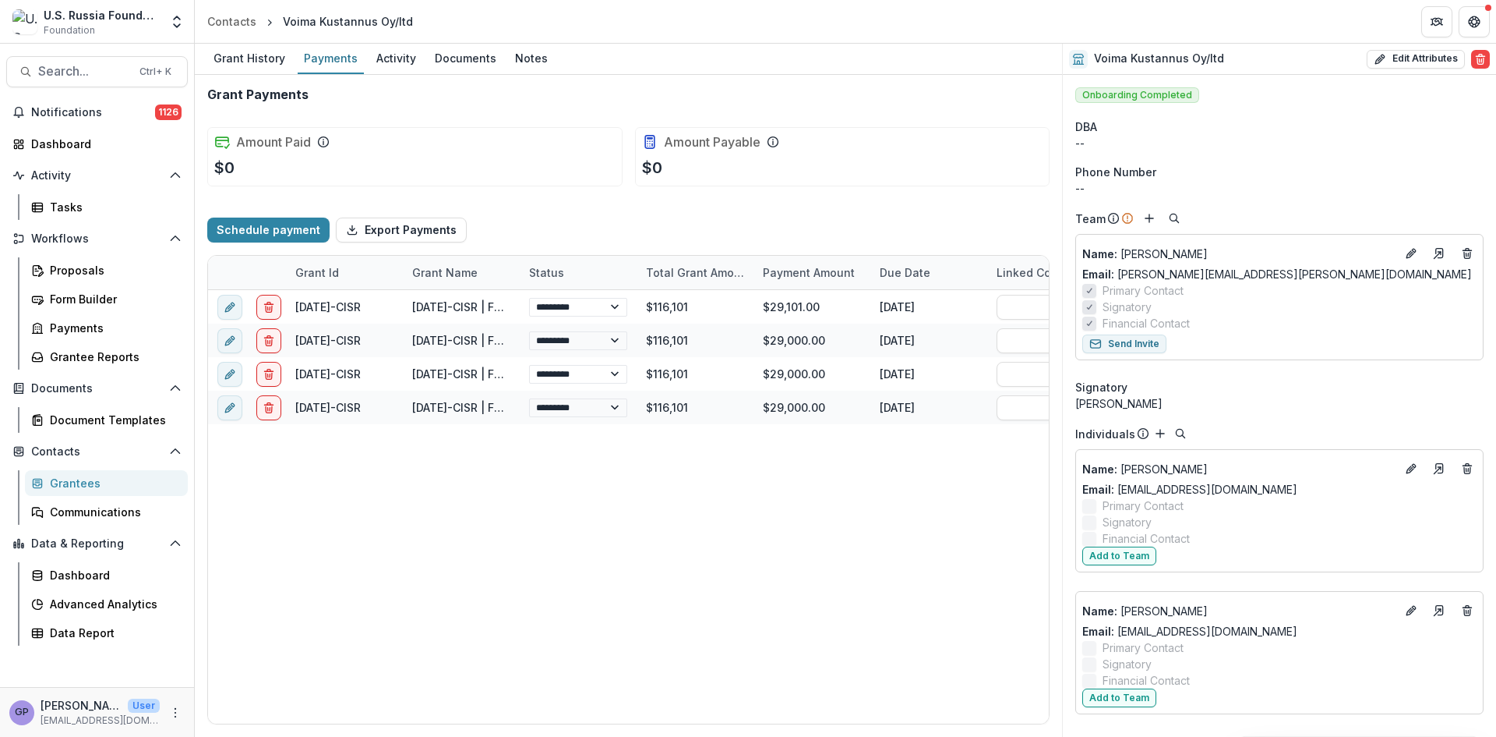
select select "****"
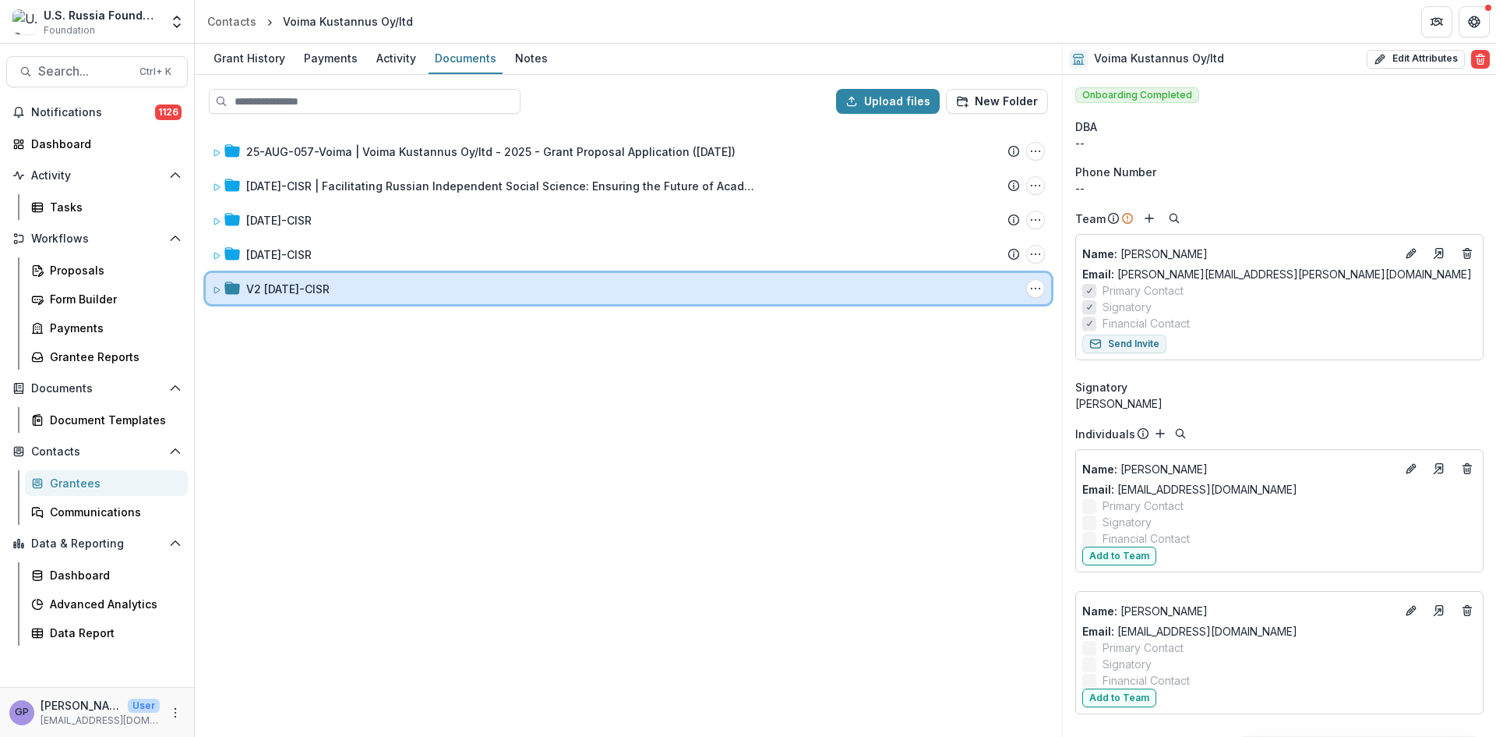
click at [217, 287] on icon at bounding box center [216, 289] width 9 height 9
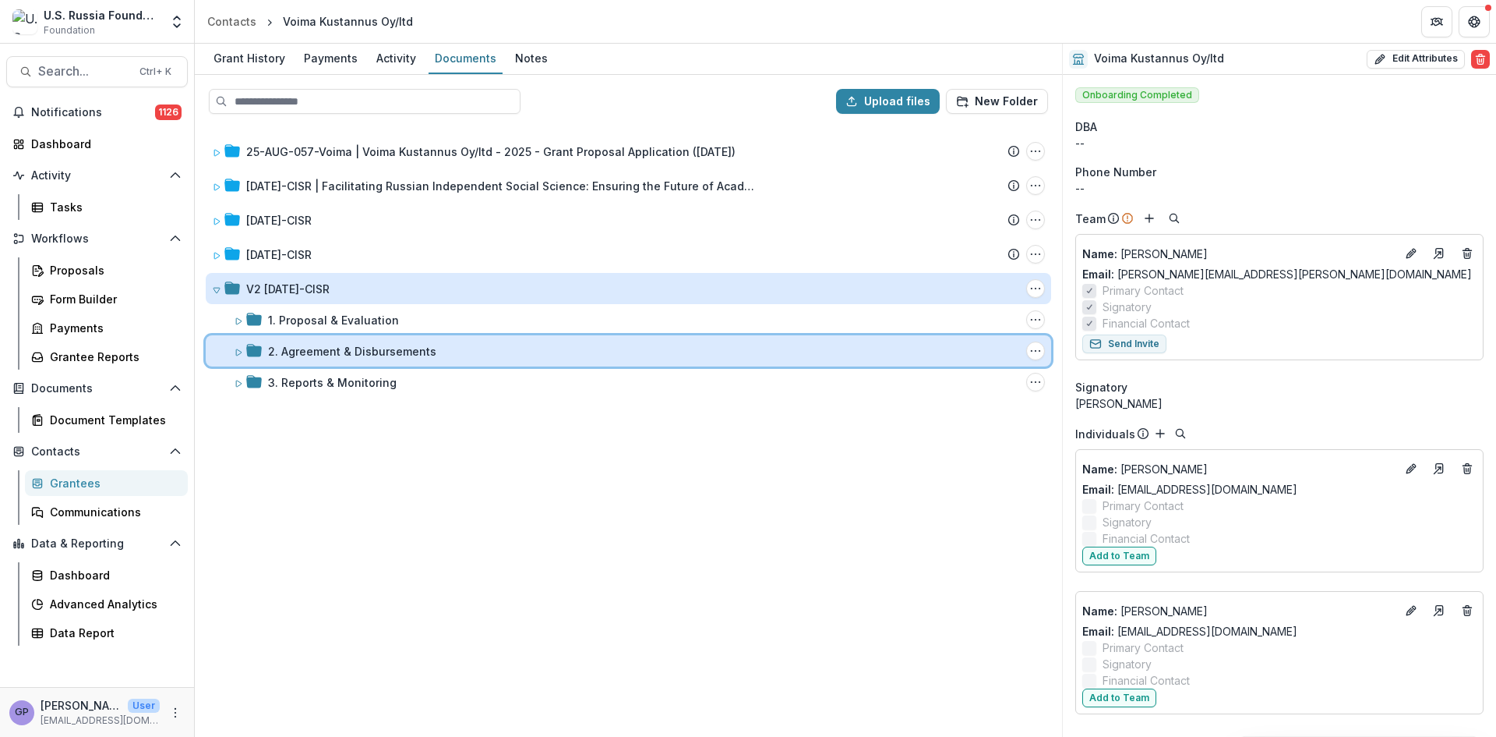
click at [239, 351] on icon at bounding box center [238, 352] width 9 height 9
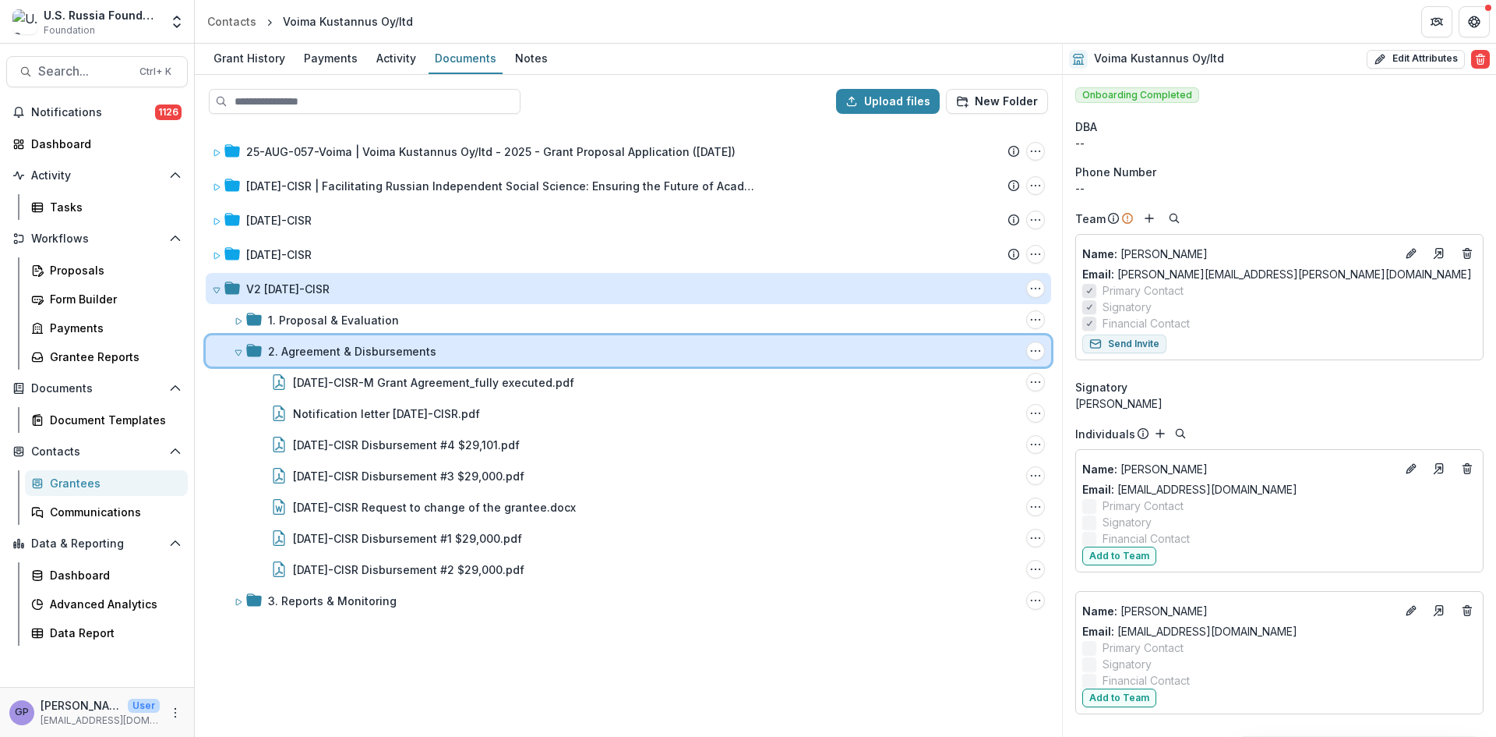
click at [238, 355] on icon at bounding box center [238, 352] width 6 height 5
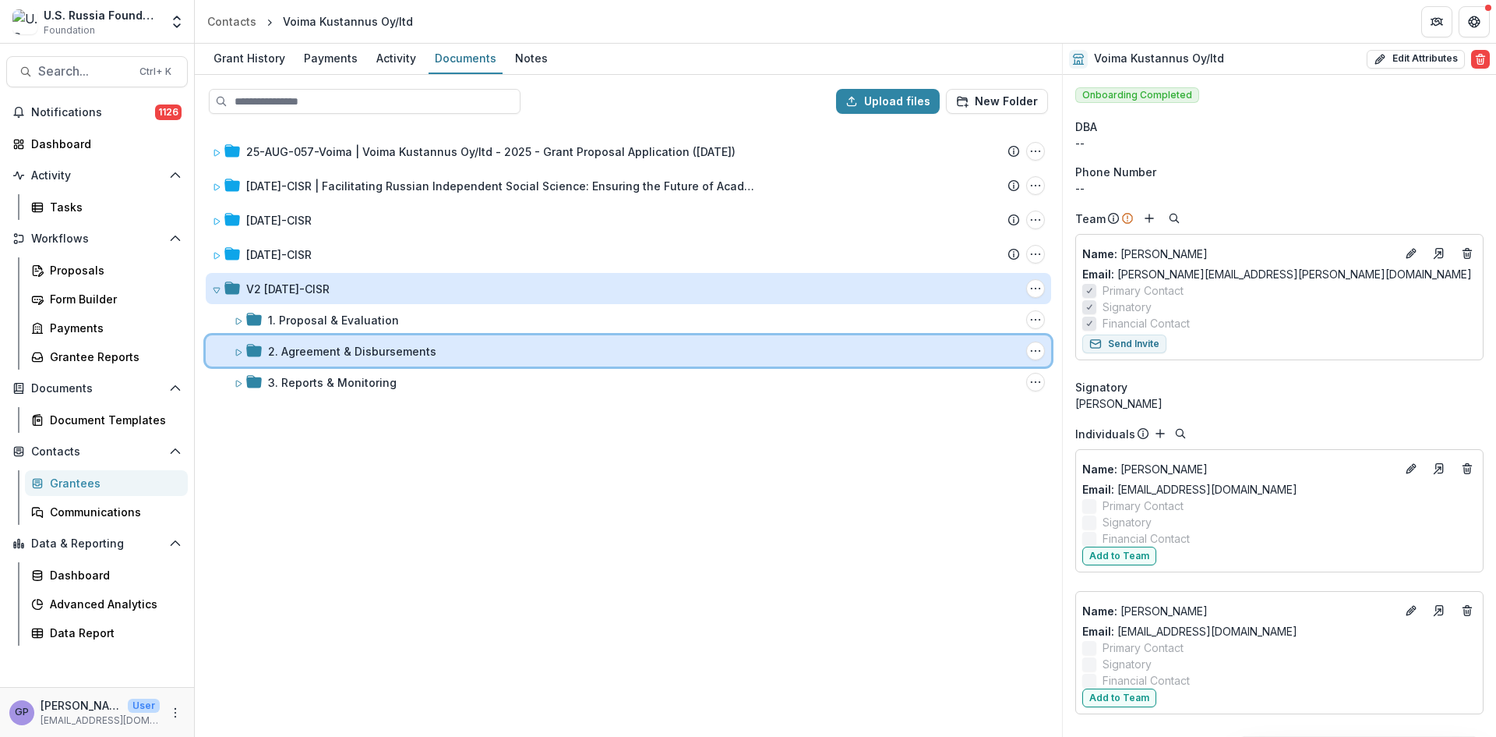
click at [238, 355] on icon at bounding box center [238, 352] width 5 height 6
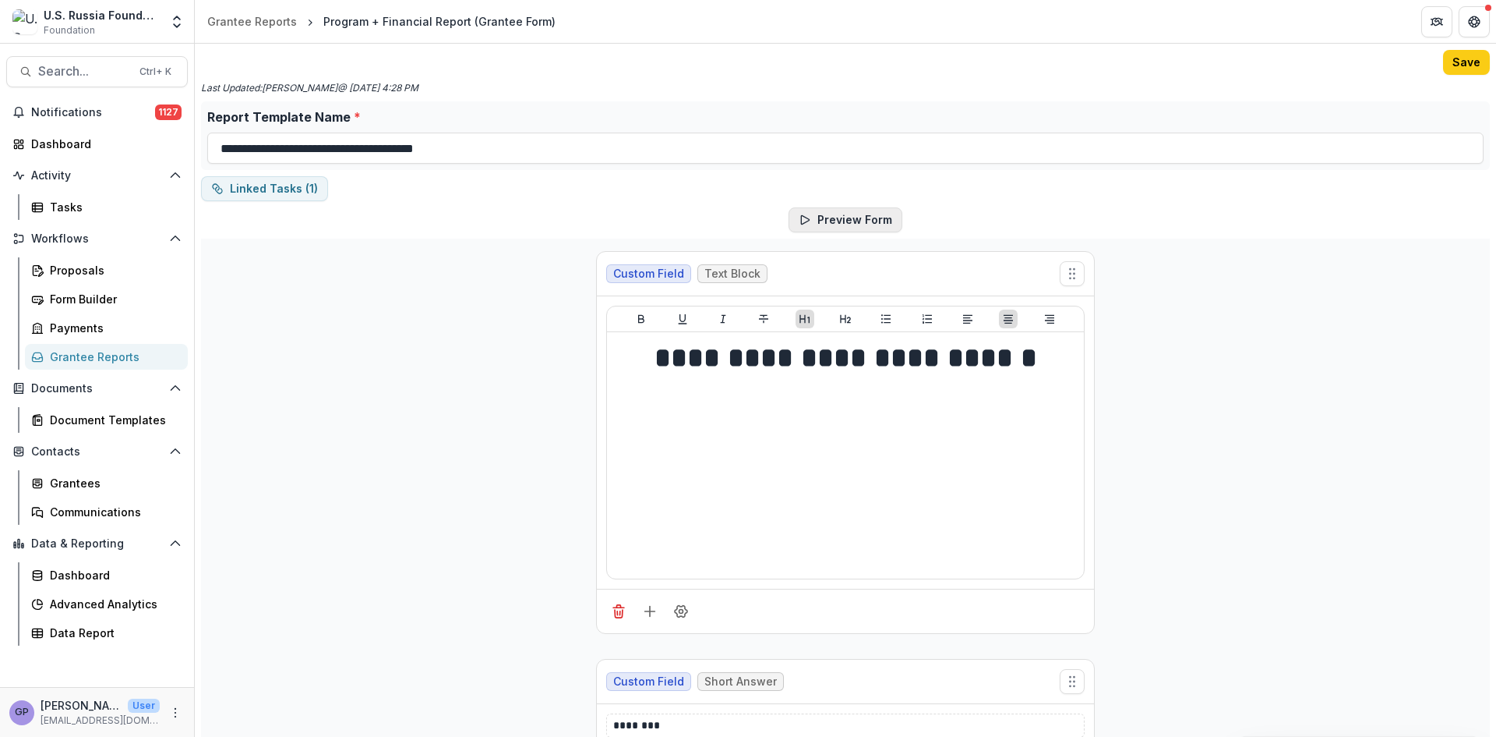
click at [855, 220] on button "Preview Form" at bounding box center [846, 219] width 114 height 25
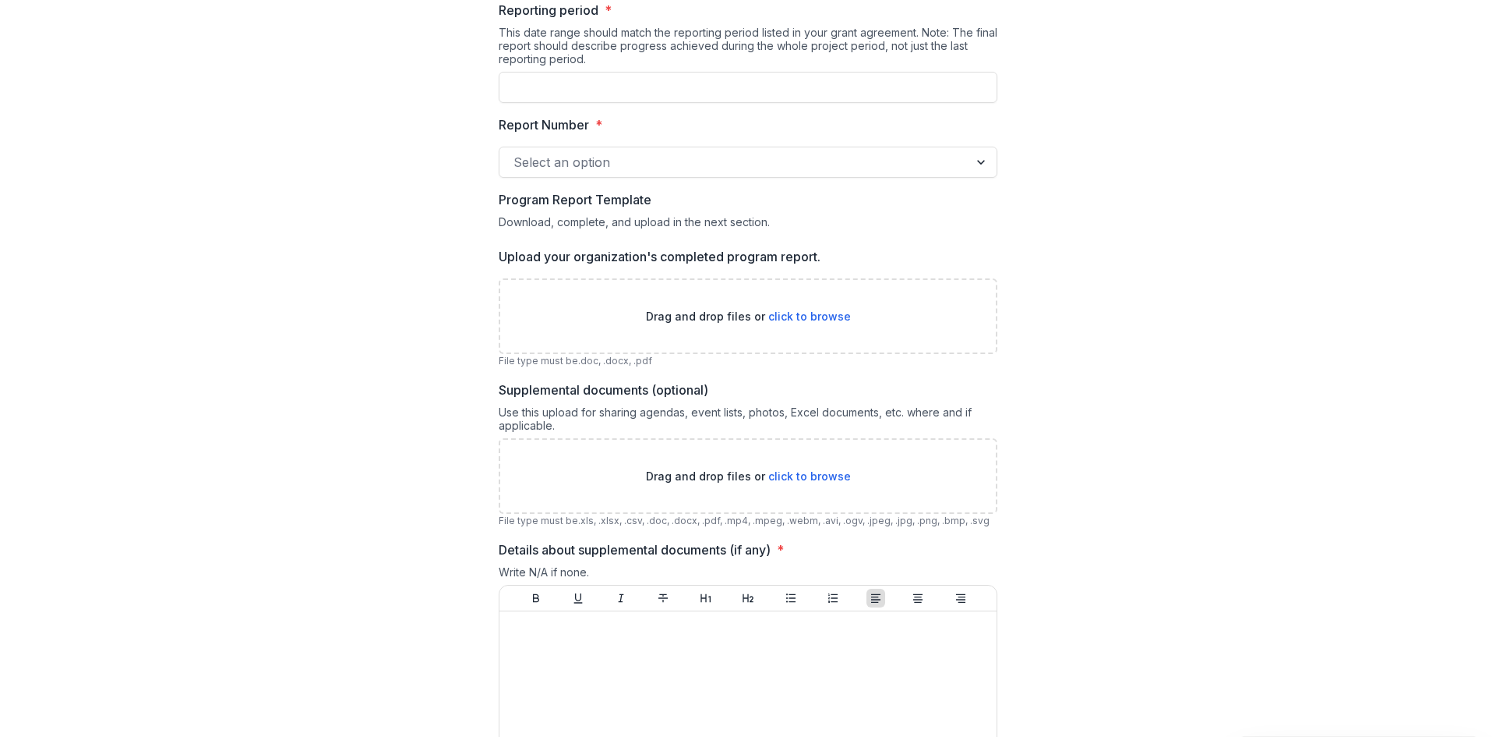
scroll to position [286, 0]
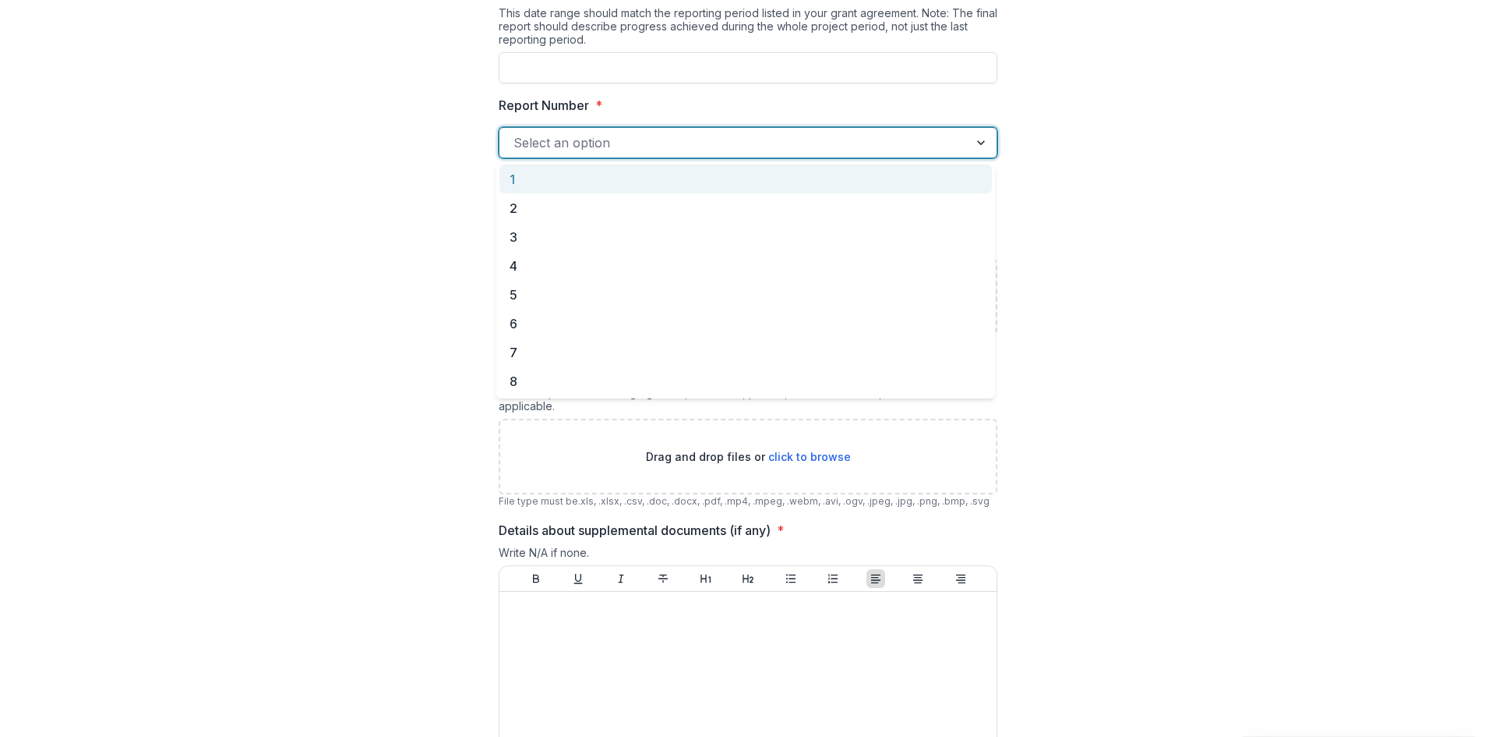
click at [977, 142] on div at bounding box center [983, 143] width 28 height 30
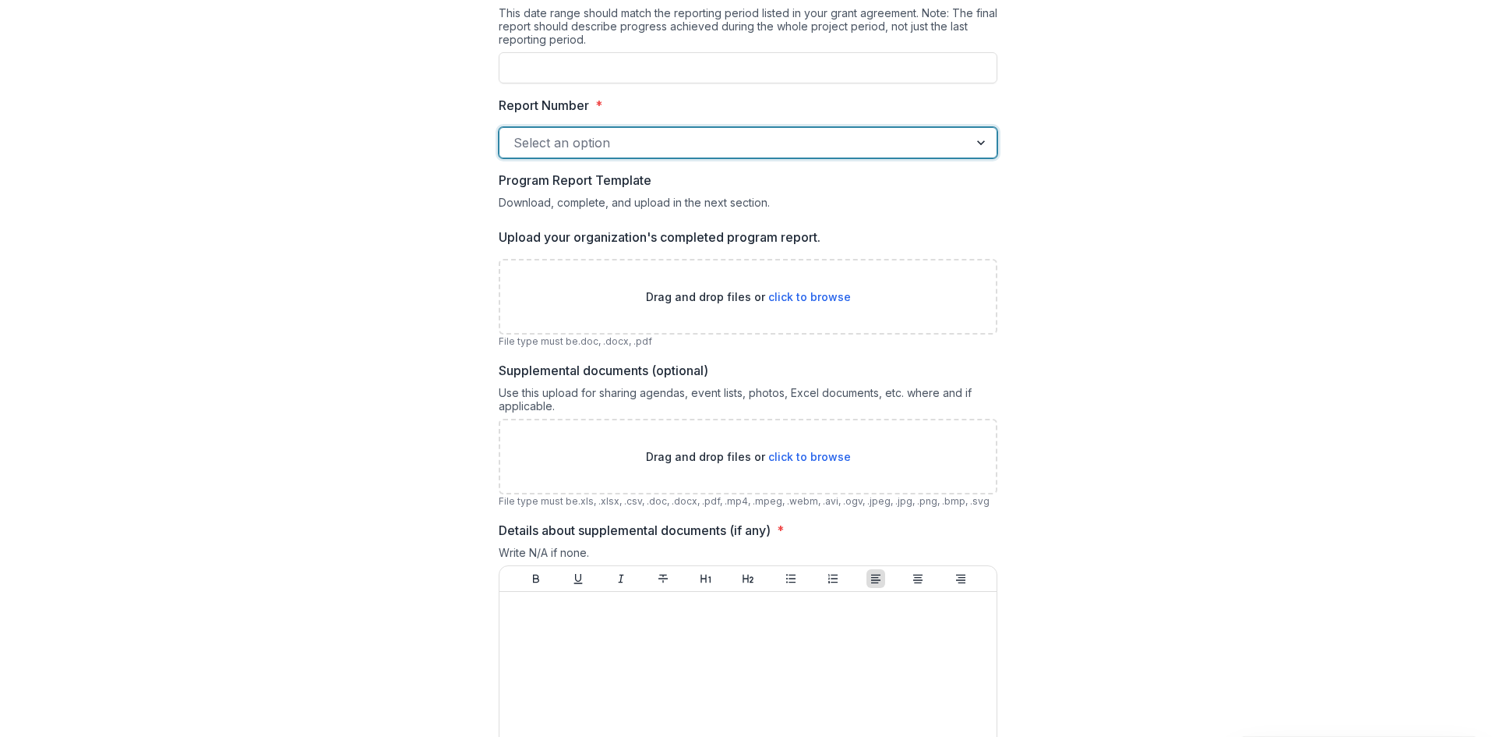
click at [977, 142] on div at bounding box center [983, 143] width 28 height 30
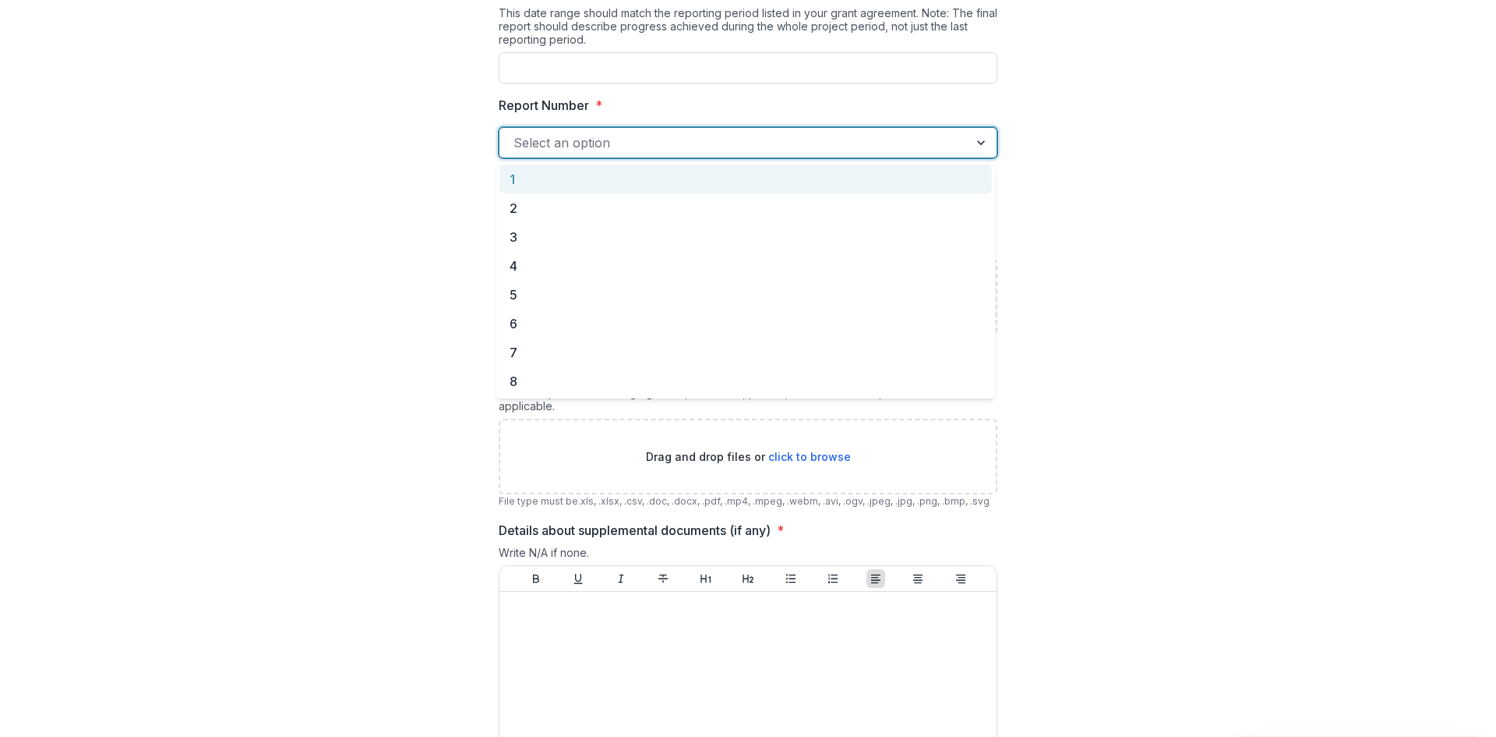
click at [983, 142] on div at bounding box center [983, 143] width 28 height 30
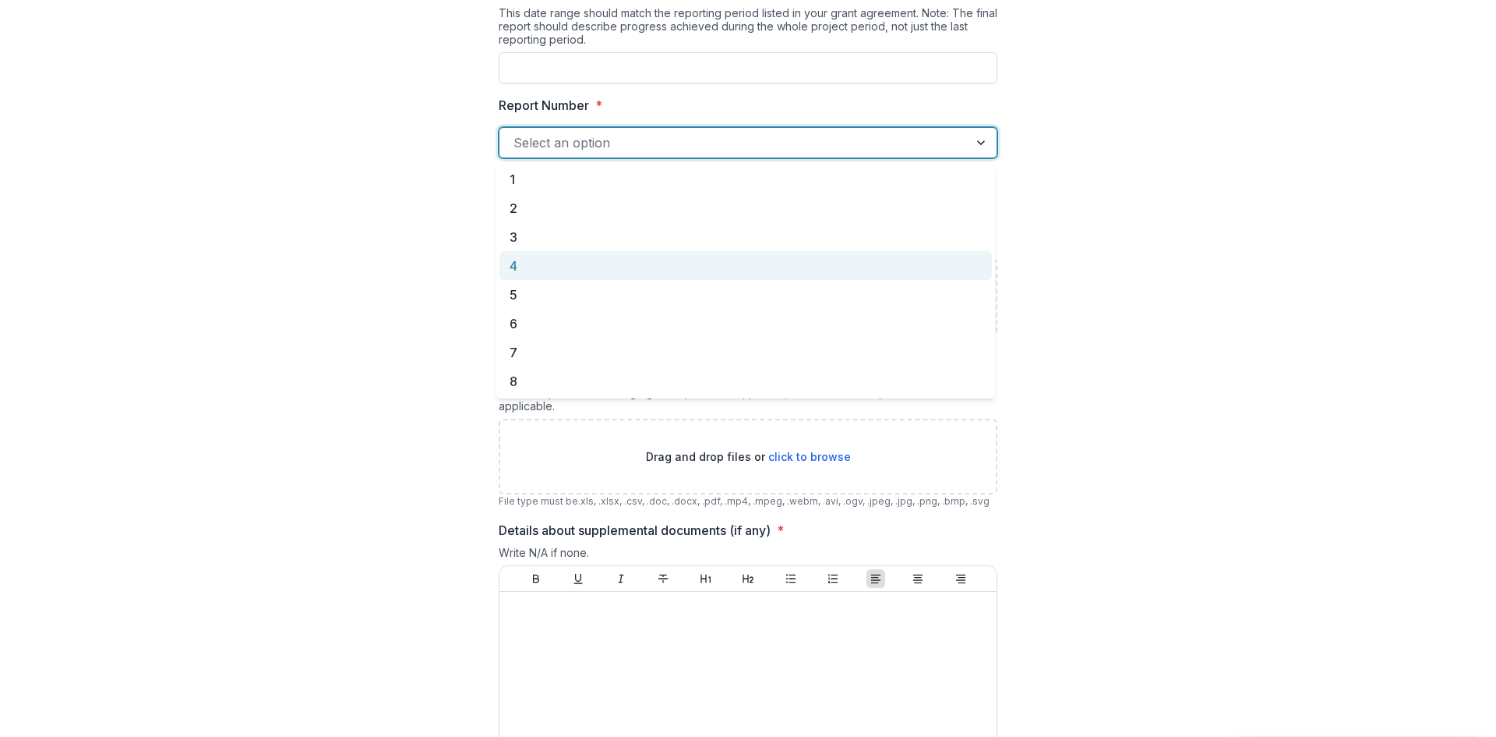
scroll to position [83, 0]
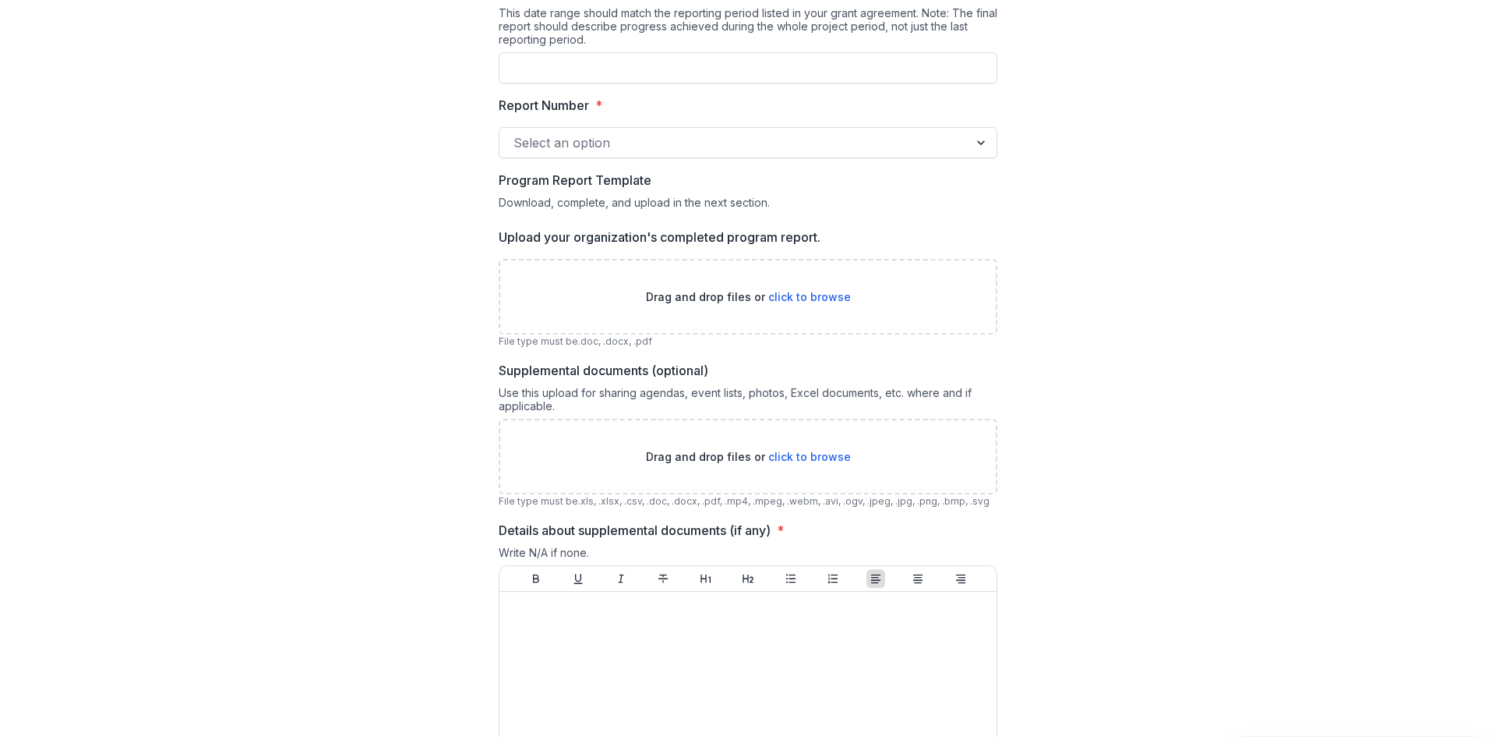
click at [1125, 212] on div "**********" at bounding box center [748, 342] width 1459 height 1148
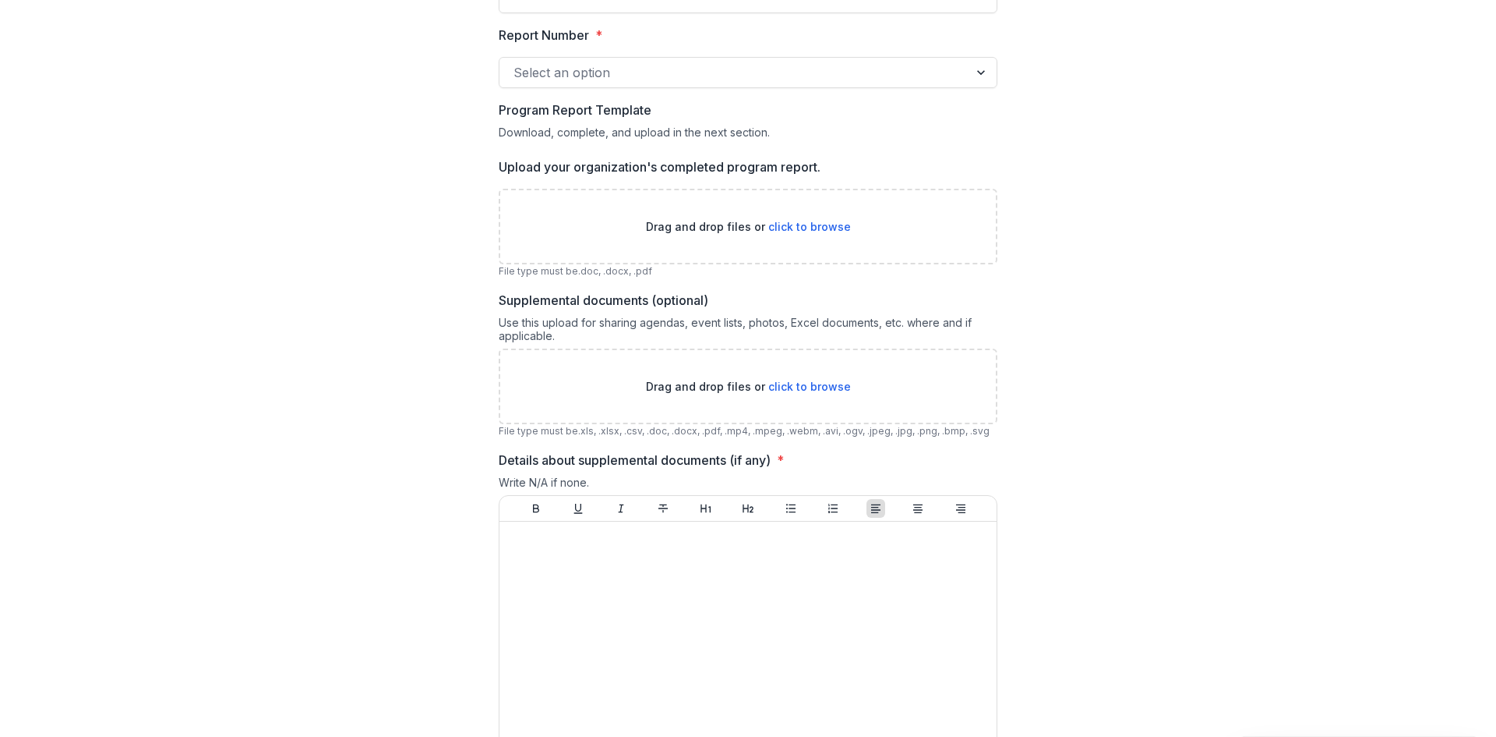
scroll to position [364, 0]
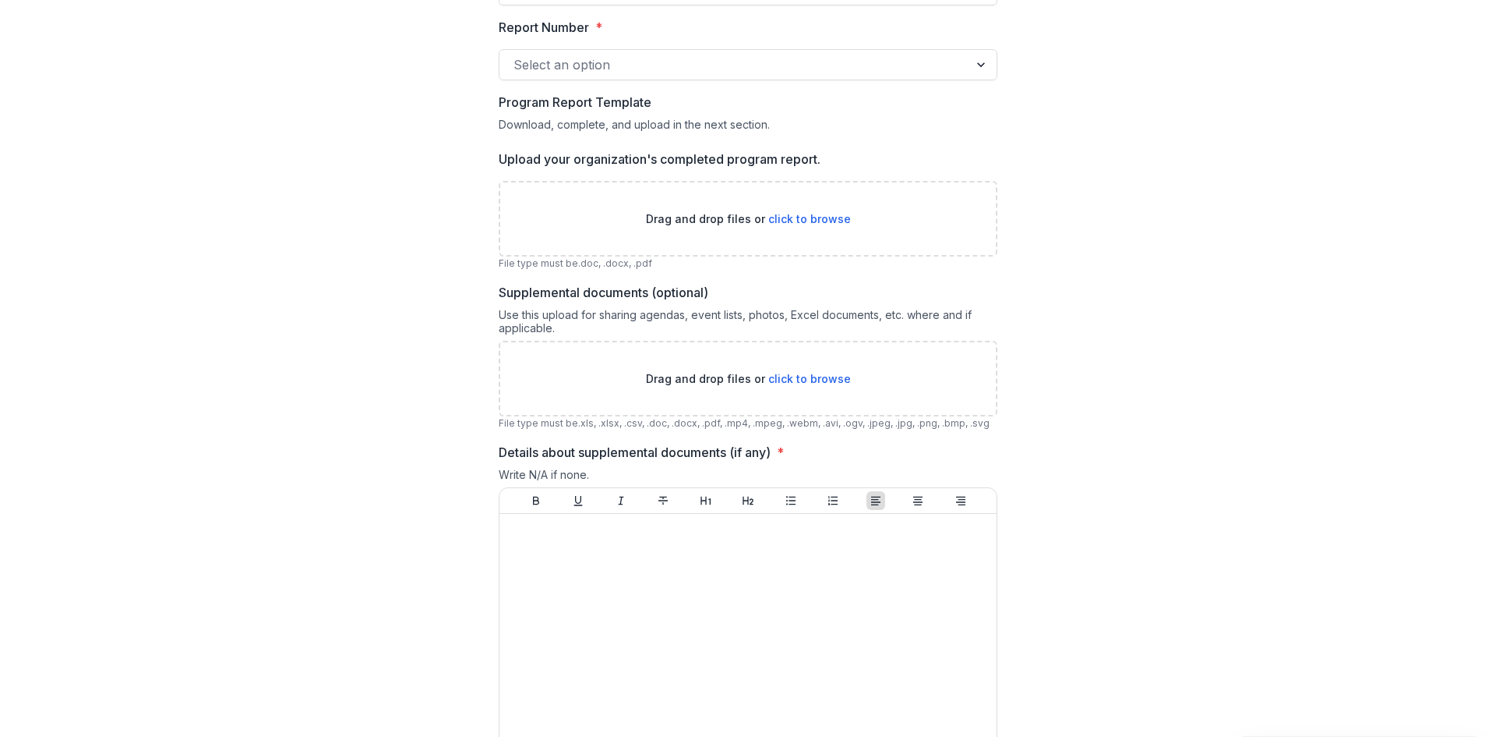
click at [822, 220] on span "click to browse" at bounding box center [809, 218] width 83 height 13
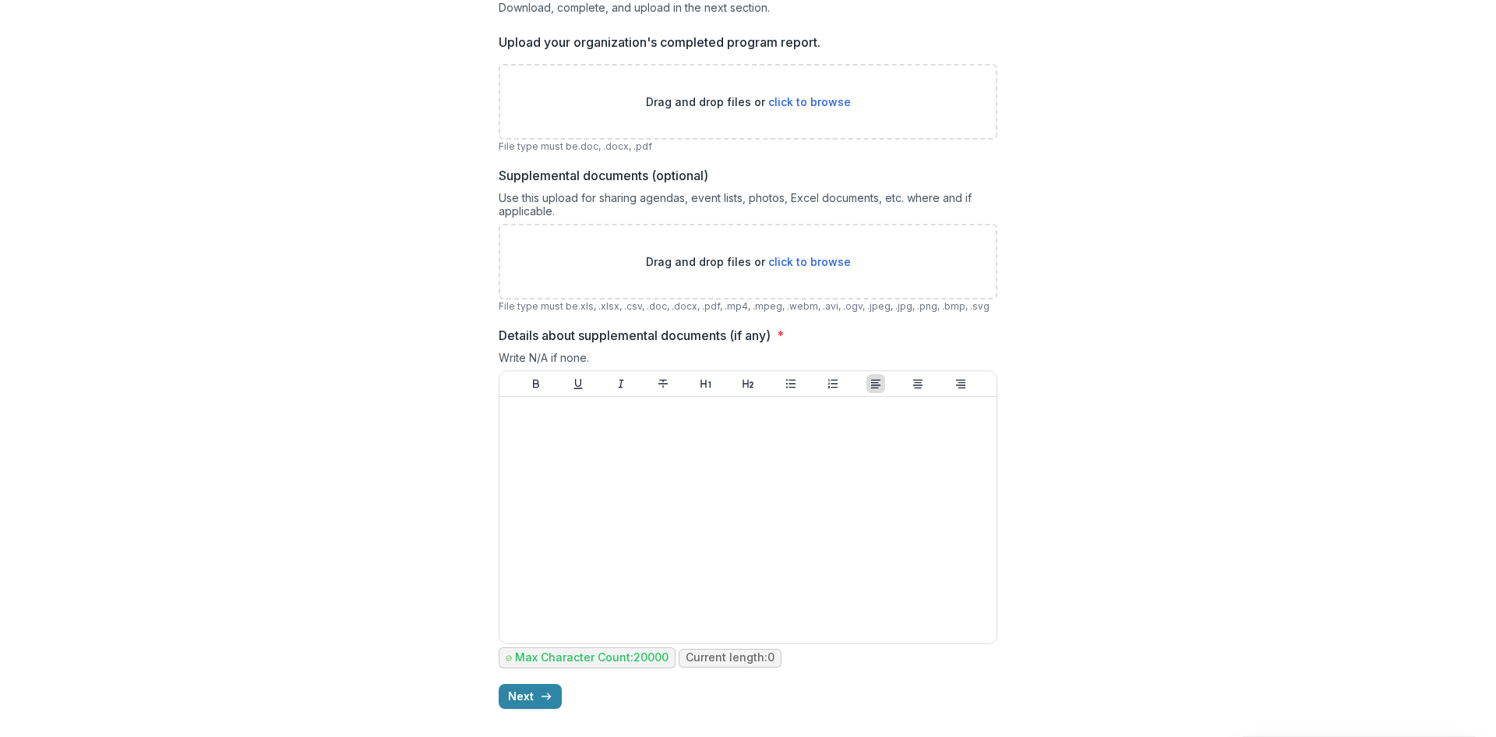
scroll to position [484, 0]
click at [540, 690] on icon "button" at bounding box center [546, 693] width 12 height 12
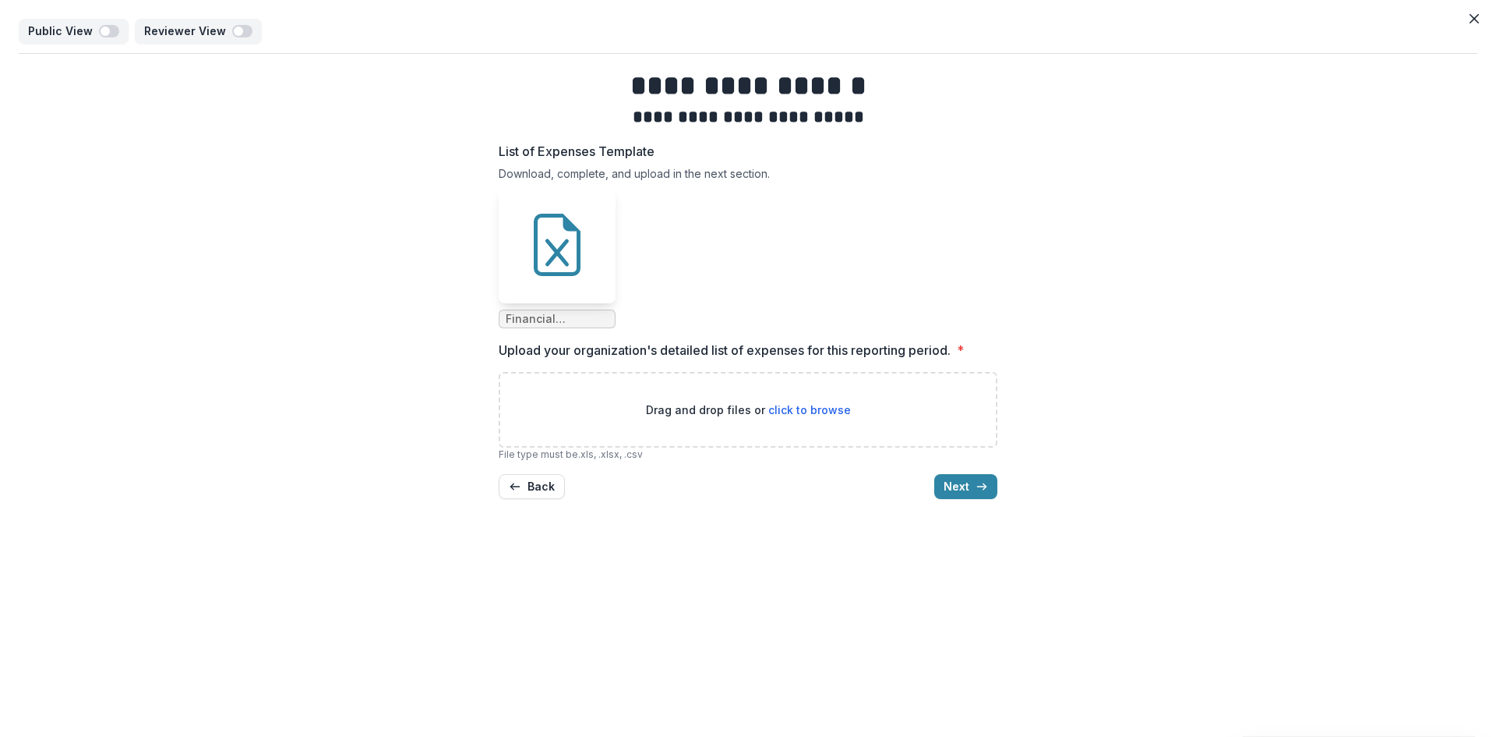
drag, startPoint x: 500, startPoint y: 171, endPoint x: 777, endPoint y: 182, distance: 276.9
click at [777, 182] on div "Download, complete, and upload in the next section." at bounding box center [748, 176] width 499 height 19
copy div "Download, complete, and upload in the next section."
click at [524, 493] on button "Back" at bounding box center [532, 486] width 66 height 25
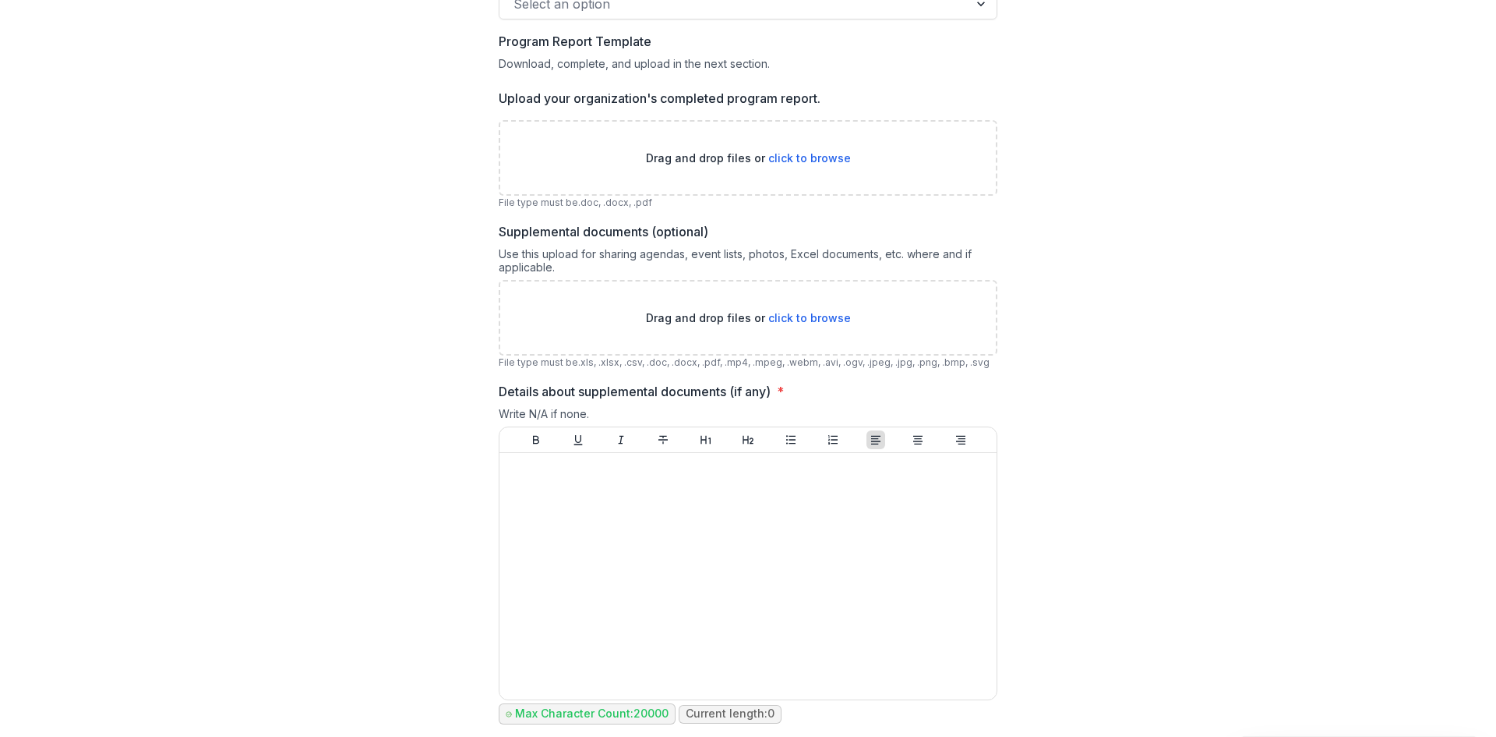
scroll to position [484, 0]
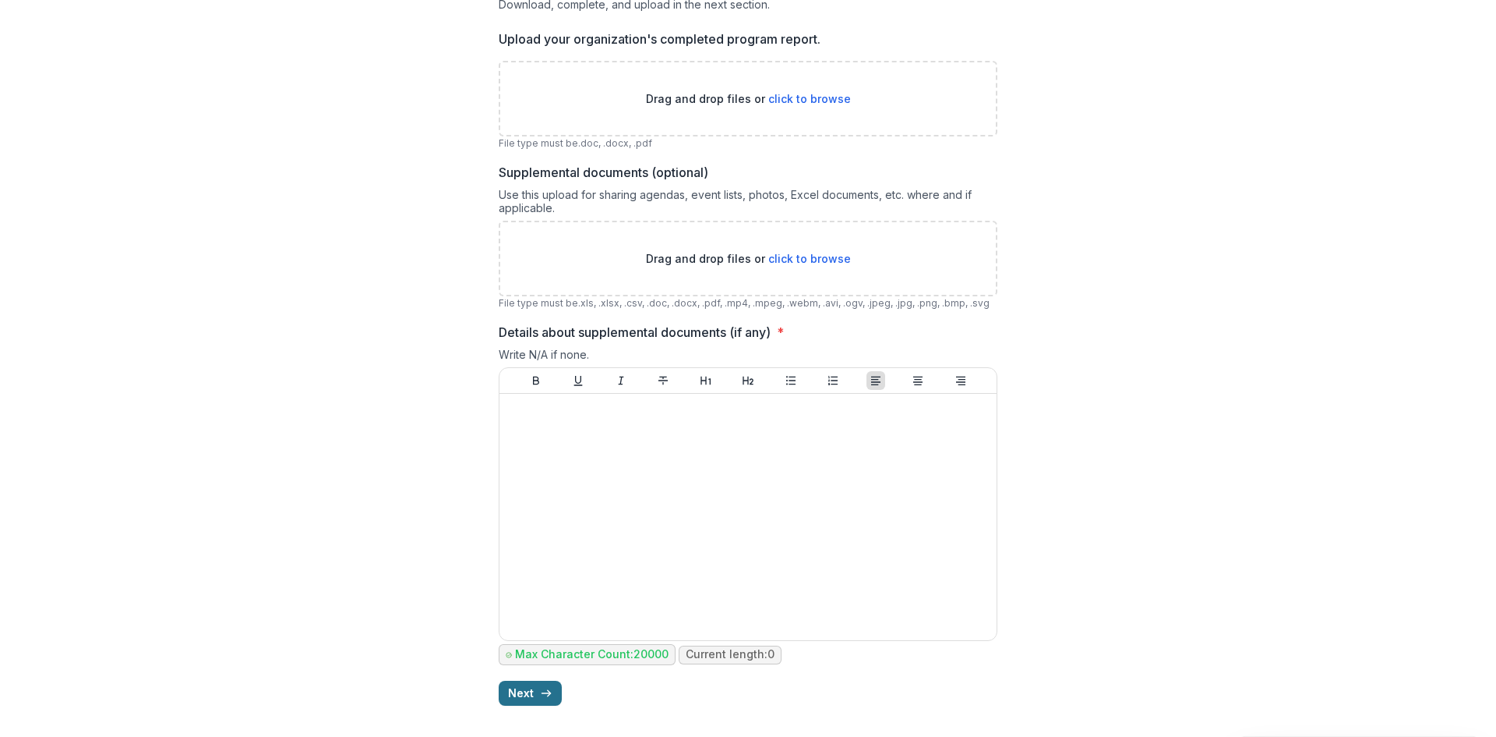
click at [527, 691] on button "Next" at bounding box center [530, 692] width 63 height 25
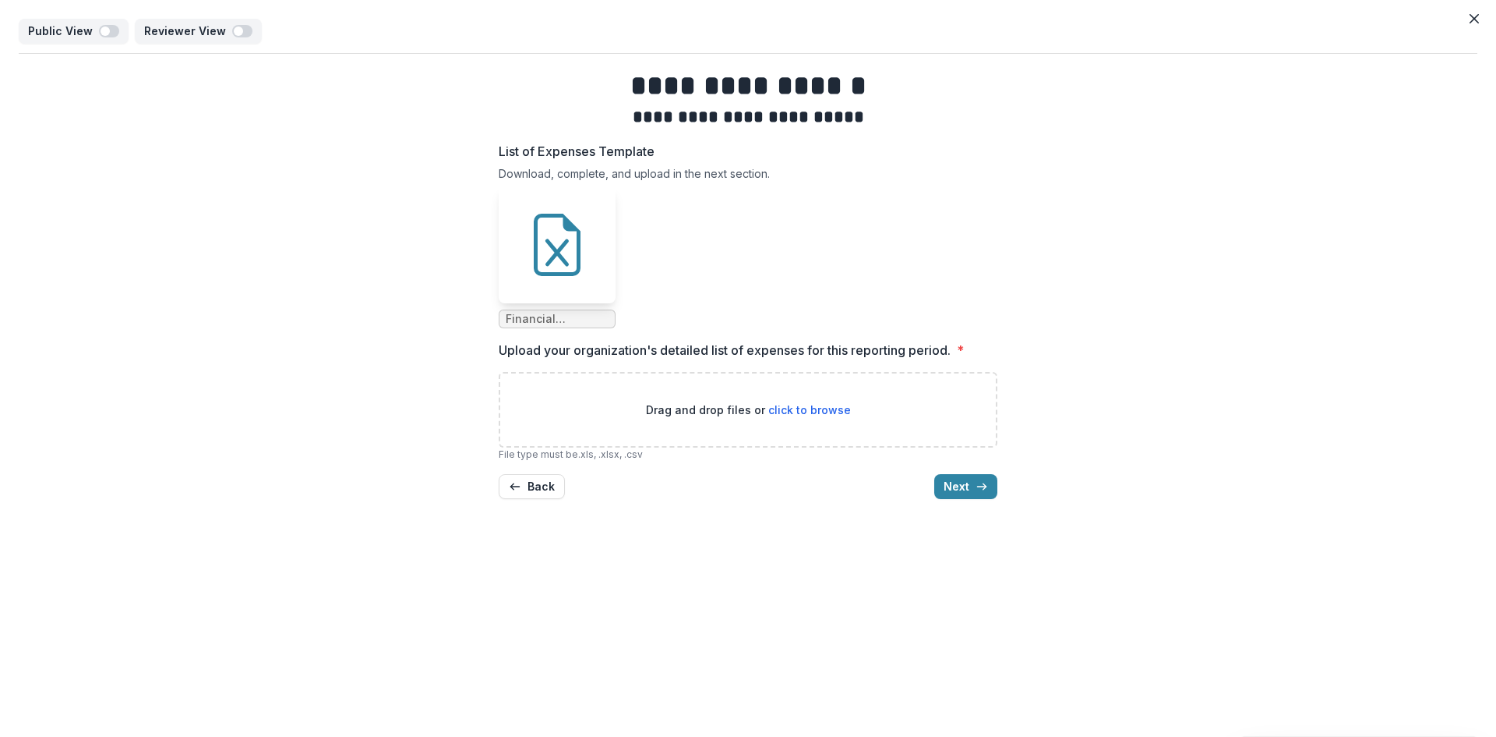
scroll to position [0, 0]
click at [500, 171] on div "Download, complete, and upload in the next section." at bounding box center [748, 176] width 499 height 19
click at [512, 492] on icon "button" at bounding box center [515, 486] width 12 height 12
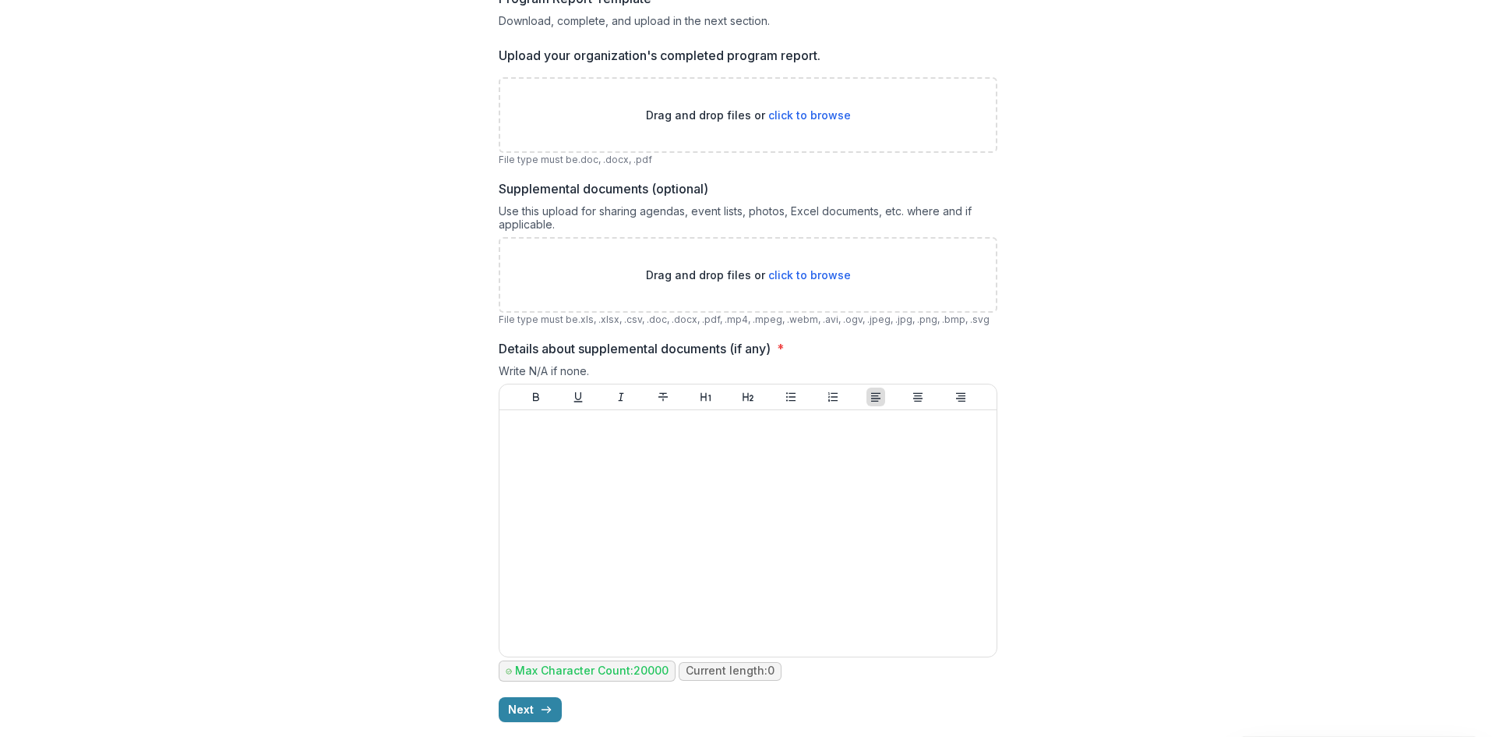
scroll to position [484, 0]
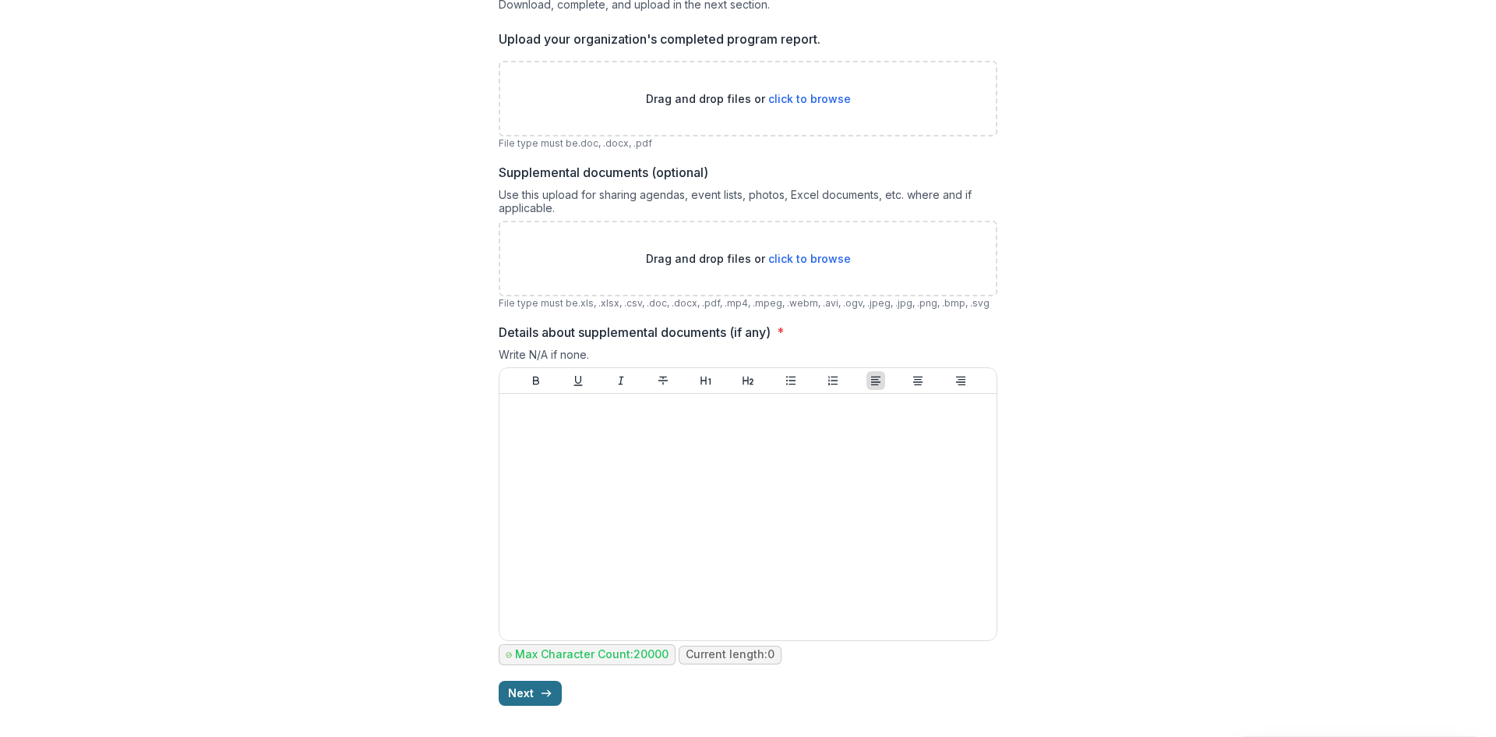
click at [540, 694] on icon "button" at bounding box center [546, 693] width 12 height 12
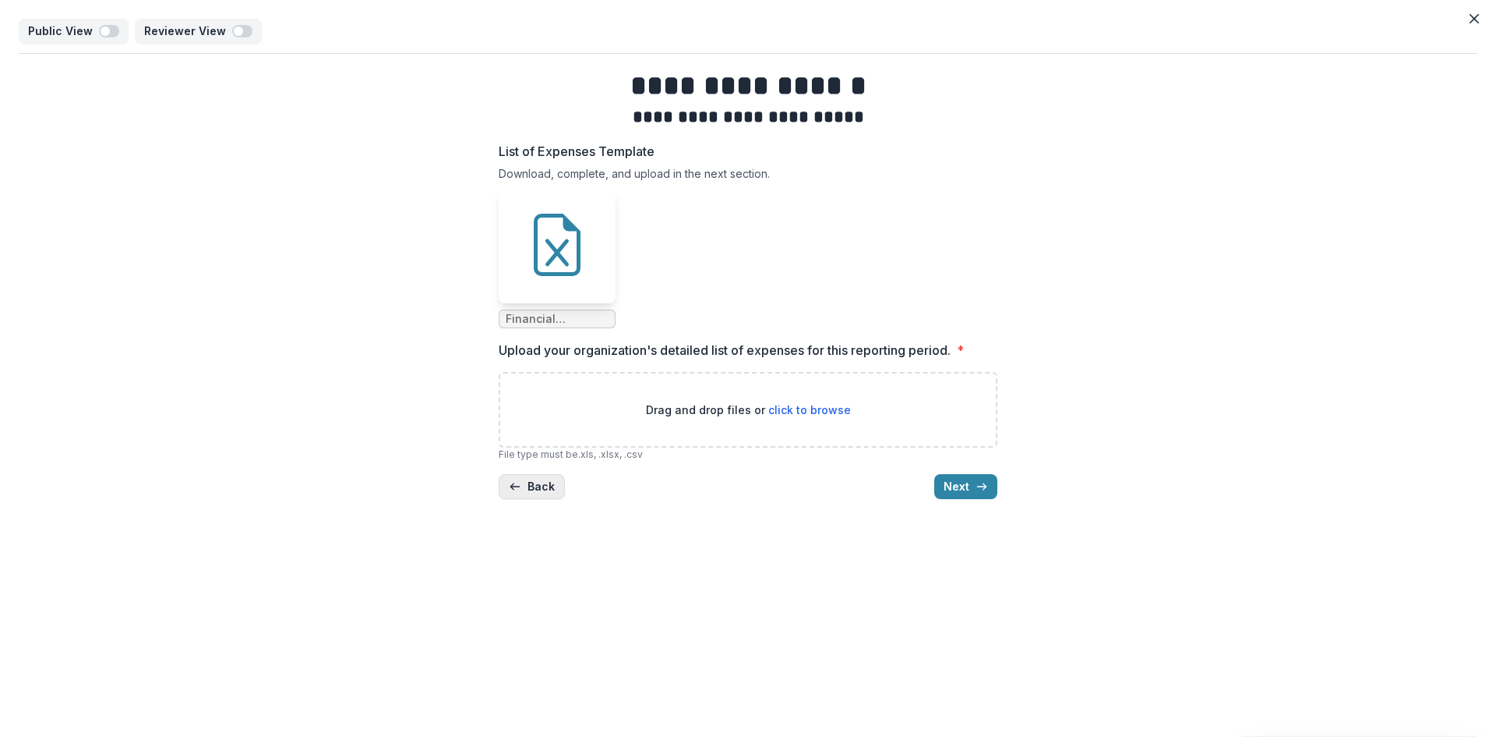
click at [521, 487] on icon "button" at bounding box center [515, 486] width 12 height 12
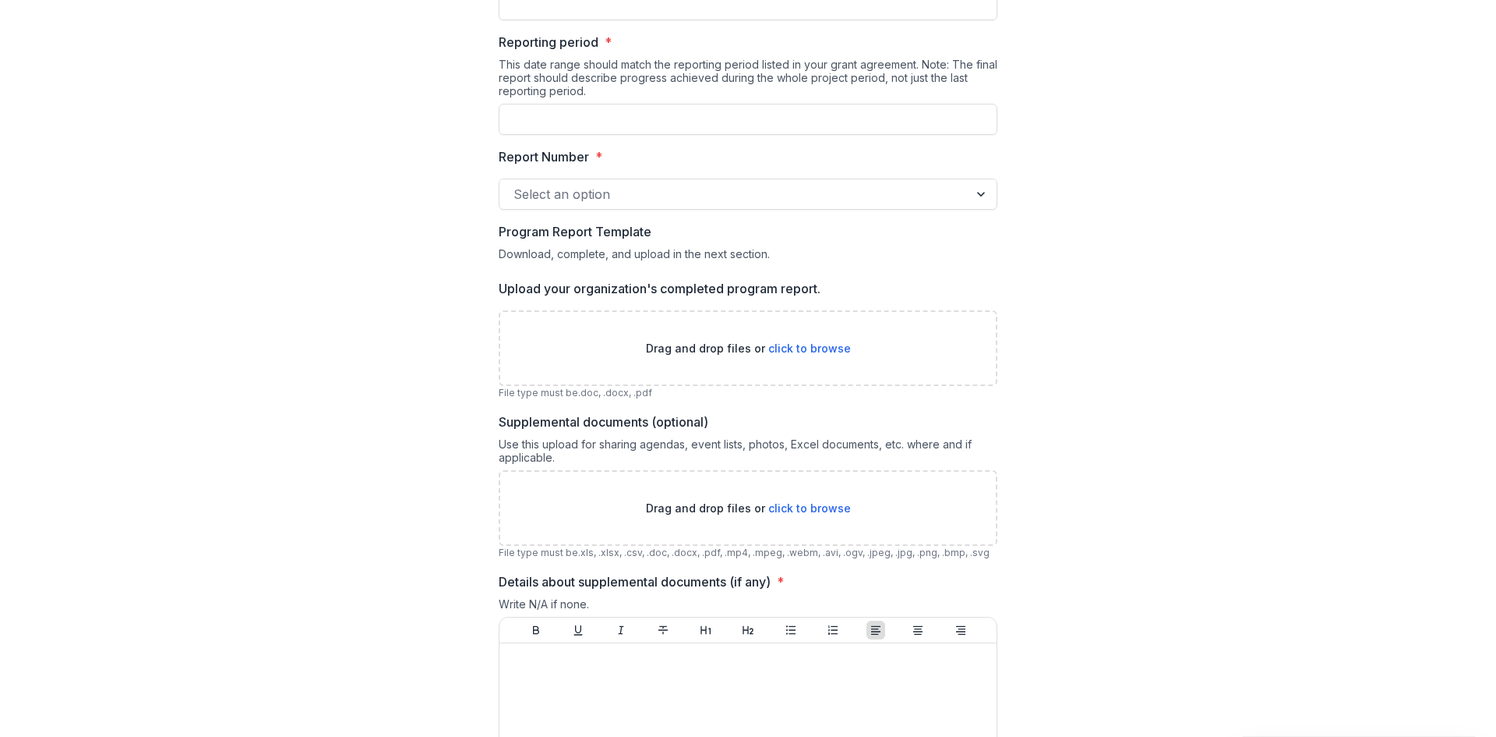
scroll to position [224, 0]
